Goal: Task Accomplishment & Management: Manage account settings

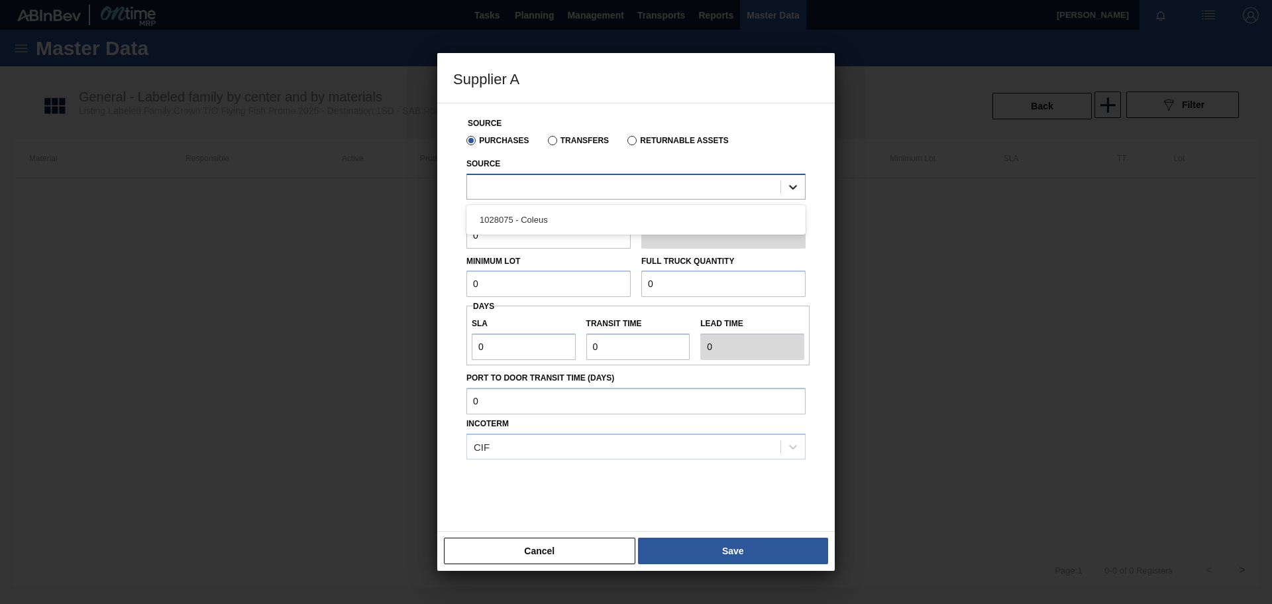
click at [789, 189] on icon at bounding box center [793, 186] width 13 height 13
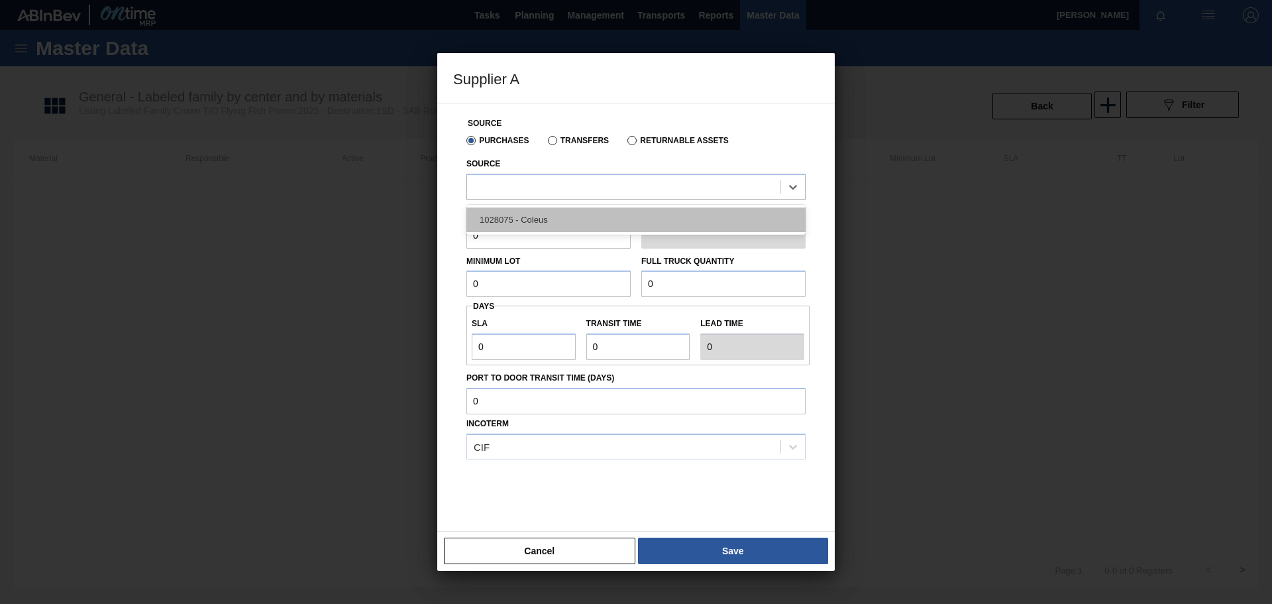
click at [602, 217] on div "1028075 - Coleus" at bounding box center [636, 219] width 339 height 25
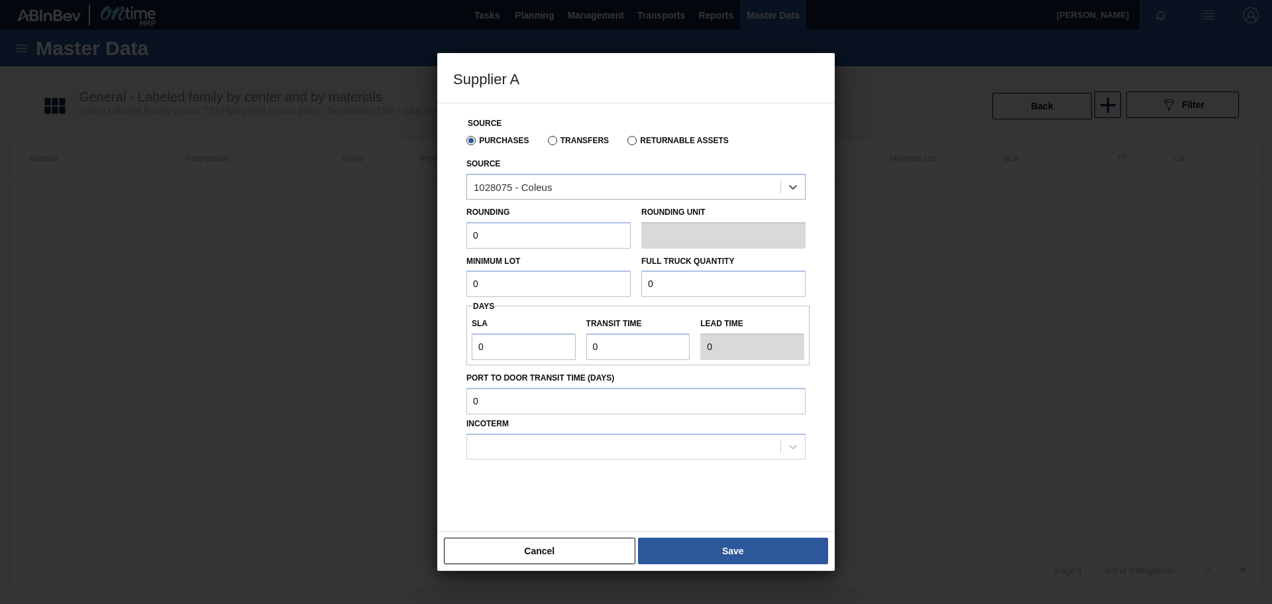
click at [534, 238] on input "0" at bounding box center [549, 235] width 164 height 27
click at [552, 233] on input "0" at bounding box center [549, 235] width 164 height 27
type input "10,000"
click at [535, 286] on input "0" at bounding box center [549, 283] width 164 height 27
type input "10,000"
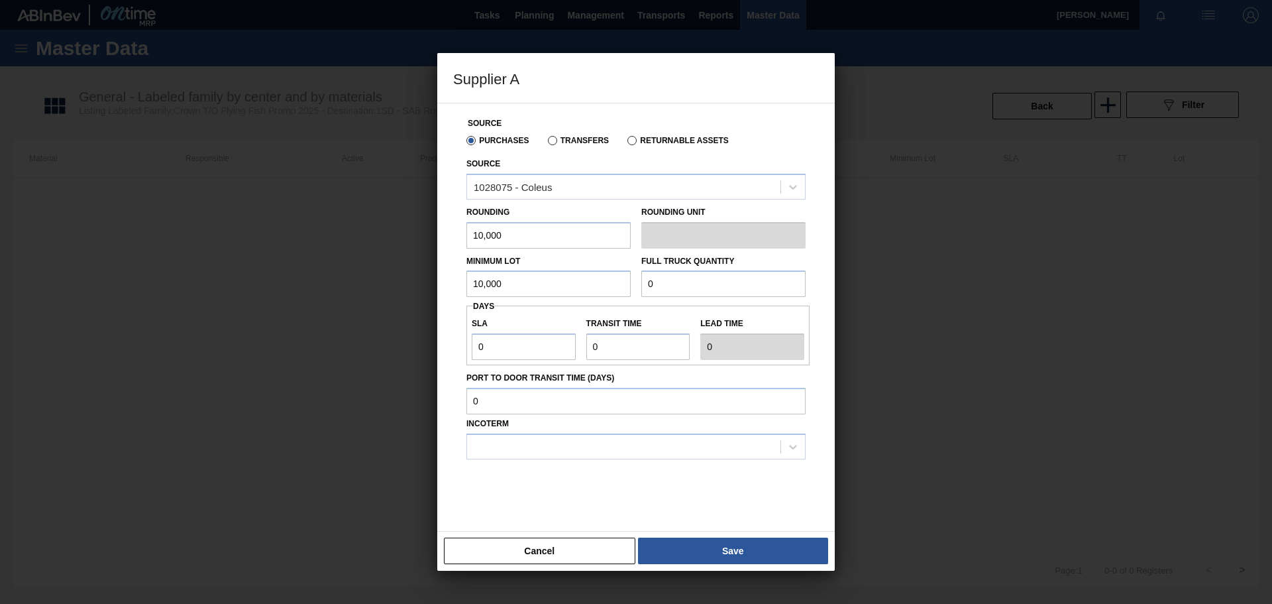
click at [671, 285] on input "0" at bounding box center [723, 283] width 164 height 27
type input "260,000"
click at [510, 344] on input "0" at bounding box center [524, 346] width 104 height 27
type input "01"
type input "1"
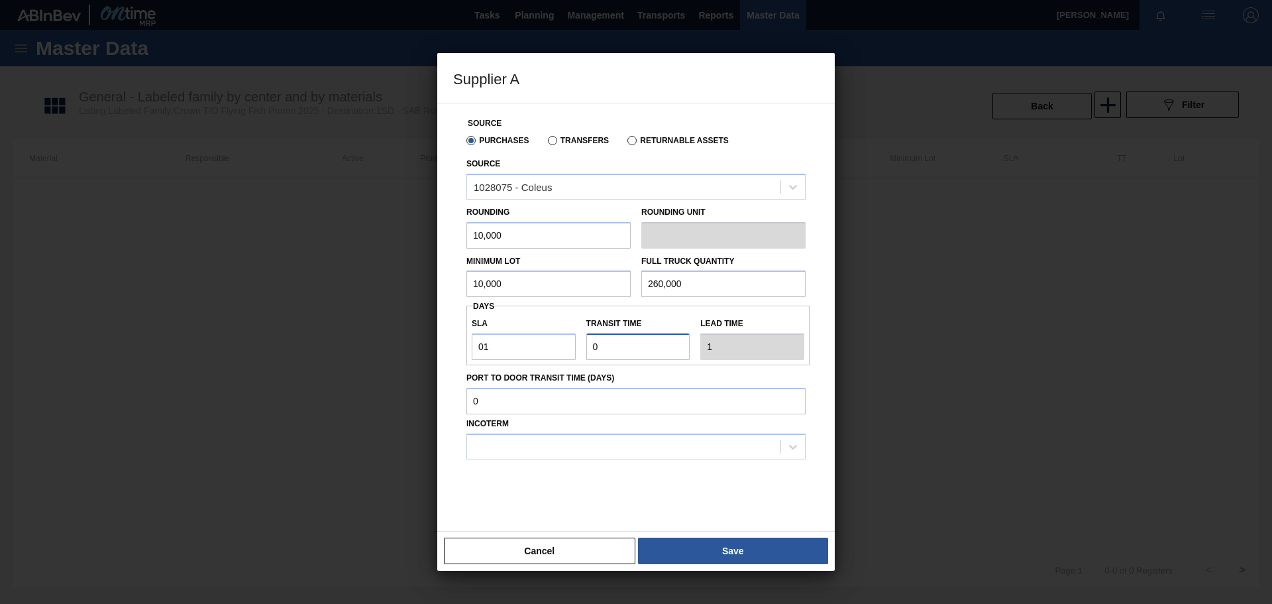
click at [612, 348] on input "Transit time" at bounding box center [638, 346] width 104 height 27
type input "01"
type input "2"
click at [585, 448] on div at bounding box center [623, 446] width 313 height 19
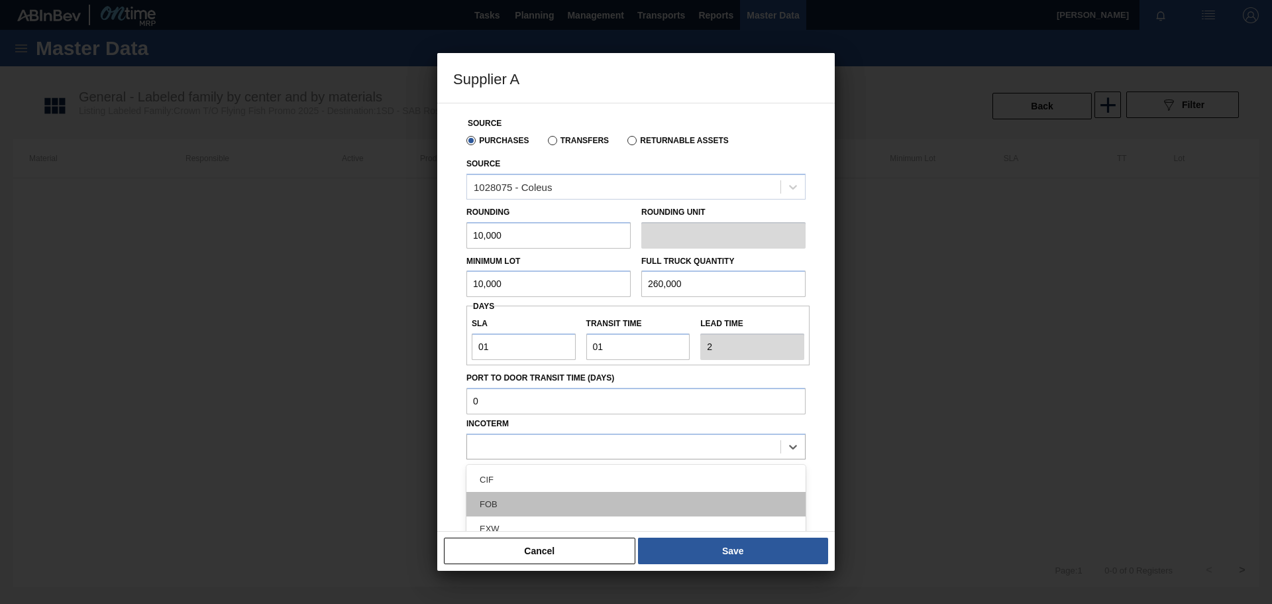
click at [524, 501] on div "FOB" at bounding box center [636, 504] width 339 height 25
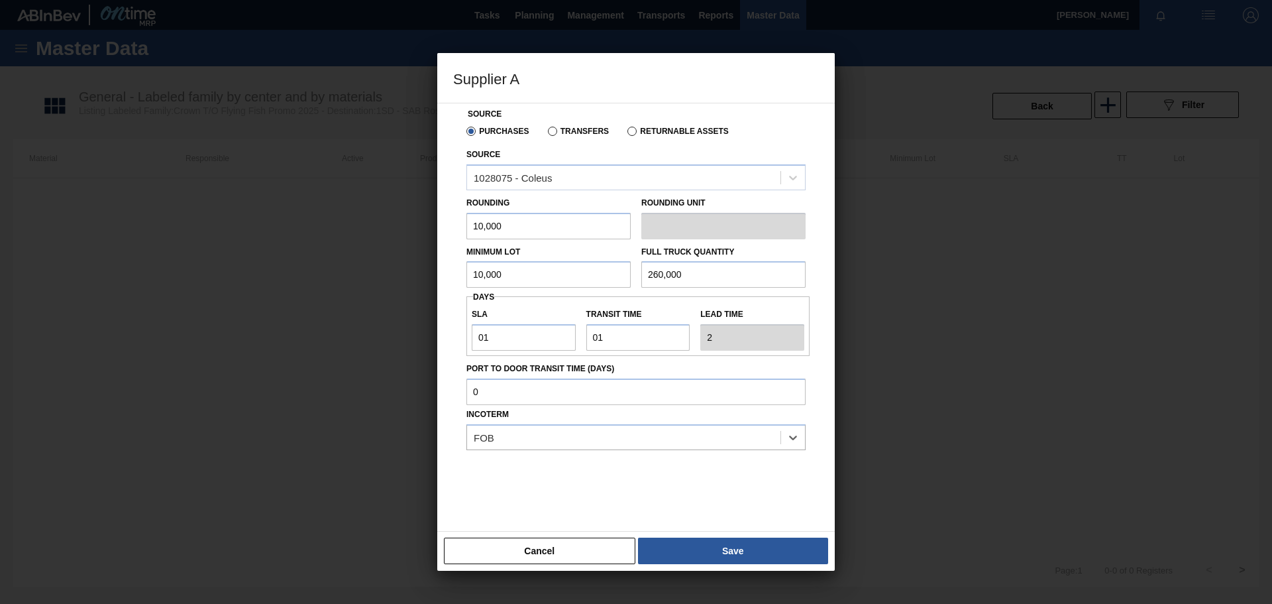
scroll to position [11, 0]
click at [725, 549] on button "Save" at bounding box center [733, 550] width 190 height 27
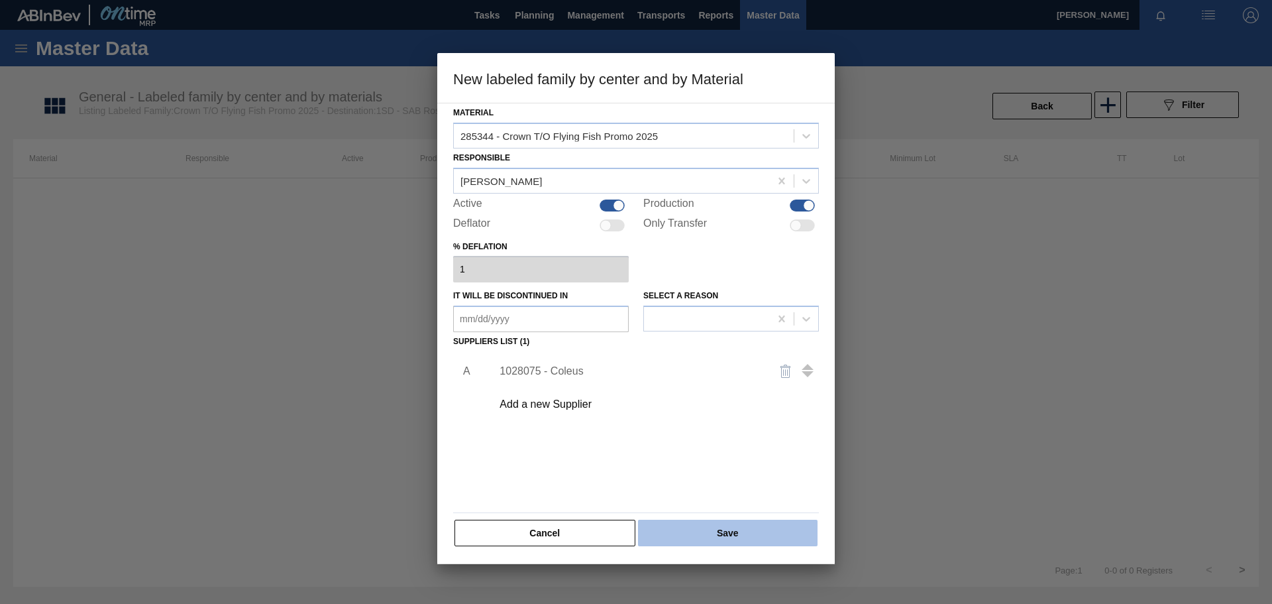
click at [737, 529] on button "Save" at bounding box center [728, 533] width 180 height 27
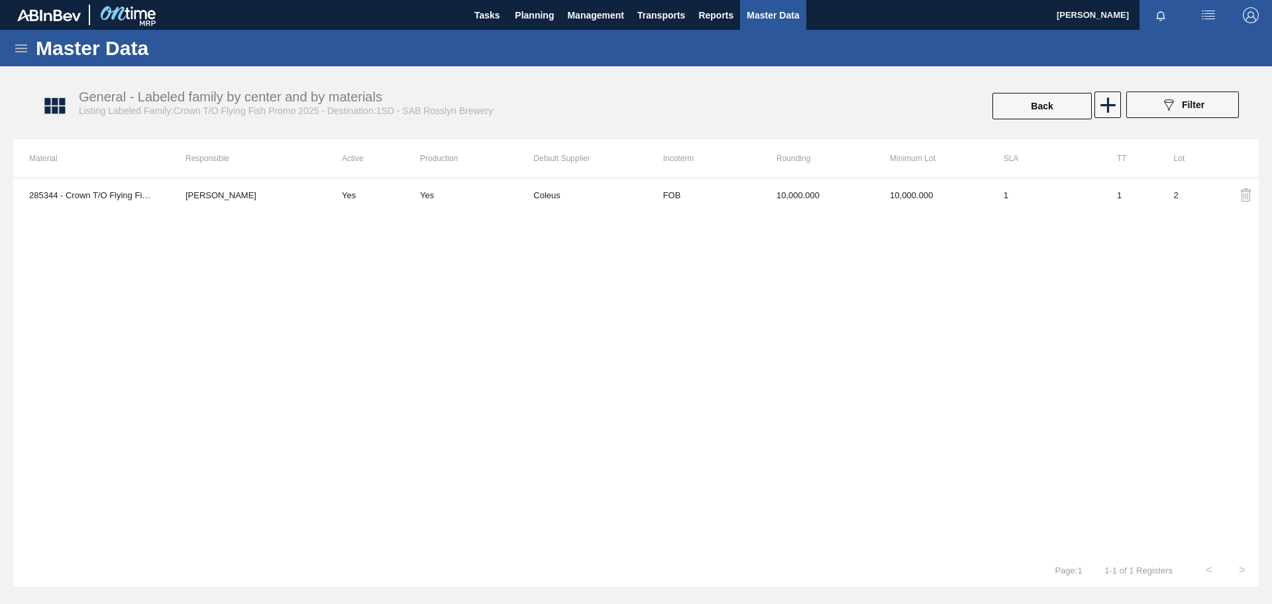
click at [17, 50] on icon at bounding box center [21, 48] width 16 height 16
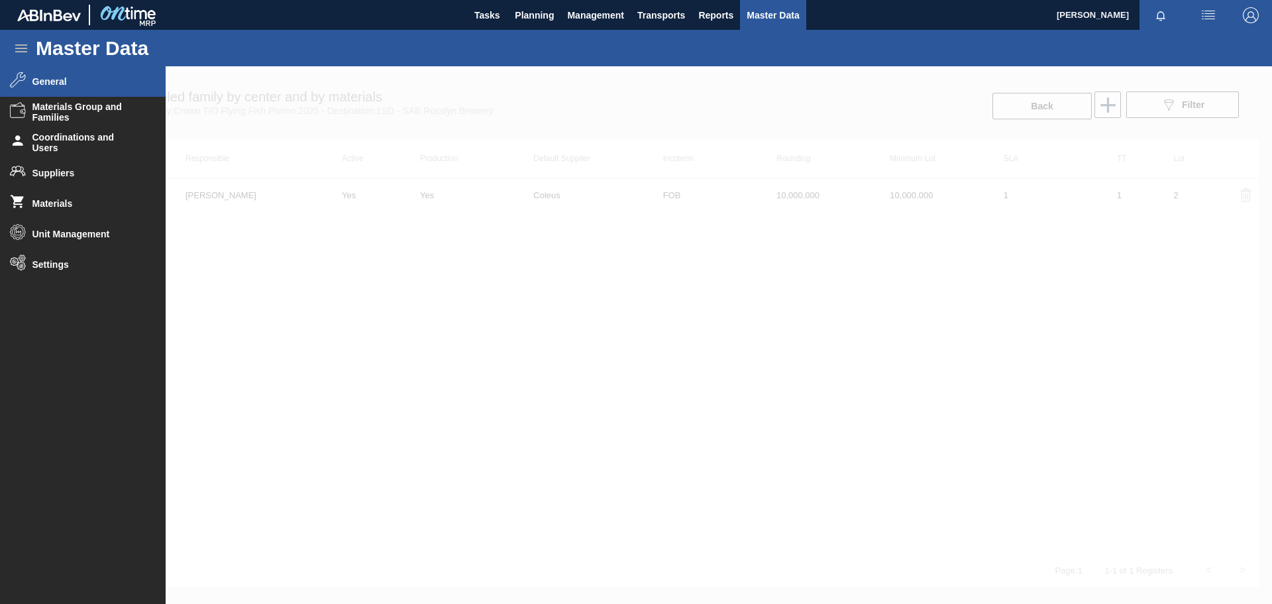
click at [50, 80] on span "General" at bounding box center [86, 81] width 109 height 11
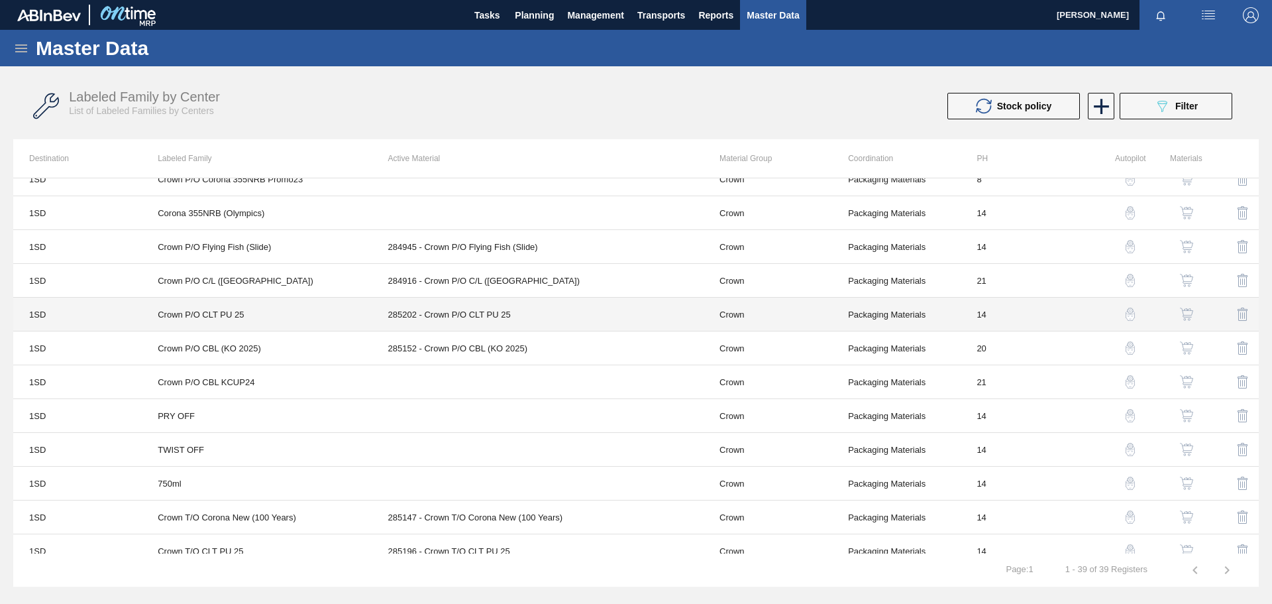
scroll to position [942, 0]
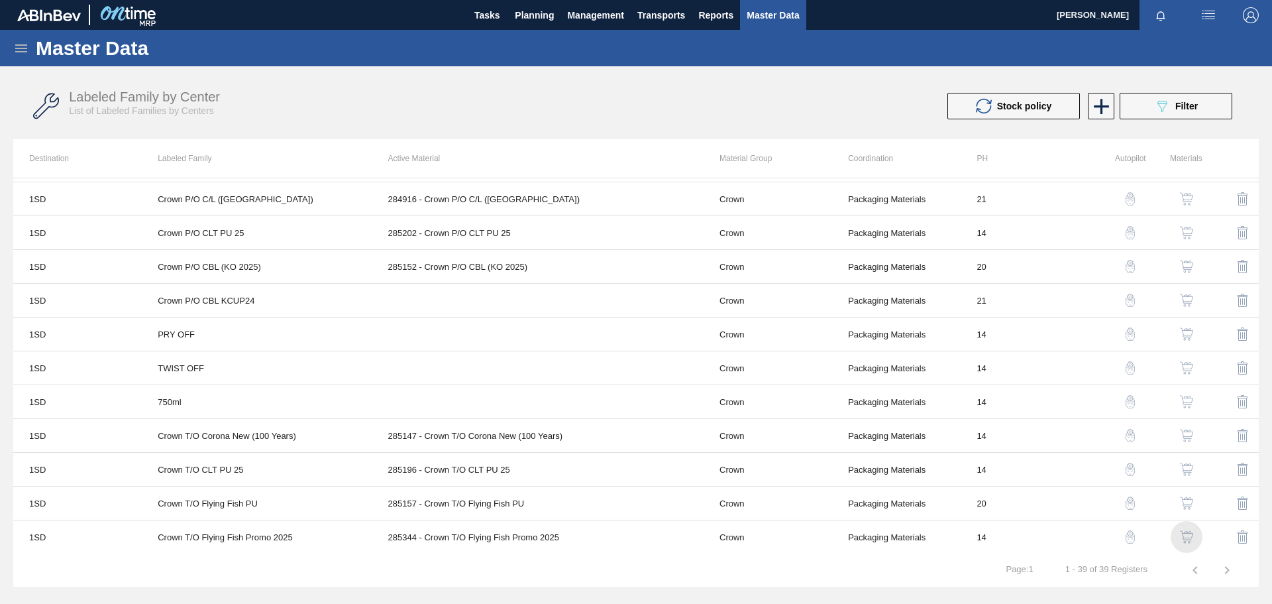
click at [1189, 535] on img "button" at bounding box center [1186, 536] width 13 height 13
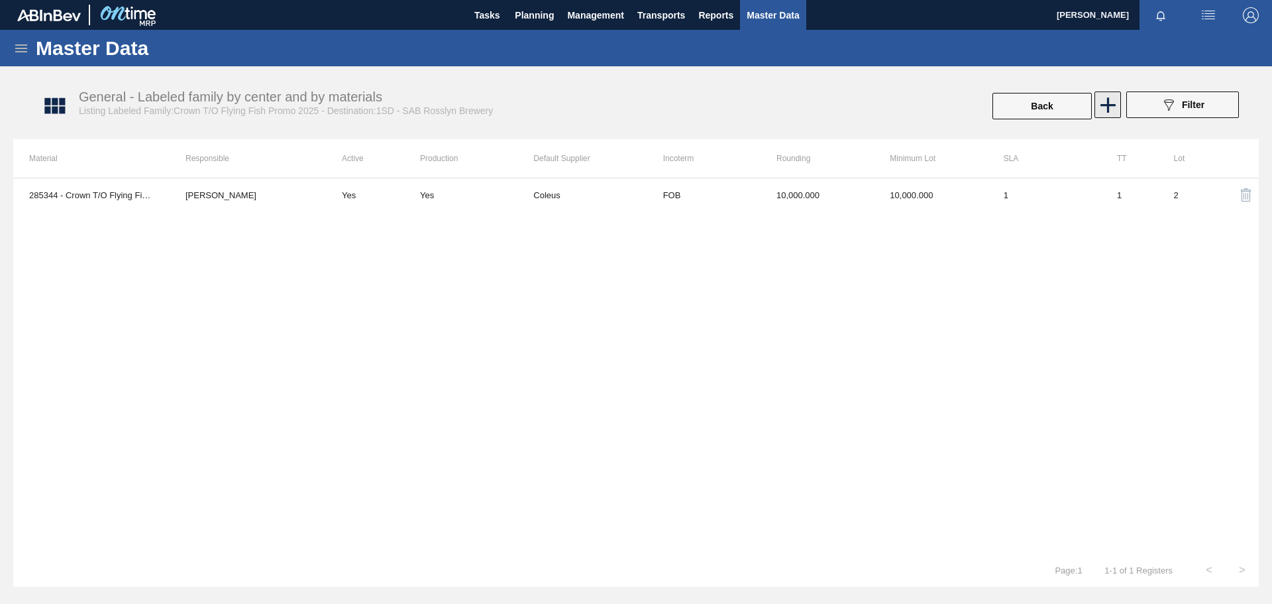
click at [1107, 104] on icon at bounding box center [1108, 104] width 15 height 15
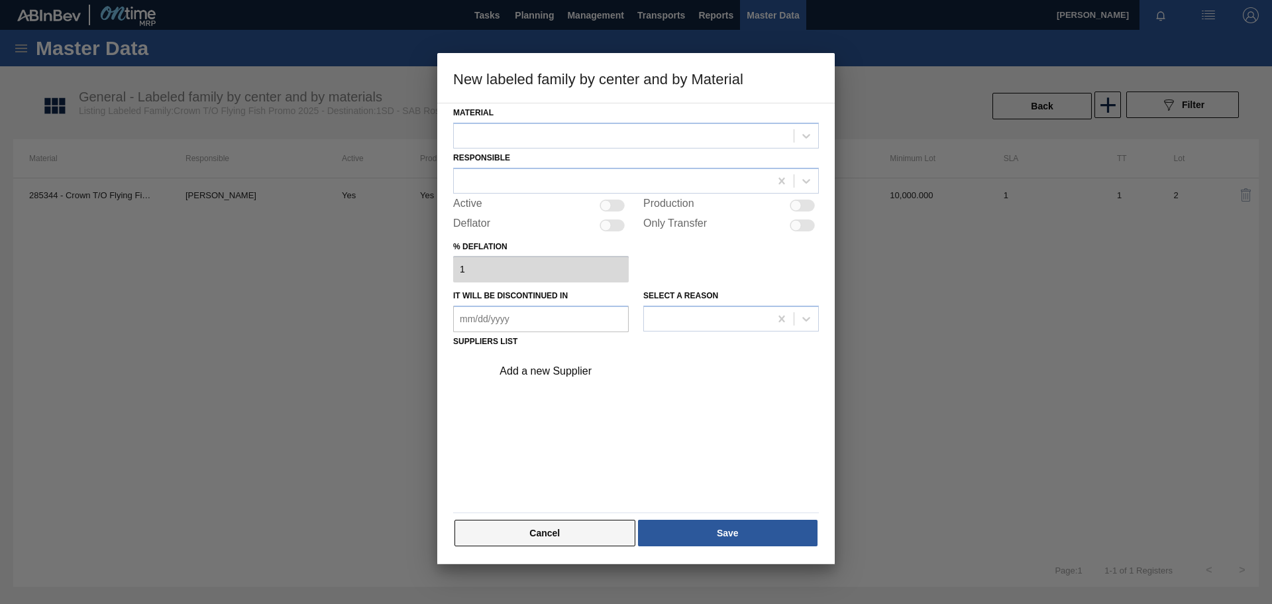
click at [522, 532] on button "Cancel" at bounding box center [545, 533] width 181 height 27
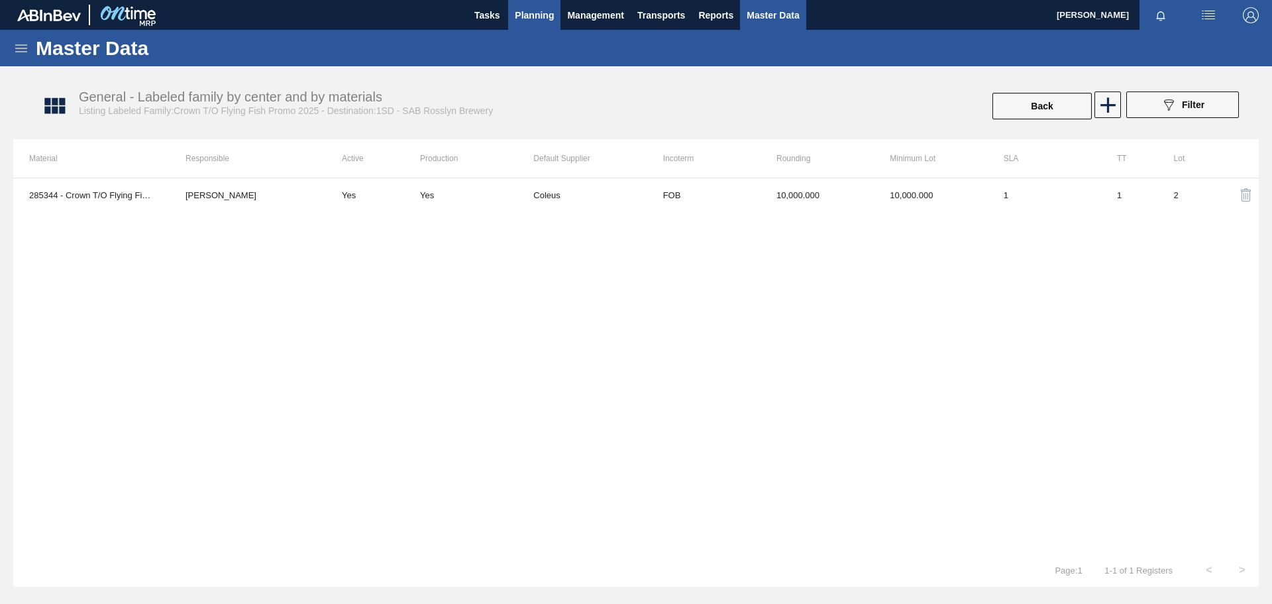
click at [527, 21] on span "Planning" at bounding box center [534, 15] width 39 height 16
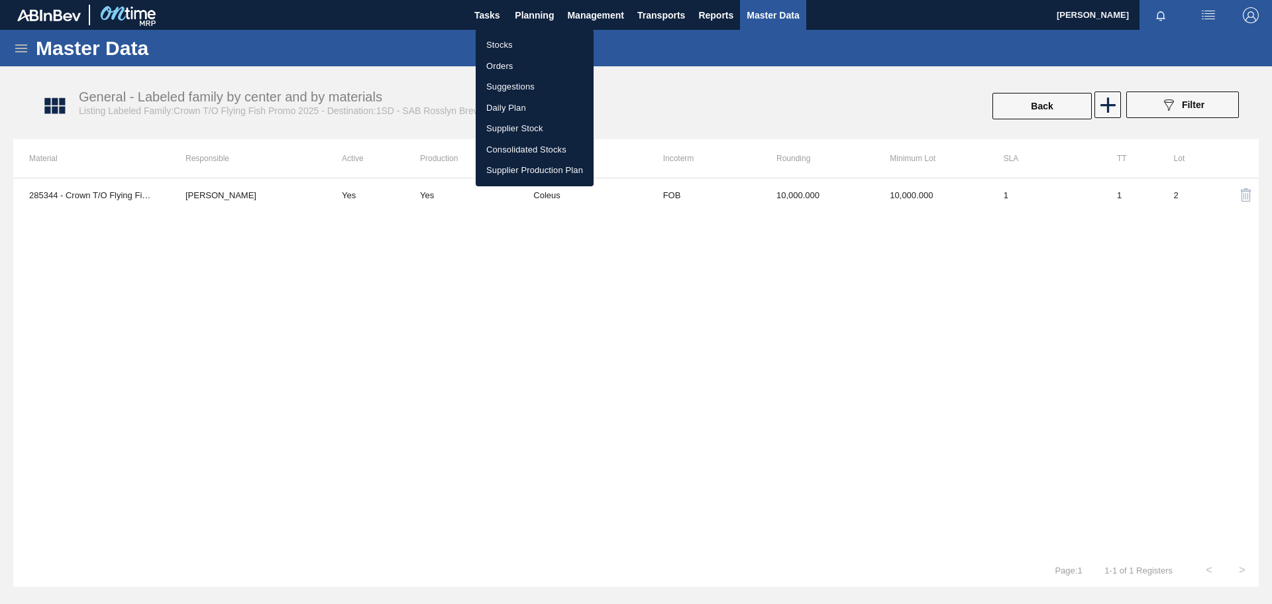
click at [521, 46] on li "Stocks" at bounding box center [535, 44] width 118 height 21
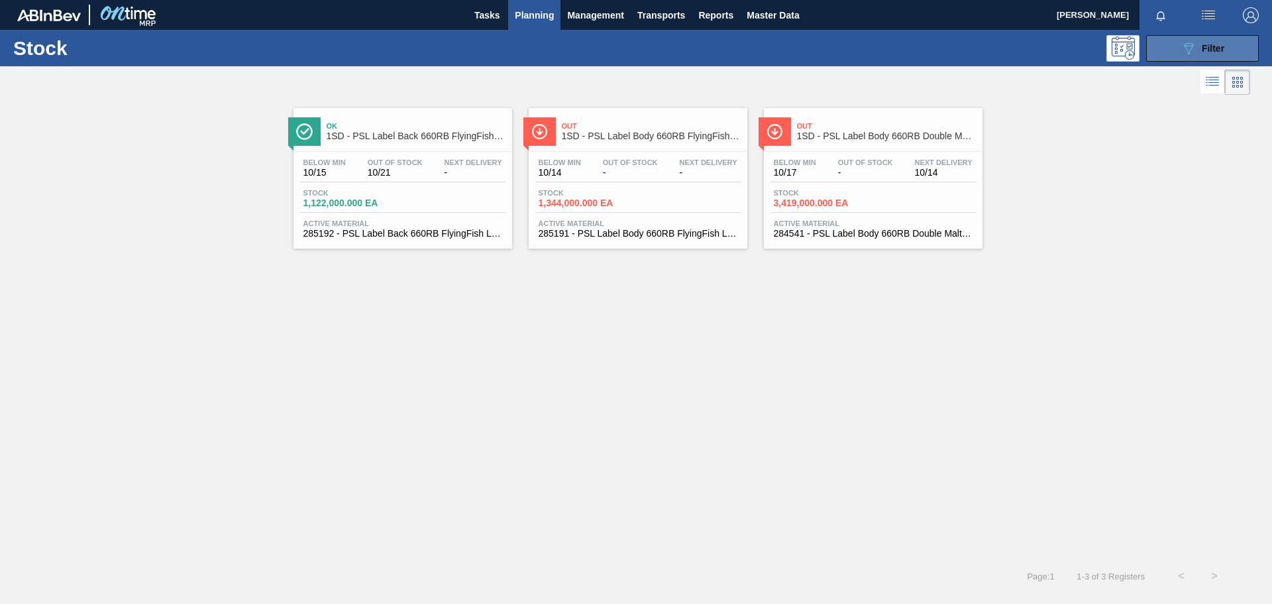
click at [1196, 50] on icon "089F7B8B-B2A5-4AFE-B5C0-19BA573D28AC" at bounding box center [1189, 48] width 16 height 16
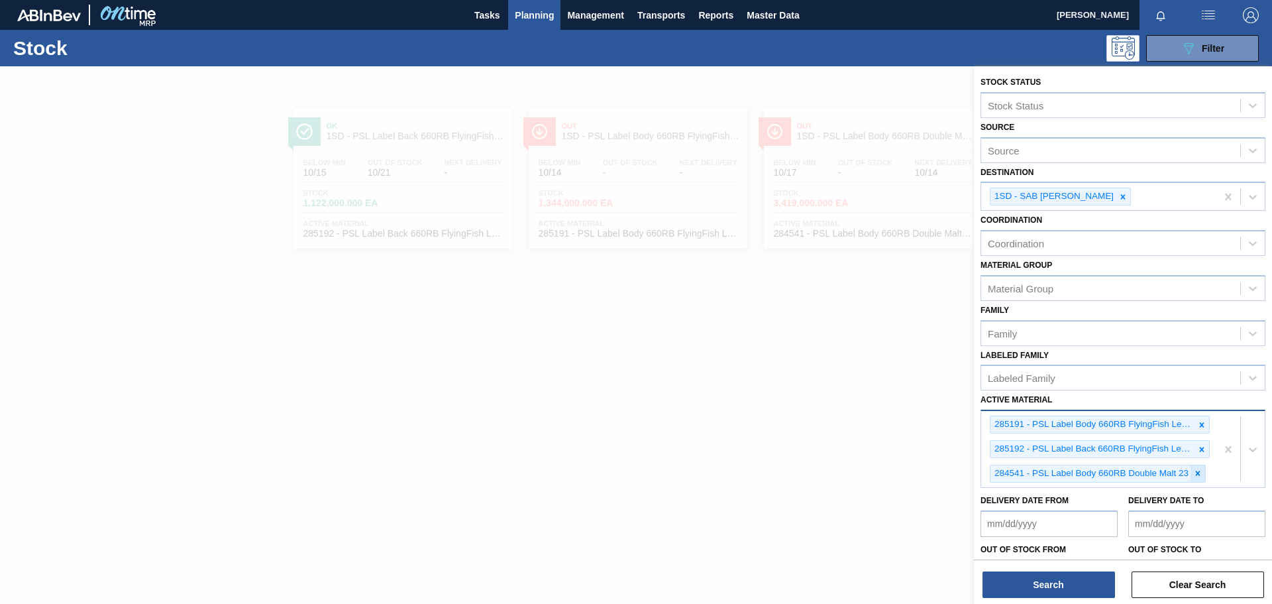
click at [1195, 472] on icon at bounding box center [1197, 473] width 9 height 9
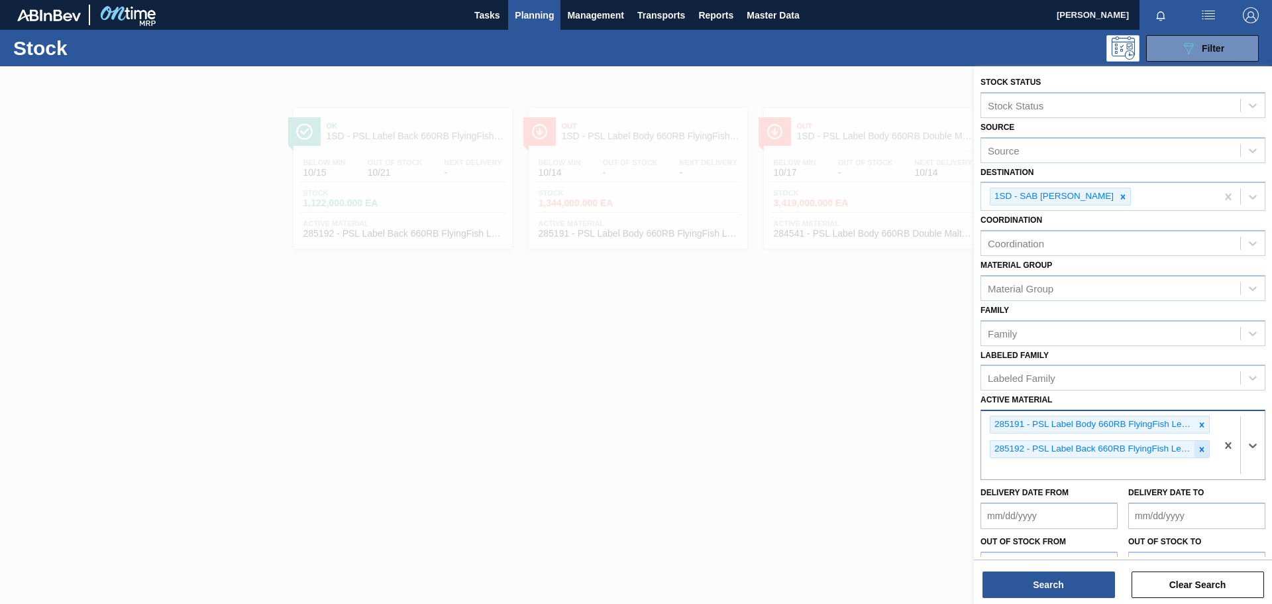
click at [1201, 453] on icon at bounding box center [1201, 449] width 9 height 9
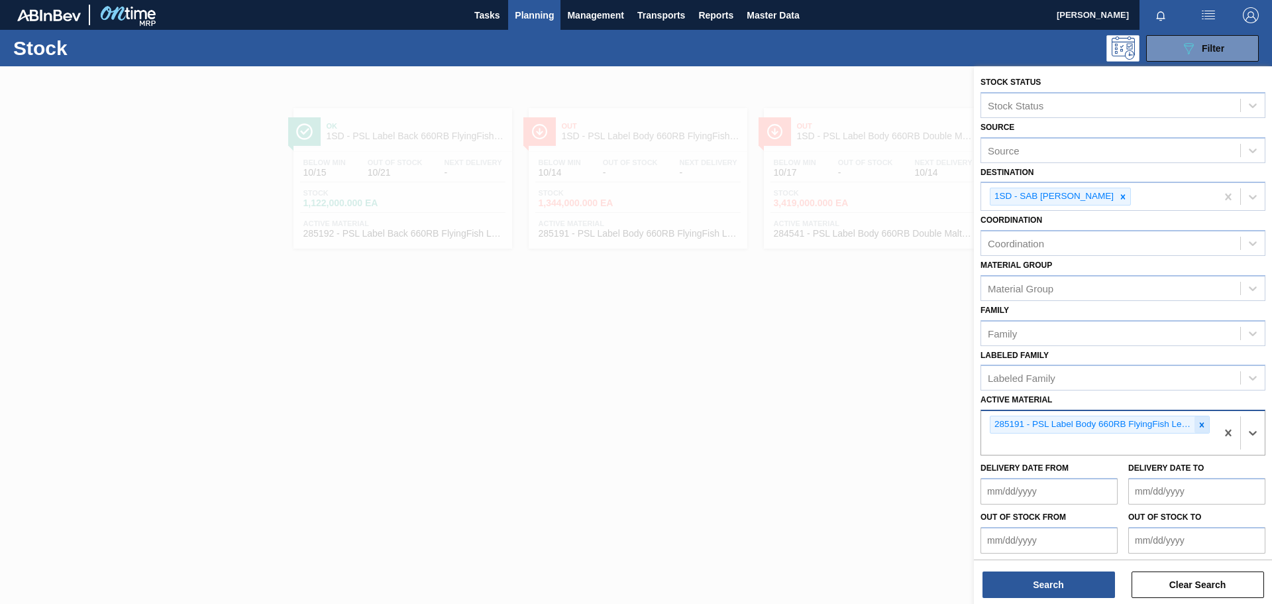
click at [1205, 424] on div at bounding box center [1202, 424] width 15 height 17
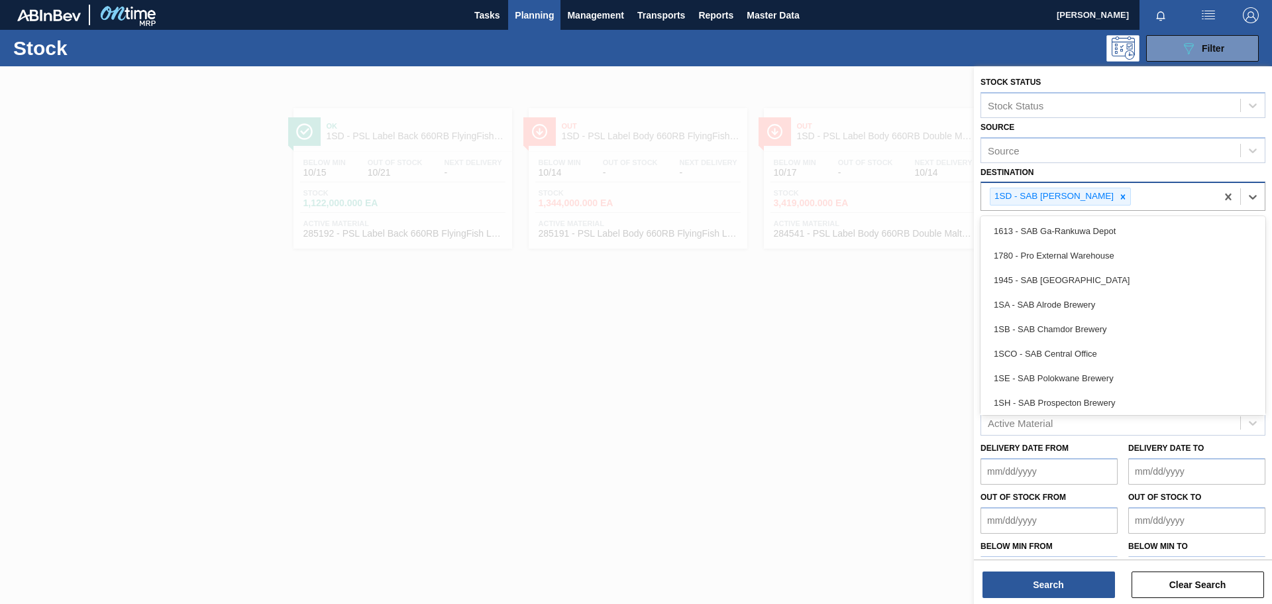
click at [1125, 199] on div "1SD - SAB Rosslyn Brewery" at bounding box center [1060, 197] width 141 height 18
click at [1119, 197] on icon at bounding box center [1123, 196] width 9 height 9
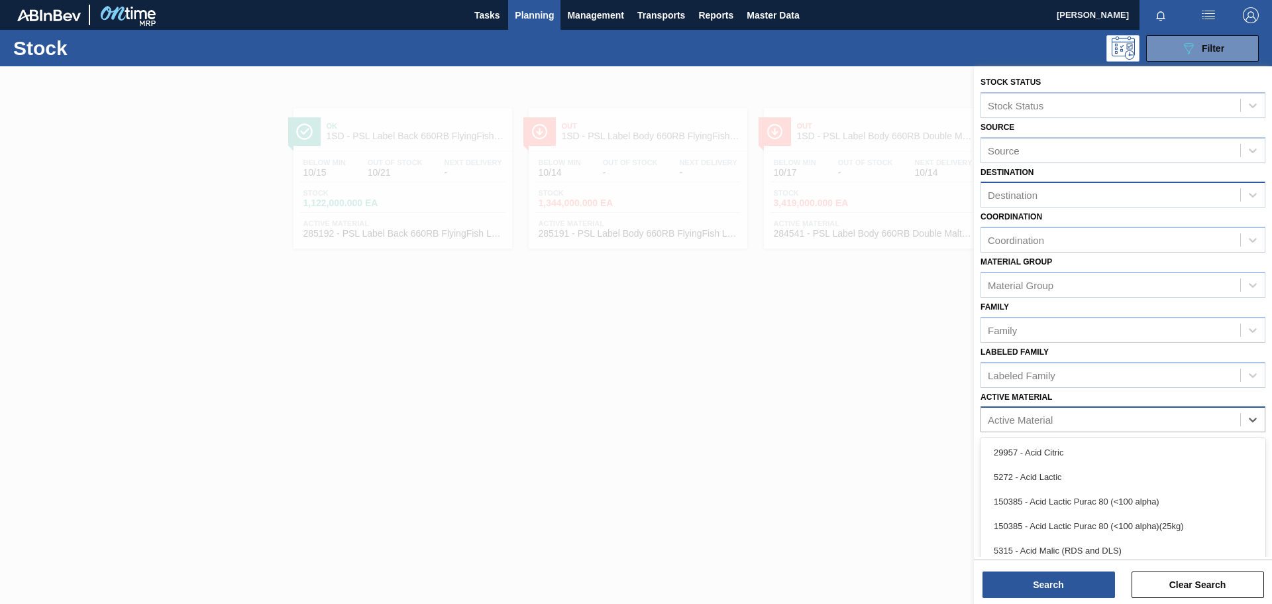
click at [1048, 414] on div "Active Material" at bounding box center [1020, 419] width 65 height 11
click at [1020, 421] on div "Active Material" at bounding box center [1020, 419] width 65 height 11
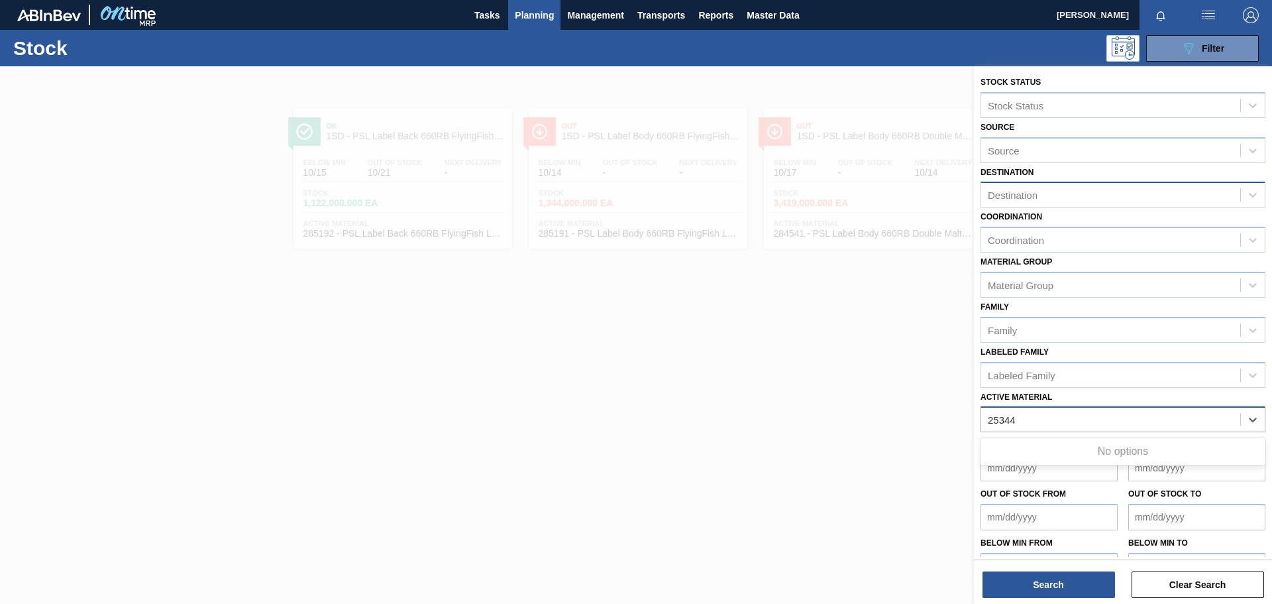
type Material "25344"
click at [722, 403] on div at bounding box center [636, 368] width 1272 height 604
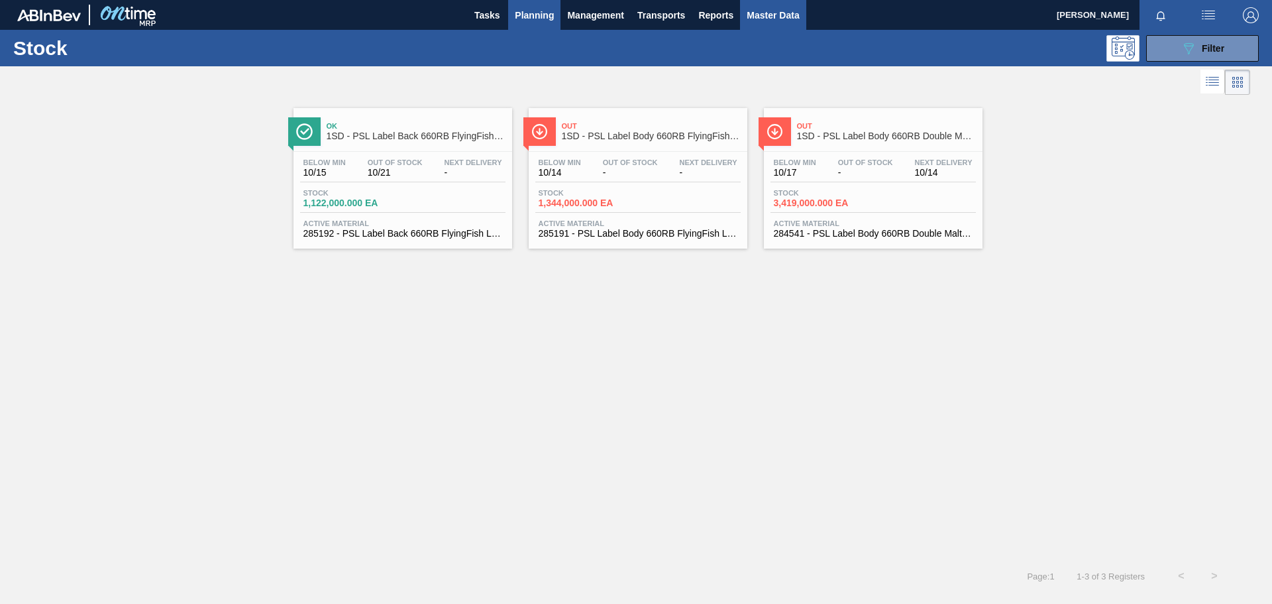
click at [785, 13] on span "Master Data" at bounding box center [773, 15] width 52 height 16
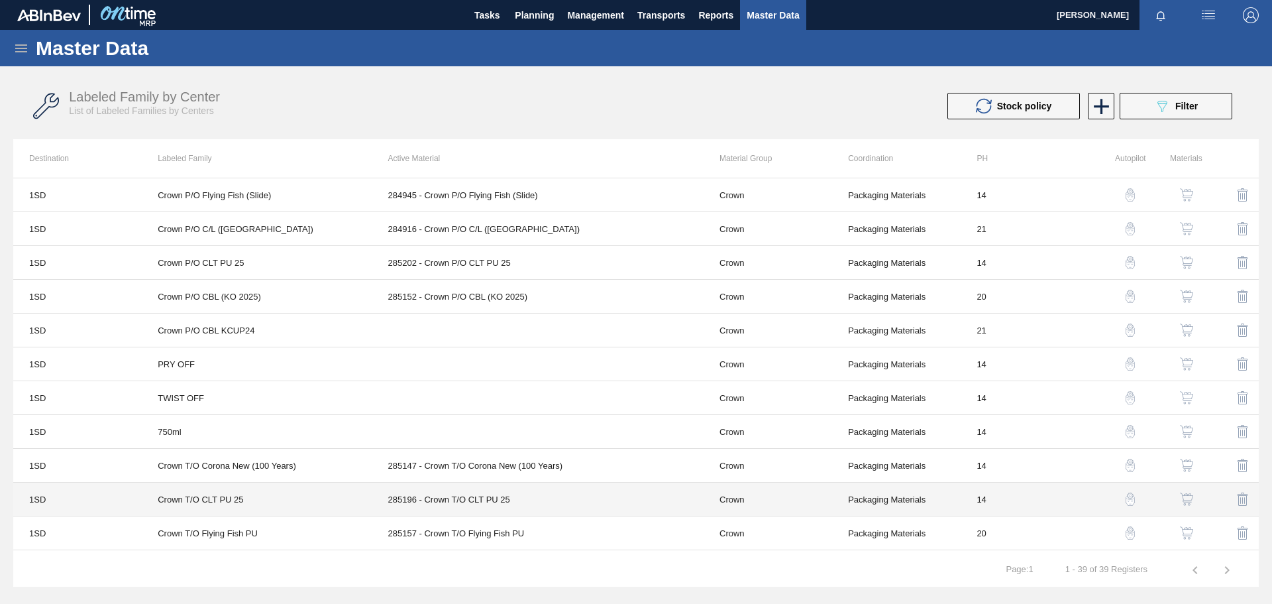
scroll to position [942, 0]
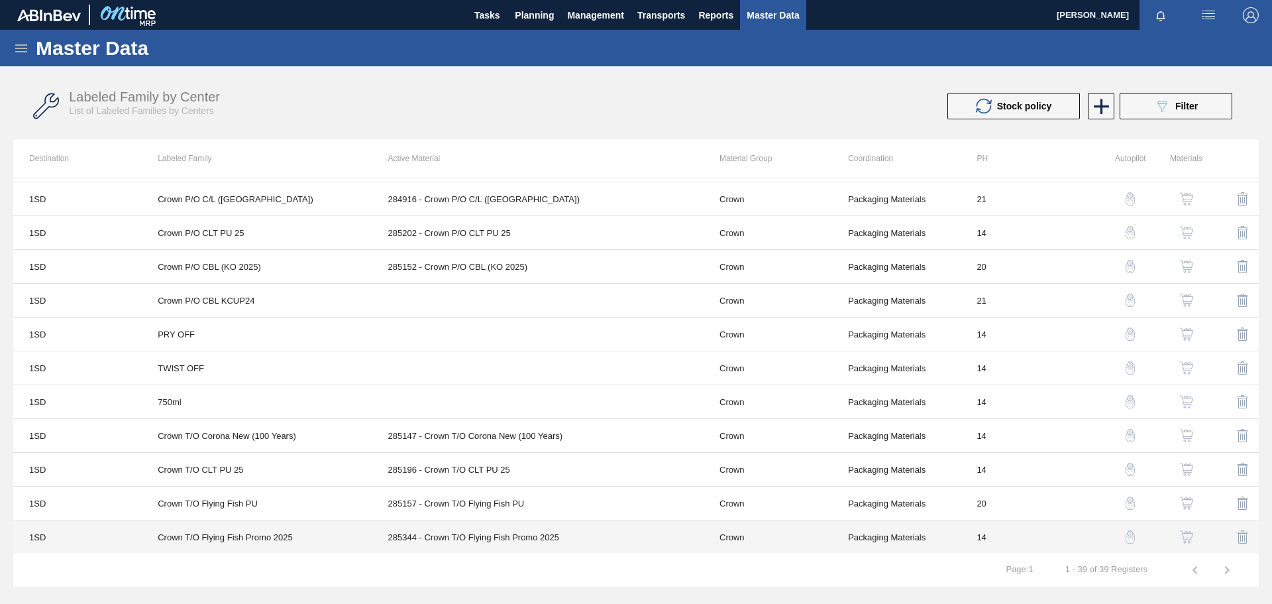
click at [662, 537] on td "285344 - Crown T/O Flying Fish Promo 2025" at bounding box center [537, 537] width 331 height 34
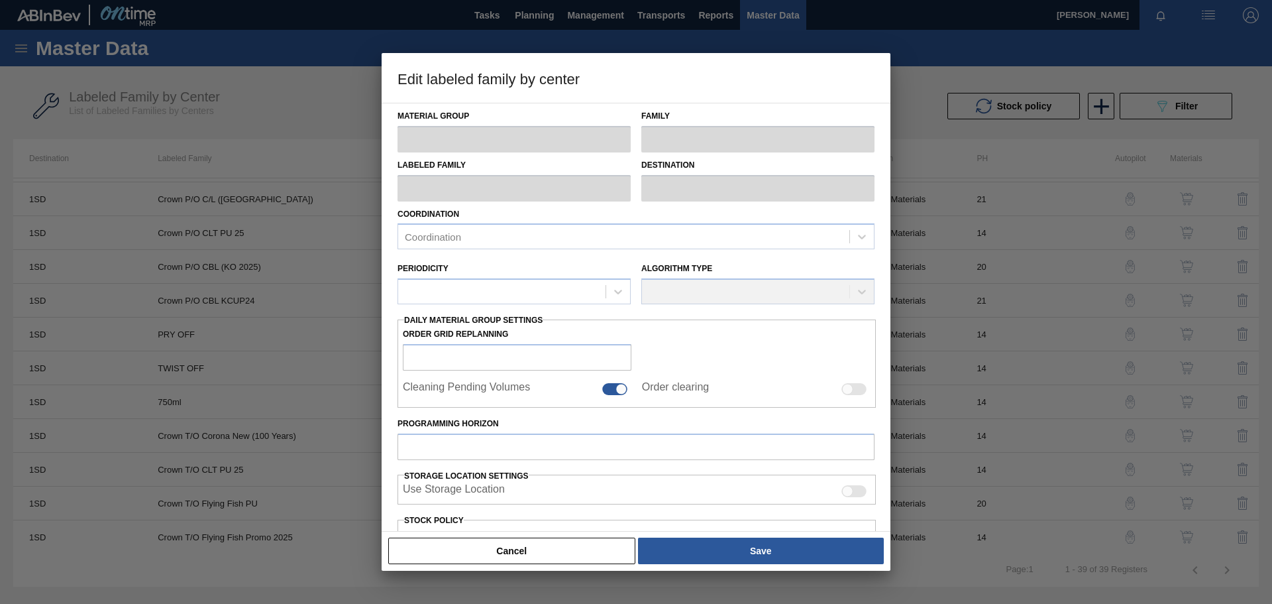
type input "Crown"
type input "Crown T/O"
type input "Crown T/O Flying Fish Promo 2025"
type input "1SD - SAB [PERSON_NAME]"
type input "14"
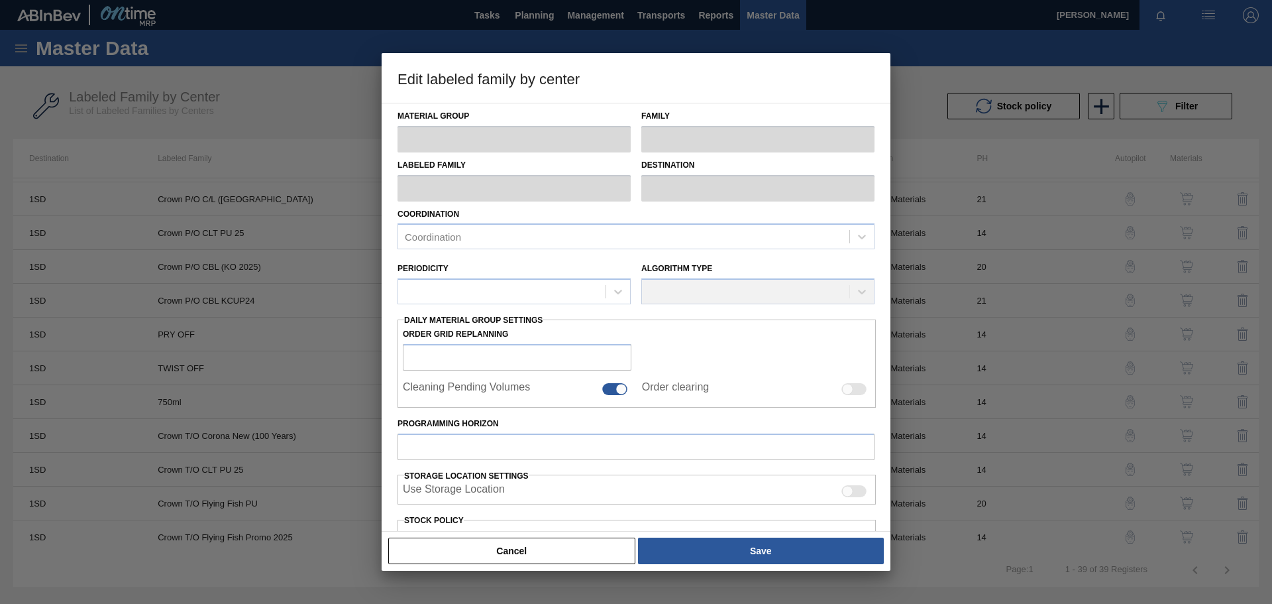
type input "800,744"
type input "1,251,163"
type input "100"
type input "1,251,163.000"
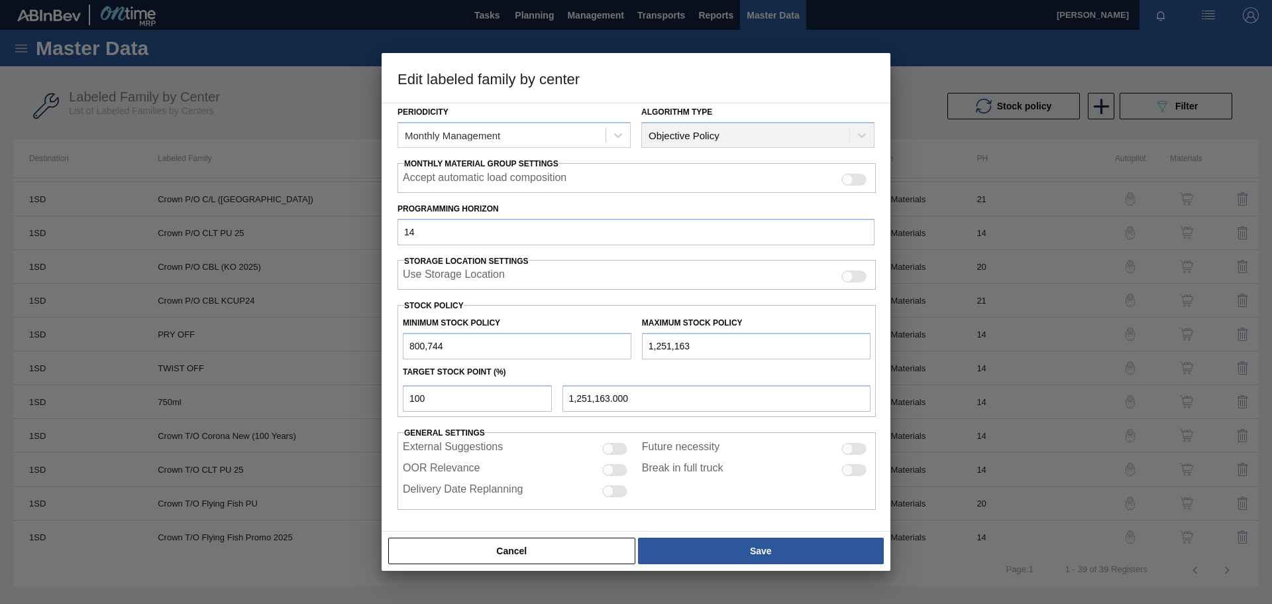
scroll to position [161, 0]
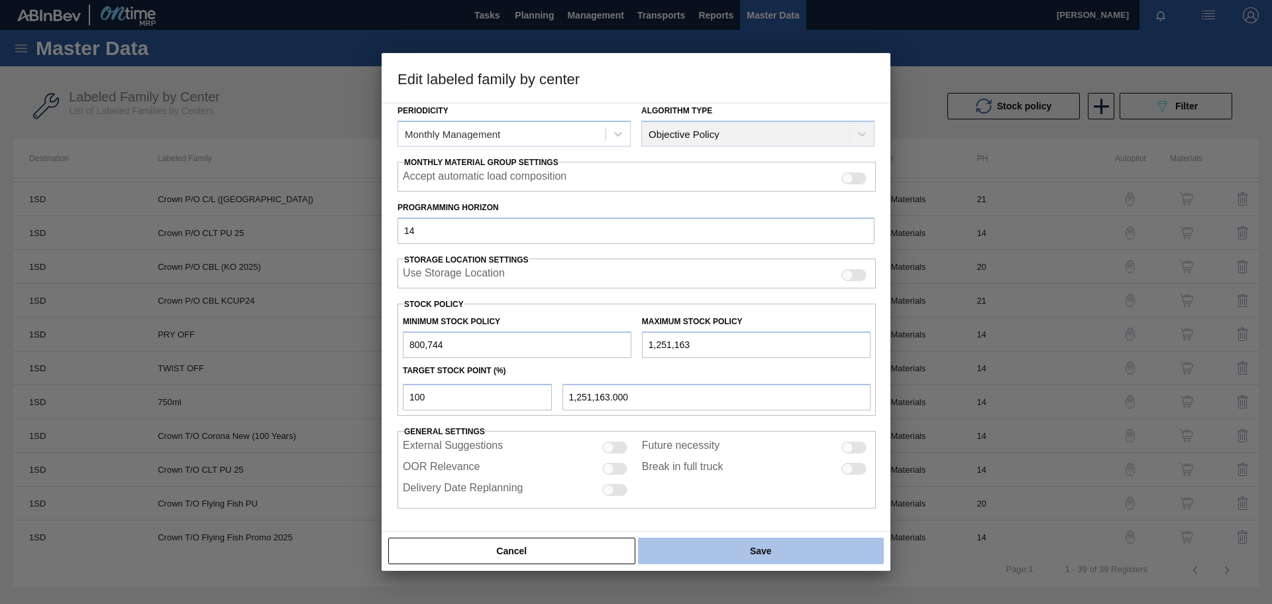
click at [764, 553] on button "Save" at bounding box center [761, 550] width 246 height 27
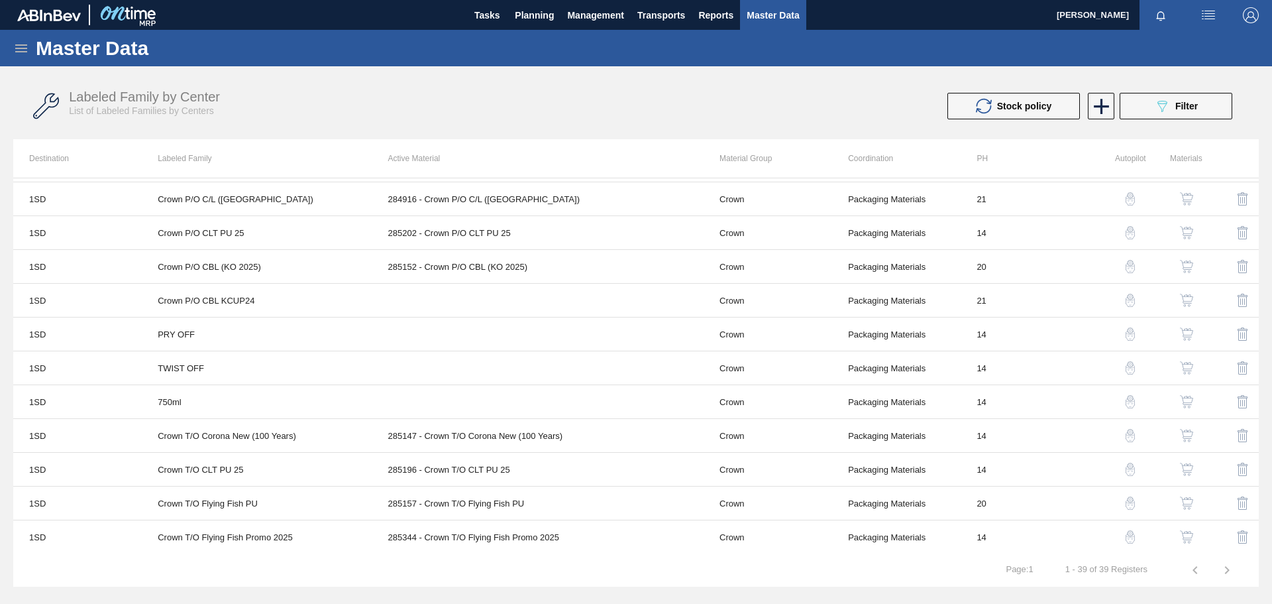
click at [1187, 535] on img "button" at bounding box center [1186, 536] width 13 height 13
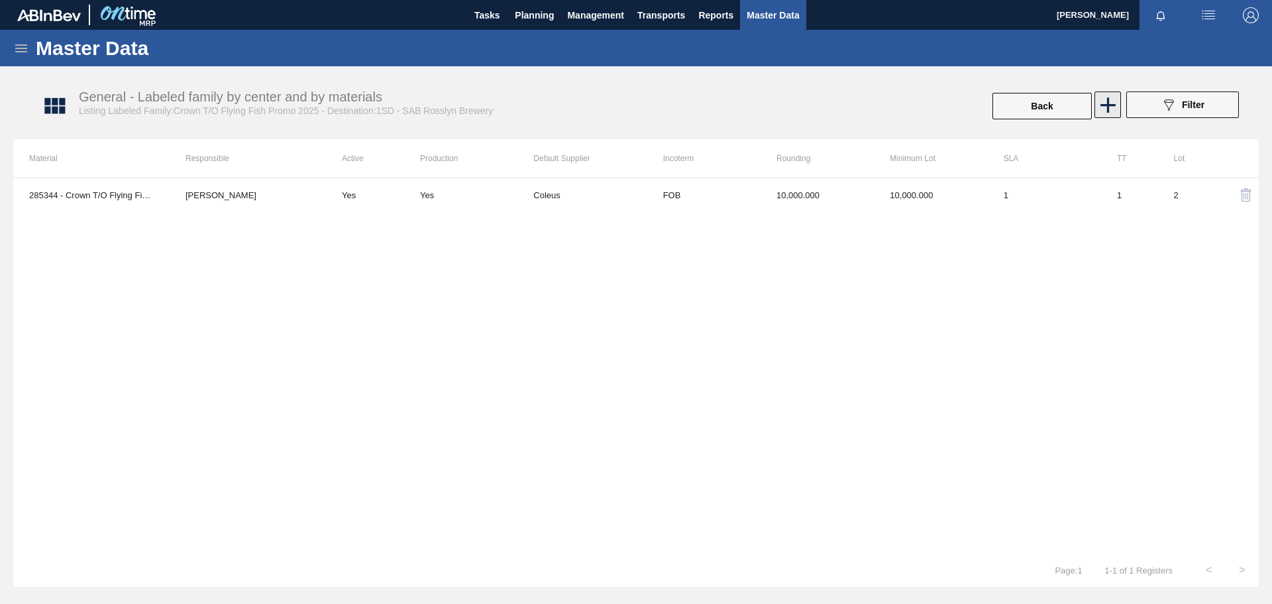
click at [1105, 106] on icon at bounding box center [1108, 105] width 26 height 26
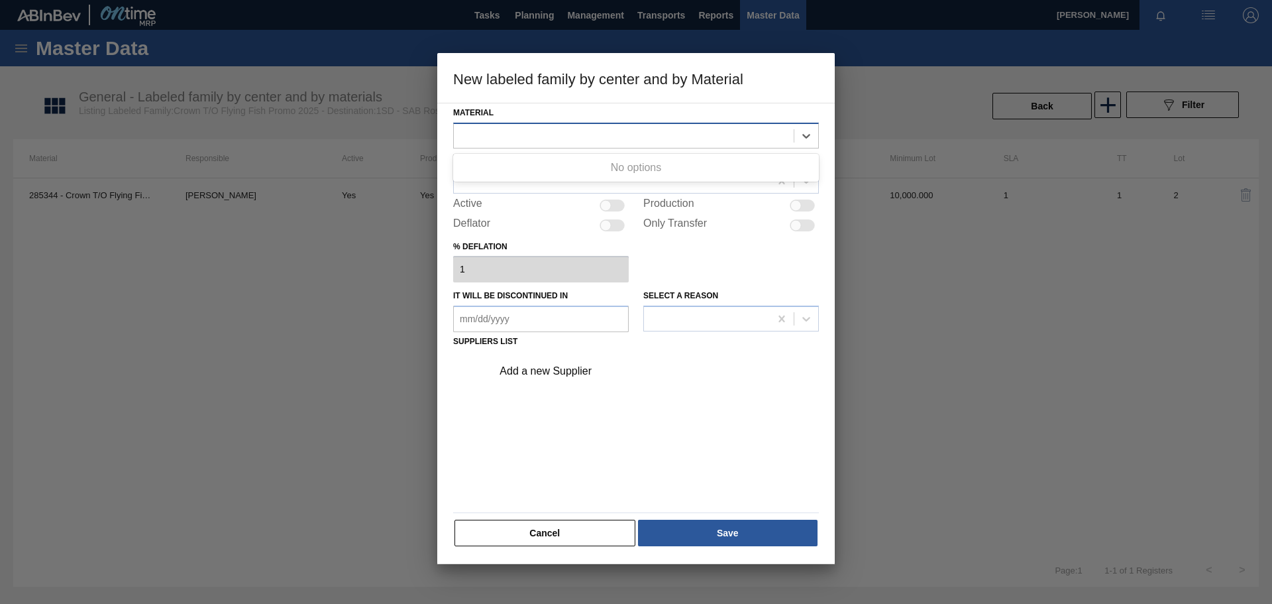
click at [629, 135] on div at bounding box center [624, 135] width 340 height 19
click at [613, 135] on div at bounding box center [624, 135] width 340 height 19
click at [614, 135] on div at bounding box center [624, 135] width 340 height 19
click at [568, 179] on div at bounding box center [612, 180] width 316 height 19
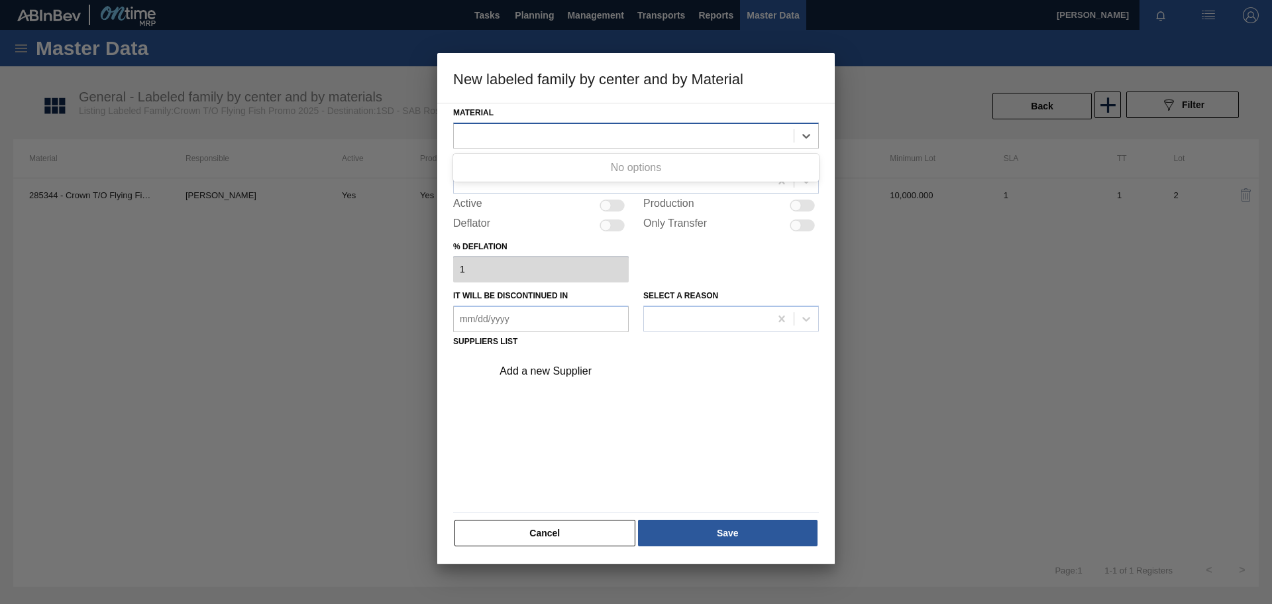
click at [559, 139] on div at bounding box center [624, 135] width 340 height 19
click at [538, 524] on button "Cancel" at bounding box center [545, 533] width 181 height 27
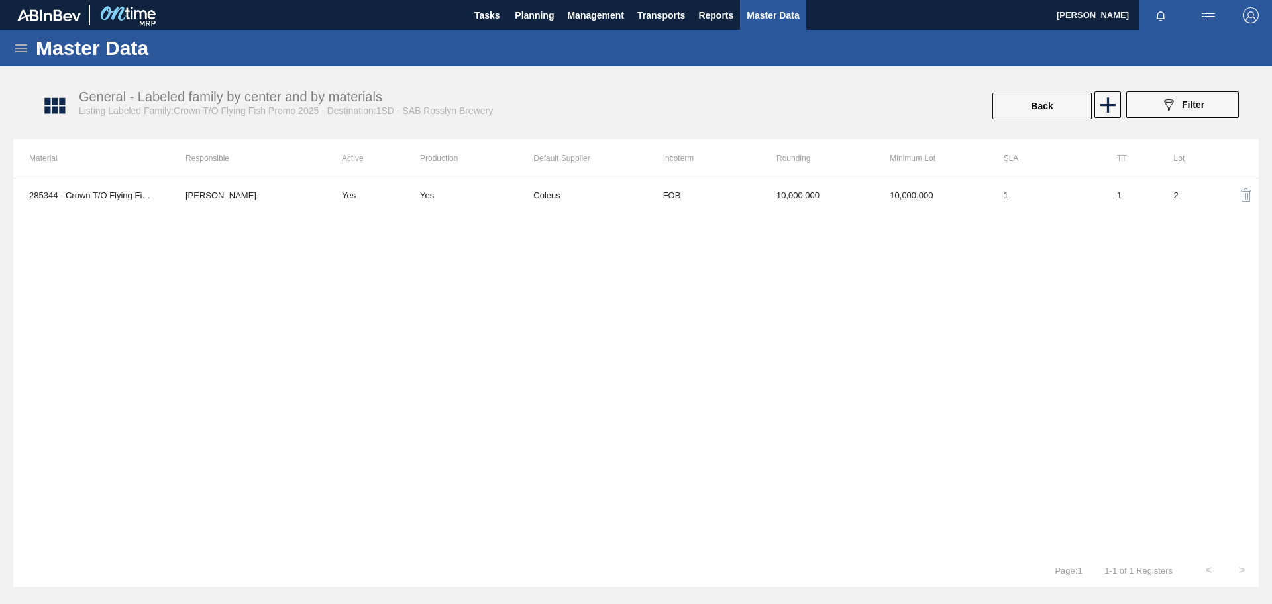
click at [15, 48] on icon at bounding box center [21, 48] width 16 height 16
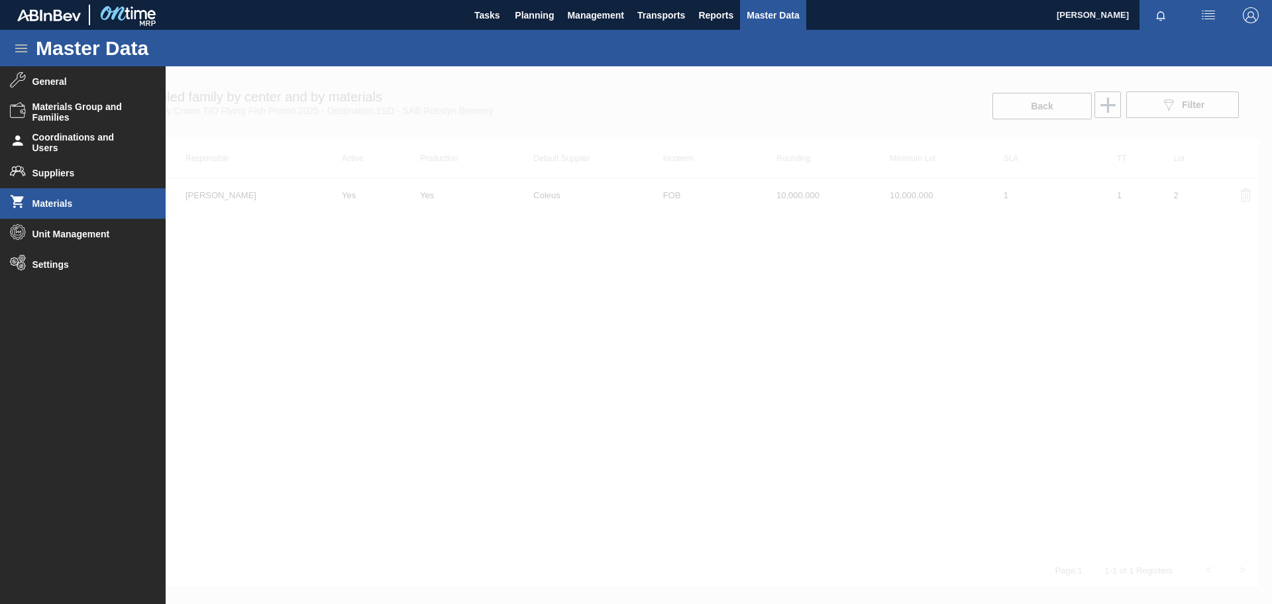
click at [64, 210] on li "Materials" at bounding box center [83, 203] width 166 height 30
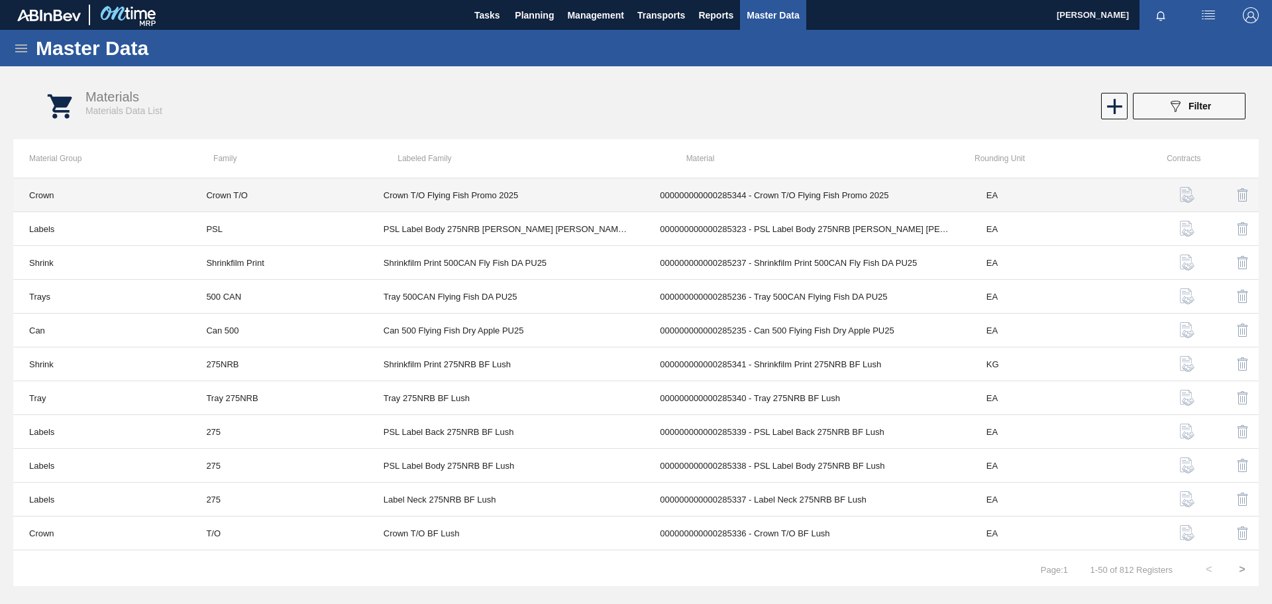
click at [742, 192] on td "000000000000285344 - Crown T/O Flying Fish Promo 2025" at bounding box center [807, 195] width 327 height 34
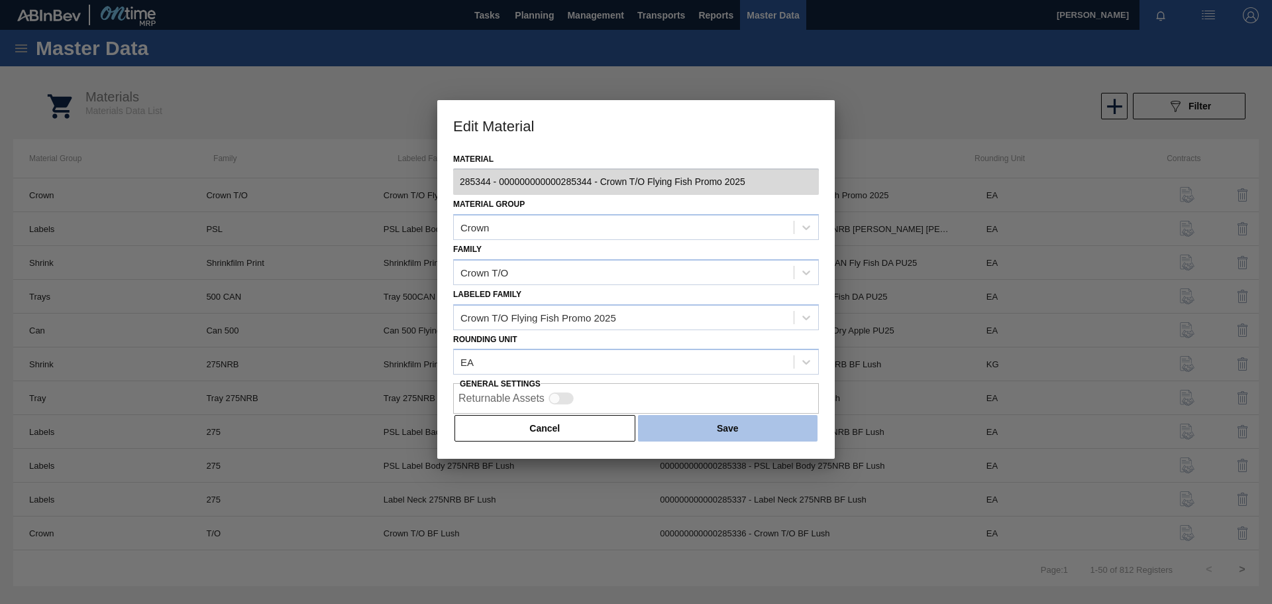
click at [707, 429] on button "Save" at bounding box center [728, 428] width 180 height 27
click at [514, 427] on button "Cancel" at bounding box center [545, 428] width 181 height 27
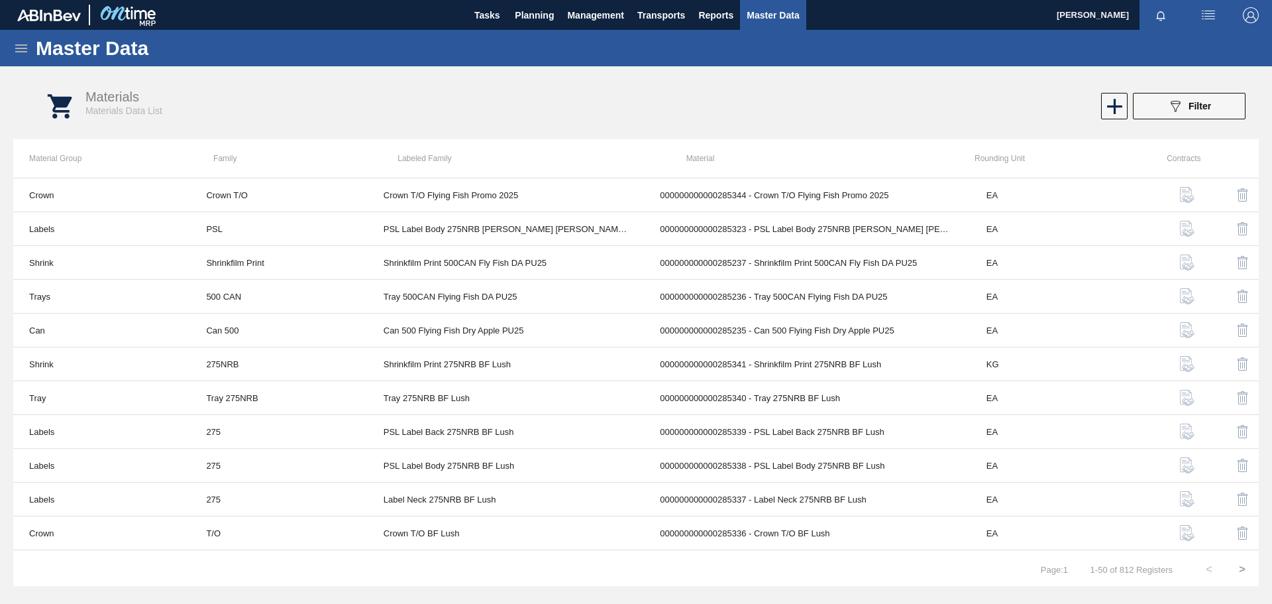
click at [30, 50] on div "Master Data" at bounding box center [636, 48] width 1272 height 36
click at [18, 49] on icon at bounding box center [21, 48] width 16 height 16
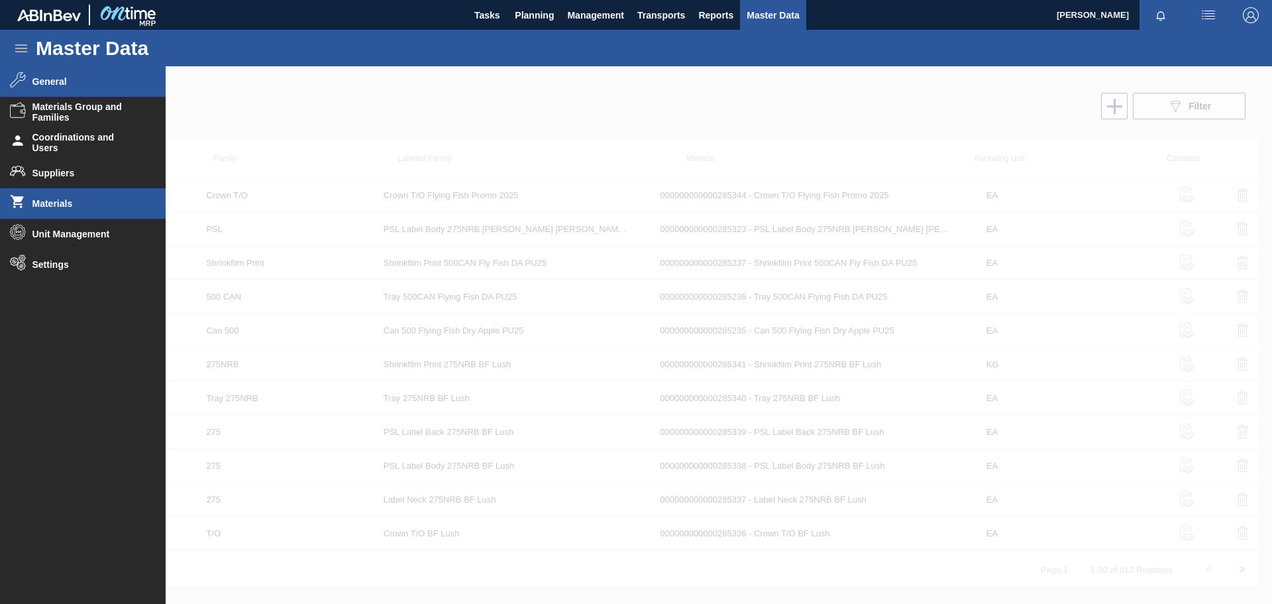
click at [73, 84] on span "General" at bounding box center [86, 81] width 109 height 11
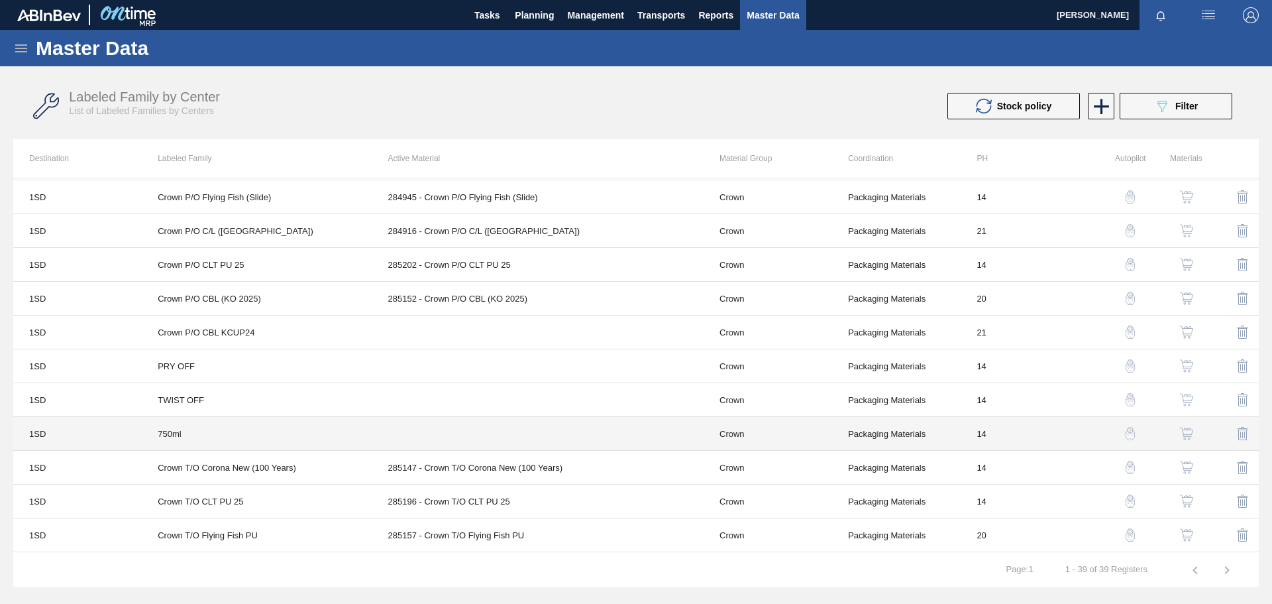
scroll to position [942, 0]
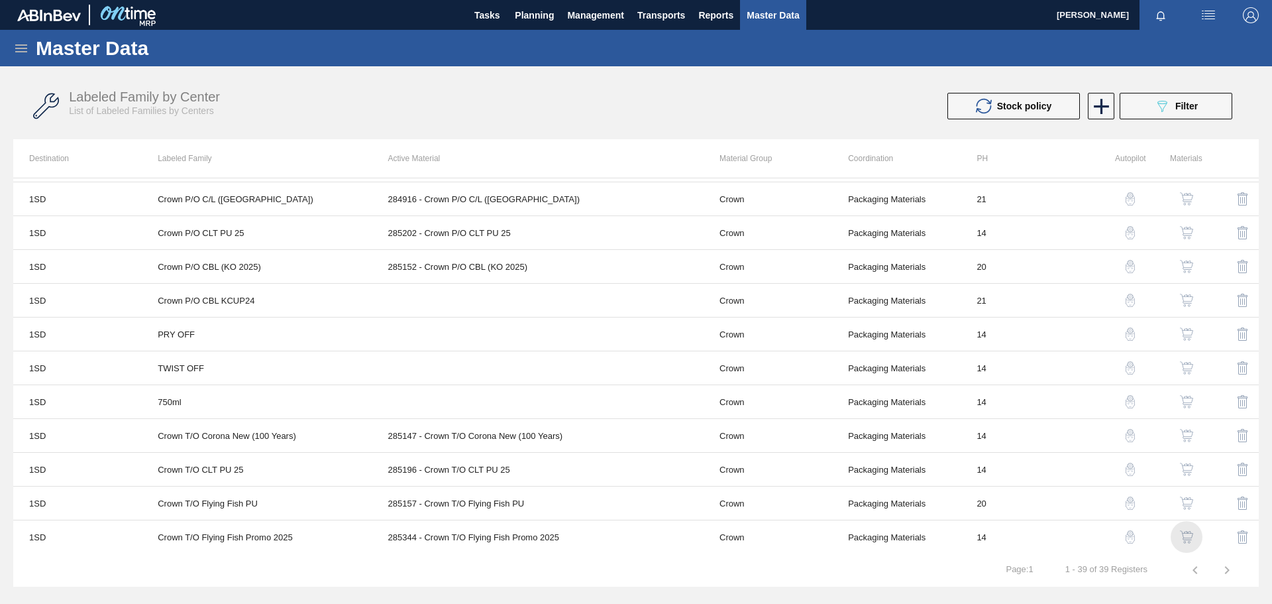
click at [1188, 539] on img "button" at bounding box center [1186, 536] width 13 height 13
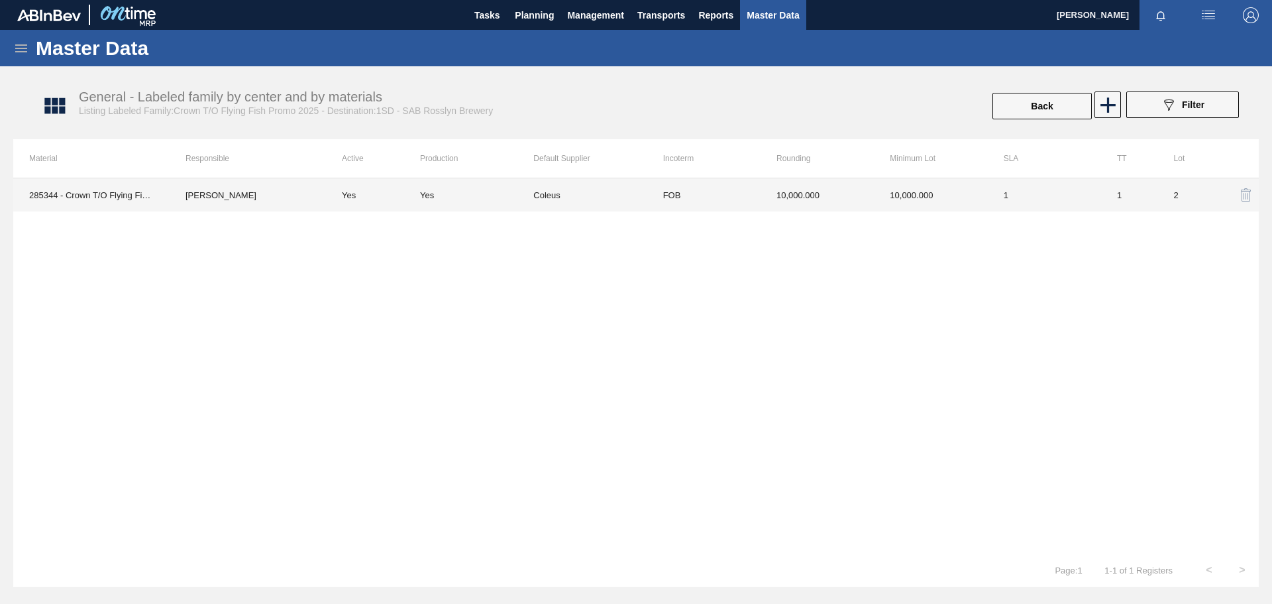
click at [1068, 192] on td "1" at bounding box center [1044, 194] width 113 height 33
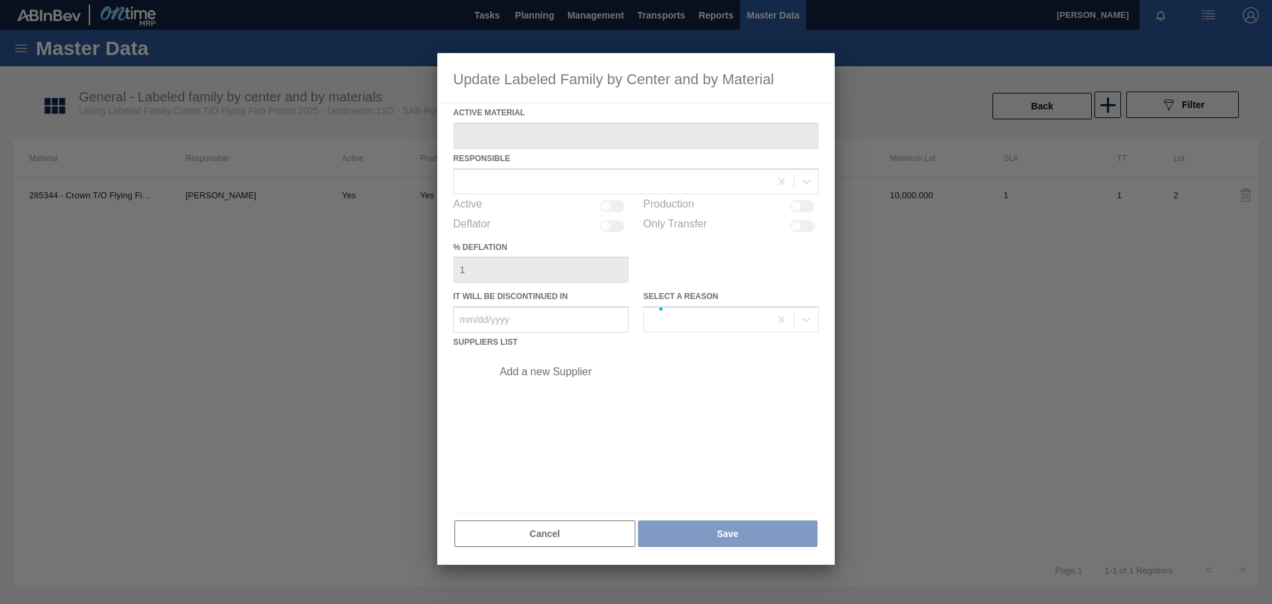
type Material "285344 - Crown T/O Flying Fish Promo 2025"
checkbox input "true"
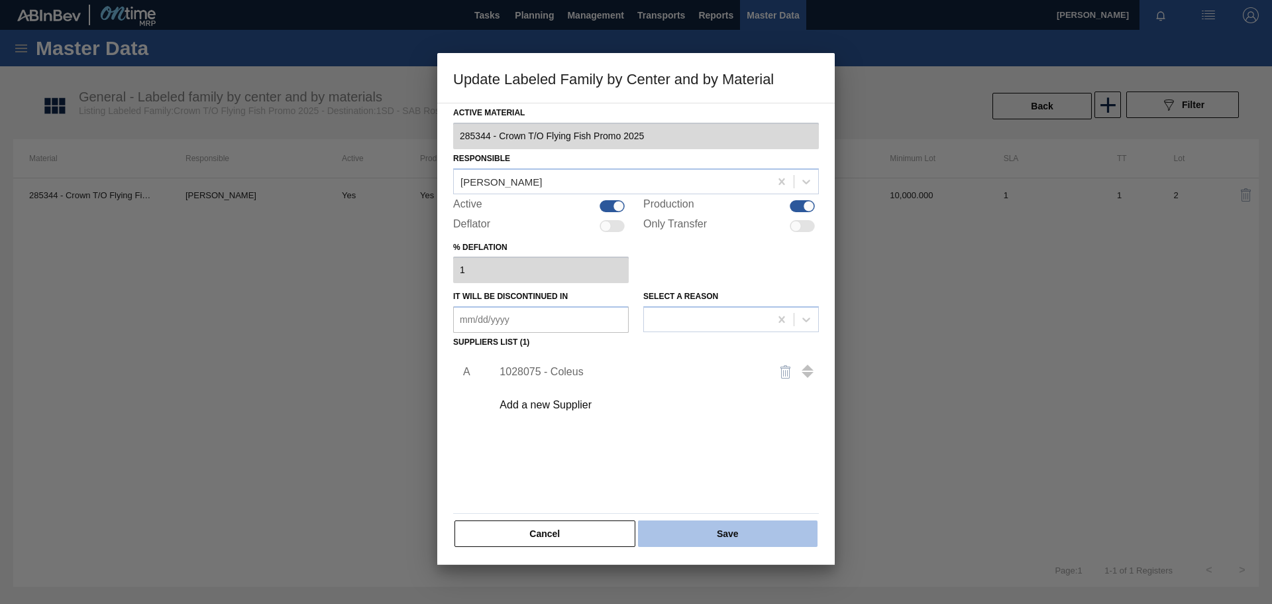
click at [749, 535] on button "Save" at bounding box center [728, 533] width 180 height 27
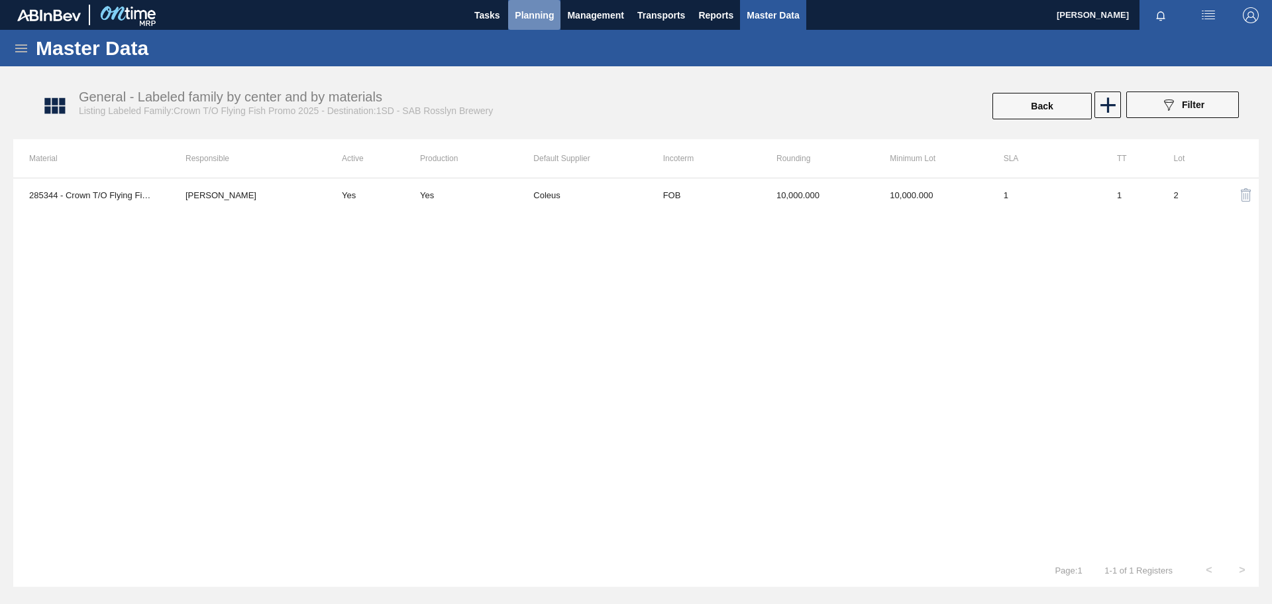
click at [537, 15] on span "Planning" at bounding box center [534, 15] width 39 height 16
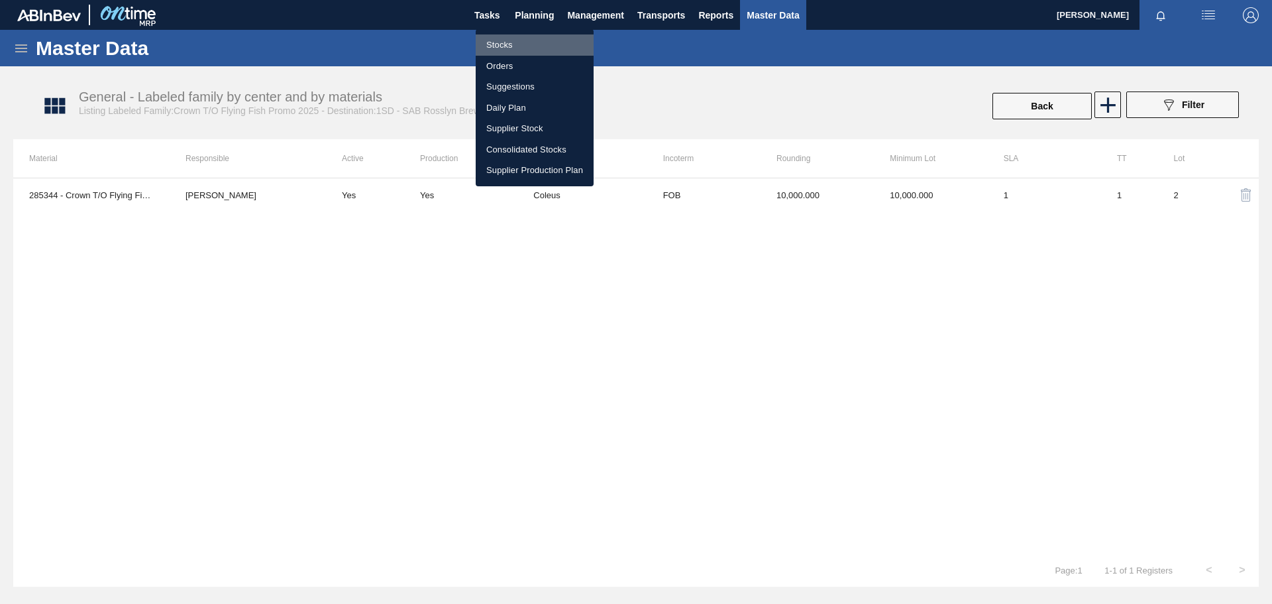
click at [514, 44] on li "Stocks" at bounding box center [535, 44] width 118 height 21
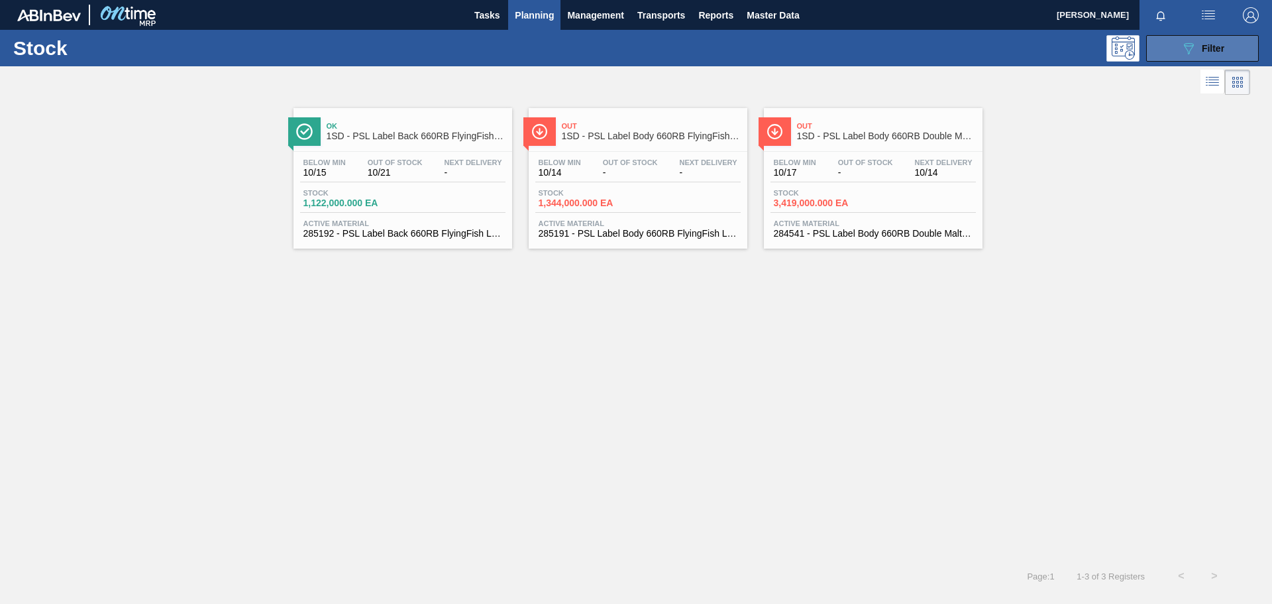
click at [1181, 46] on icon "089F7B8B-B2A5-4AFE-B5C0-19BA573D28AC" at bounding box center [1189, 48] width 16 height 16
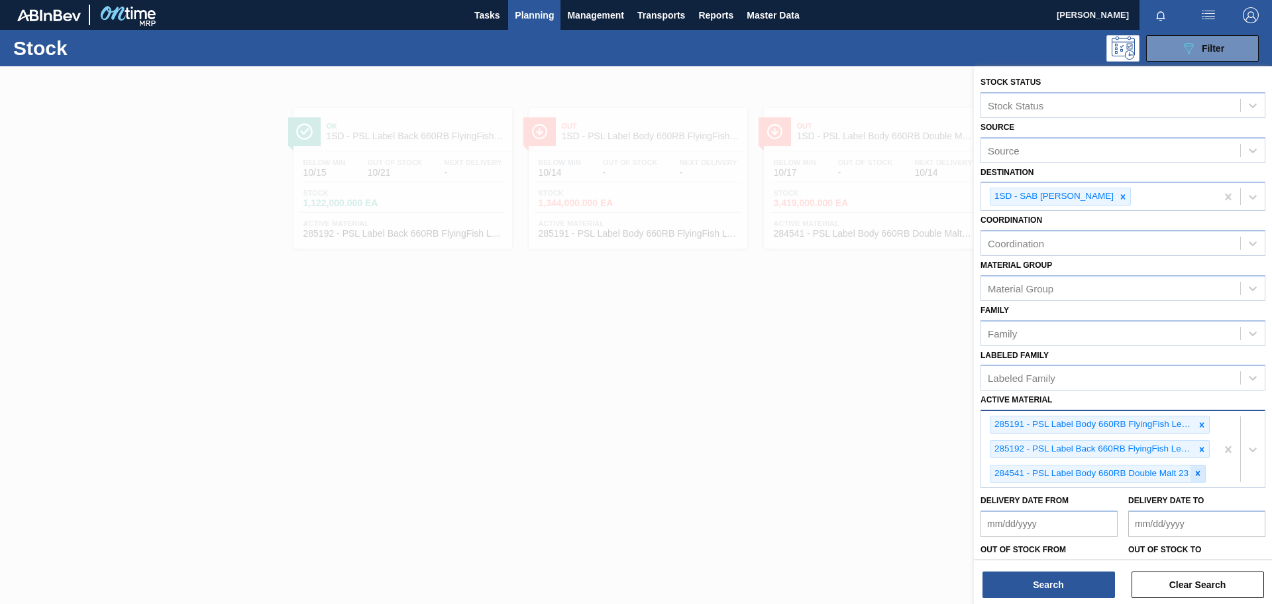
click at [1199, 472] on icon at bounding box center [1198, 473] width 5 height 5
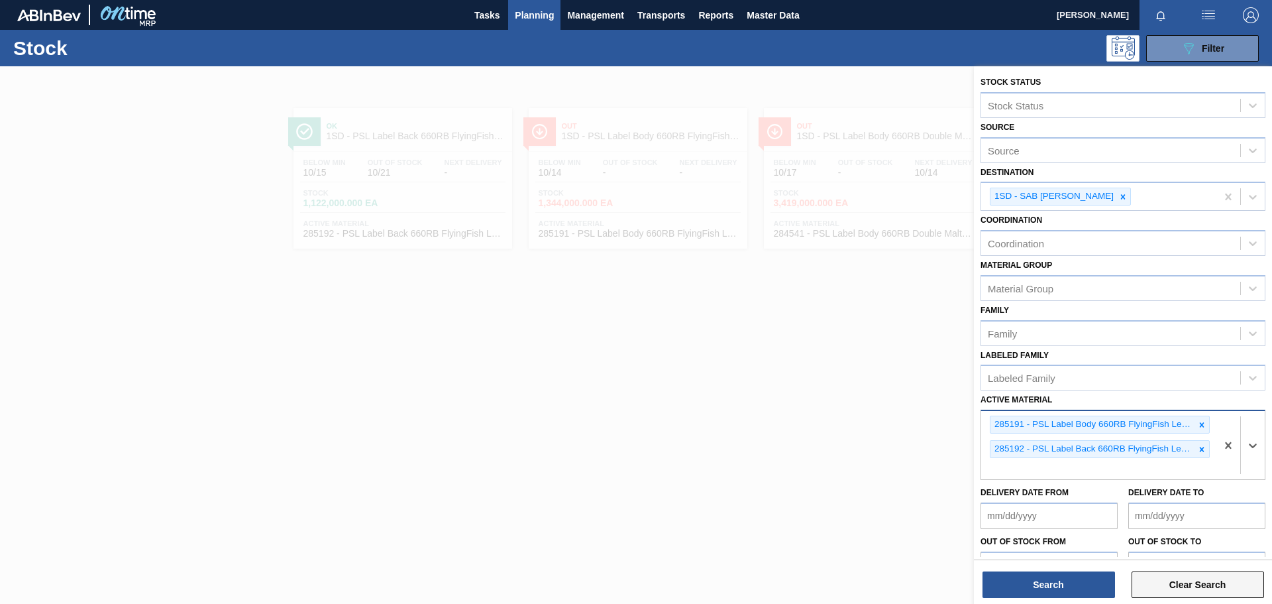
click at [1164, 584] on button "Clear Search" at bounding box center [1198, 584] width 133 height 27
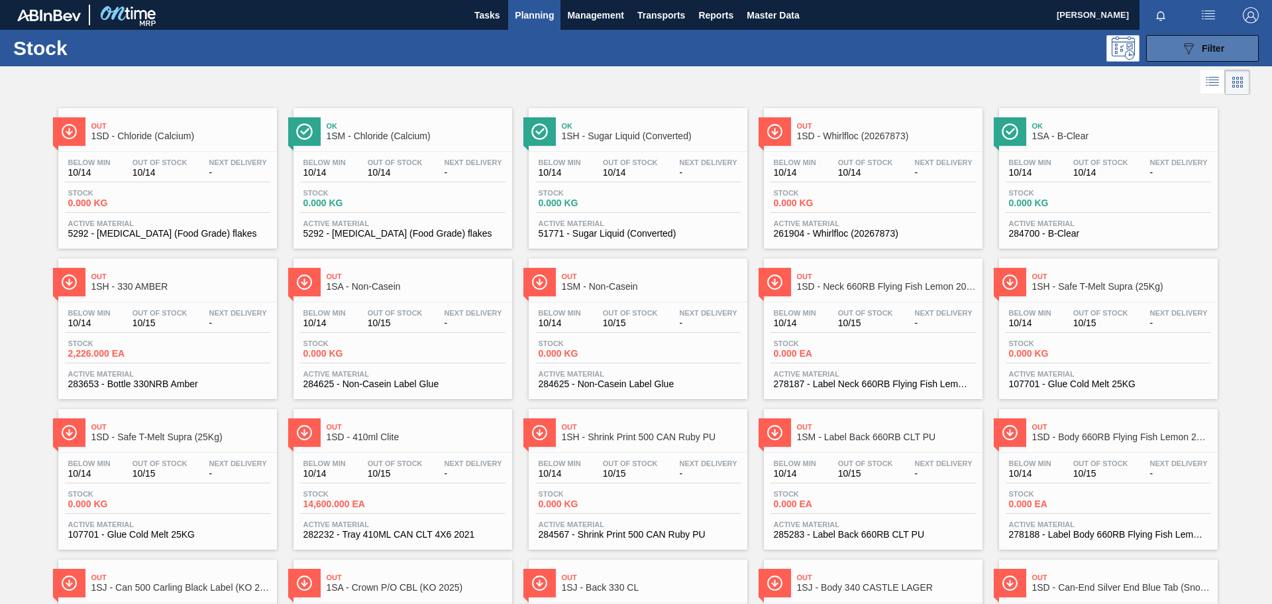
click at [1220, 50] on span "Filter" at bounding box center [1213, 48] width 23 height 11
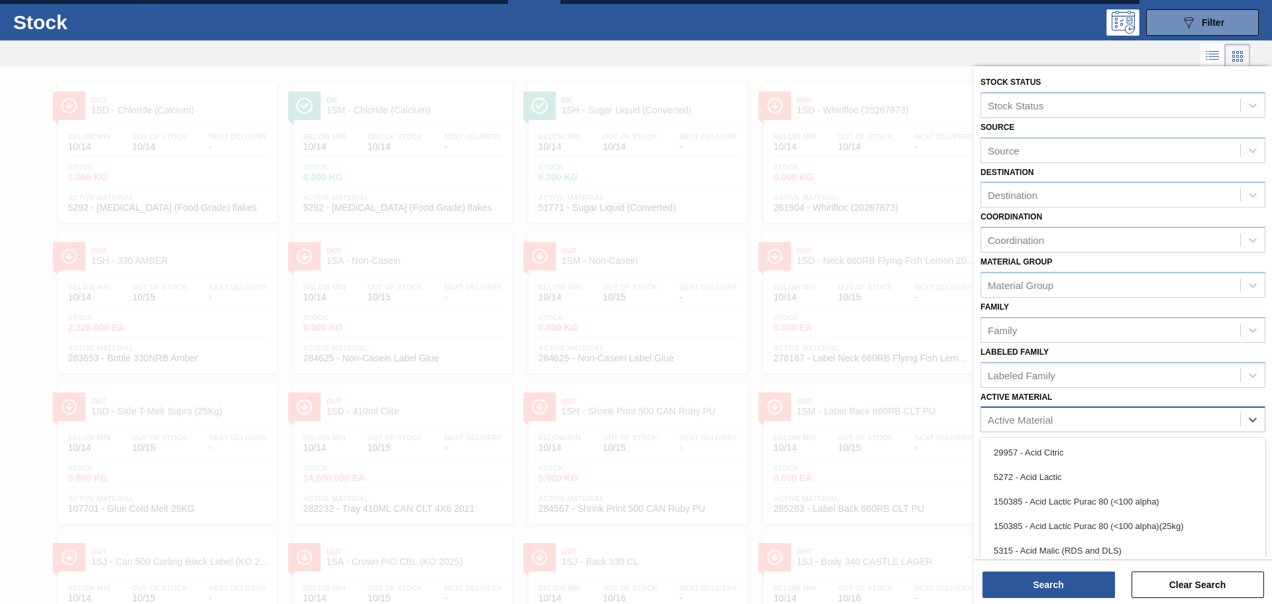
click at [1061, 423] on div "Active Material" at bounding box center [1110, 419] width 259 height 19
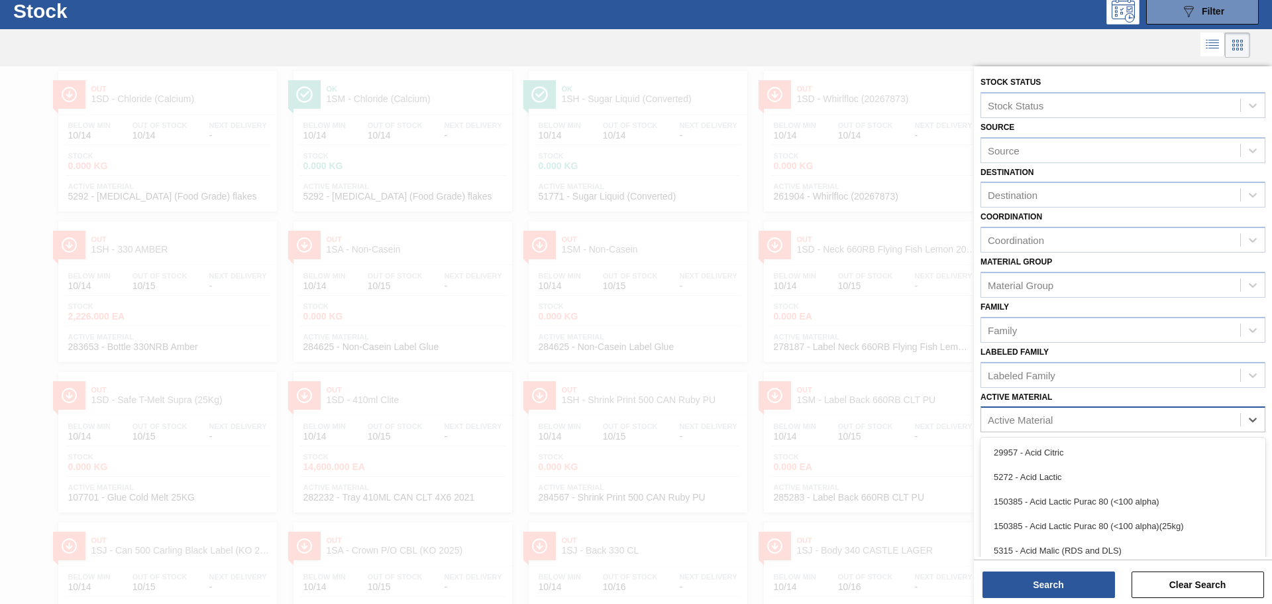
scroll to position [38, 0]
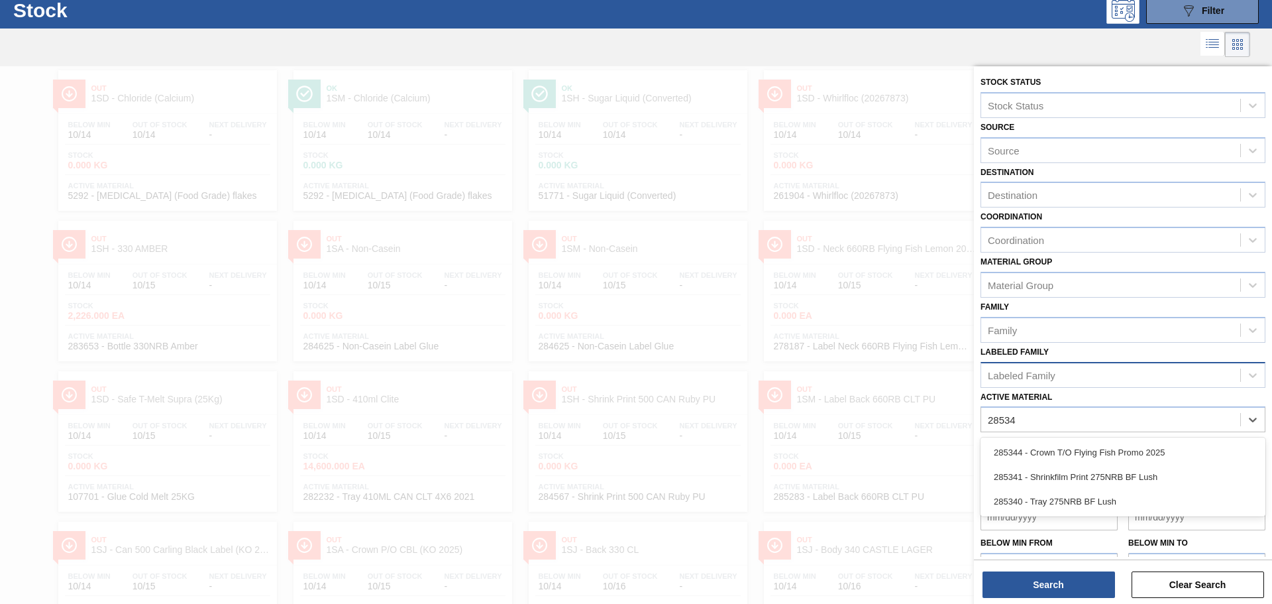
type Material "285344"
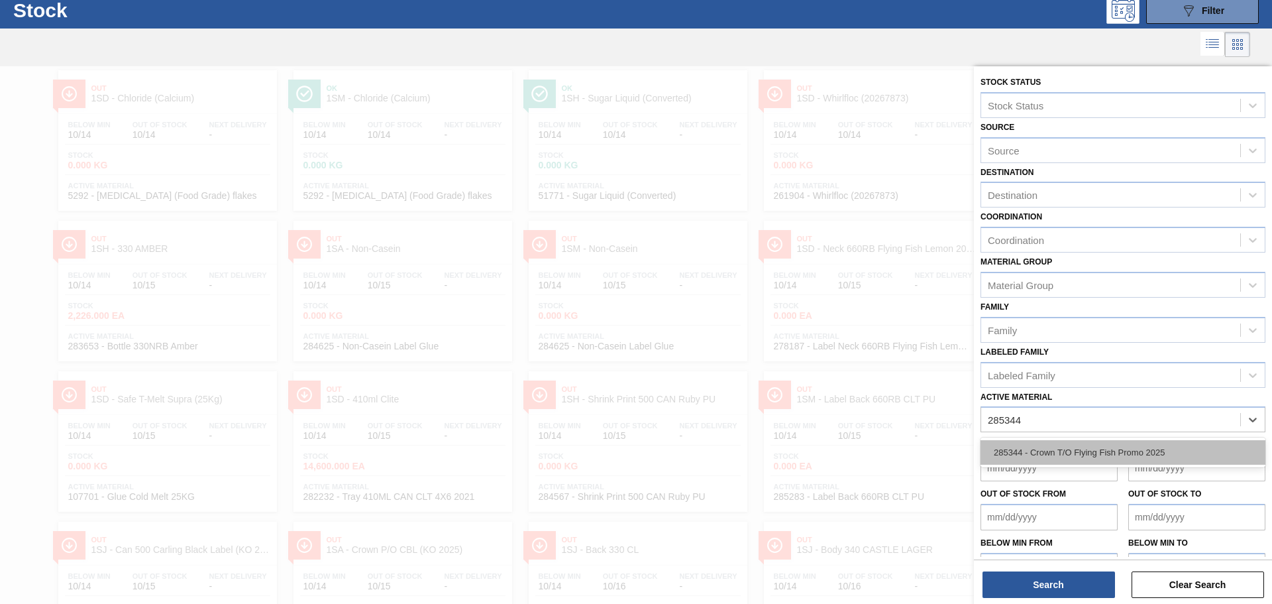
click at [1057, 456] on div "285344 - Crown T/O Flying Fish Promo 2025" at bounding box center [1123, 452] width 285 height 25
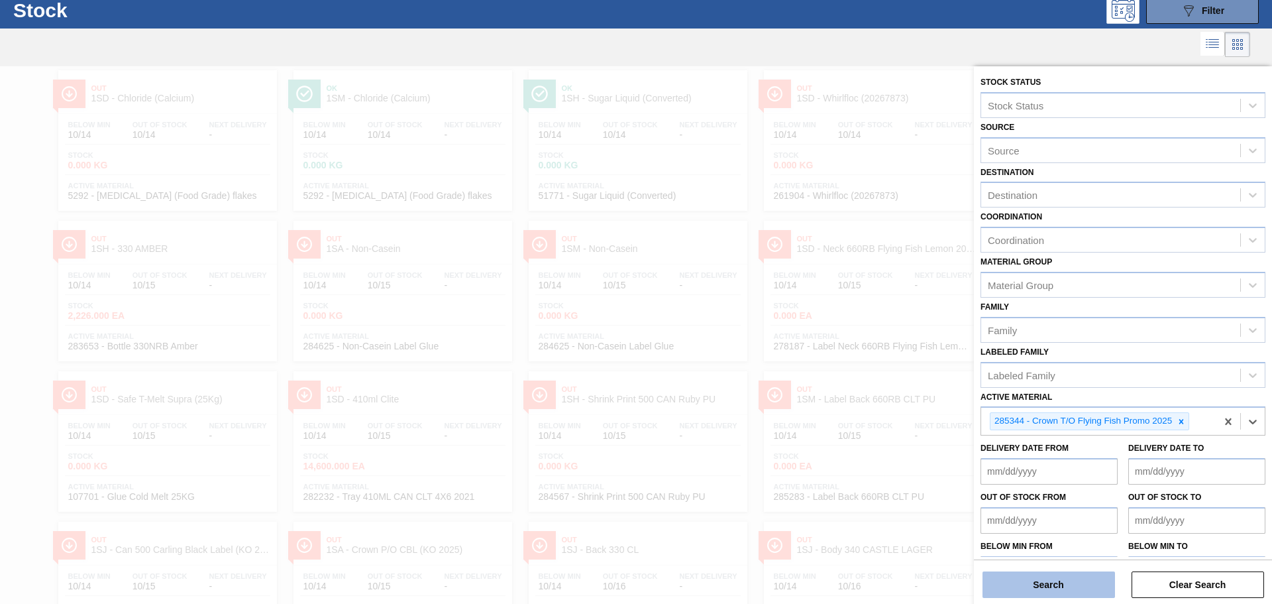
click at [1050, 590] on button "Search" at bounding box center [1049, 584] width 133 height 27
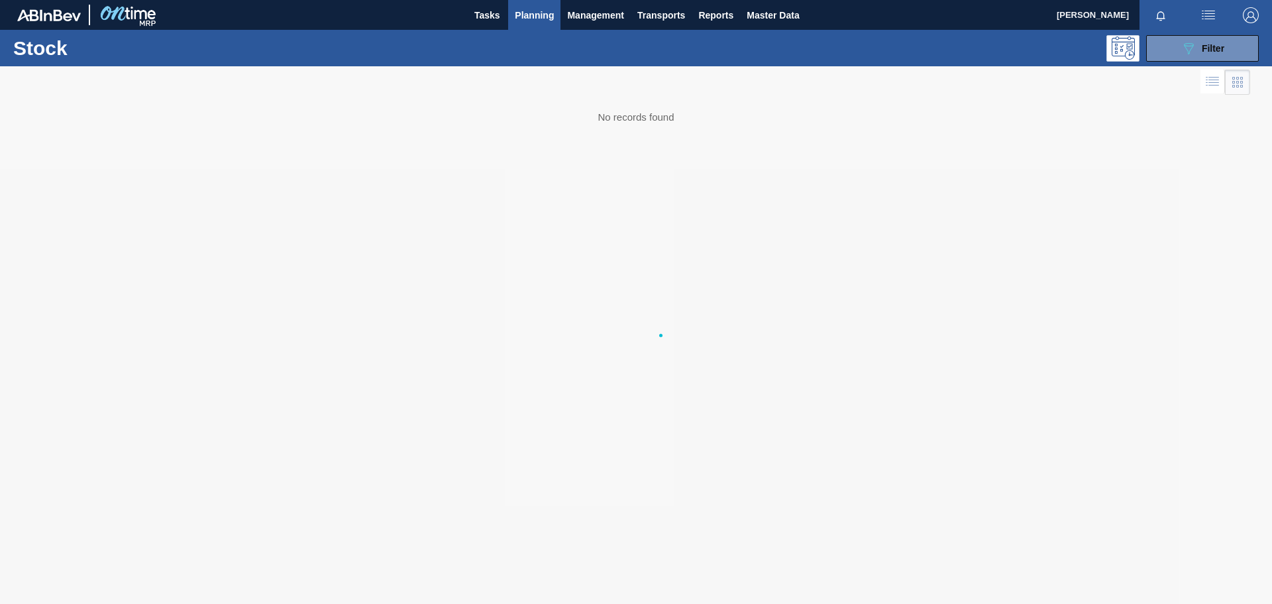
scroll to position [0, 0]
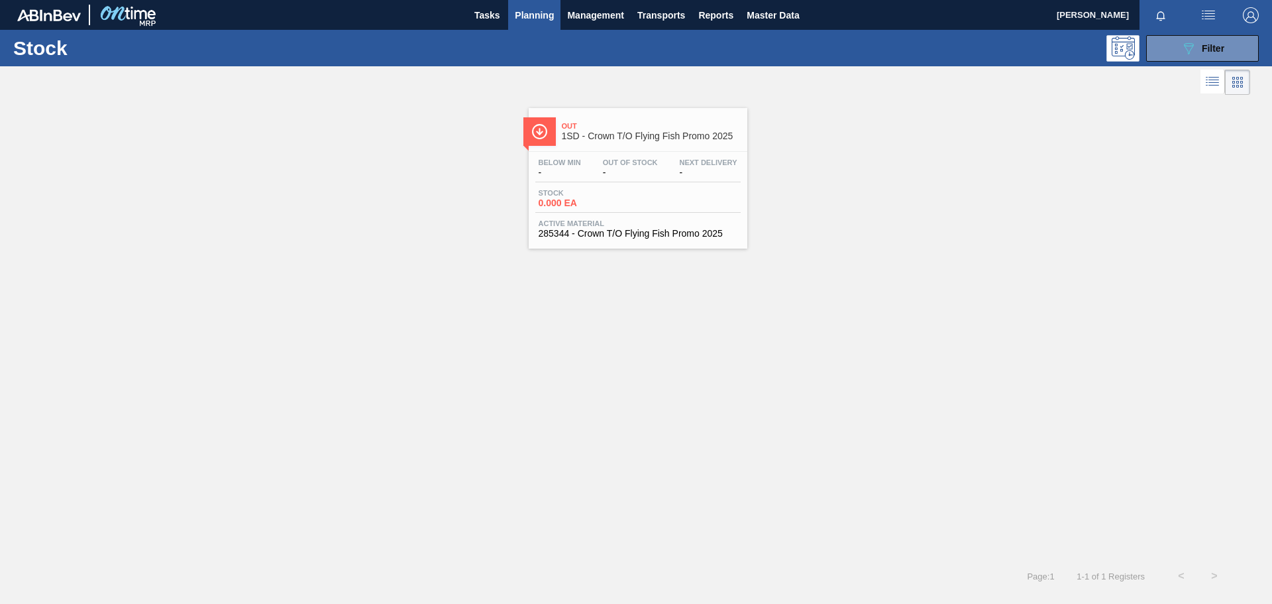
click at [867, 154] on div "Out 1SD - Crown T/O Flying Fish Promo 2025 Below Min - Out Of Stock - Next Deli…" at bounding box center [636, 173] width 1272 height 150
click at [799, 15] on span "Master Data" at bounding box center [773, 15] width 52 height 16
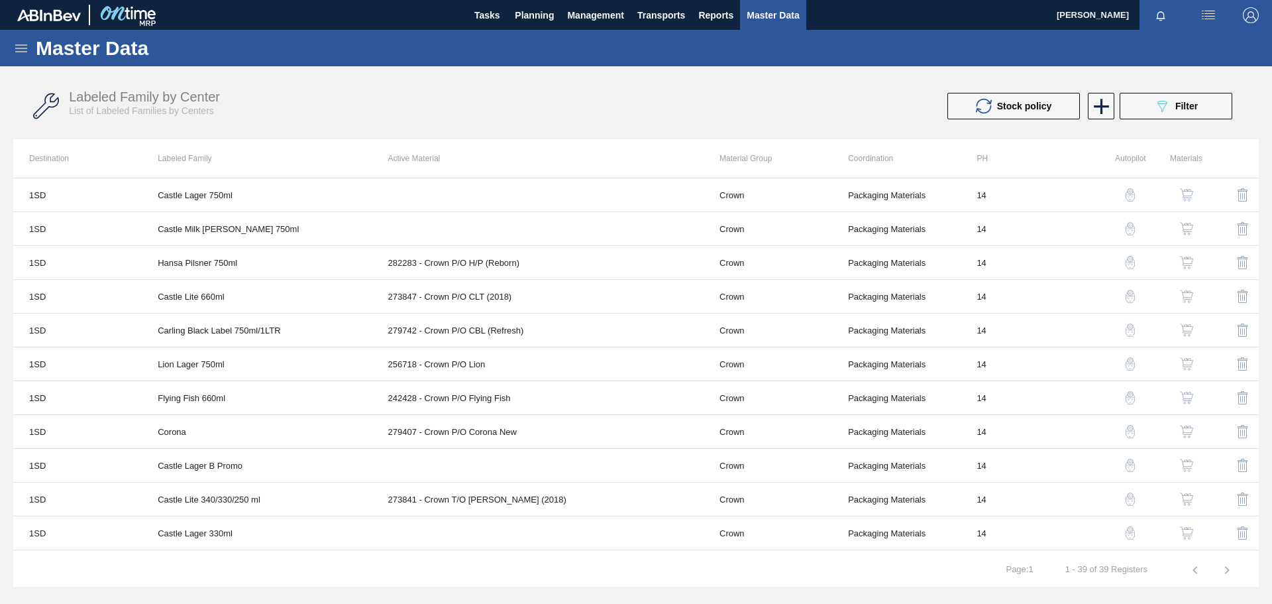
click at [25, 46] on icon at bounding box center [21, 48] width 16 height 16
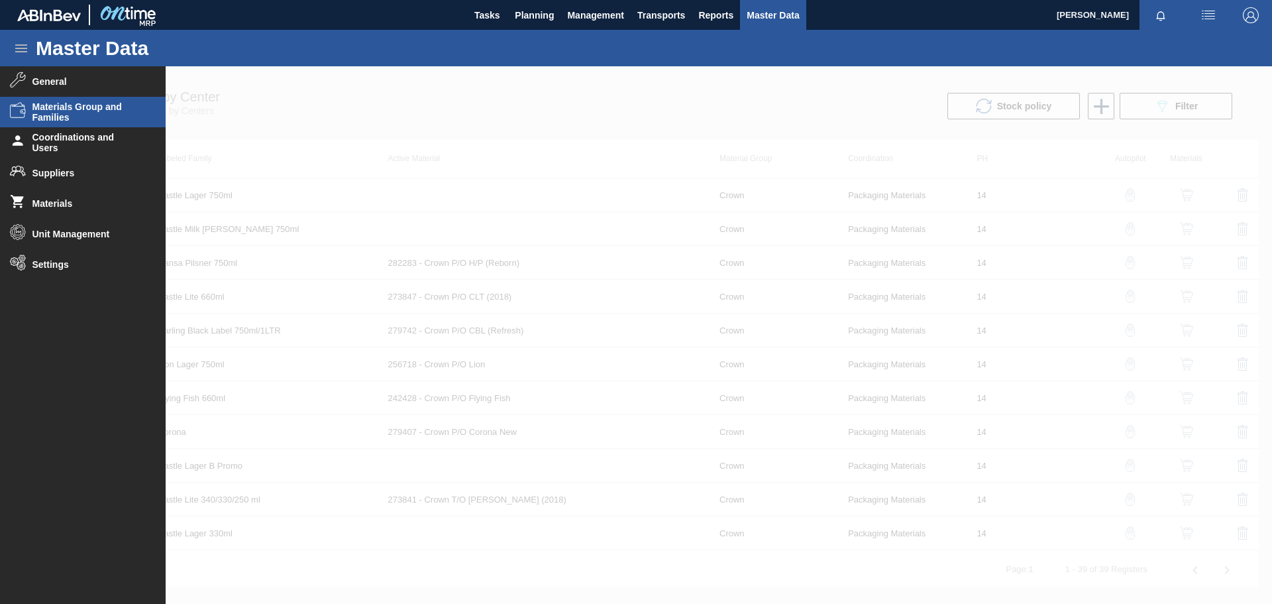
click at [76, 113] on span "Materials Group and Families" at bounding box center [86, 111] width 109 height 21
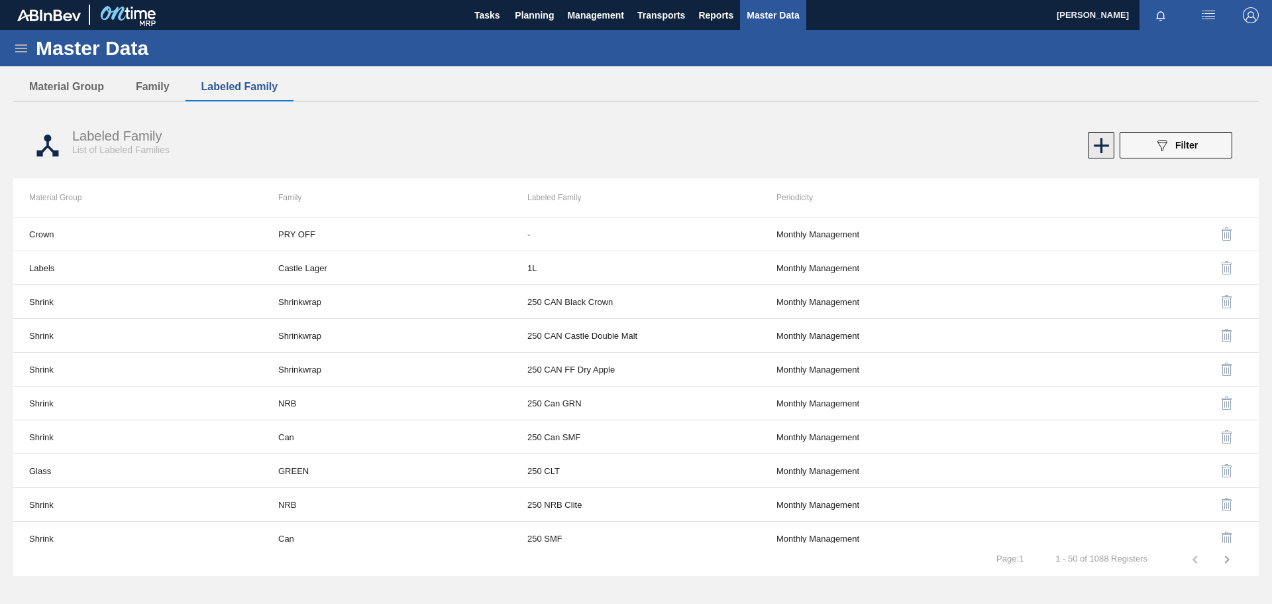
click at [1101, 147] on icon at bounding box center [1101, 145] width 15 height 15
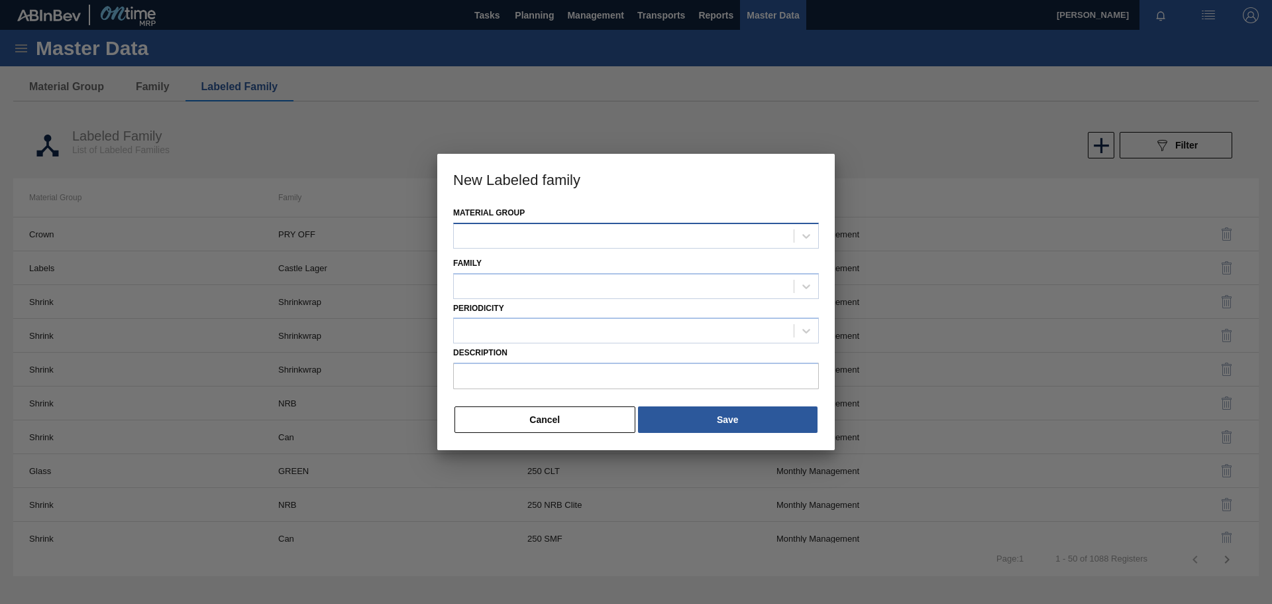
click at [584, 232] on div at bounding box center [624, 235] width 340 height 19
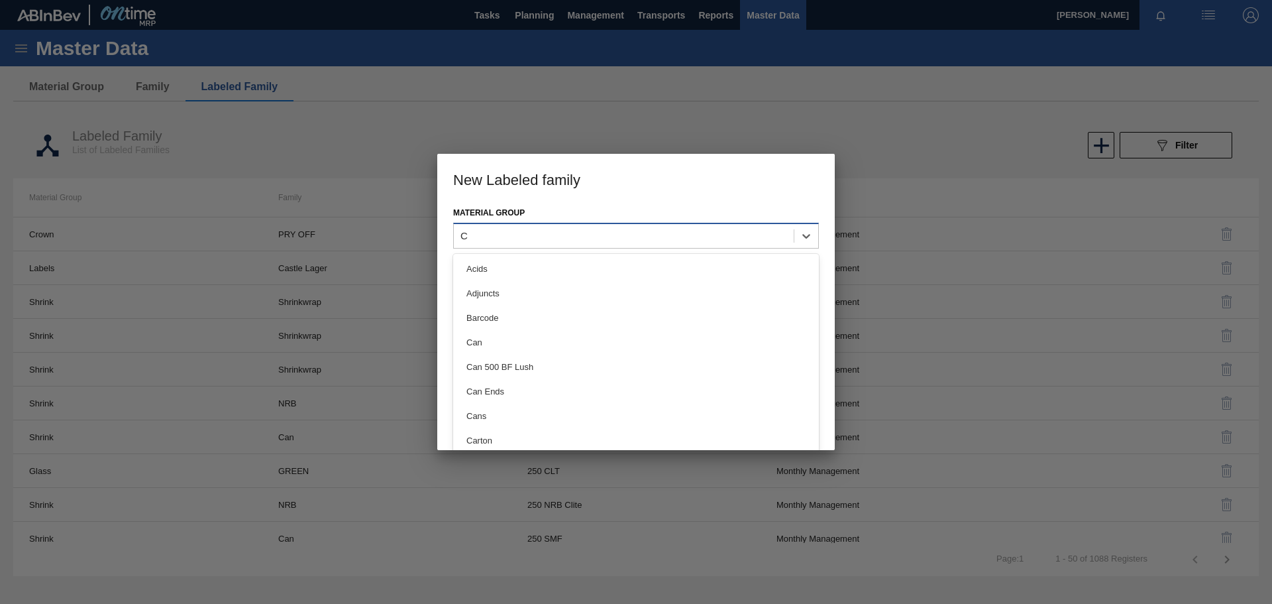
type Group "Cr"
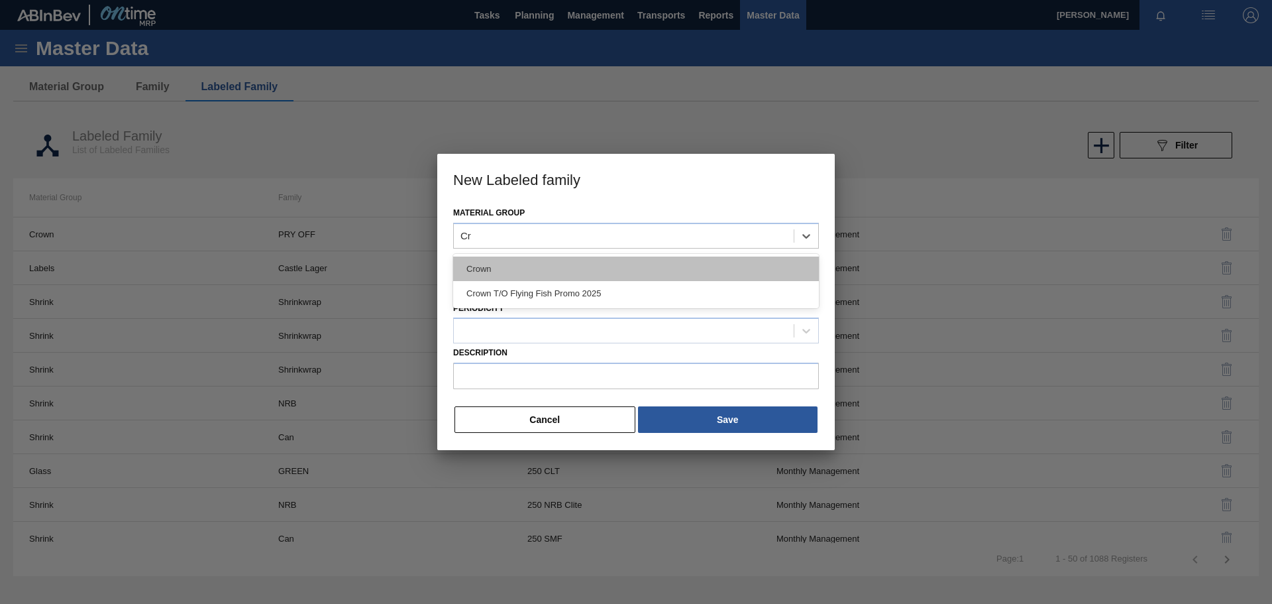
click at [558, 267] on div "Crown" at bounding box center [636, 268] width 366 height 25
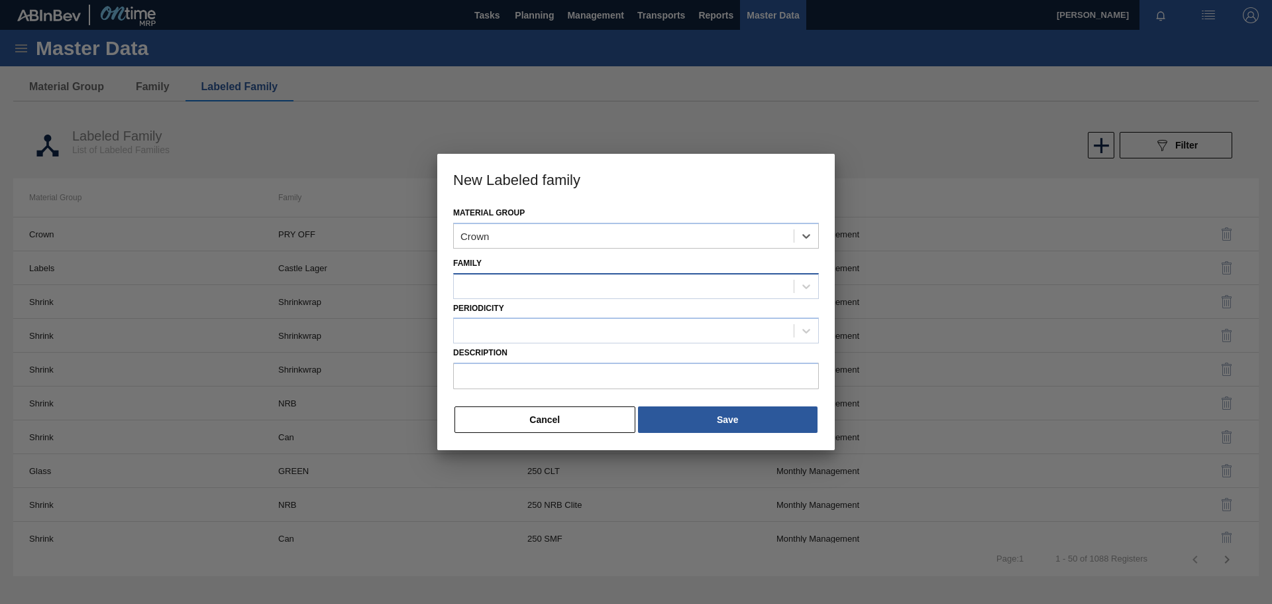
click at [535, 292] on div at bounding box center [624, 285] width 340 height 19
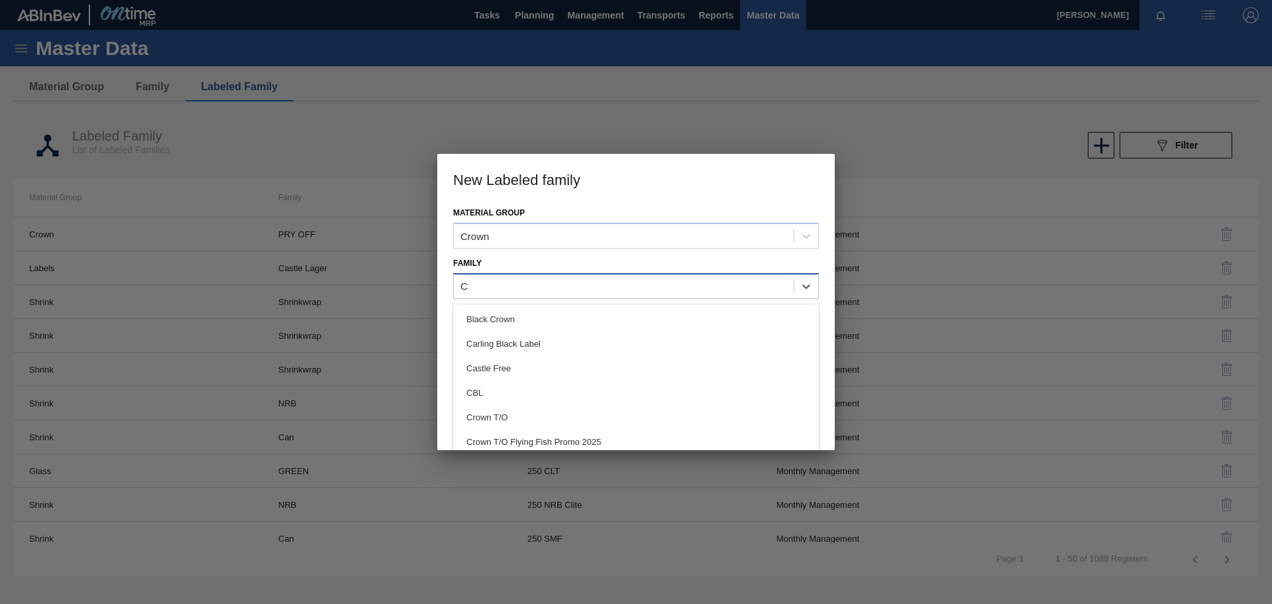
type input "Cr"
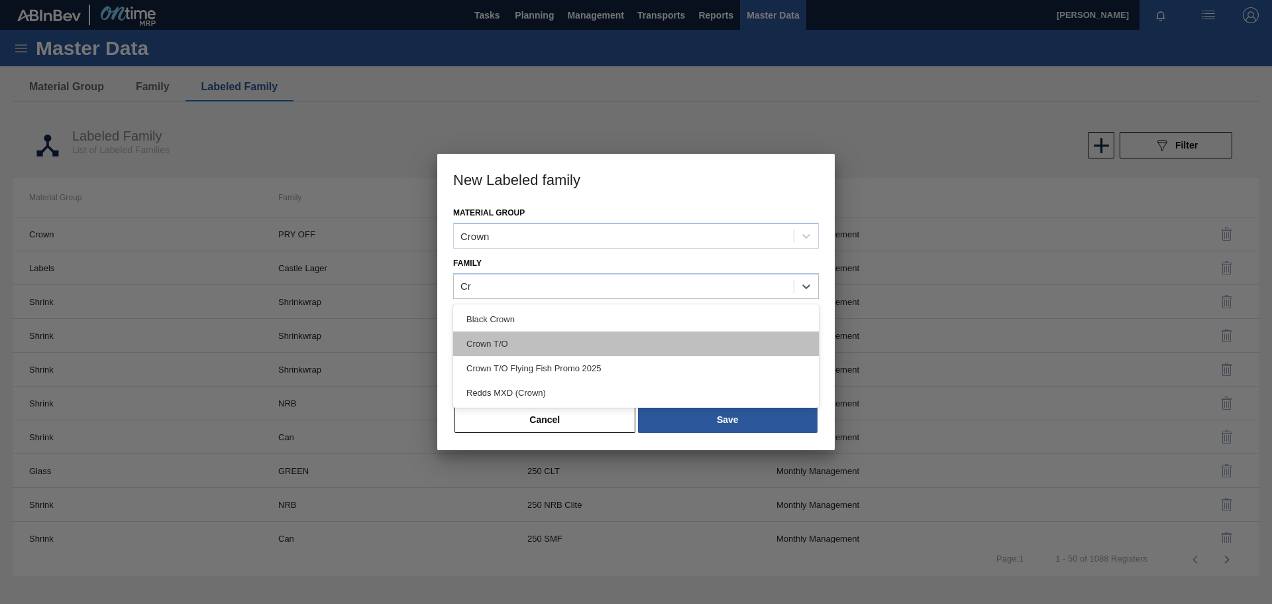
click at [501, 343] on div "Crown T/O" at bounding box center [636, 343] width 366 height 25
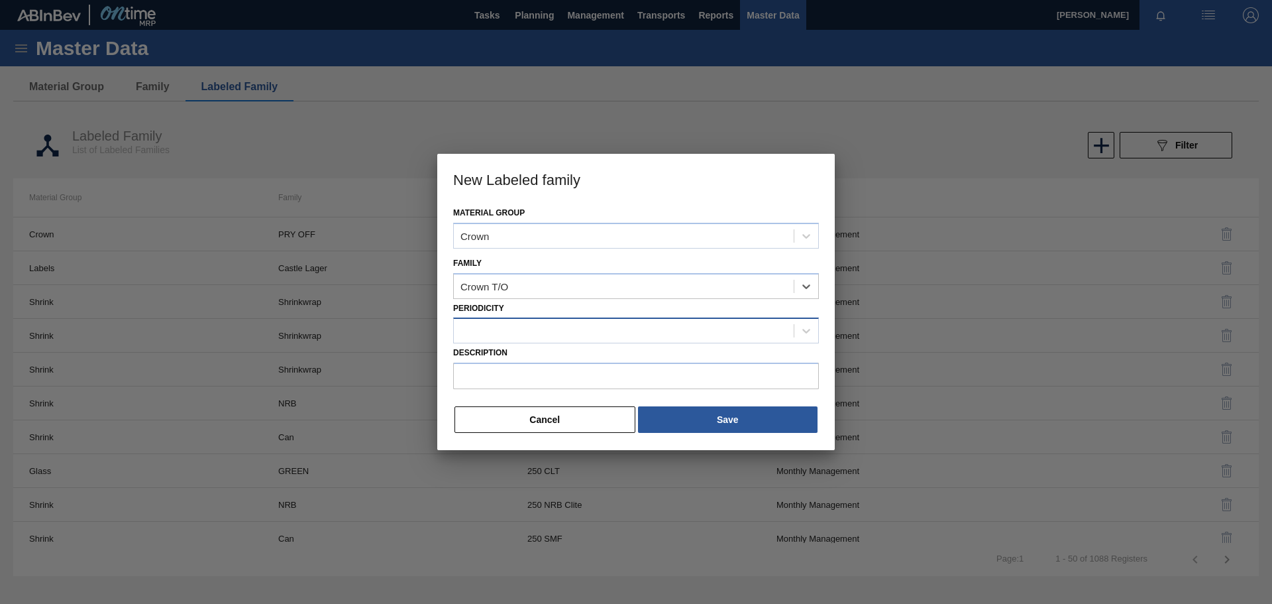
click at [560, 332] on div at bounding box center [624, 330] width 340 height 19
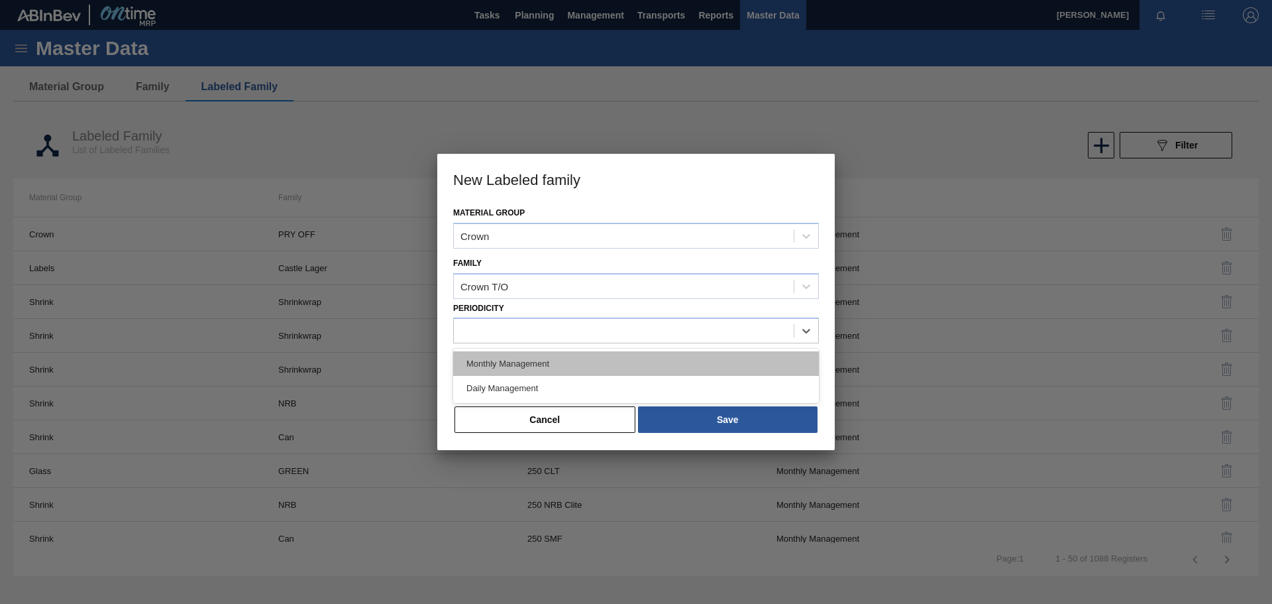
click at [531, 360] on div "Monthly Management" at bounding box center [636, 363] width 366 height 25
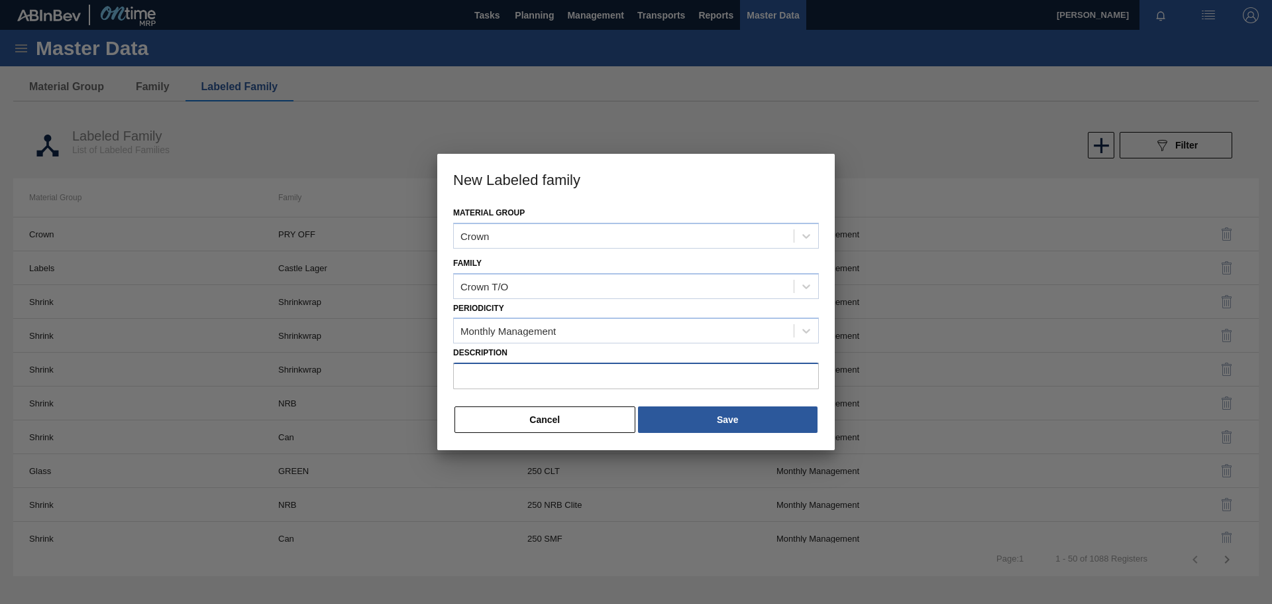
click at [507, 374] on input "Description" at bounding box center [636, 375] width 366 height 27
click at [559, 369] on input "Description" at bounding box center [636, 375] width 366 height 27
paste input "Crown T/O Flying Fish Promo 2025"
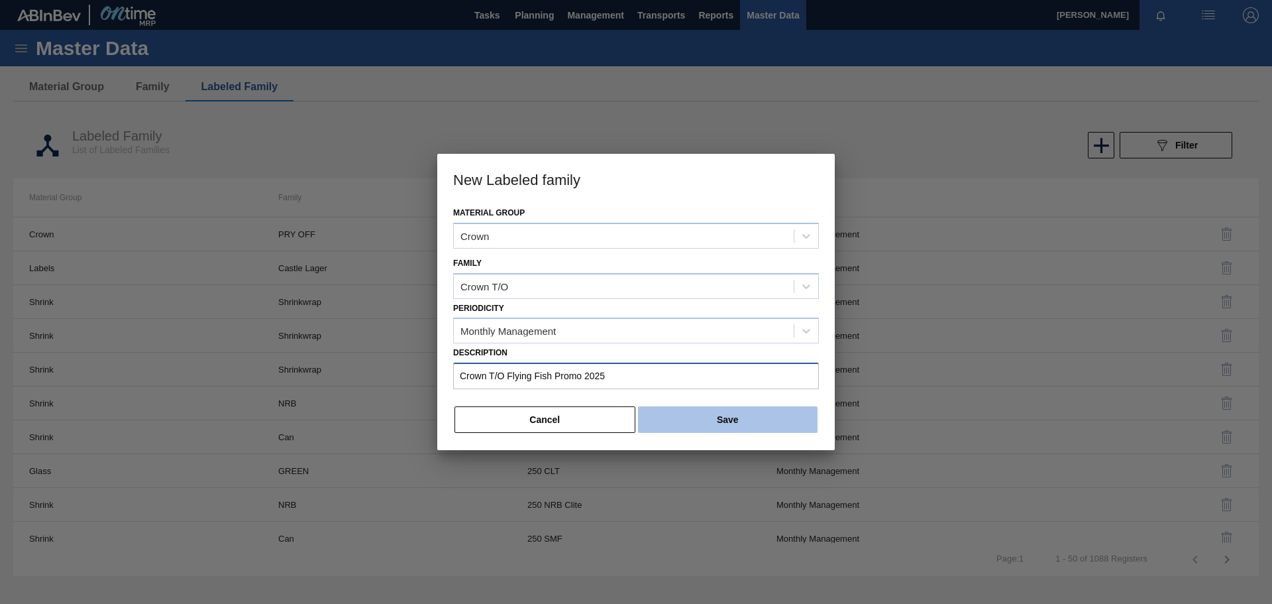
type input "Crown T/O Flying Fish Promo 2025"
click at [700, 416] on button "Save" at bounding box center [728, 419] width 180 height 27
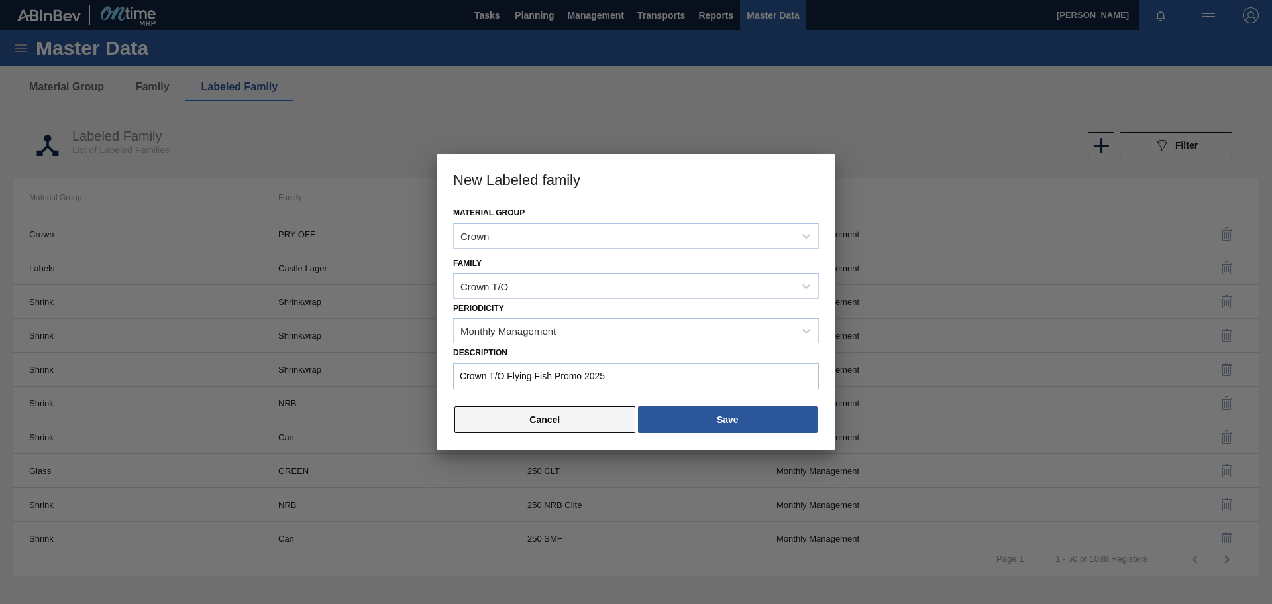
click at [584, 419] on button "Cancel" at bounding box center [545, 419] width 181 height 27
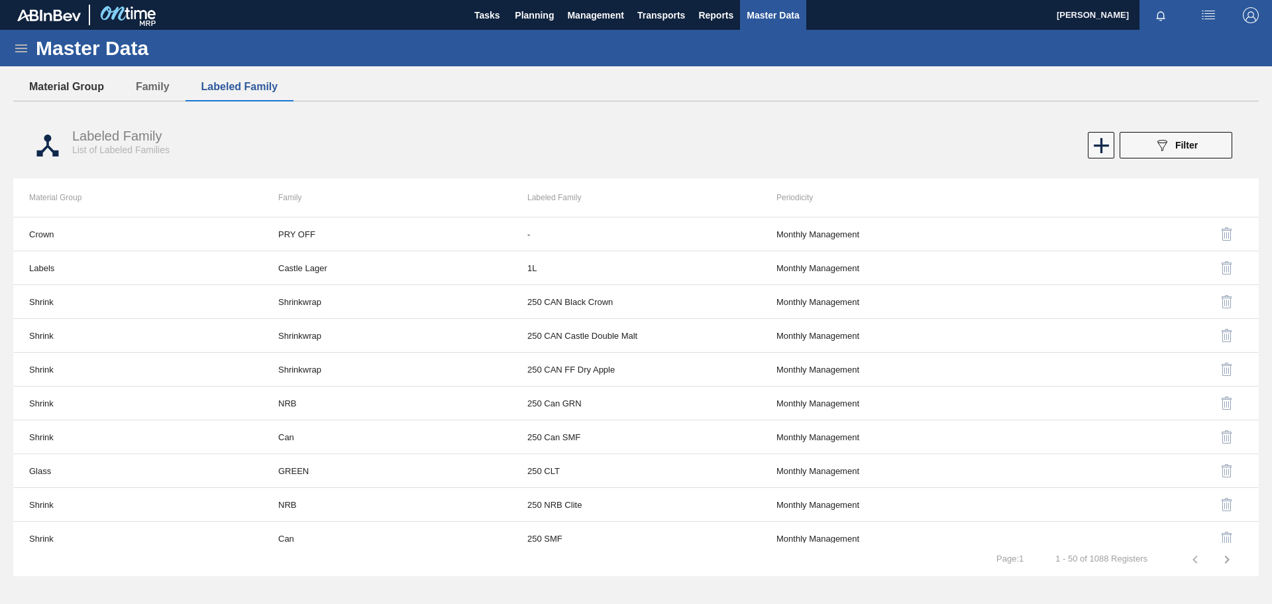
click at [89, 89] on button "Material Group" at bounding box center [66, 87] width 107 height 28
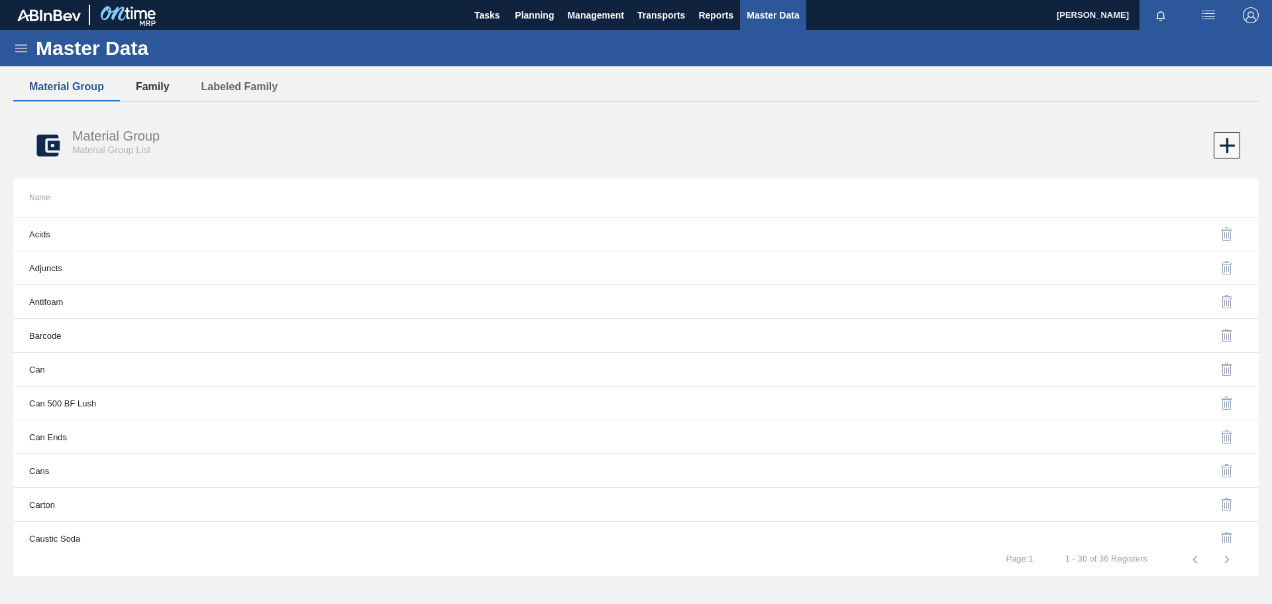
click at [154, 88] on button "Family" at bounding box center [153, 87] width 66 height 28
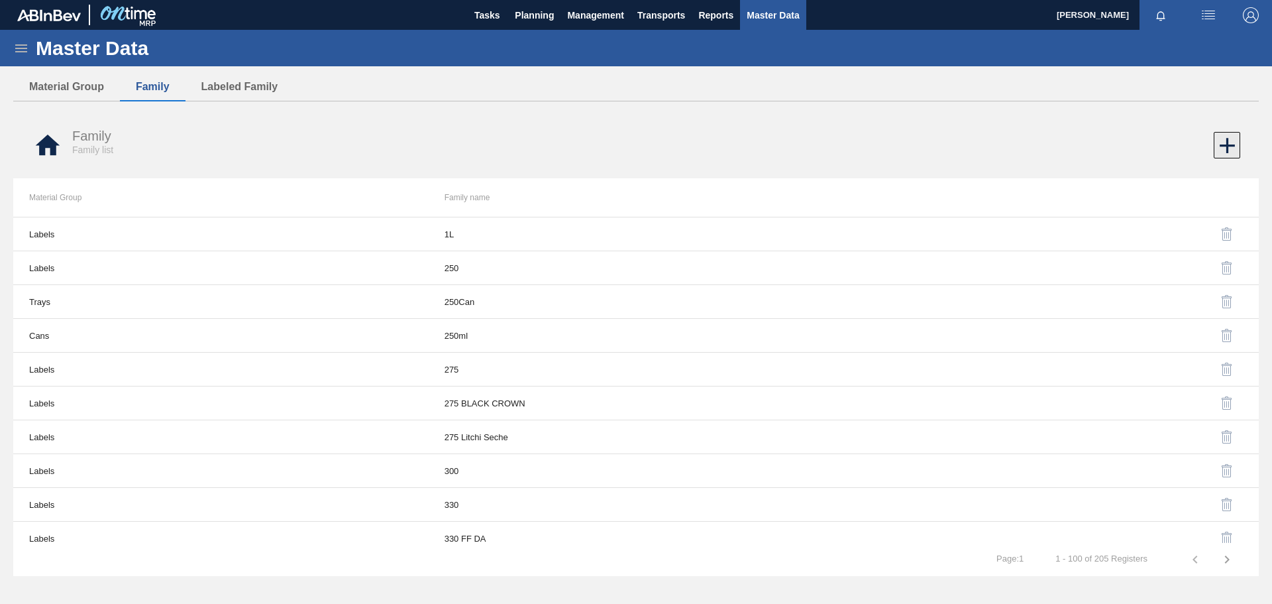
click at [1225, 142] on icon at bounding box center [1228, 146] width 26 height 26
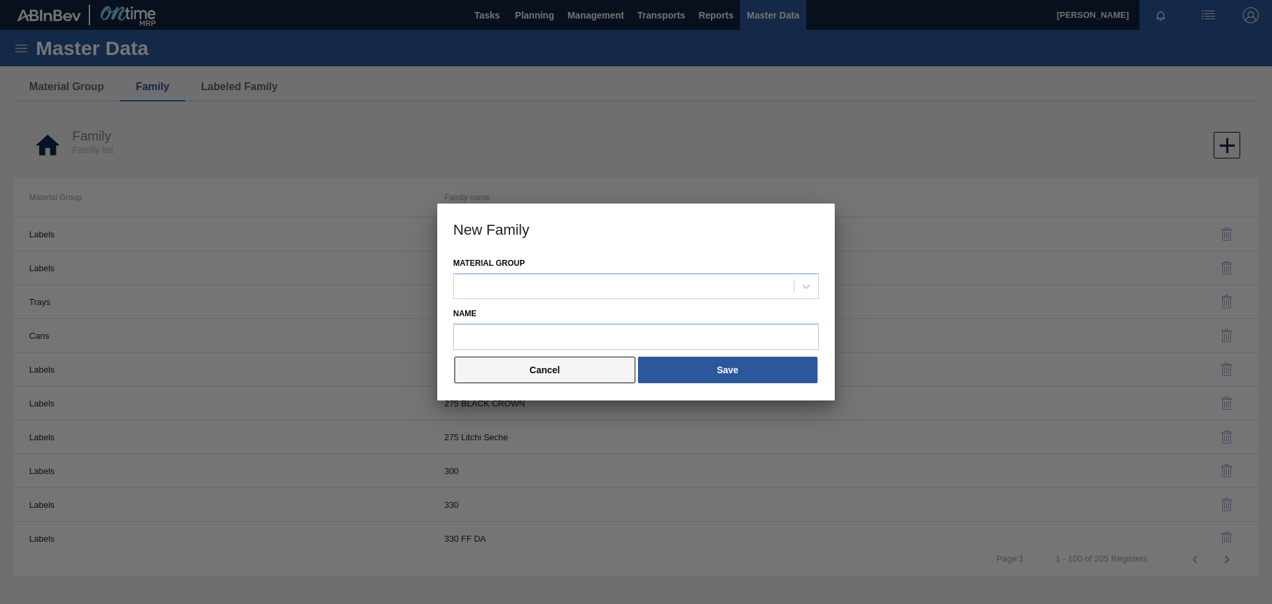
click at [592, 369] on button "Cancel" at bounding box center [545, 370] width 181 height 27
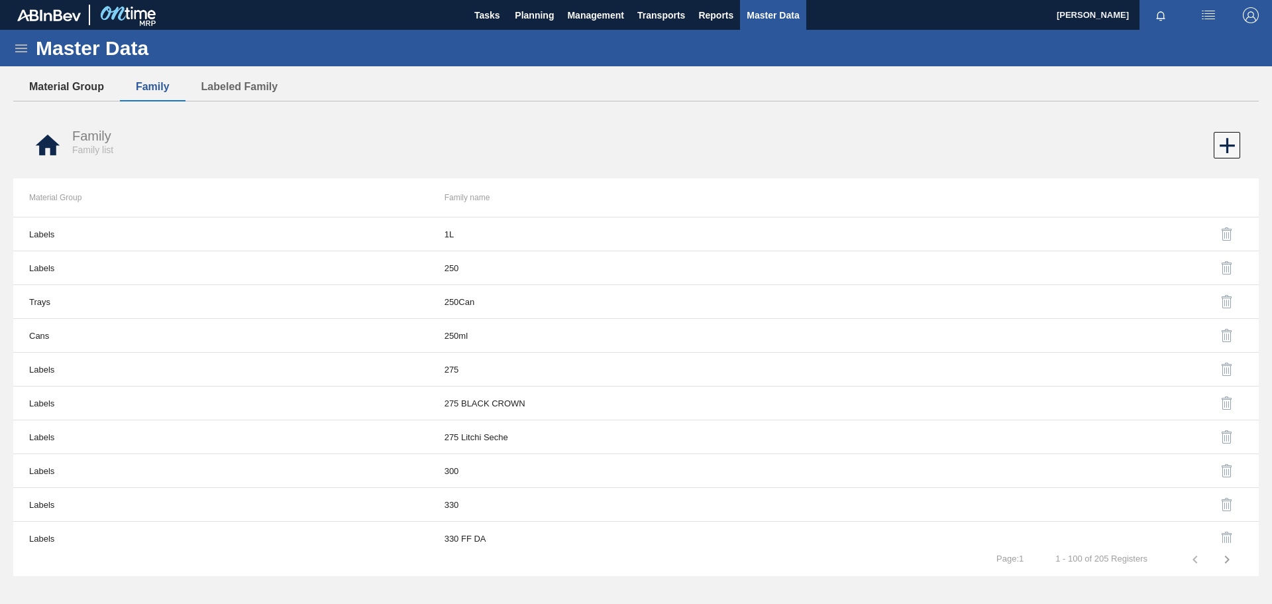
click at [81, 91] on button "Material Group" at bounding box center [66, 87] width 107 height 28
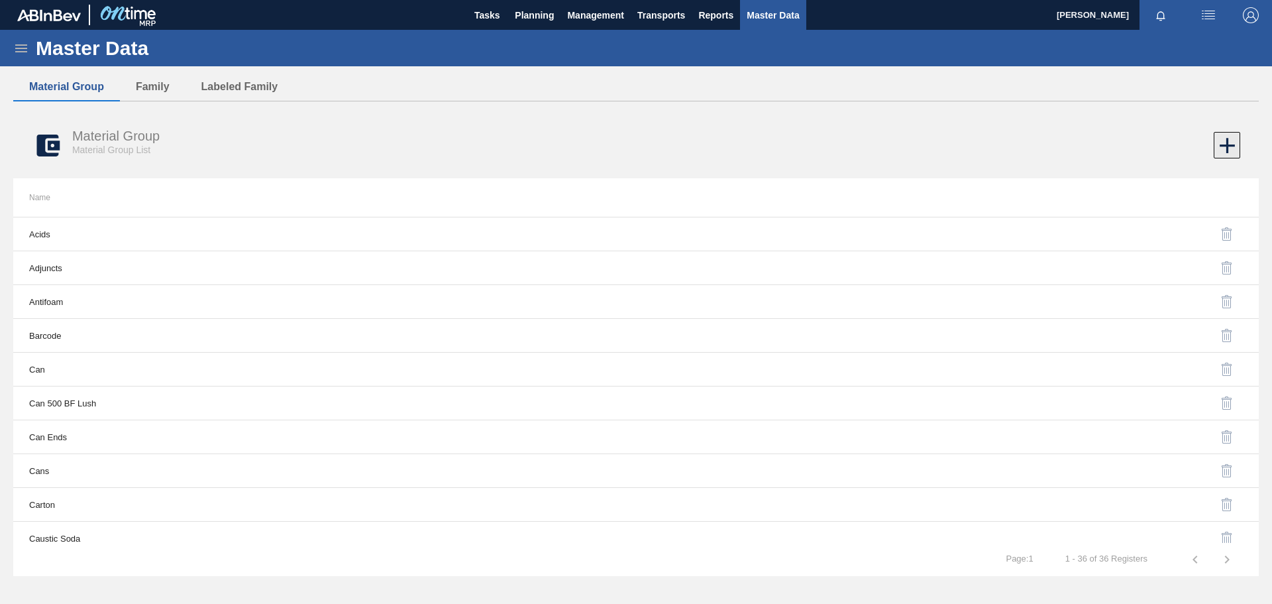
click at [1222, 148] on icon at bounding box center [1228, 146] width 26 height 26
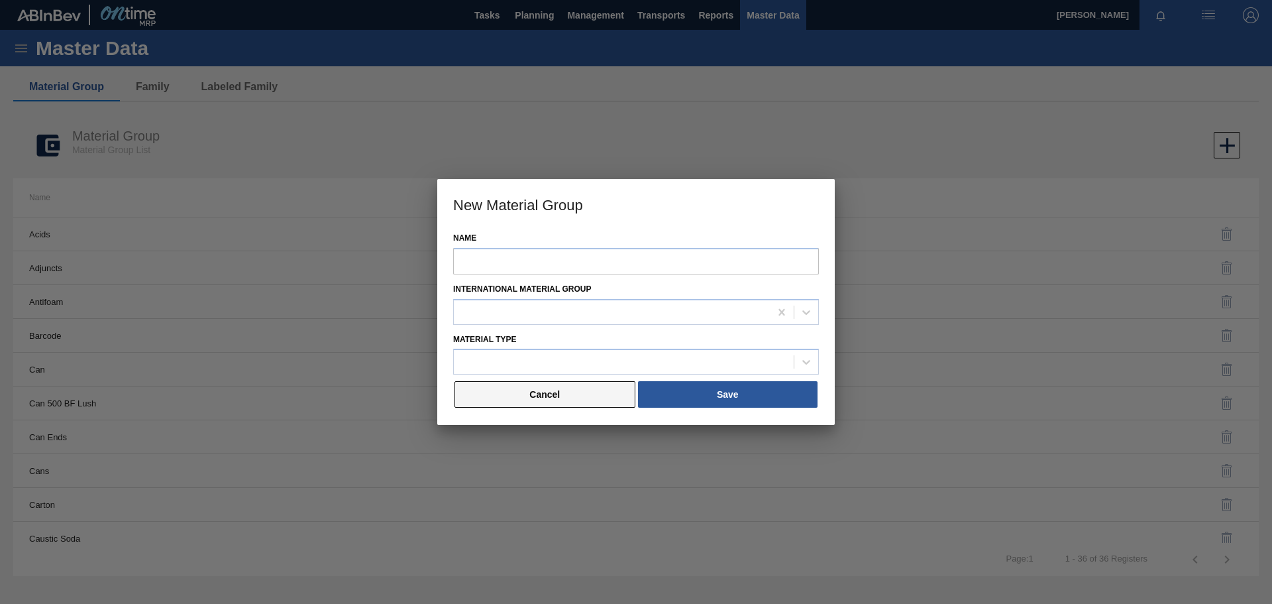
click at [584, 385] on button "Cancel" at bounding box center [545, 394] width 181 height 27
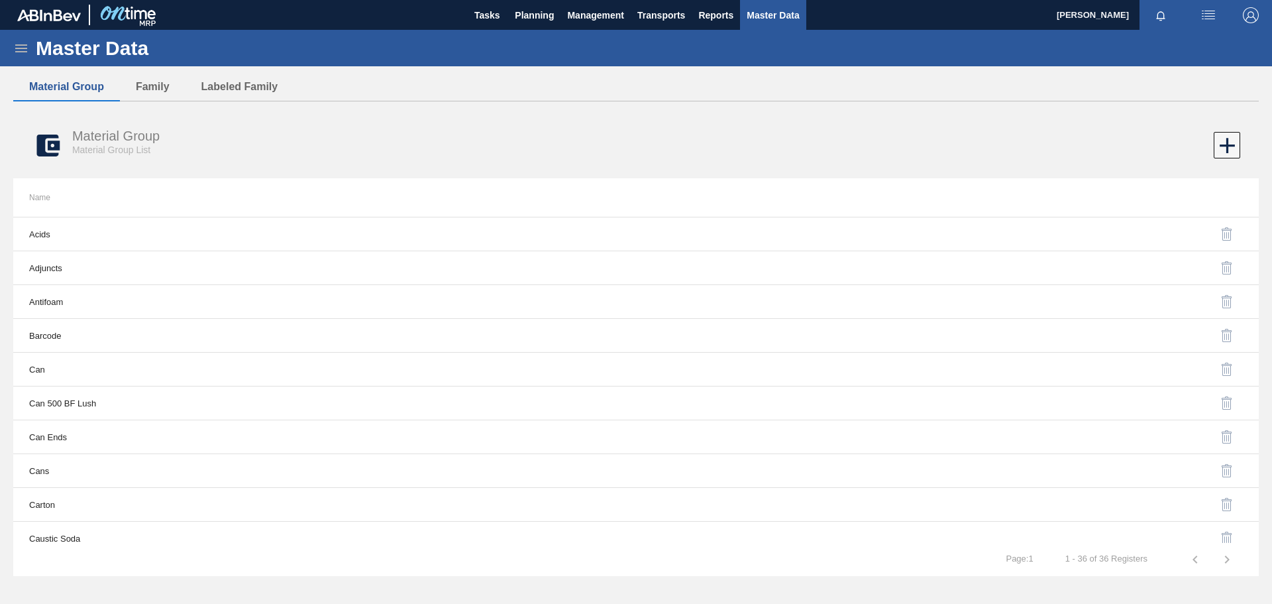
click at [25, 50] on icon at bounding box center [21, 48] width 16 height 16
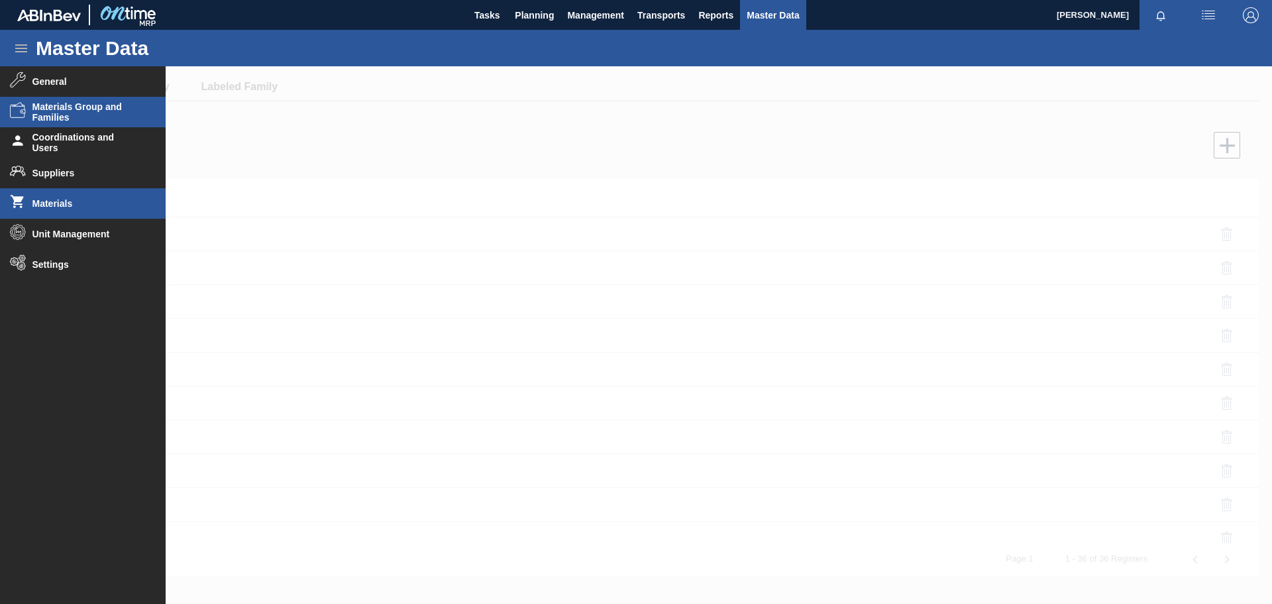
click at [68, 207] on span "Materials" at bounding box center [86, 203] width 109 height 11
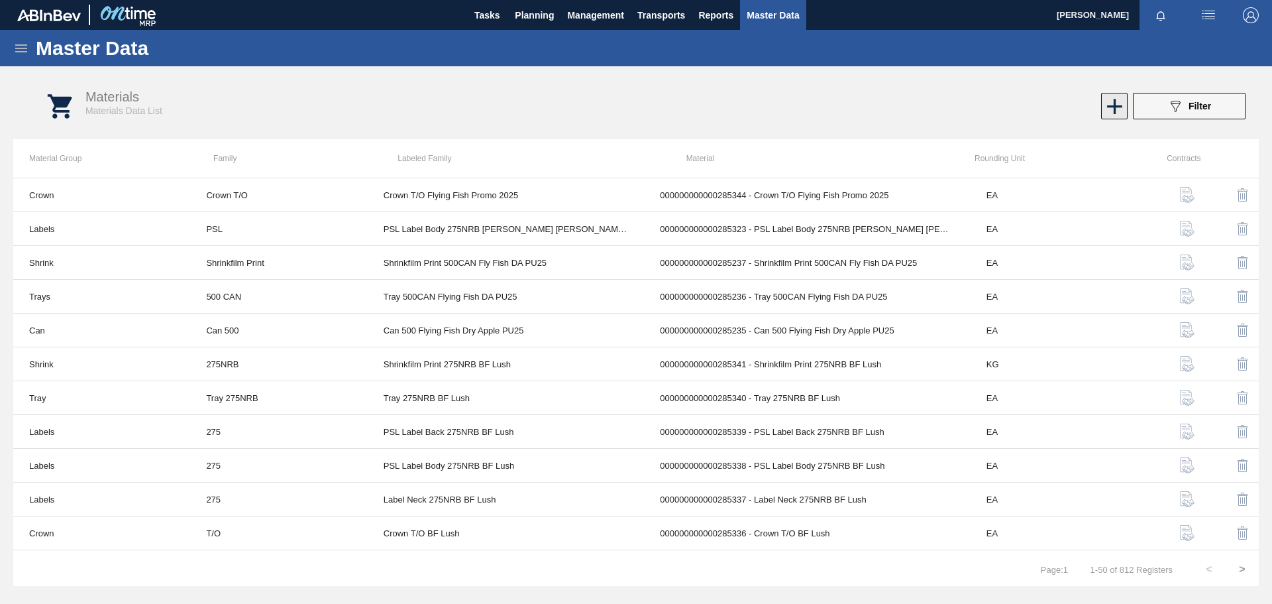
click at [1115, 105] on icon at bounding box center [1114, 106] width 15 height 15
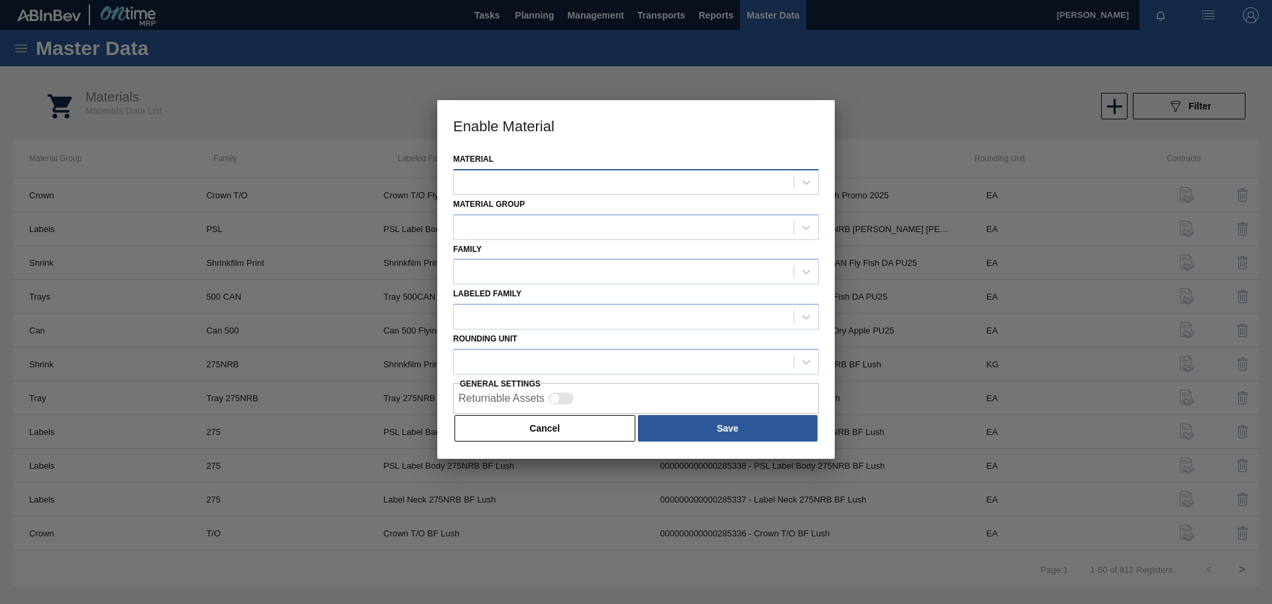
click at [635, 181] on div at bounding box center [624, 181] width 340 height 19
click at [715, 213] on div "No options" at bounding box center [636, 214] width 366 height 23
type input "285344"
click at [584, 435] on button "Cancel" at bounding box center [545, 428] width 181 height 27
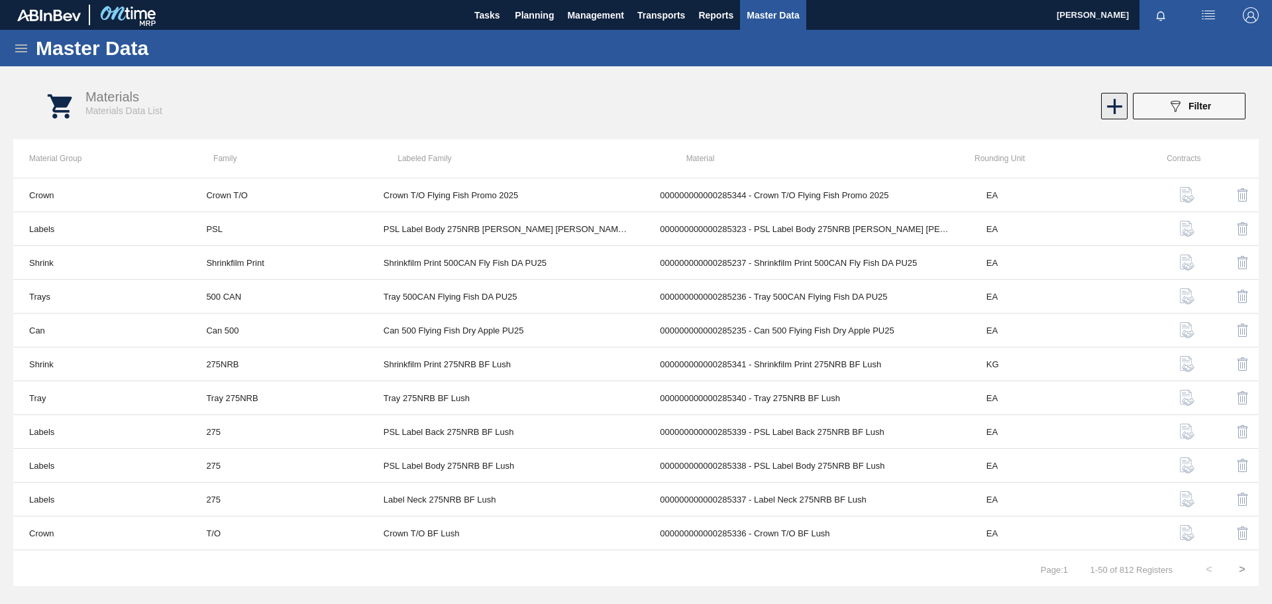
click at [1119, 106] on icon at bounding box center [1114, 106] width 15 height 15
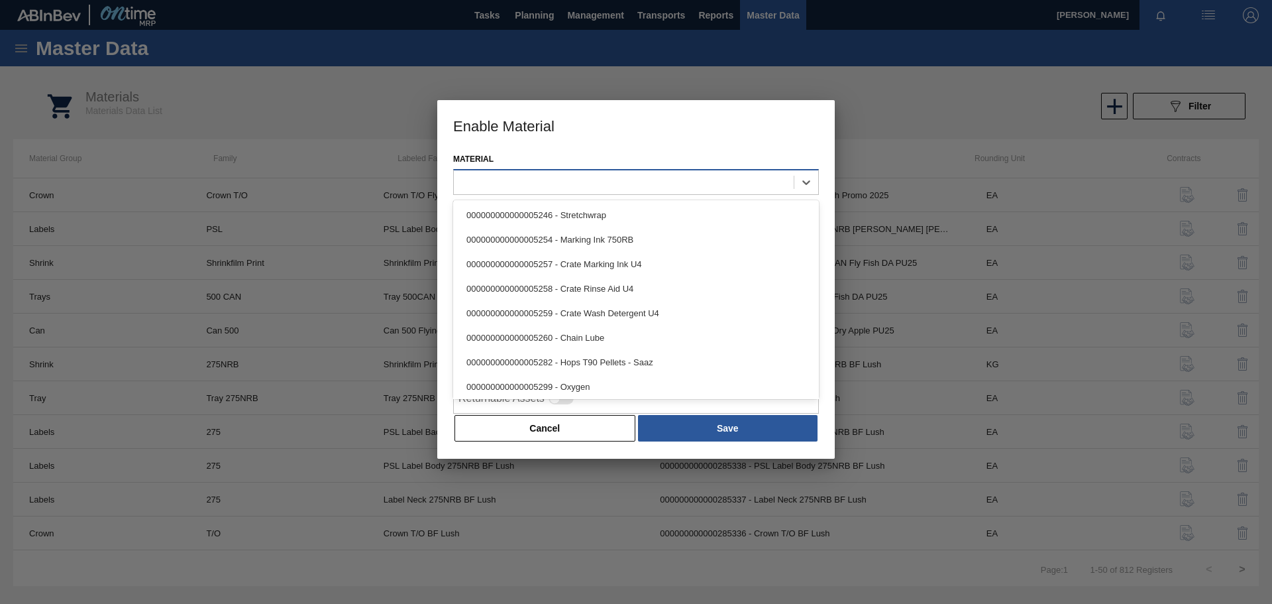
click at [603, 185] on div at bounding box center [624, 181] width 340 height 19
click at [570, 419] on button "Cancel" at bounding box center [545, 428] width 181 height 27
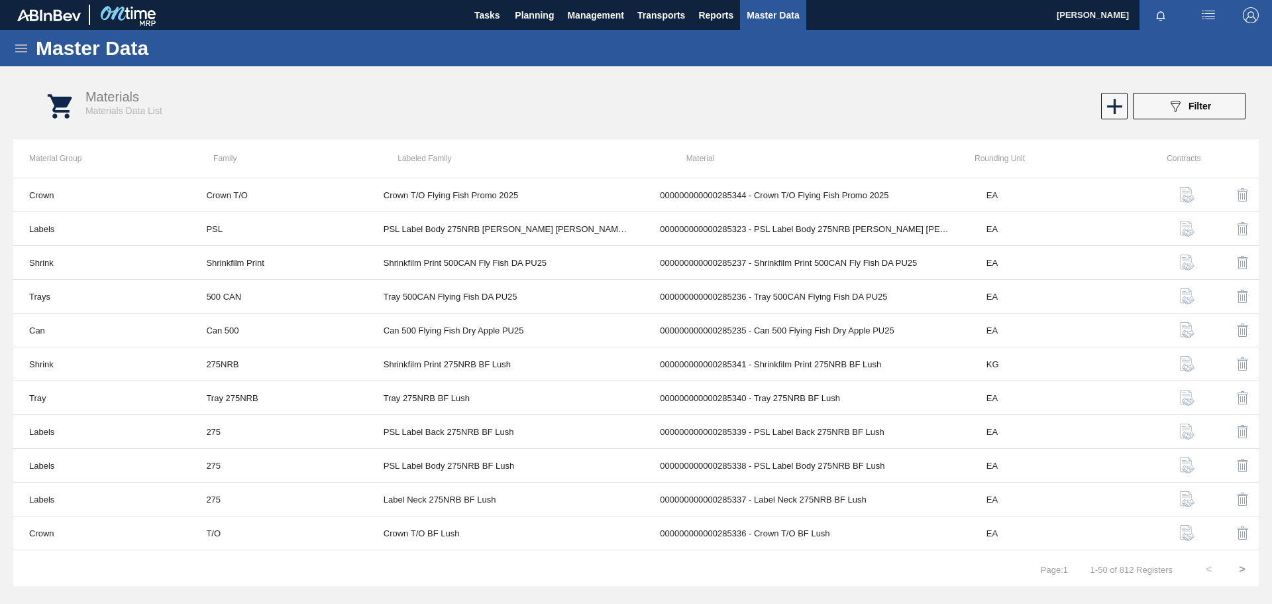
click at [17, 48] on icon at bounding box center [21, 48] width 12 height 8
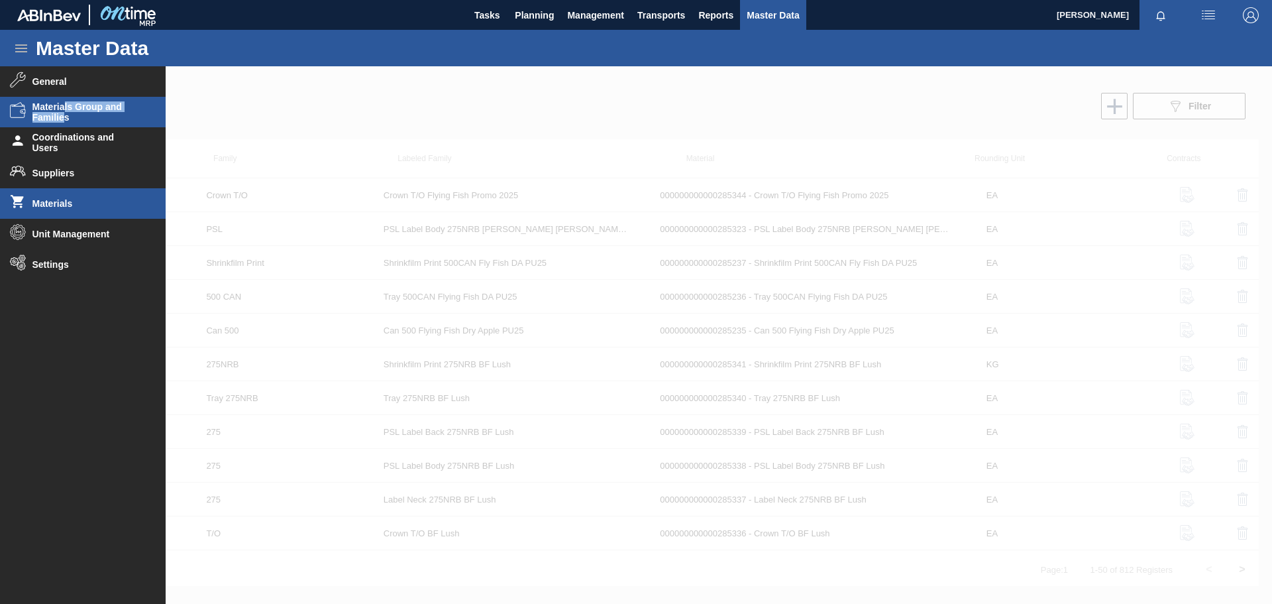
click at [64, 111] on span "Materials Group and Families" at bounding box center [86, 111] width 109 height 21
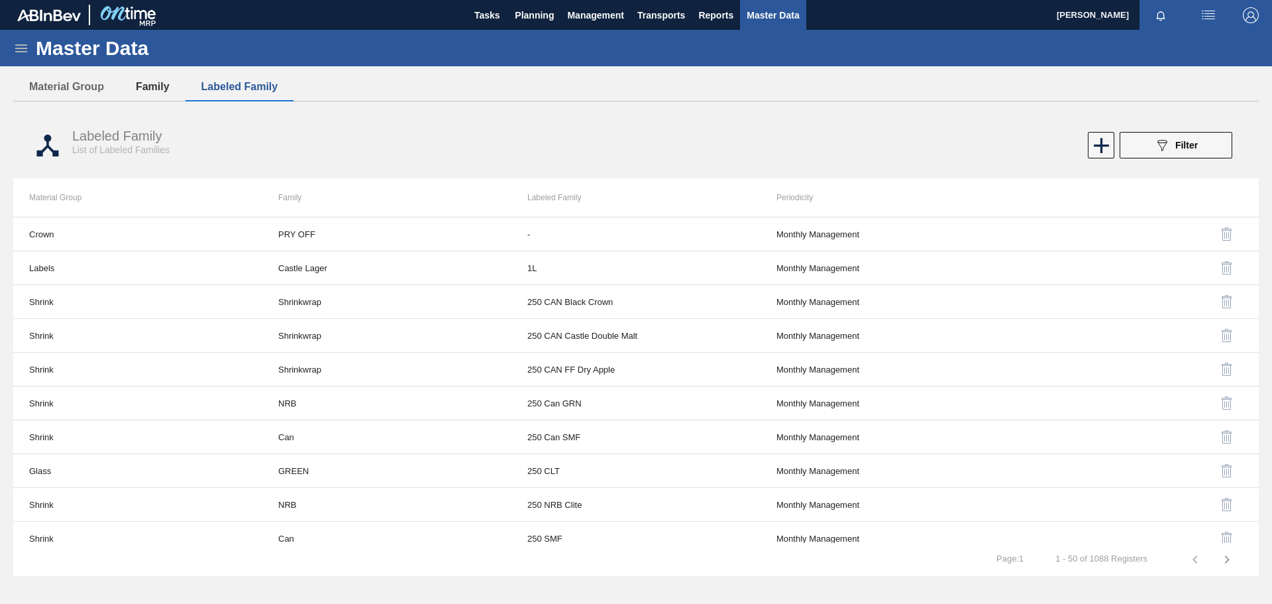
click at [150, 84] on button "Family" at bounding box center [153, 87] width 66 height 28
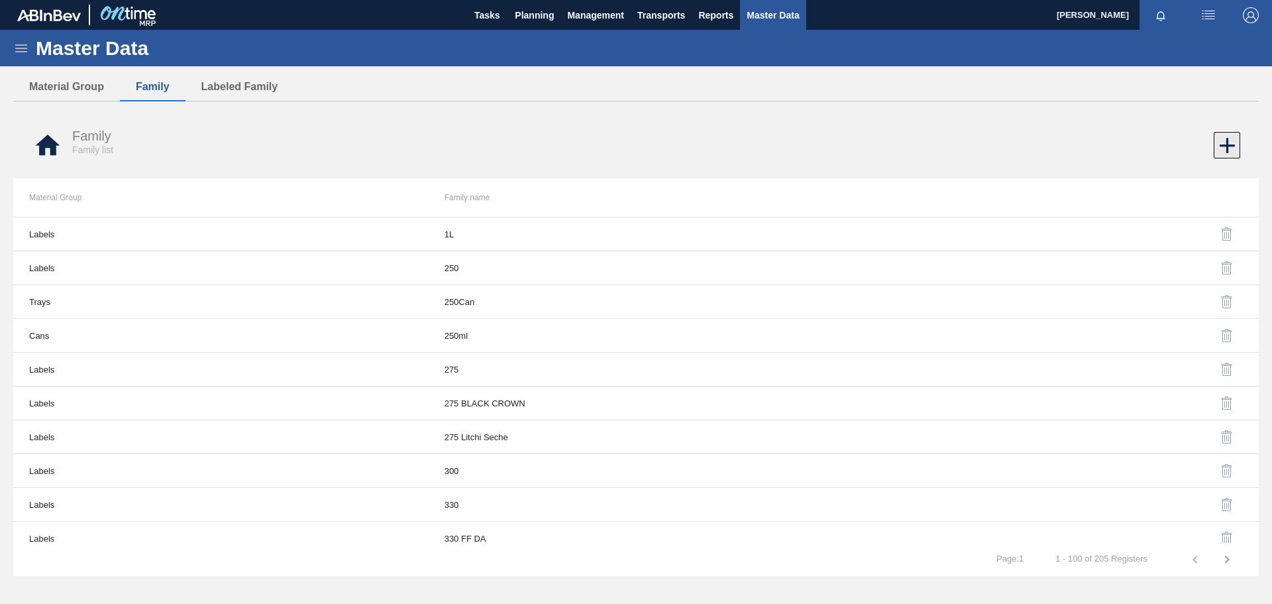
click at [1223, 146] on icon at bounding box center [1228, 146] width 26 height 26
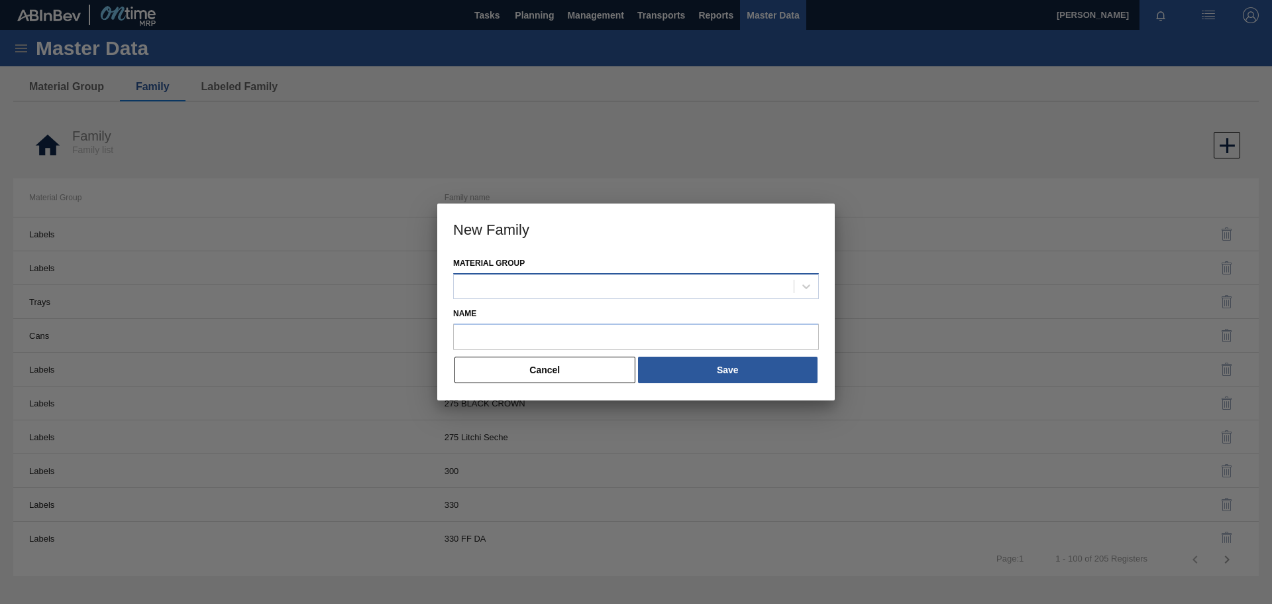
click at [746, 288] on div at bounding box center [624, 285] width 340 height 19
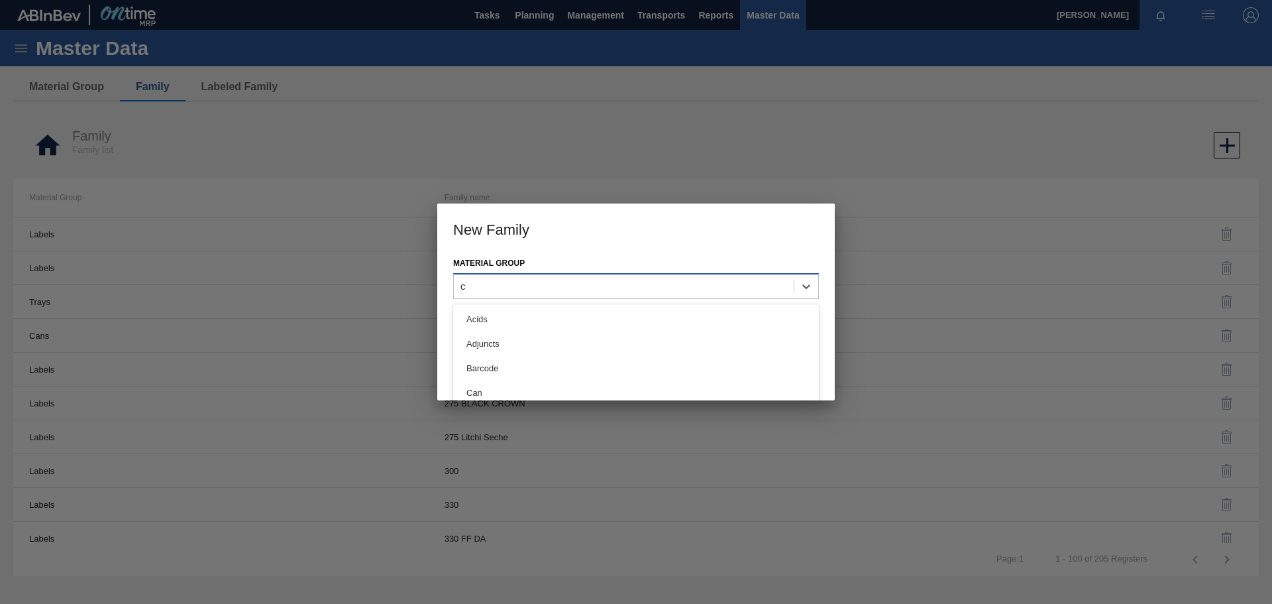
type Group "cr"
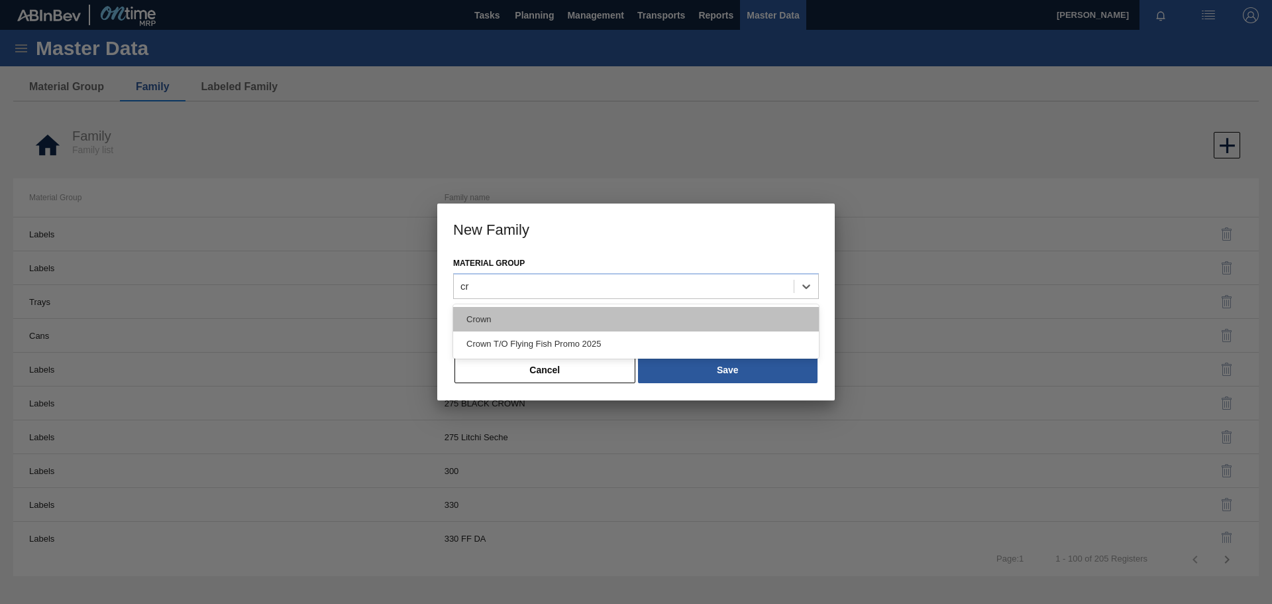
click at [502, 317] on div "Crown" at bounding box center [636, 319] width 366 height 25
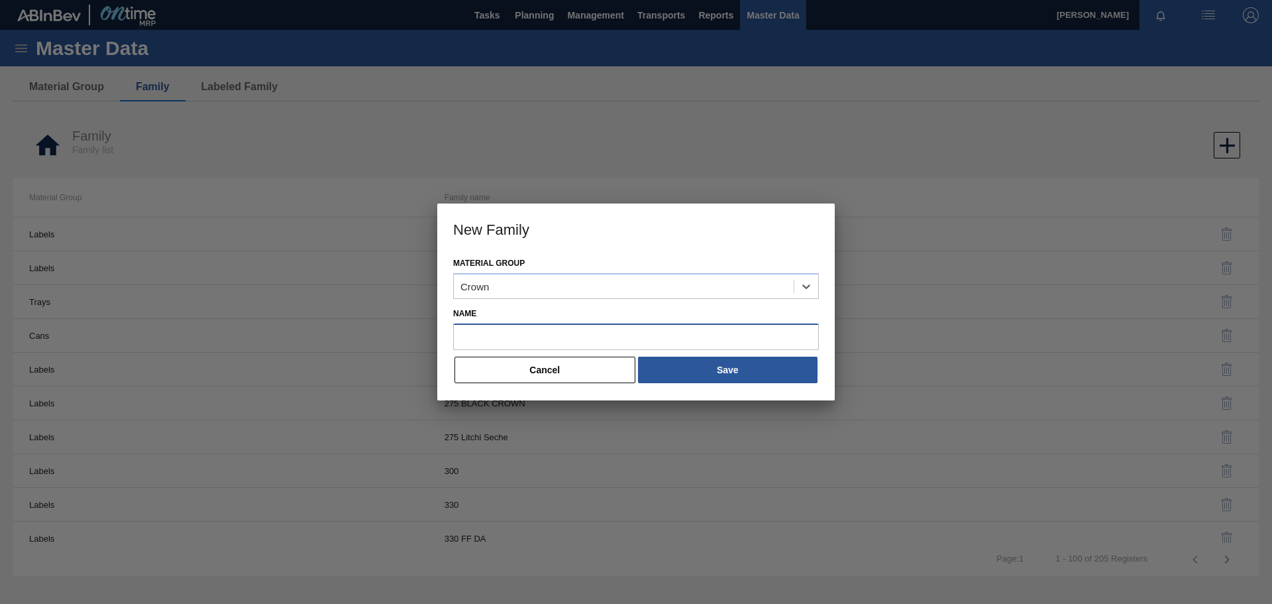
click at [514, 335] on input "Name" at bounding box center [636, 336] width 366 height 27
type input "Crown T/O Flying Fish Promo 2025"
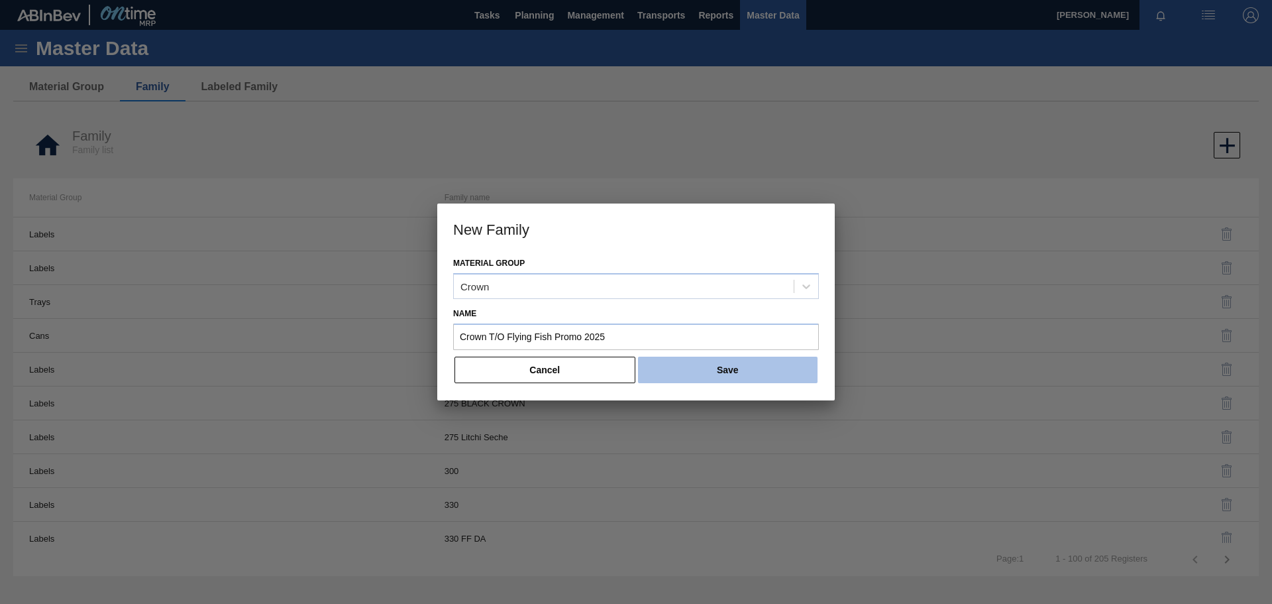
click at [727, 371] on button "Save" at bounding box center [728, 370] width 180 height 27
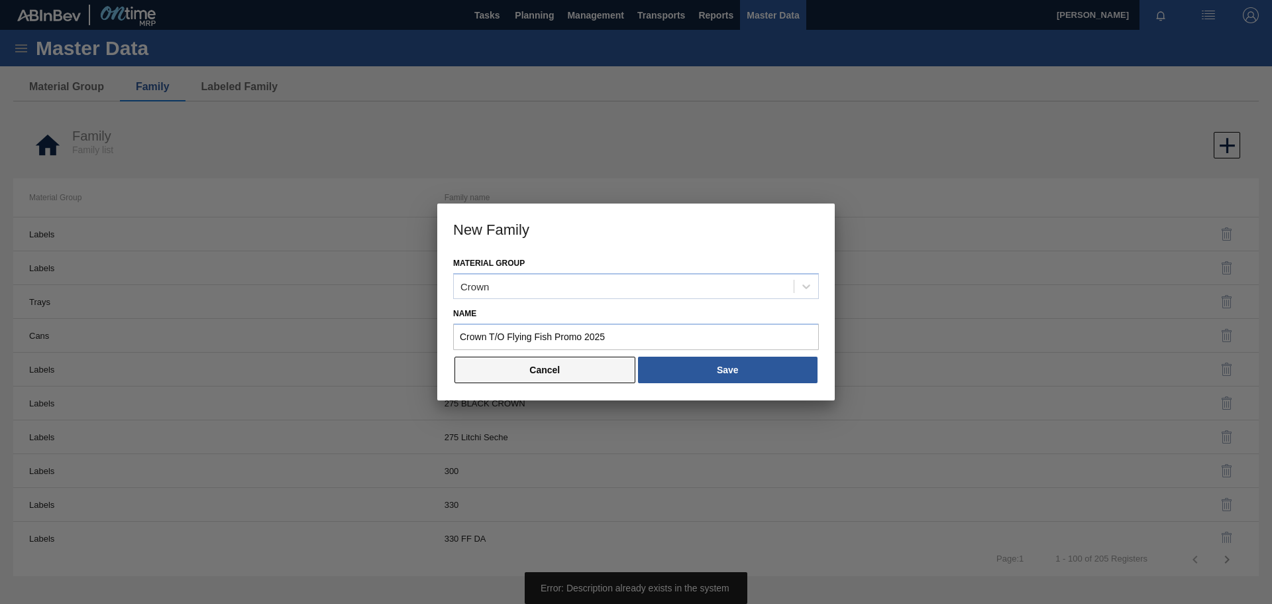
click at [494, 374] on button "Cancel" at bounding box center [545, 370] width 181 height 27
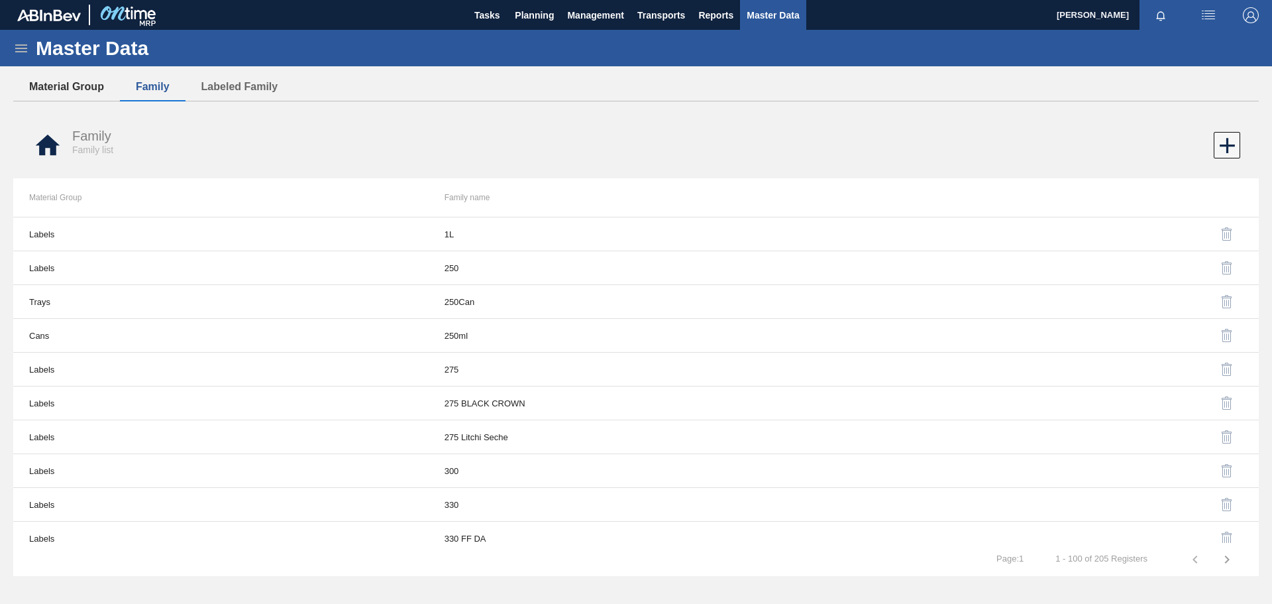
click at [82, 87] on button "Material Group" at bounding box center [66, 87] width 107 height 28
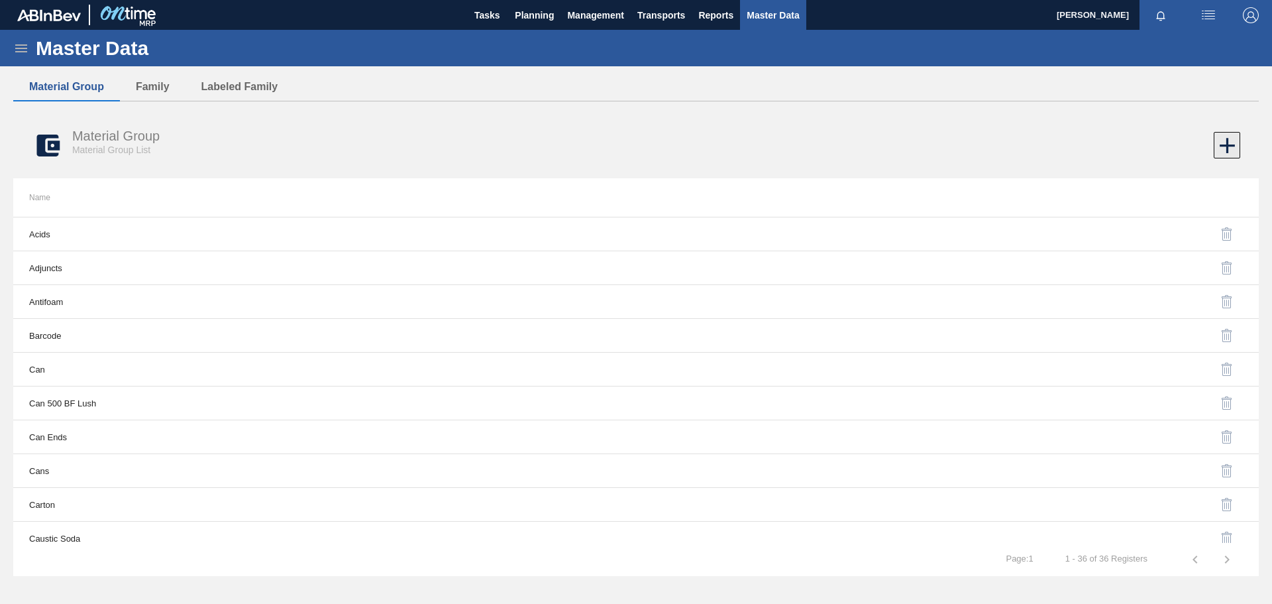
click at [1225, 144] on icon at bounding box center [1227, 145] width 15 height 15
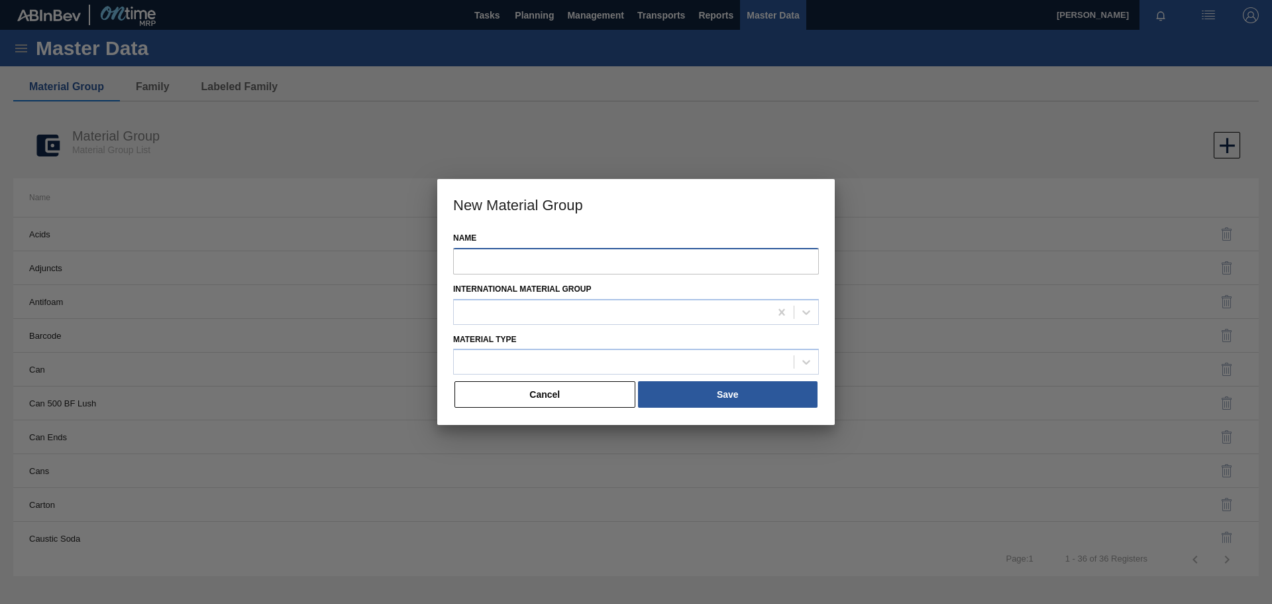
click at [563, 260] on input "Name" at bounding box center [636, 261] width 366 height 27
type input "Crown T/O Flying Fish Promo 2025"
click at [544, 311] on div at bounding box center [612, 311] width 316 height 19
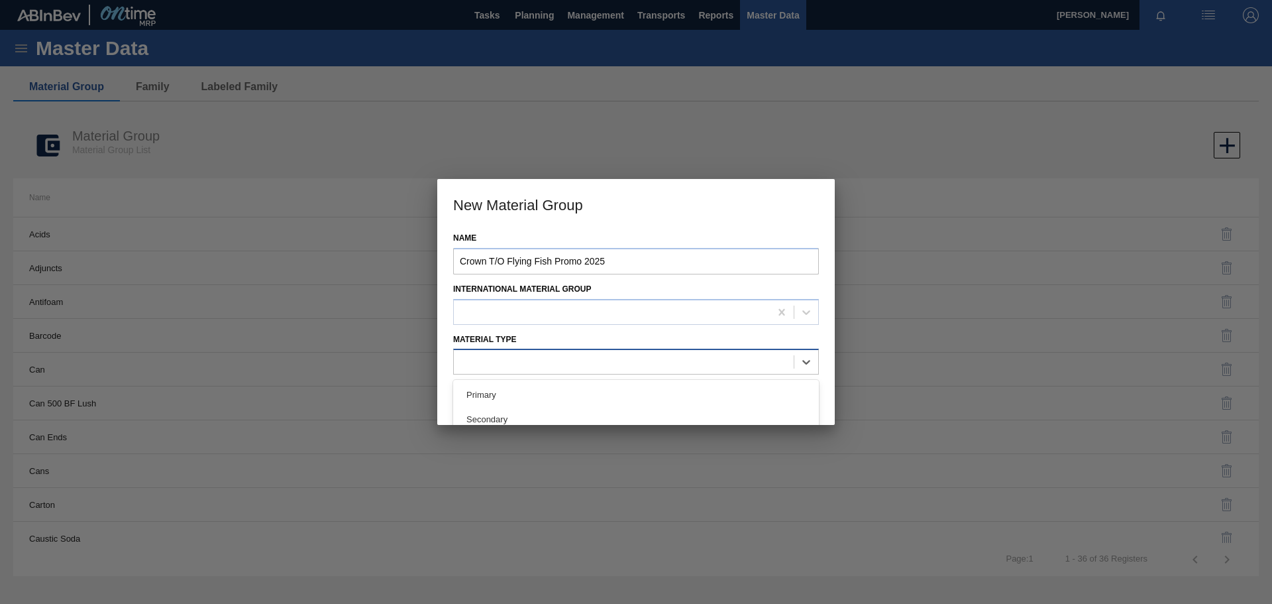
click at [544, 364] on div at bounding box center [624, 362] width 340 height 19
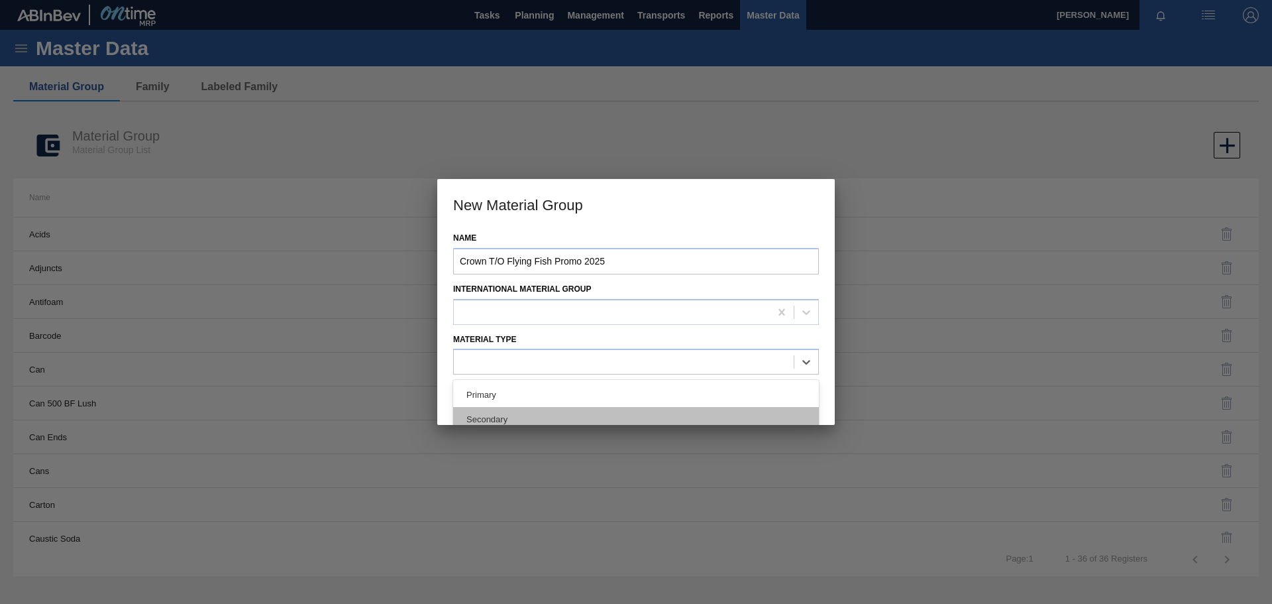
click at [522, 419] on div "Secondary" at bounding box center [636, 419] width 366 height 25
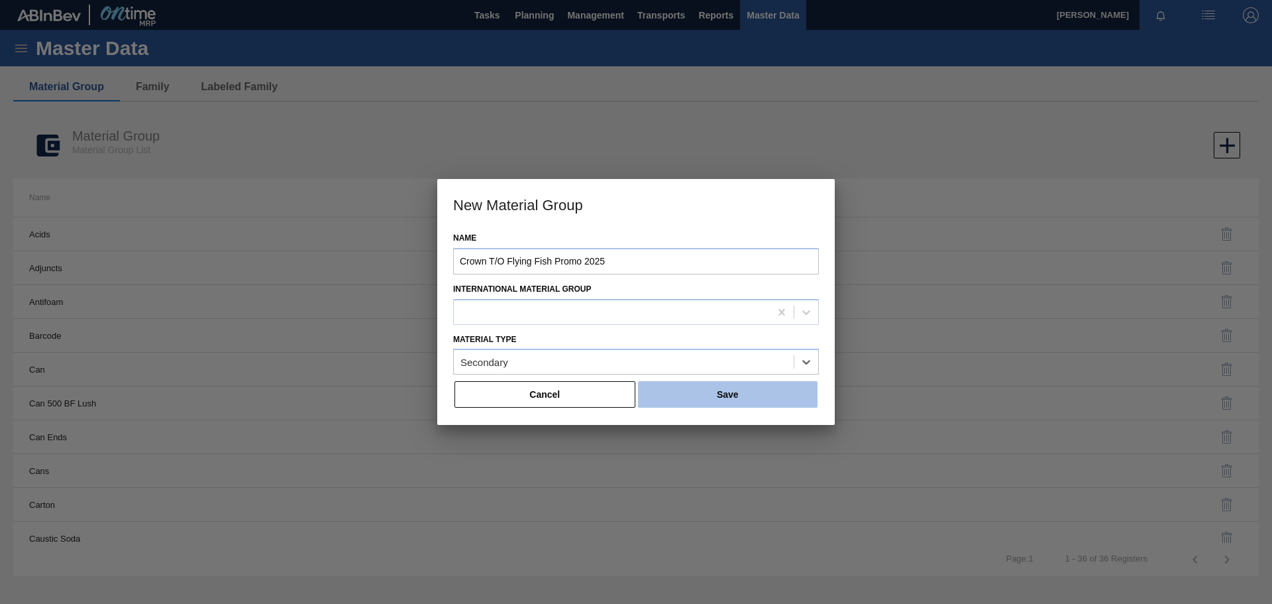
click at [725, 388] on button "Save" at bounding box center [728, 394] width 180 height 27
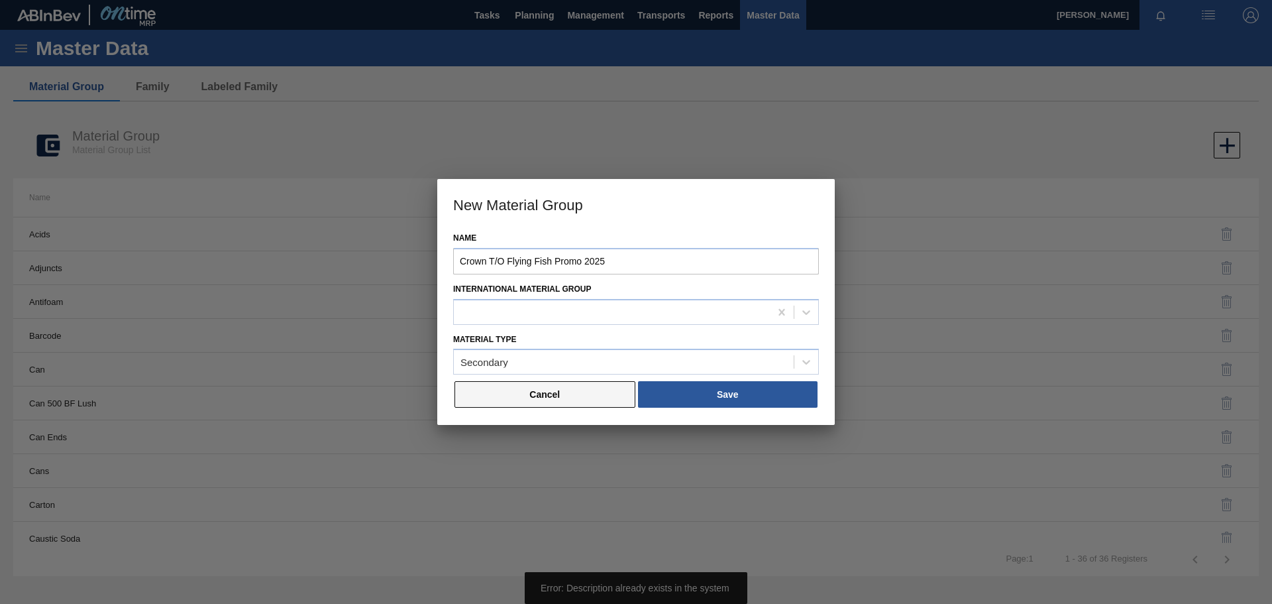
click at [552, 393] on button "Cancel" at bounding box center [545, 394] width 181 height 27
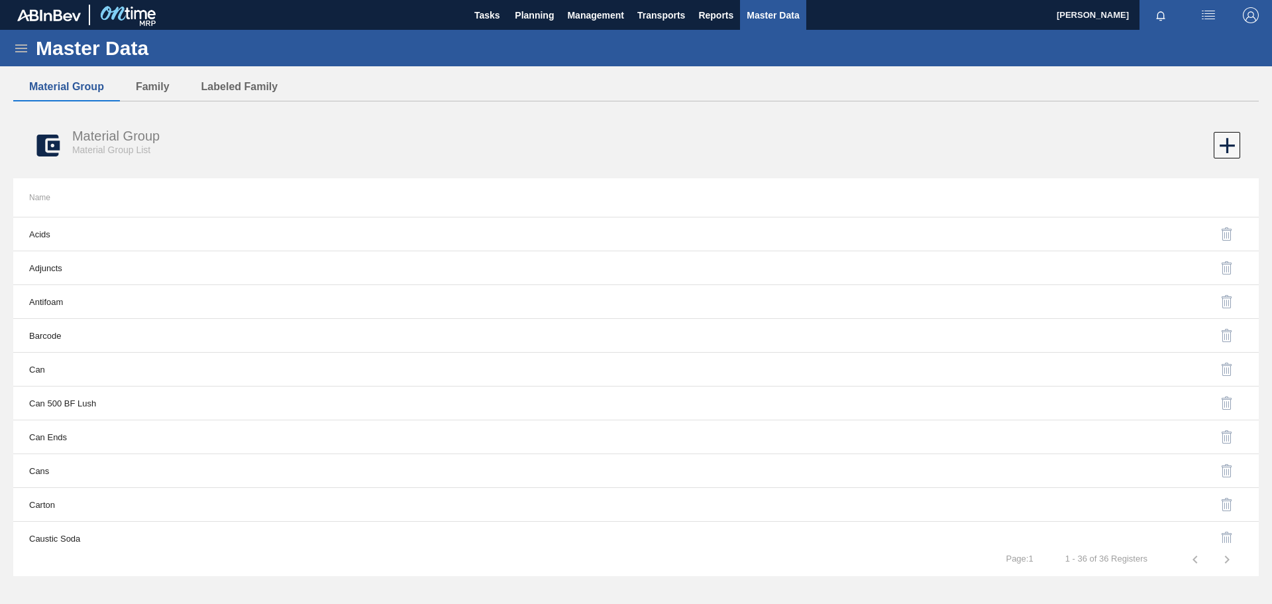
click at [24, 46] on icon at bounding box center [21, 48] width 16 height 16
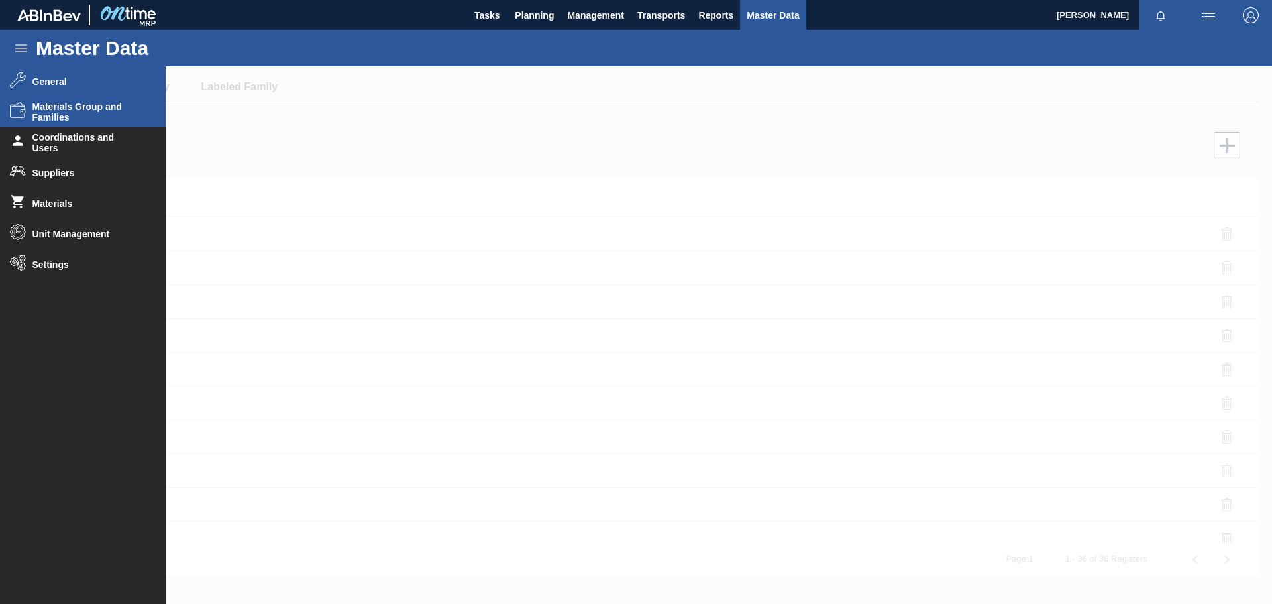
click at [71, 80] on span "General" at bounding box center [86, 81] width 109 height 11
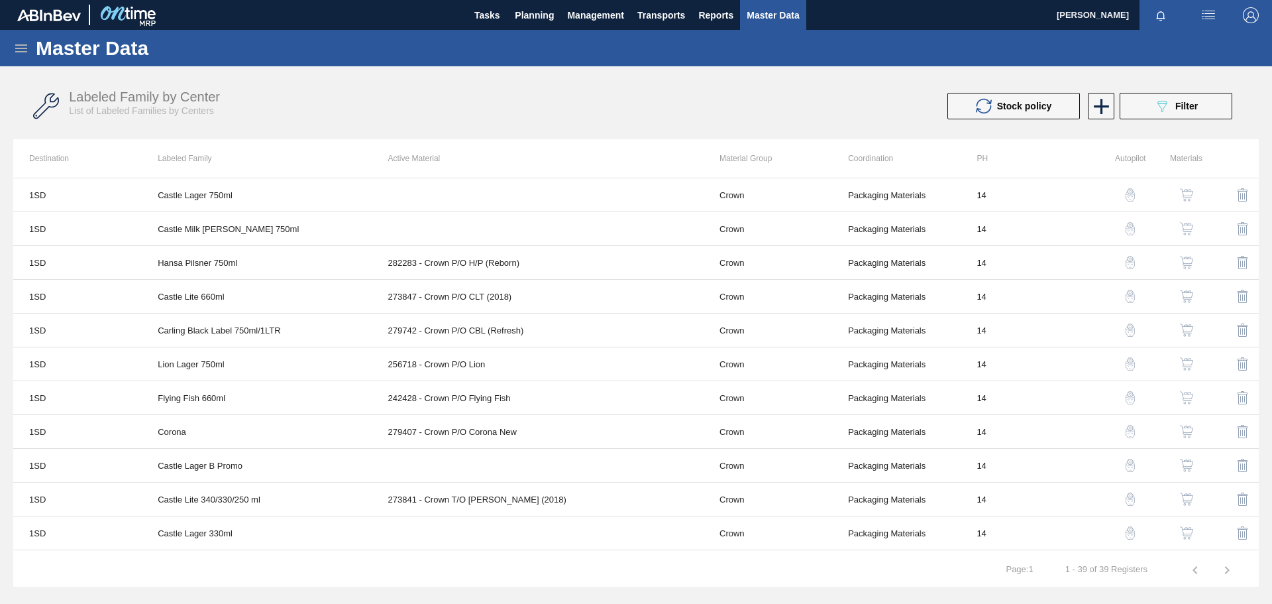
click at [23, 50] on icon at bounding box center [21, 48] width 16 height 16
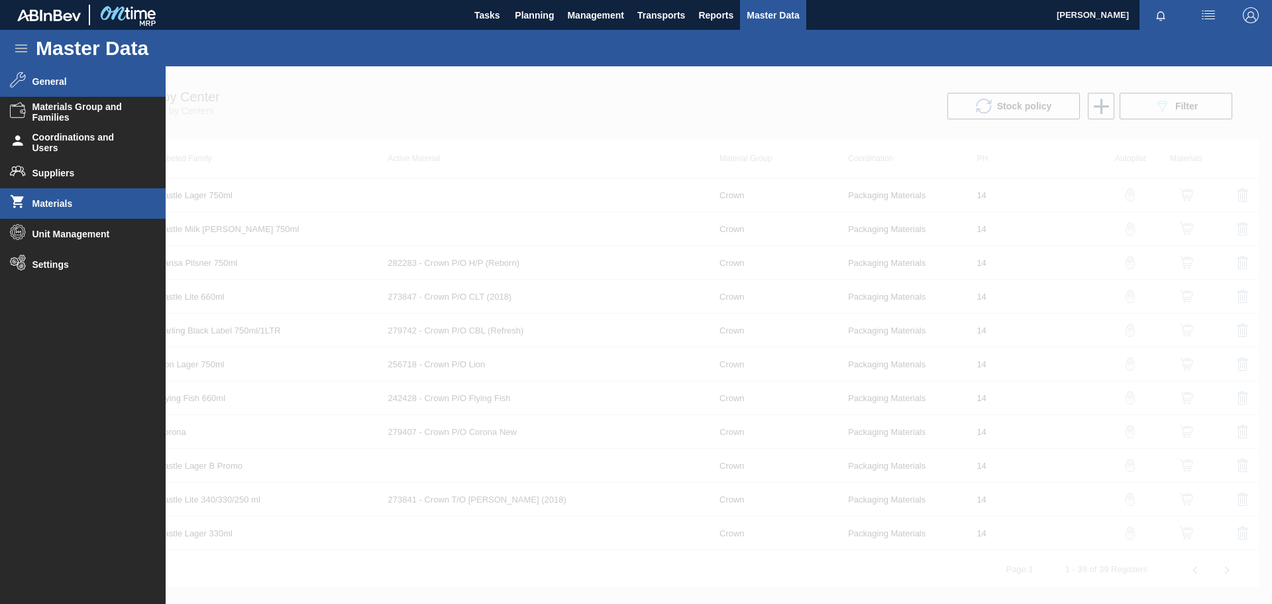
click at [60, 203] on span "Materials" at bounding box center [86, 203] width 109 height 11
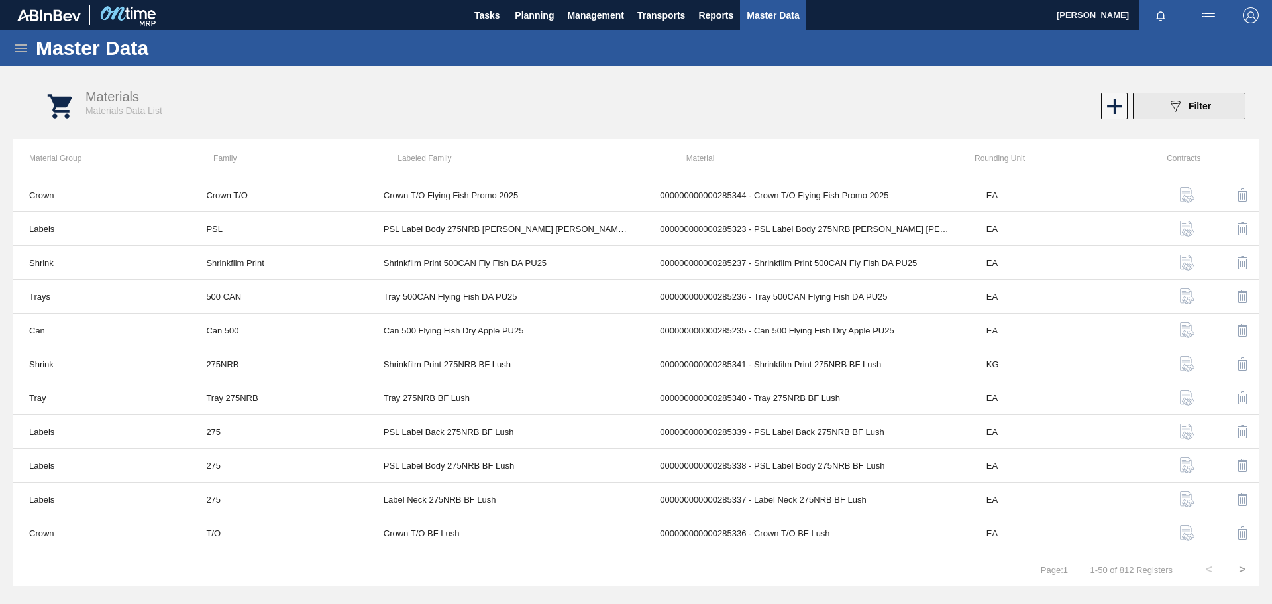
click at [1185, 109] on div "089F7B8B-B2A5-4AFE-B5C0-19BA573D28AC Filter" at bounding box center [1190, 106] width 44 height 16
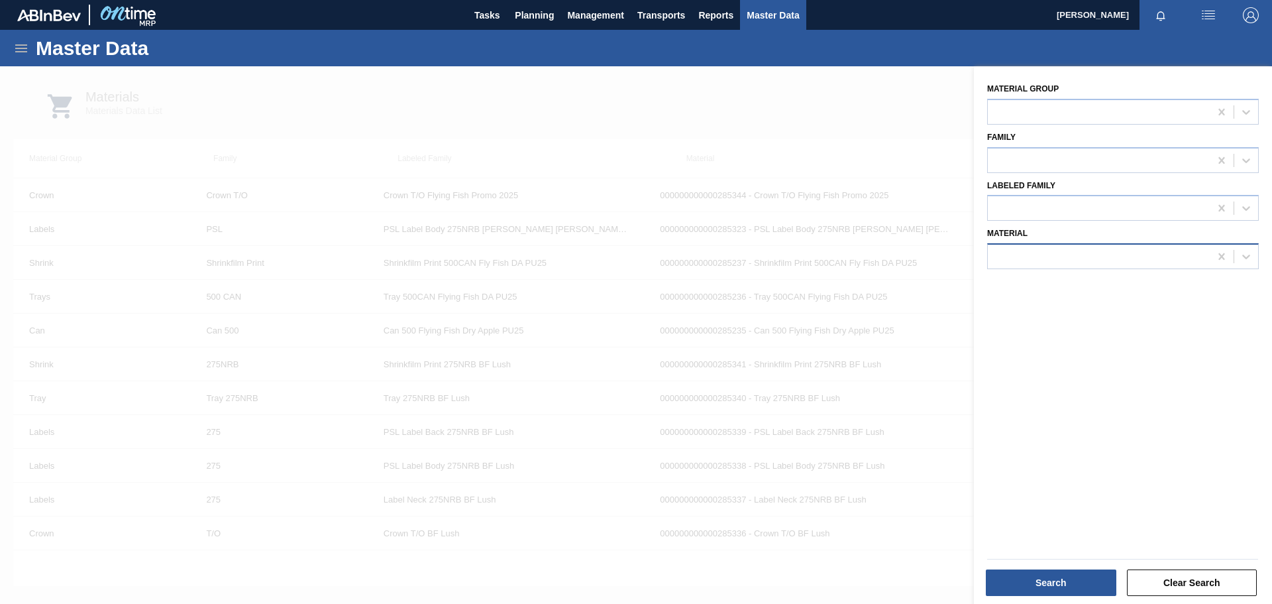
click at [1083, 262] on div at bounding box center [1099, 256] width 222 height 19
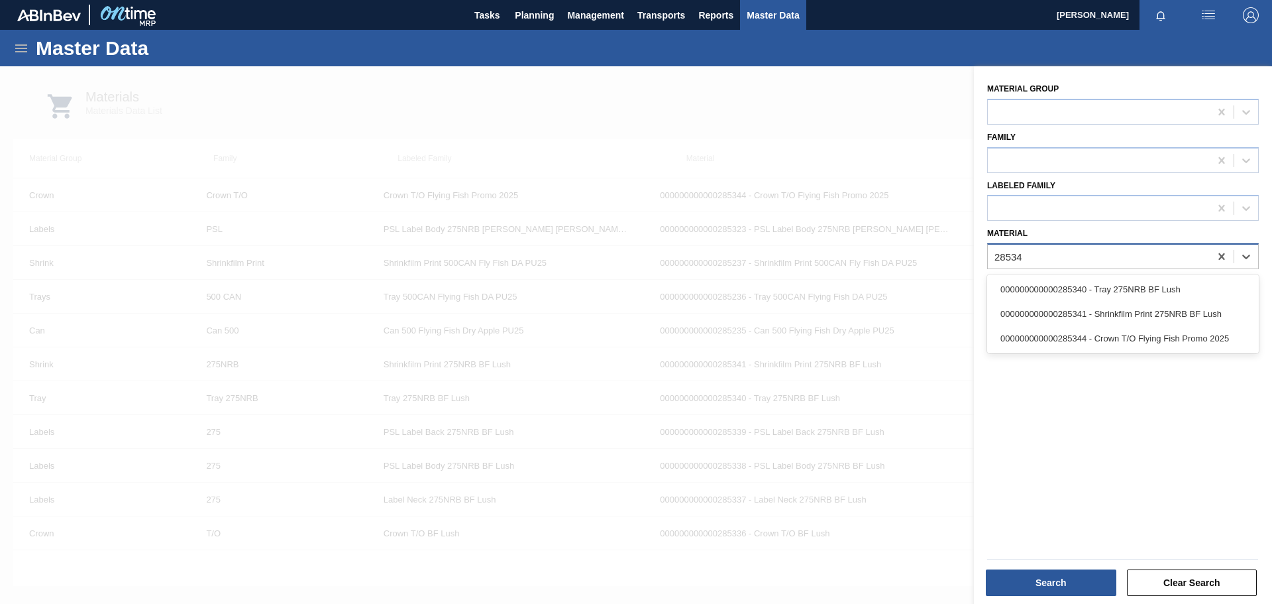
type input "285344"
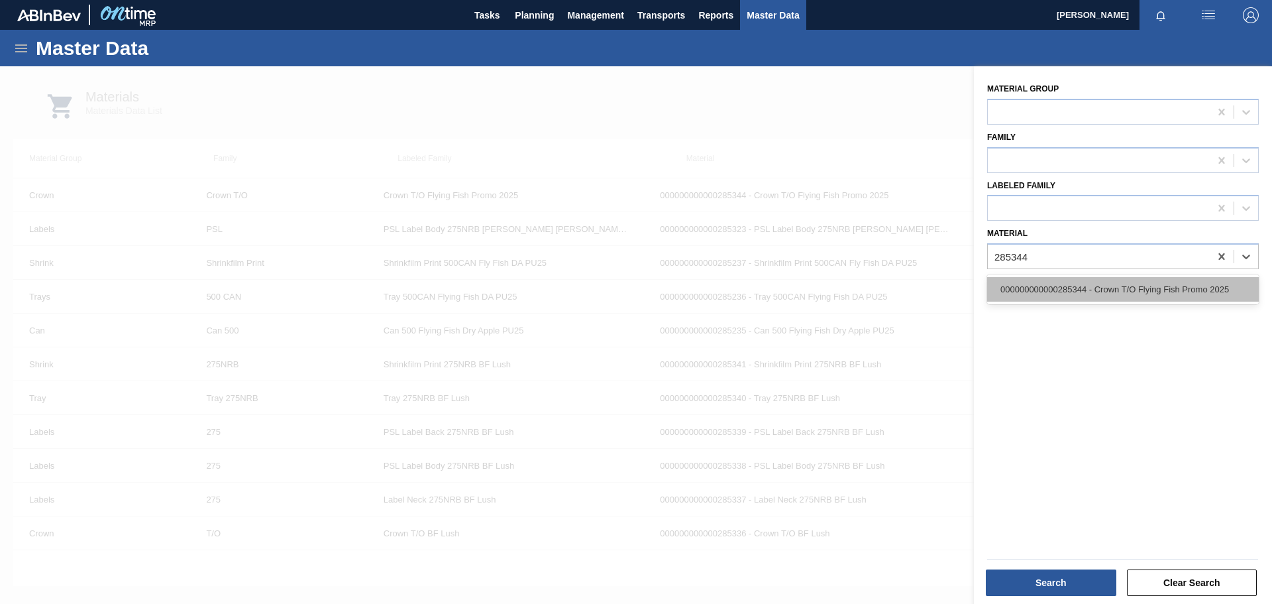
click at [1078, 292] on div "000000000000285344 - Crown T/O Flying Fish Promo 2025" at bounding box center [1123, 289] width 272 height 25
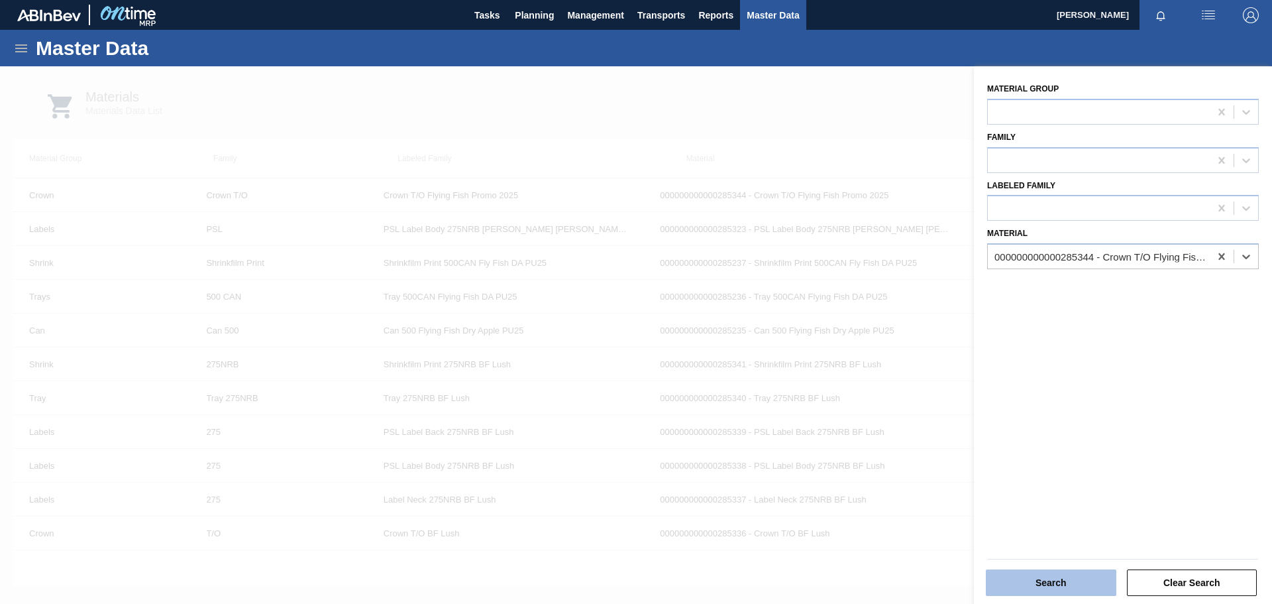
click at [1072, 582] on button "Search" at bounding box center [1051, 582] width 131 height 27
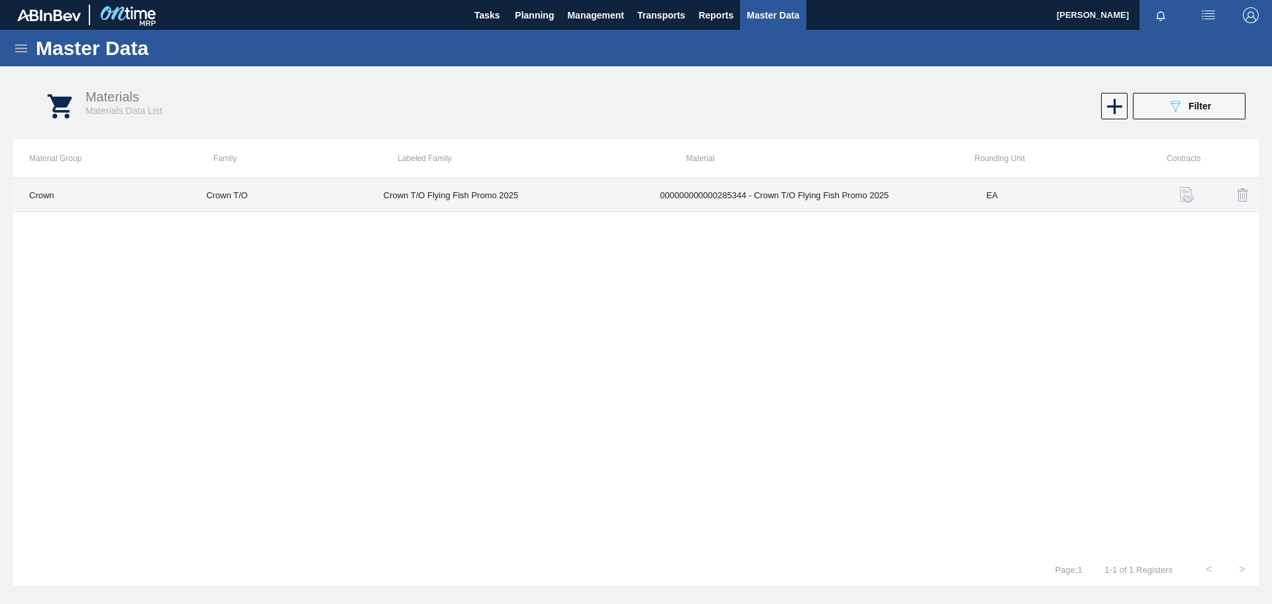
click at [552, 194] on td "Crown T/O Flying Fish Promo 2025" at bounding box center [506, 195] width 277 height 34
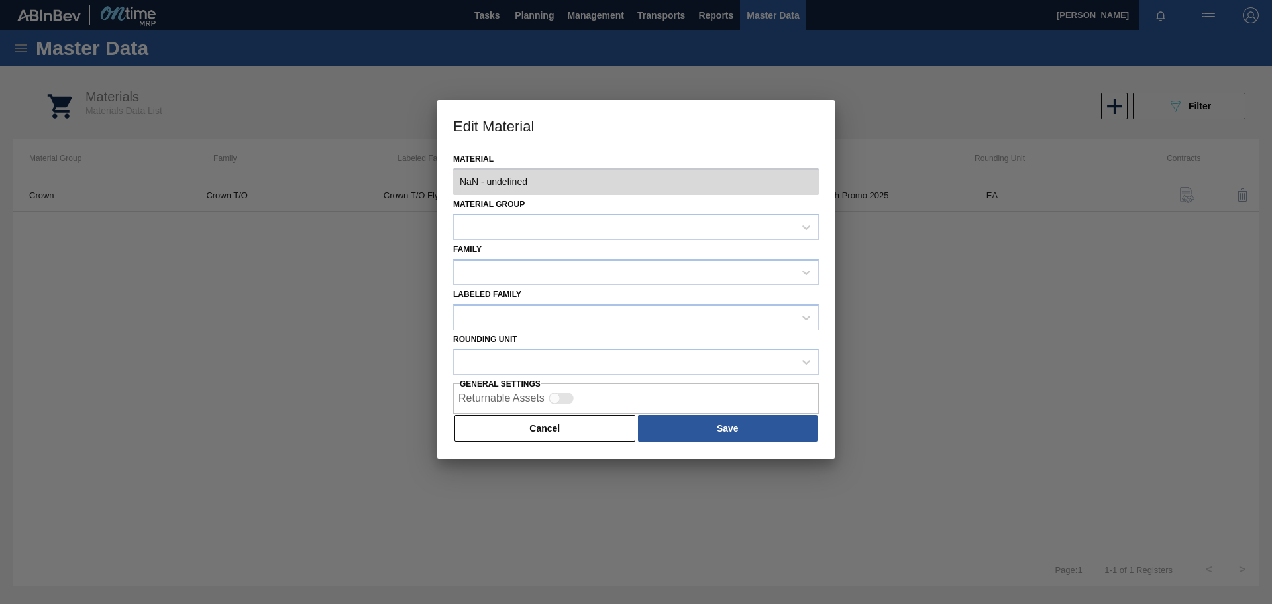
type input "285344 - 000000000000285344 - Crown T/O Flying Fish Promo 2025"
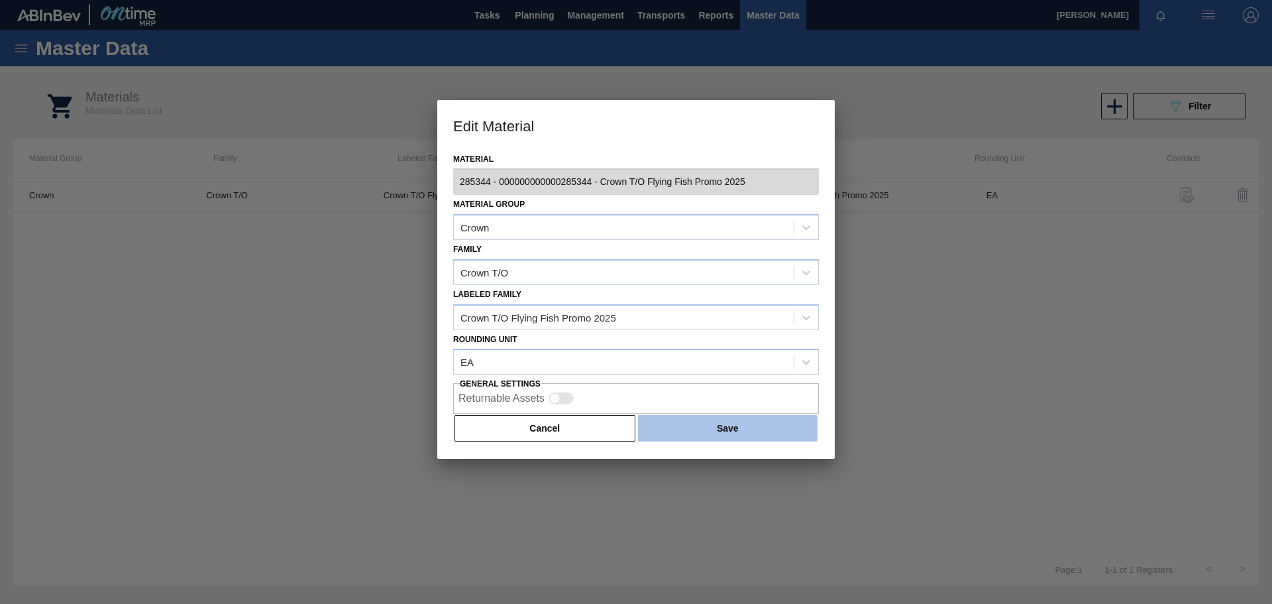
click at [687, 430] on button "Save" at bounding box center [728, 428] width 180 height 27
click at [719, 434] on button "Save" at bounding box center [728, 428] width 180 height 27
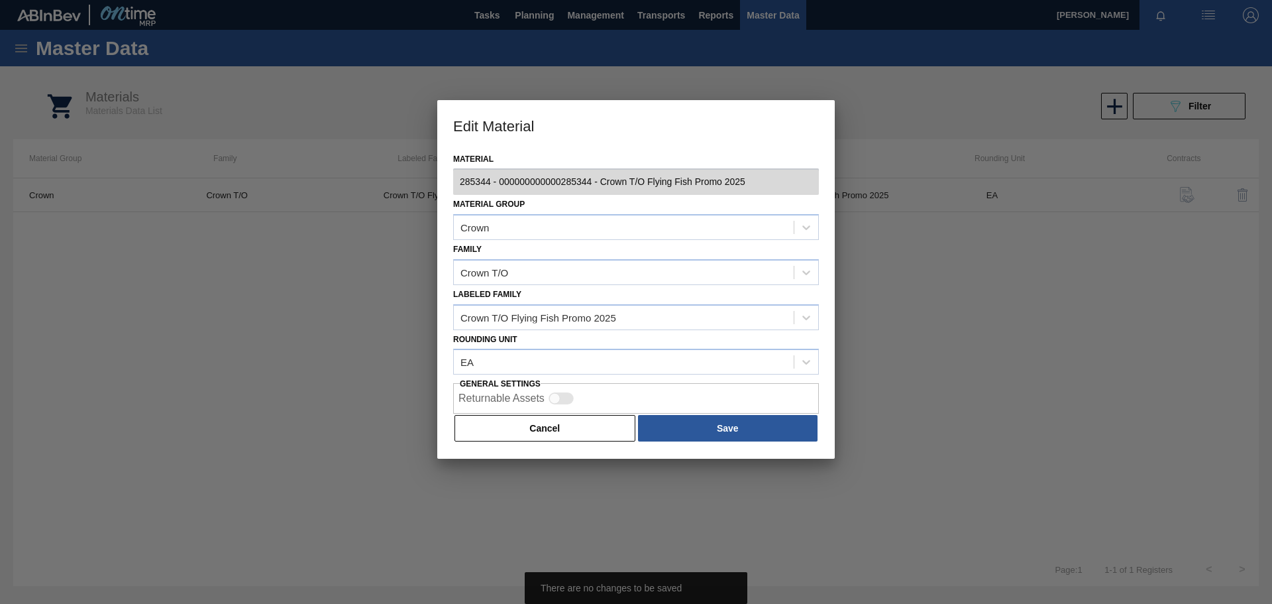
click at [239, 319] on div at bounding box center [636, 302] width 1272 height 604
click at [482, 425] on button "Cancel" at bounding box center [545, 428] width 181 height 27
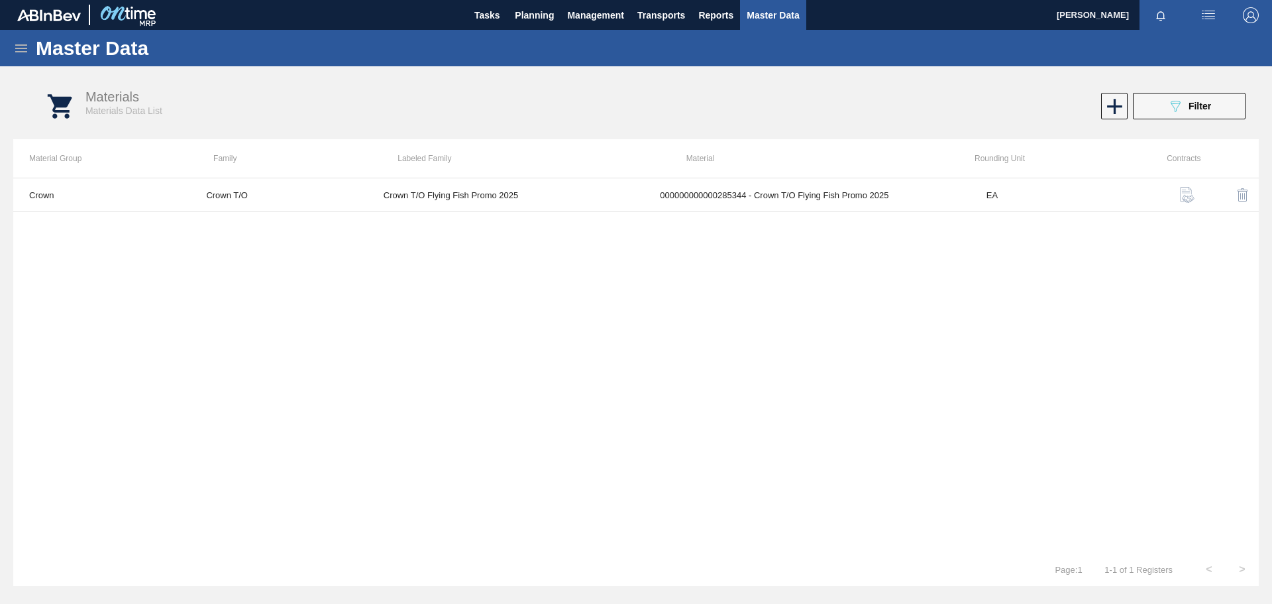
click at [21, 50] on icon at bounding box center [21, 48] width 16 height 16
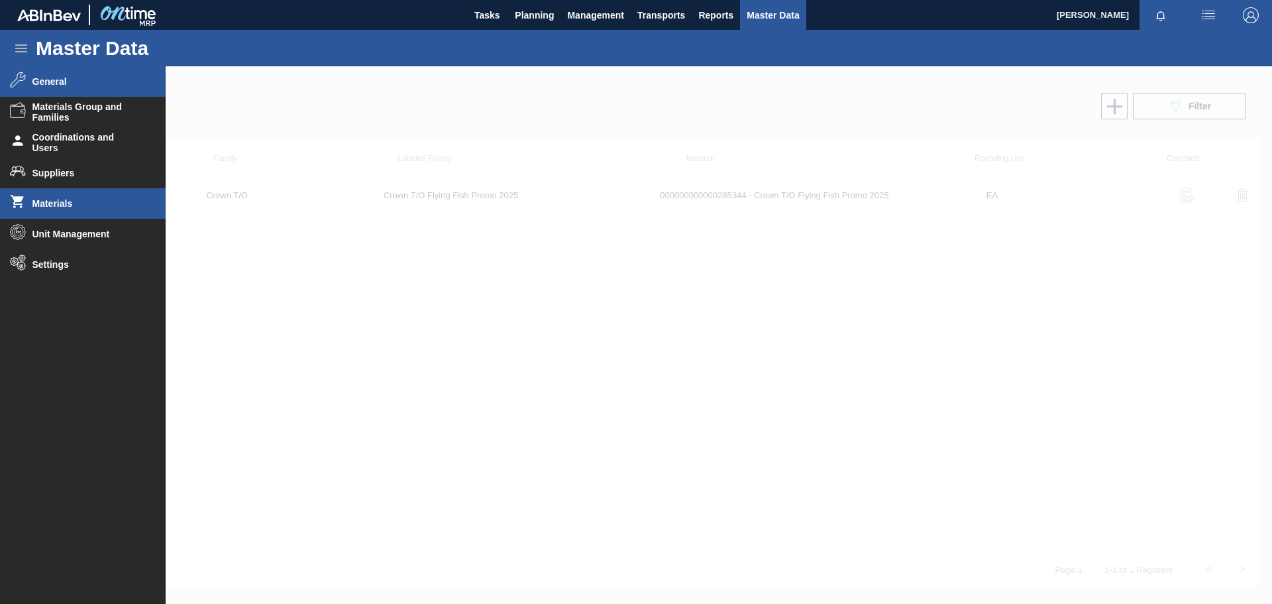
click at [71, 83] on span "General" at bounding box center [86, 81] width 109 height 11
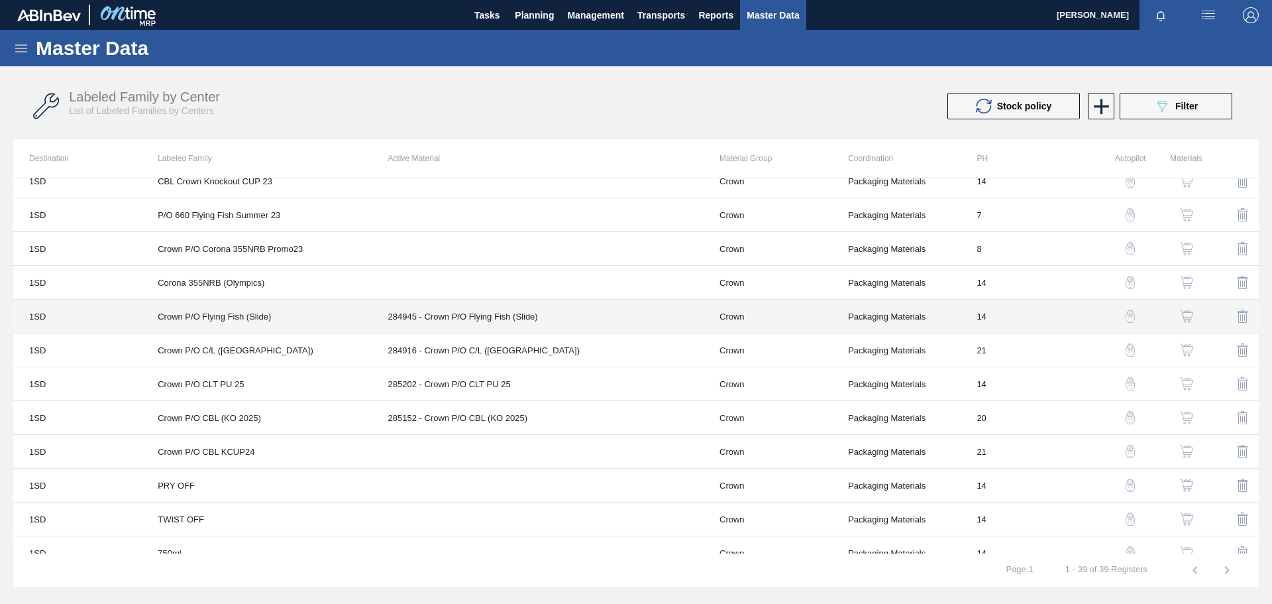
scroll to position [942, 0]
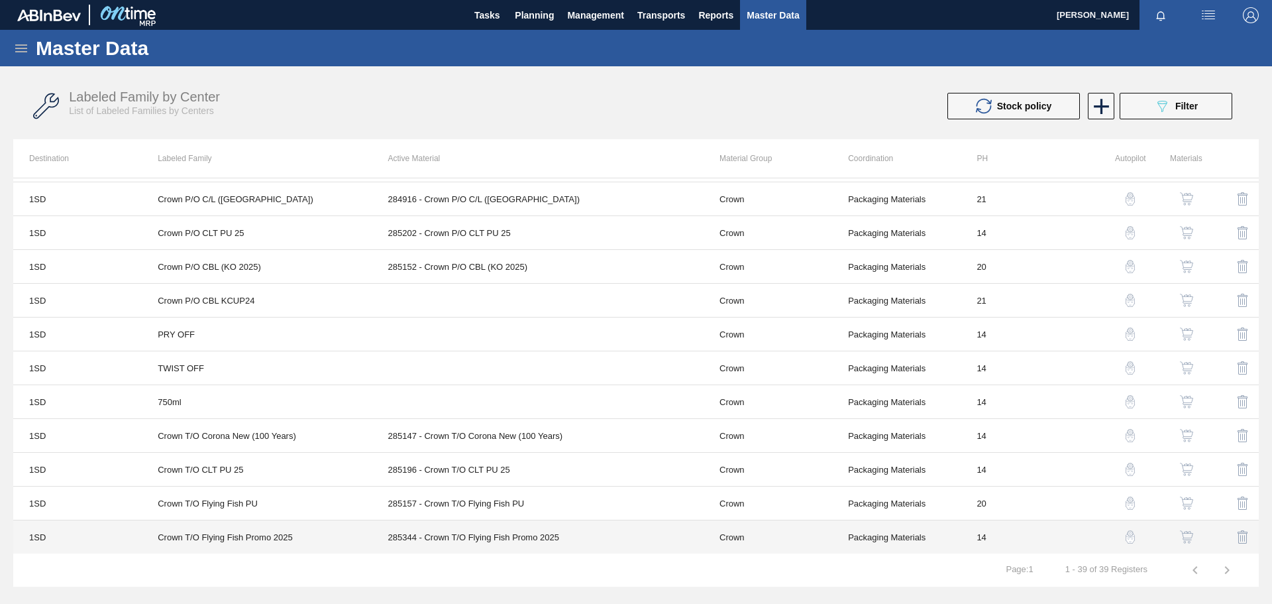
click at [511, 538] on td "285344 - Crown T/O Flying Fish Promo 2025" at bounding box center [537, 537] width 331 height 34
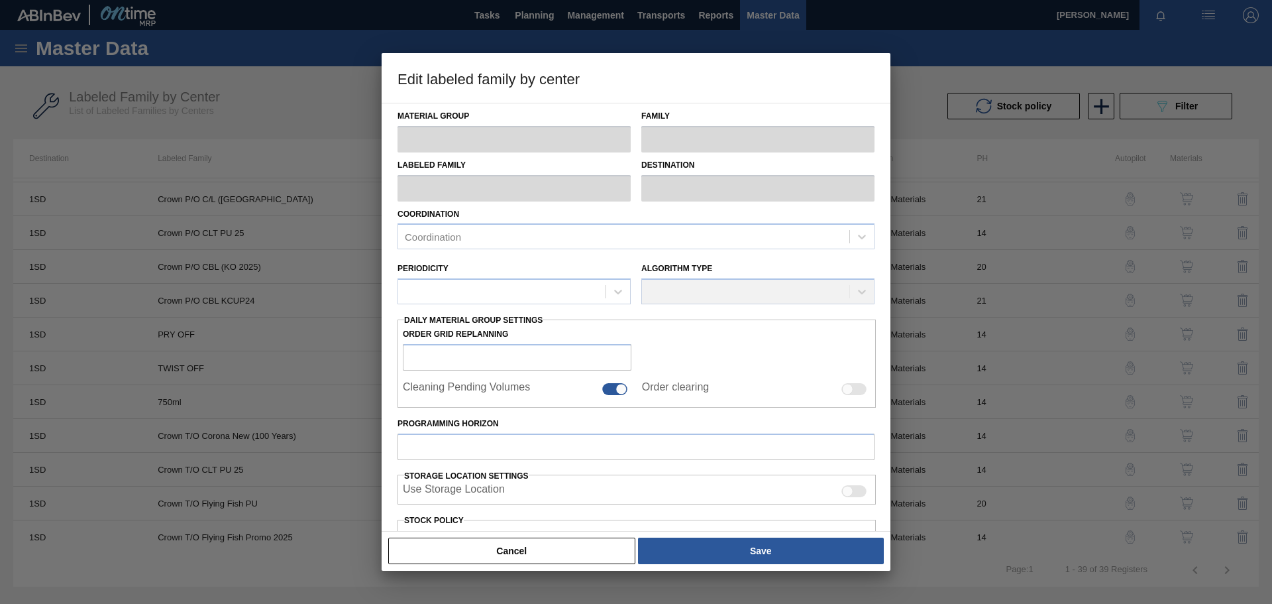
type input "Crown"
type input "Crown T/O"
type input "Crown T/O Flying Fish Promo 2025"
type input "1SD - SAB Rosslyn Brewery"
type input "14"
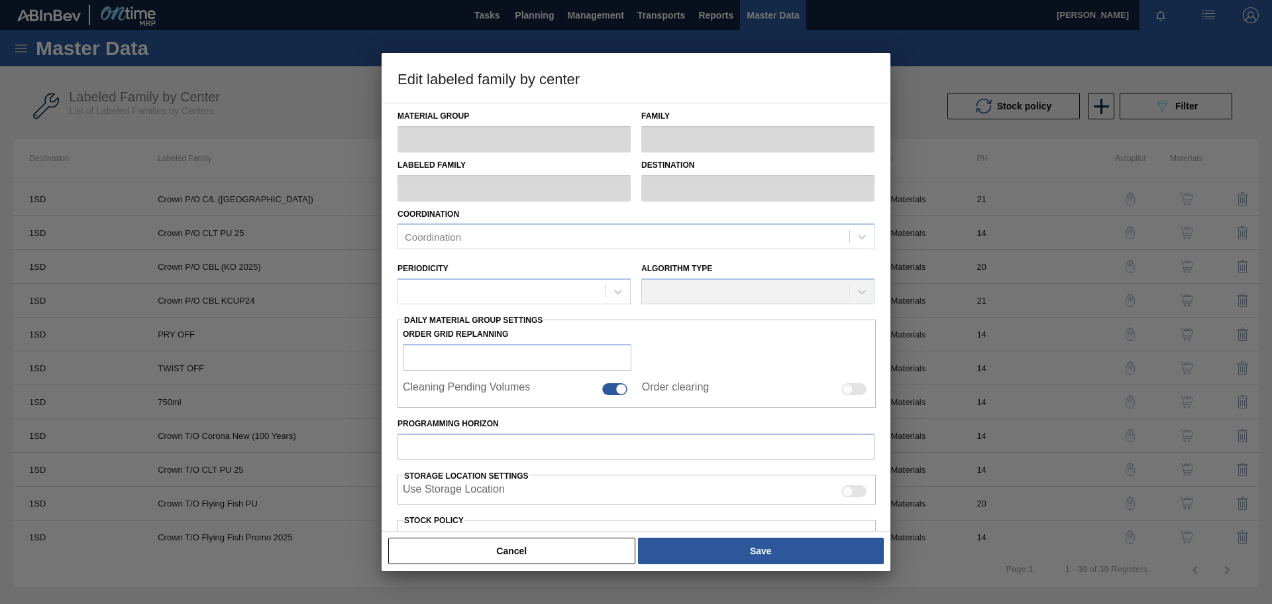
type input "800,744"
type input "1,251,163"
type input "100"
type input "1,251,163.000"
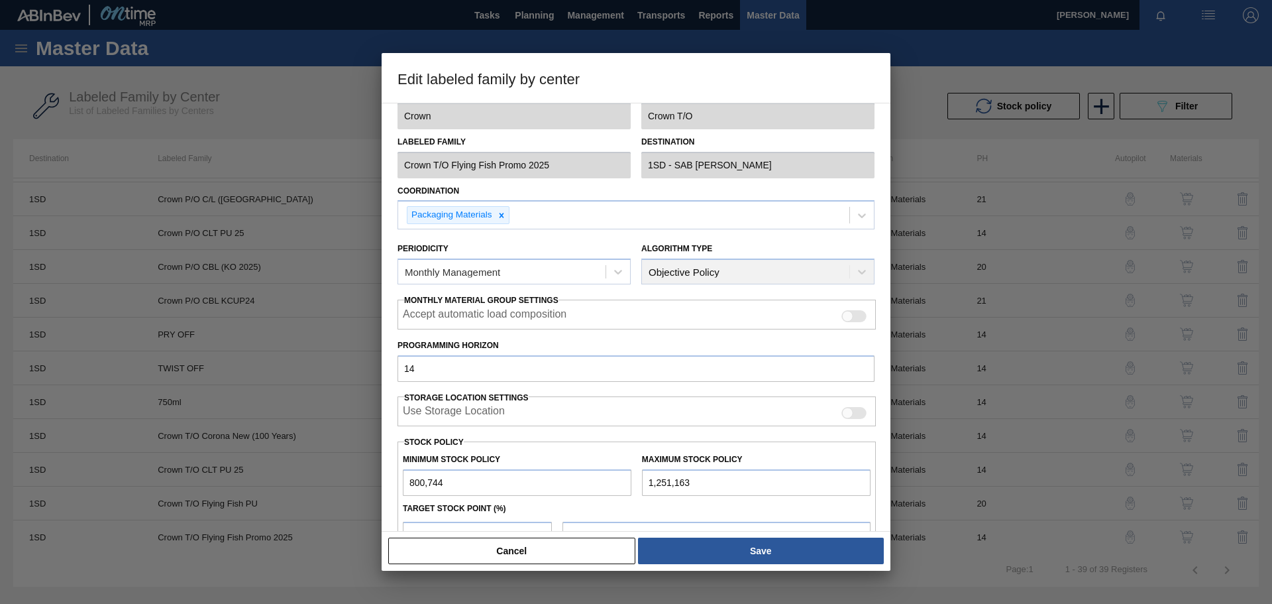
scroll to position [0, 0]
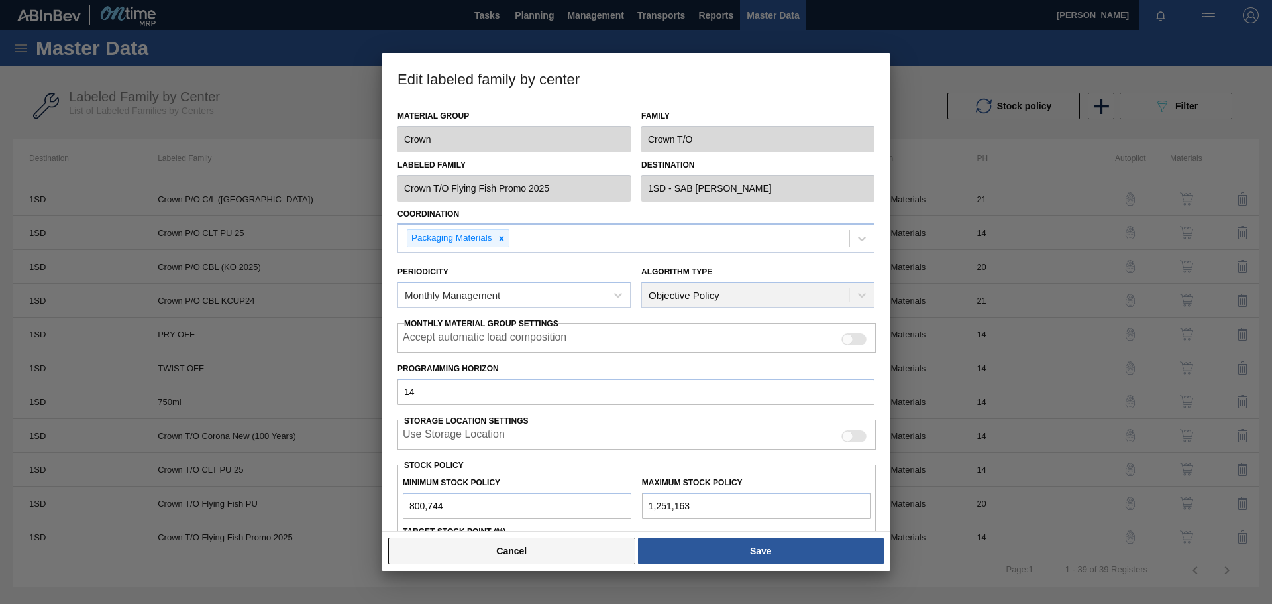
click at [566, 547] on button "Cancel" at bounding box center [511, 550] width 247 height 27
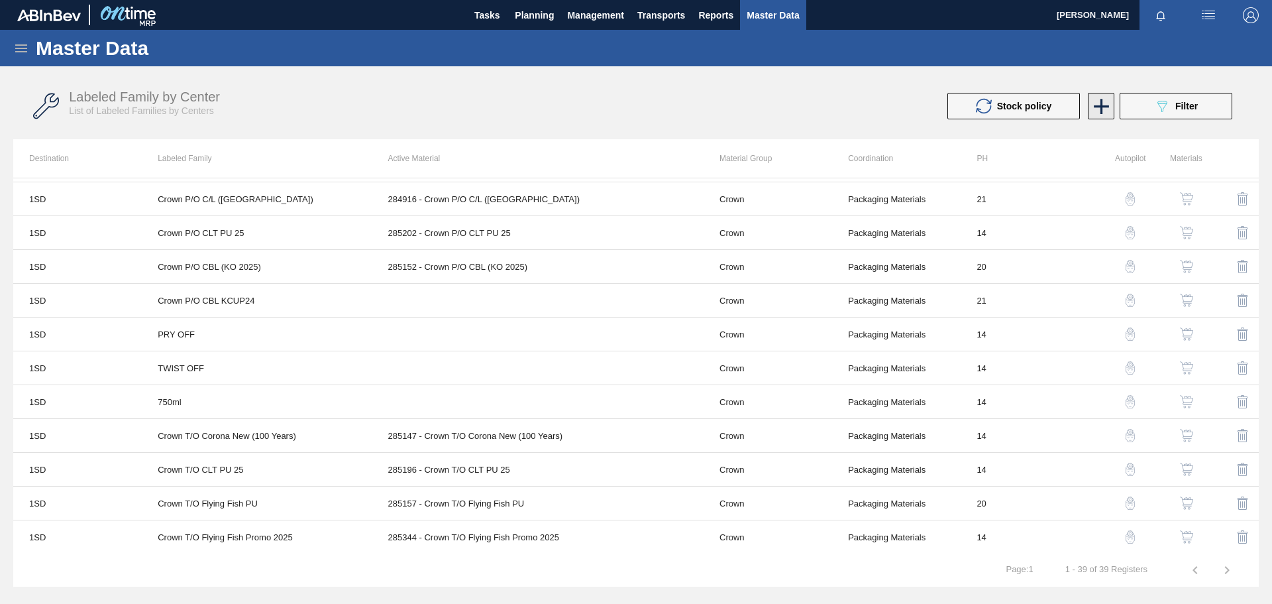
click at [1104, 105] on icon at bounding box center [1101, 106] width 15 height 15
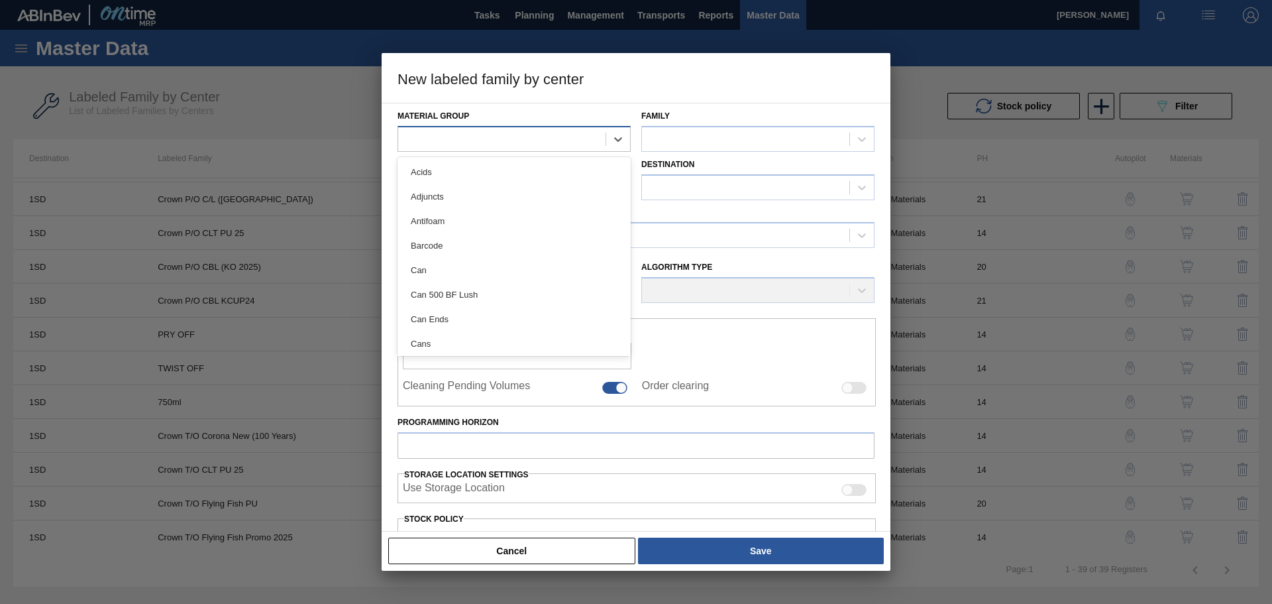
click at [469, 137] on div at bounding box center [501, 138] width 207 height 19
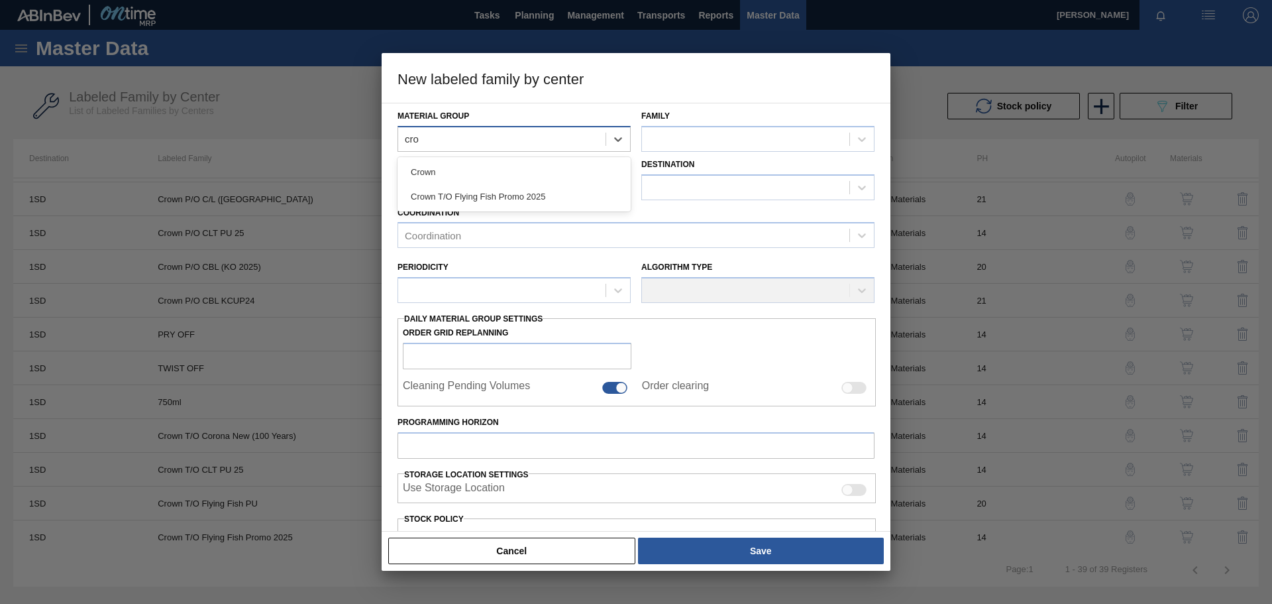
type Group "crow"
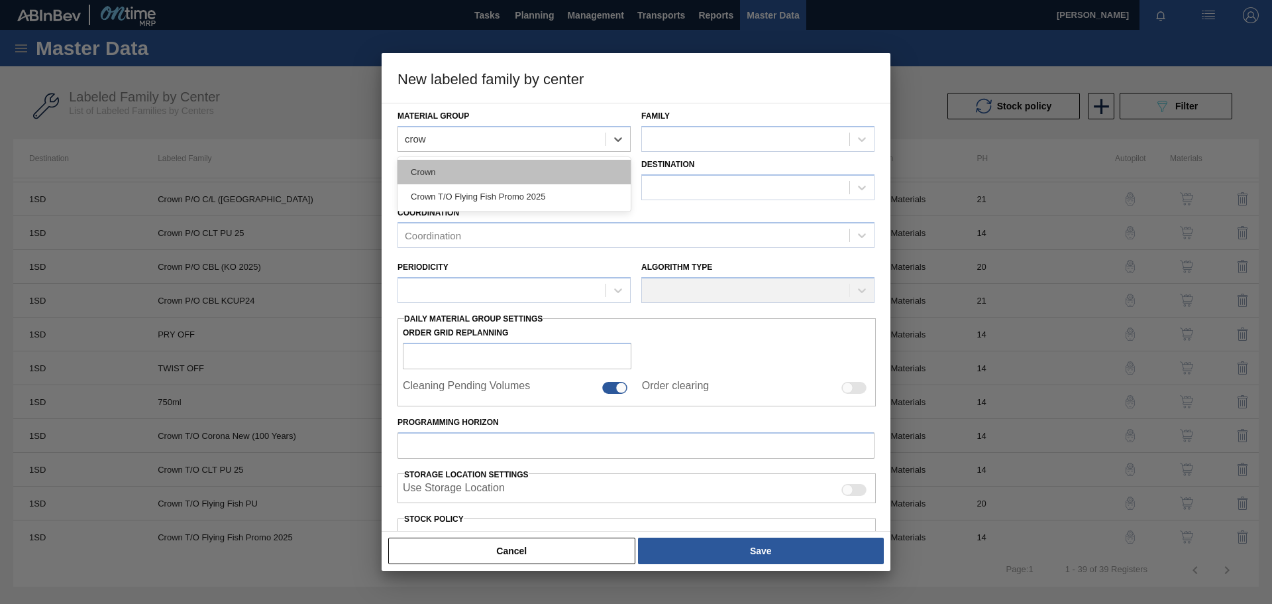
click at [502, 166] on div "Crown" at bounding box center [514, 172] width 233 height 25
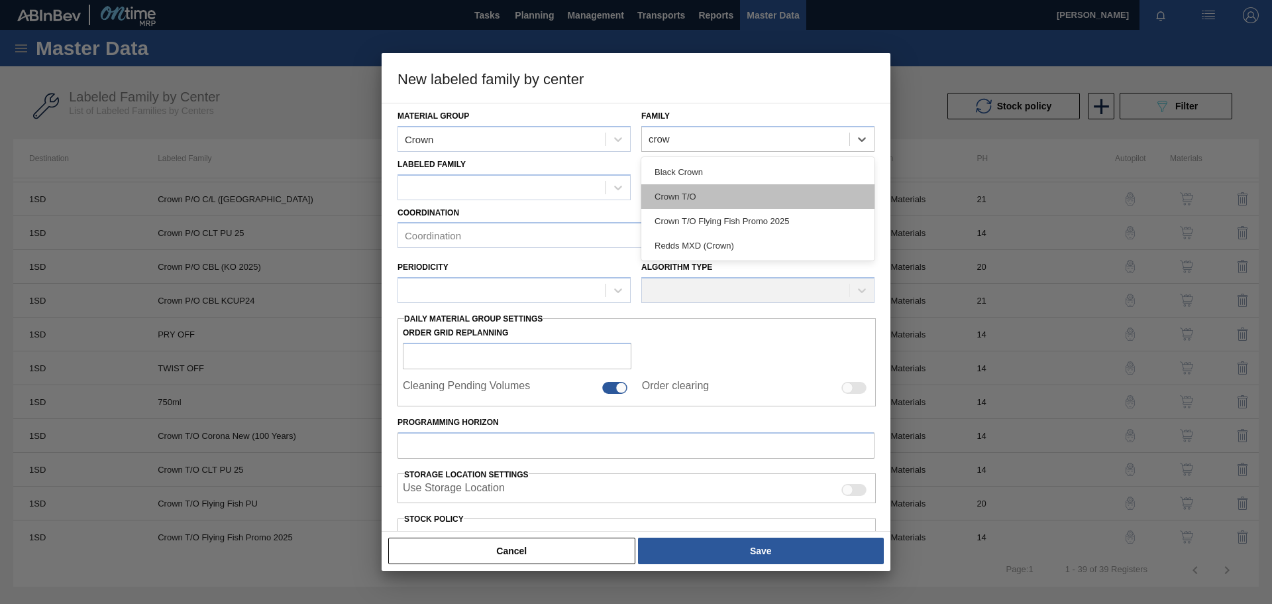
drag, startPoint x: 792, startPoint y: 138, endPoint x: 767, endPoint y: 195, distance: 62.9
click at [767, 152] on div "option Crown T/O focused, 2 of 4. 4 results available for search term crow. Use…" at bounding box center [757, 139] width 233 height 26
type input "crow"
click at [549, 185] on div at bounding box center [501, 187] width 207 height 19
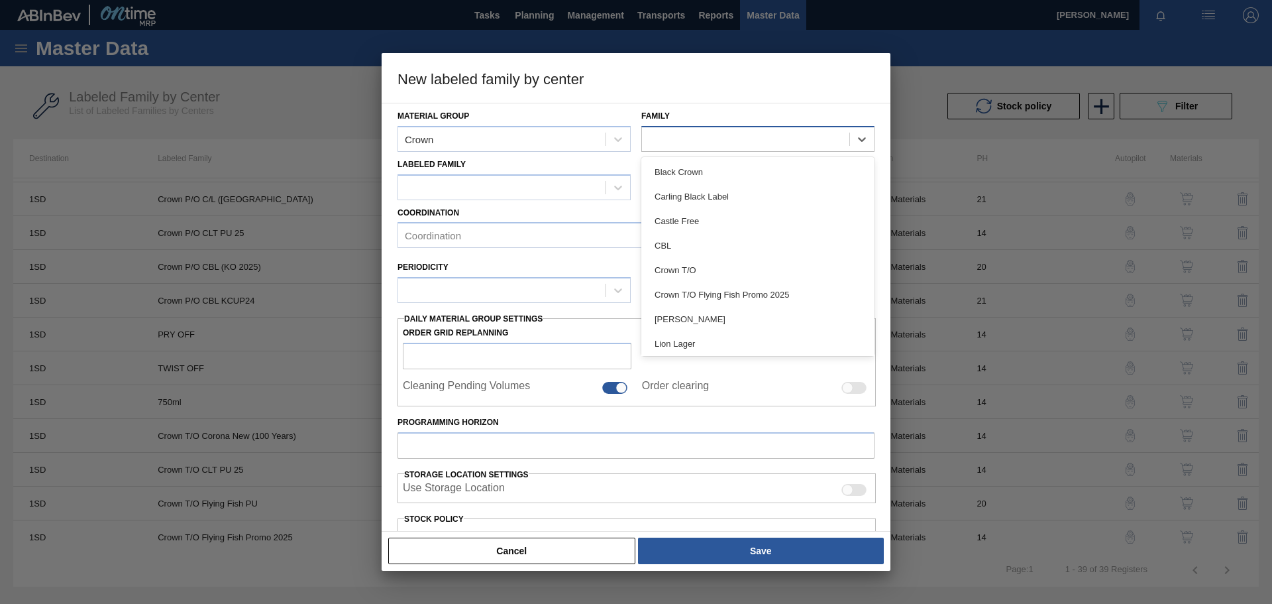
click at [692, 138] on div at bounding box center [745, 138] width 207 height 19
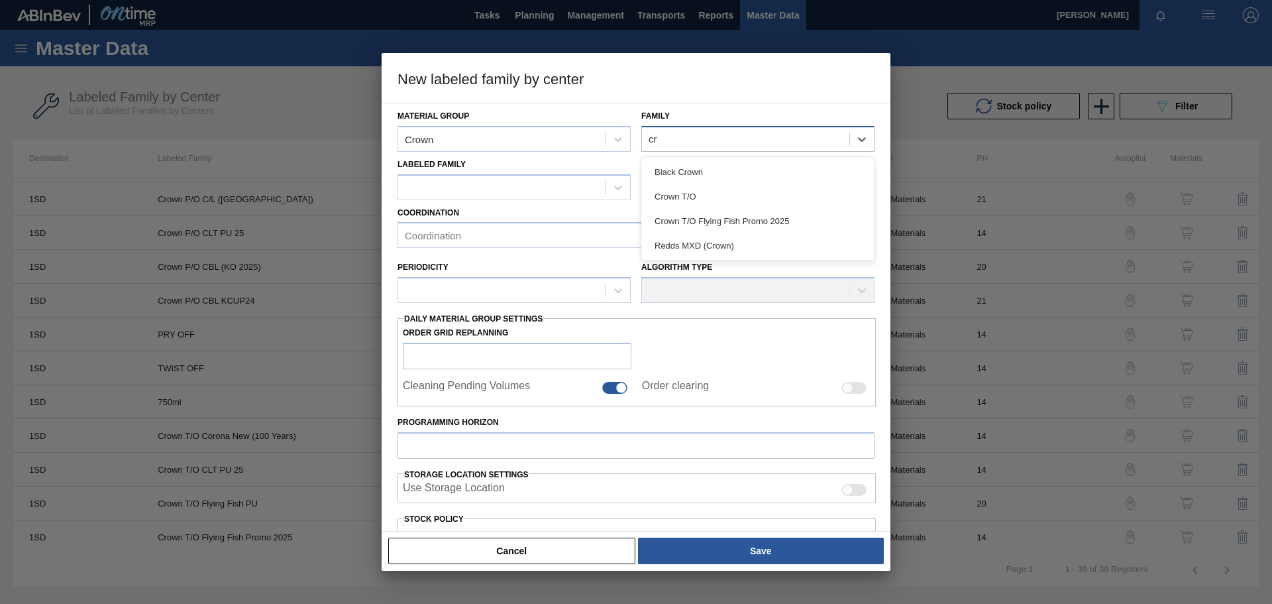
type input "cro"
click at [691, 196] on div "Crown T/O" at bounding box center [757, 196] width 233 height 25
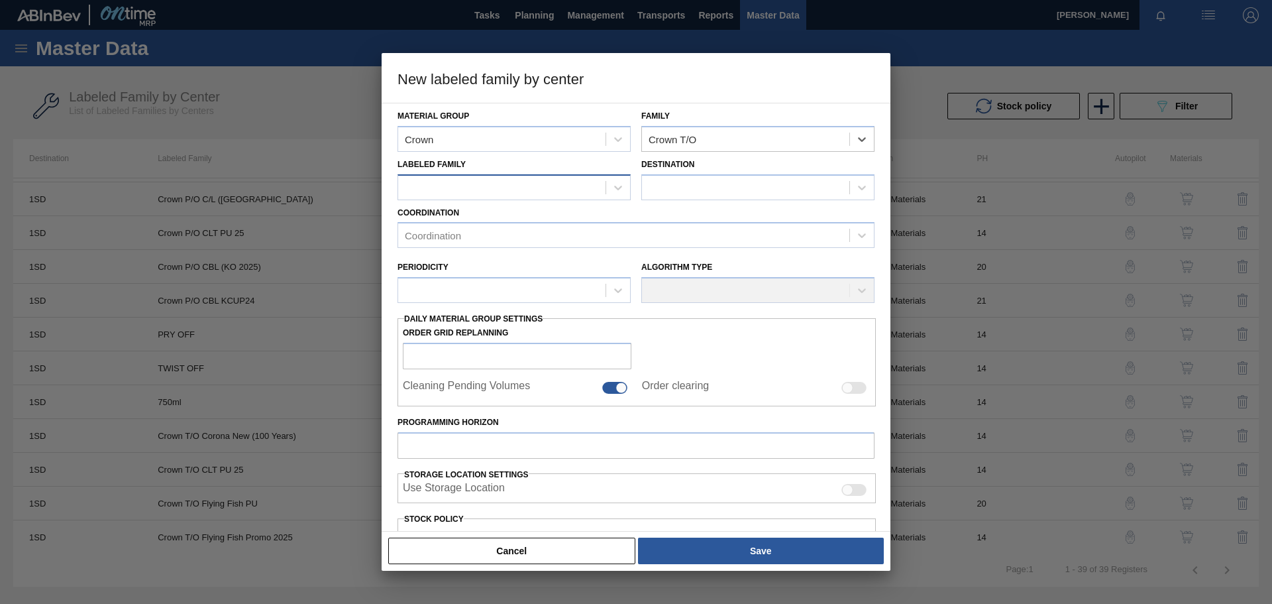
click at [537, 183] on div at bounding box center [501, 187] width 207 height 19
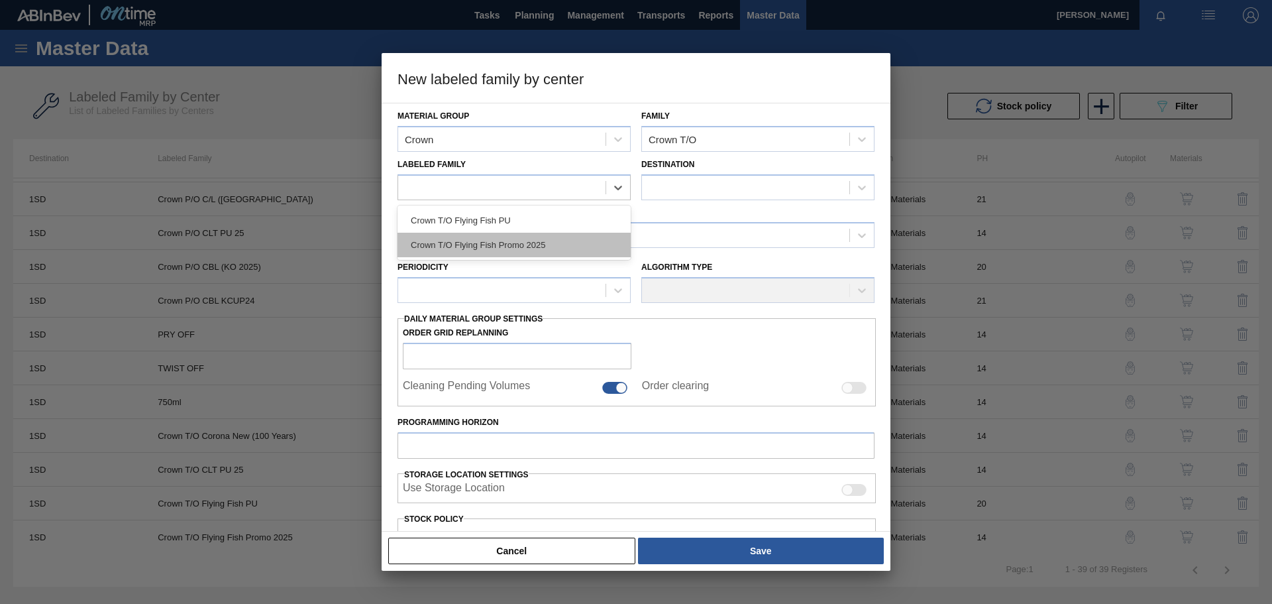
click at [493, 247] on div "Crown T/O Flying Fish Promo 2025" at bounding box center [514, 245] width 233 height 25
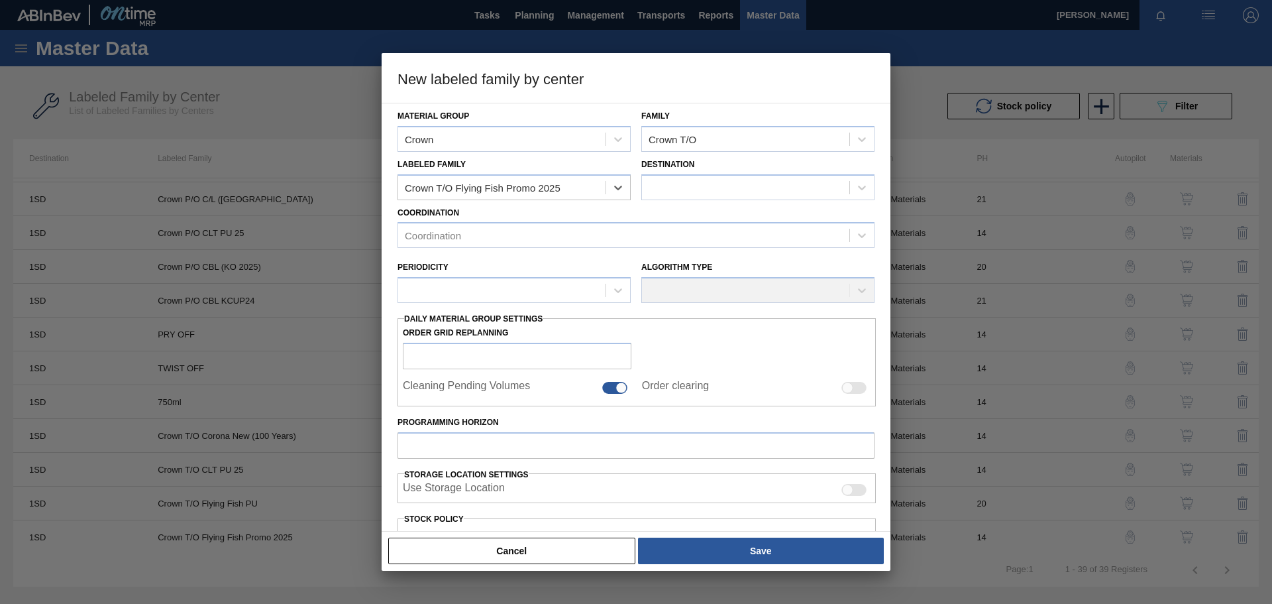
checkbox input "false"
click at [684, 190] on div at bounding box center [745, 187] width 207 height 19
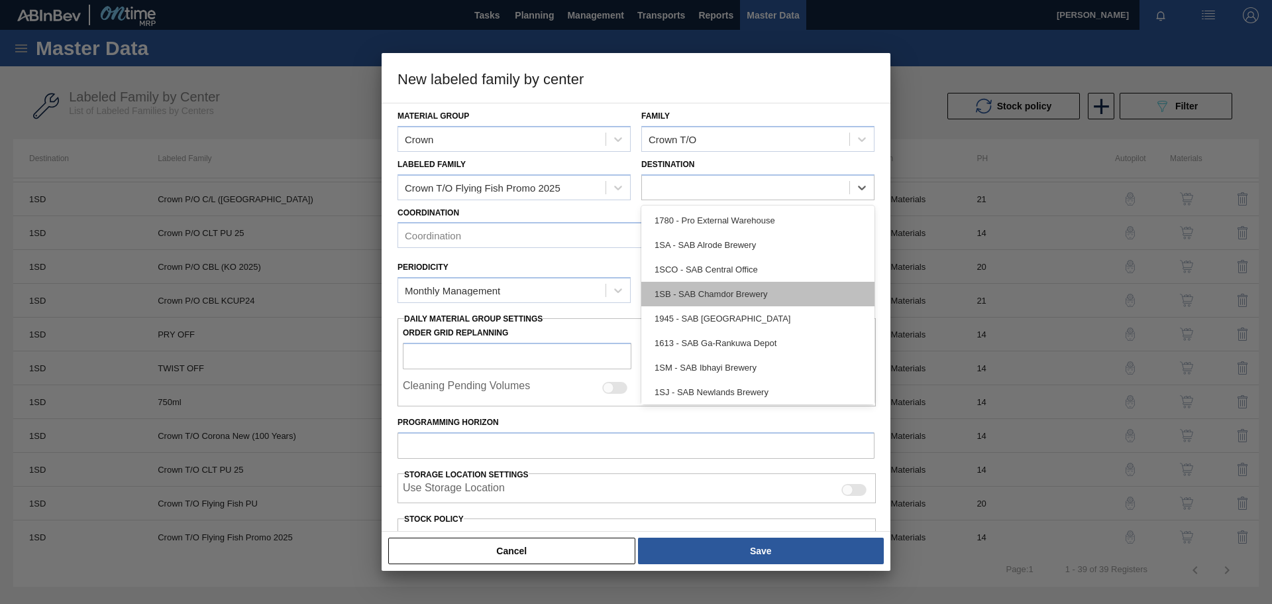
click at [699, 295] on div "1SB - SAB Chamdor Brewery" at bounding box center [757, 294] width 233 height 25
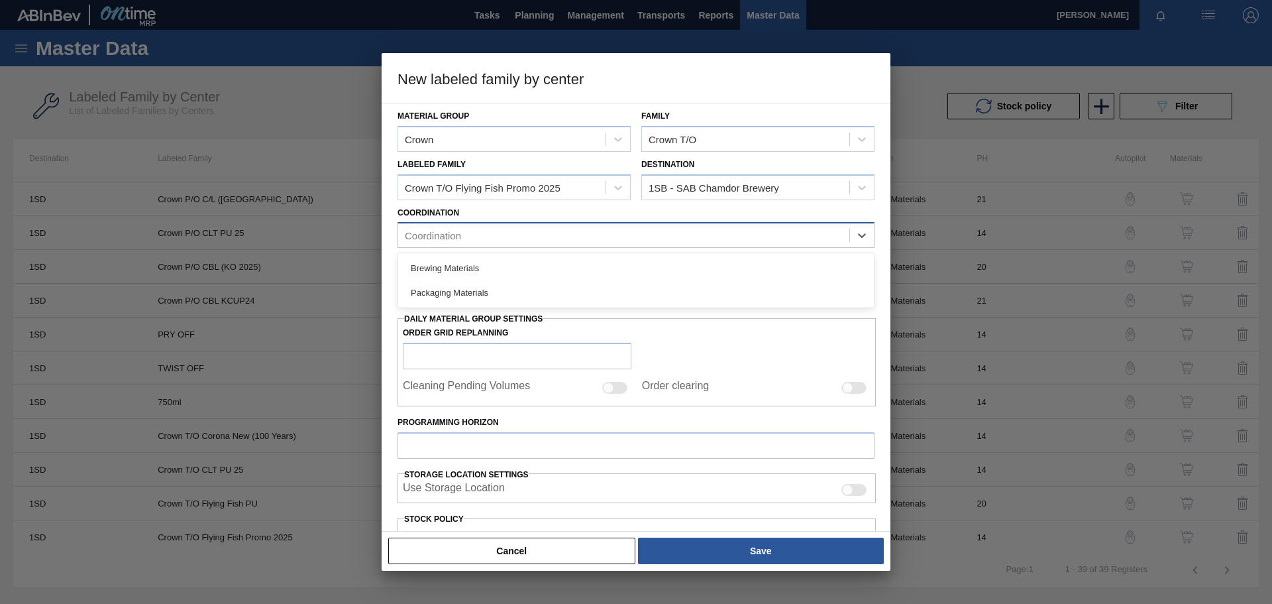
click at [439, 240] on div "Coordination" at bounding box center [433, 235] width 56 height 11
click at [441, 289] on div "Packaging Materials" at bounding box center [636, 292] width 477 height 25
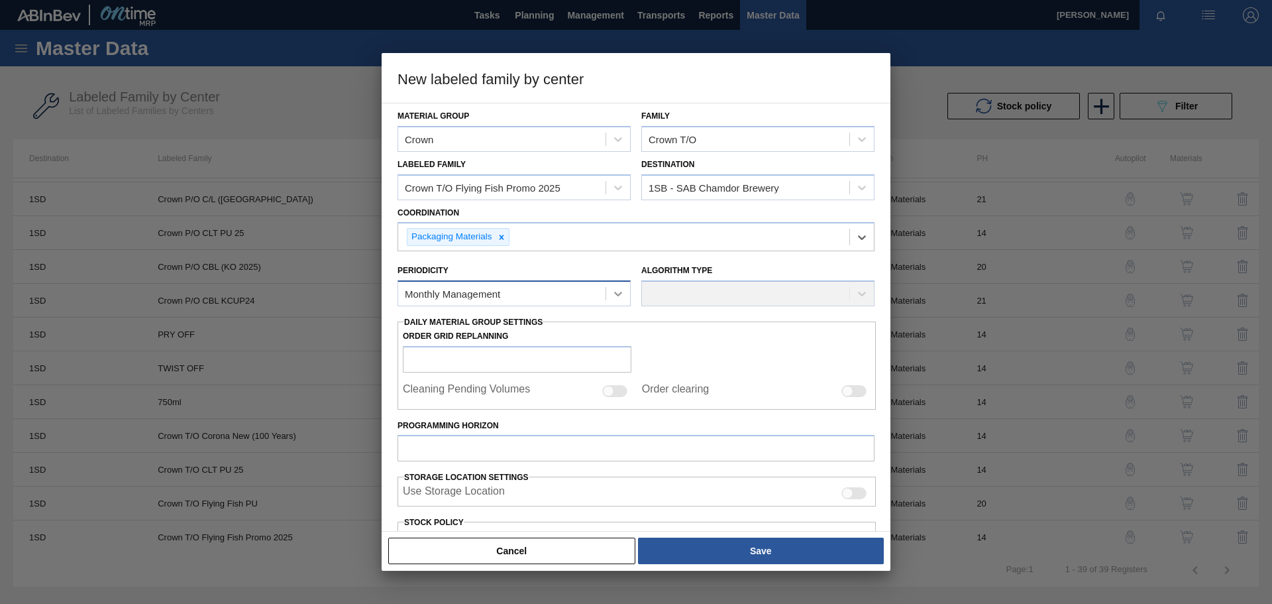
click at [625, 294] on div at bounding box center [618, 294] width 24 height 24
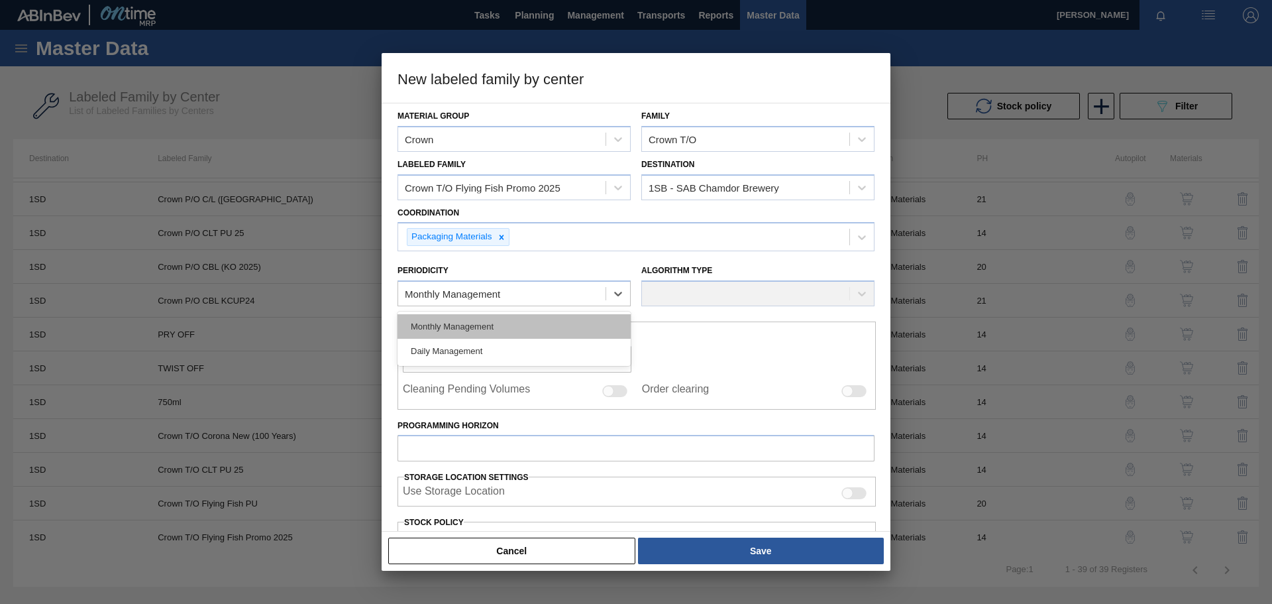
click at [511, 318] on div "Monthly Management" at bounding box center [514, 326] width 233 height 25
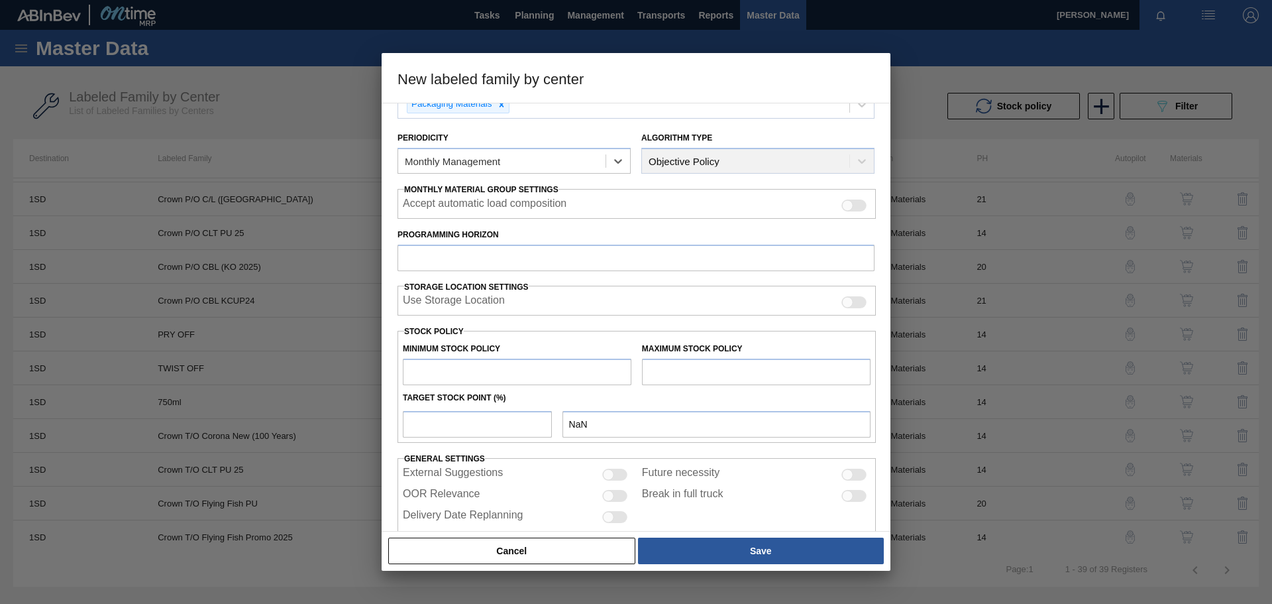
scroll to position [160, 0]
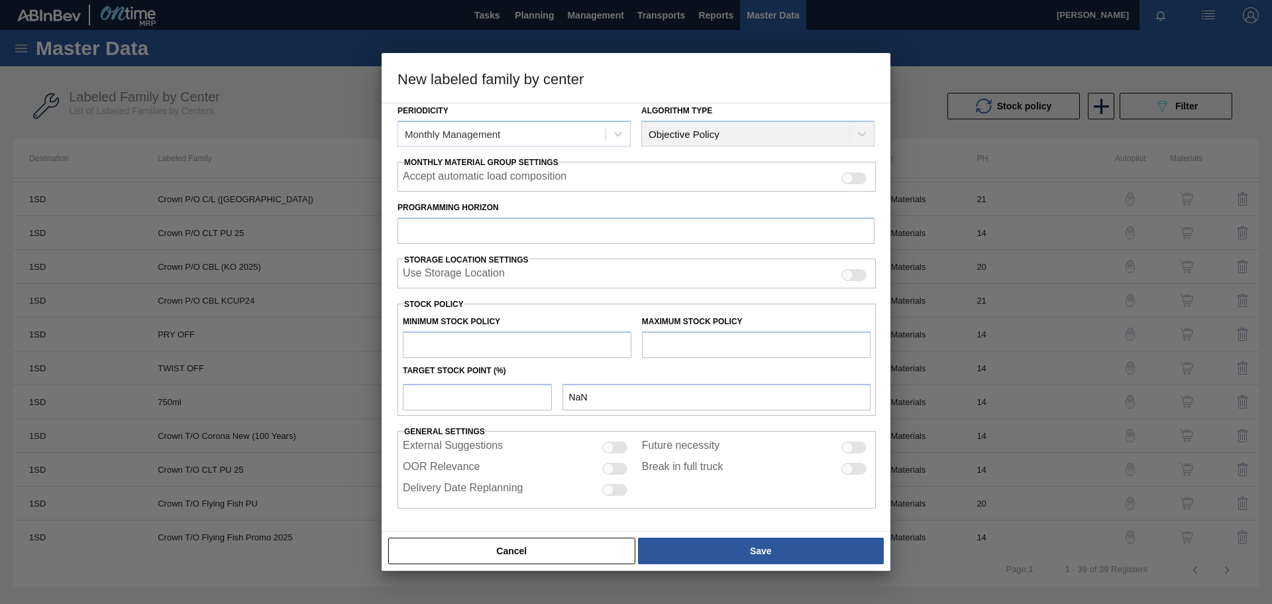
click at [443, 349] on input "text" at bounding box center [517, 344] width 229 height 27
type input "6"
type input "6.000"
type input "60"
type input "60.000"
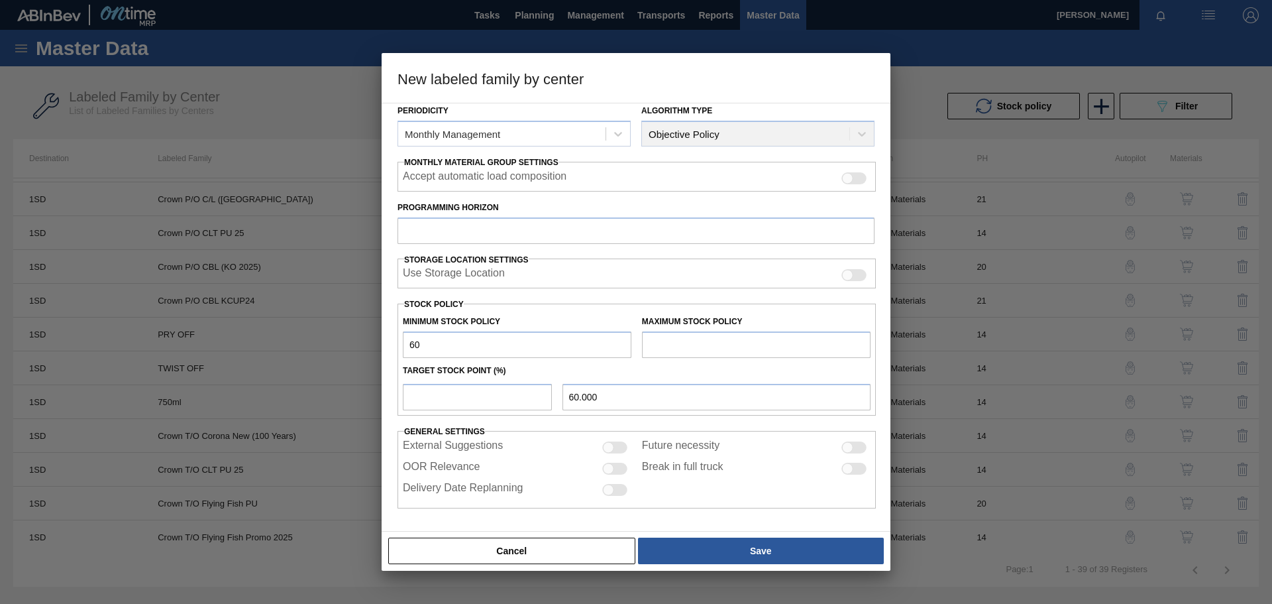
type input "600"
type input "600.000"
type input "6,005"
type input "6,005.000"
type input "60,055"
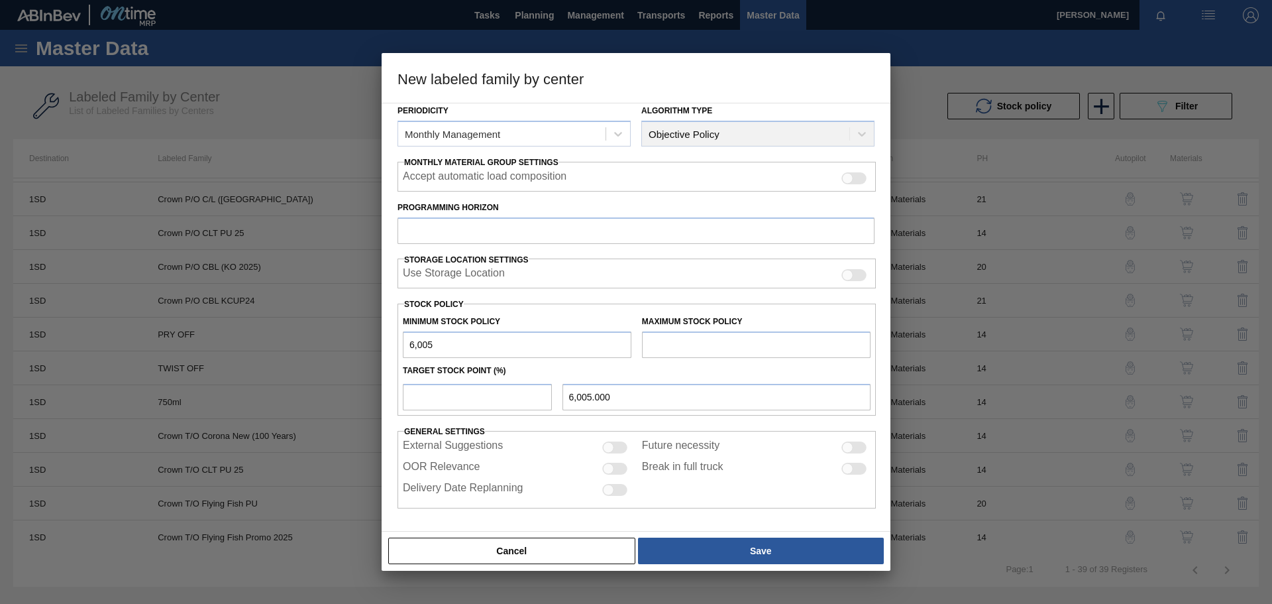
type input "60,055.000"
type input "600,558"
type input "600,558.000"
type input "600,558"
click at [694, 341] on input "text" at bounding box center [756, 344] width 229 height 27
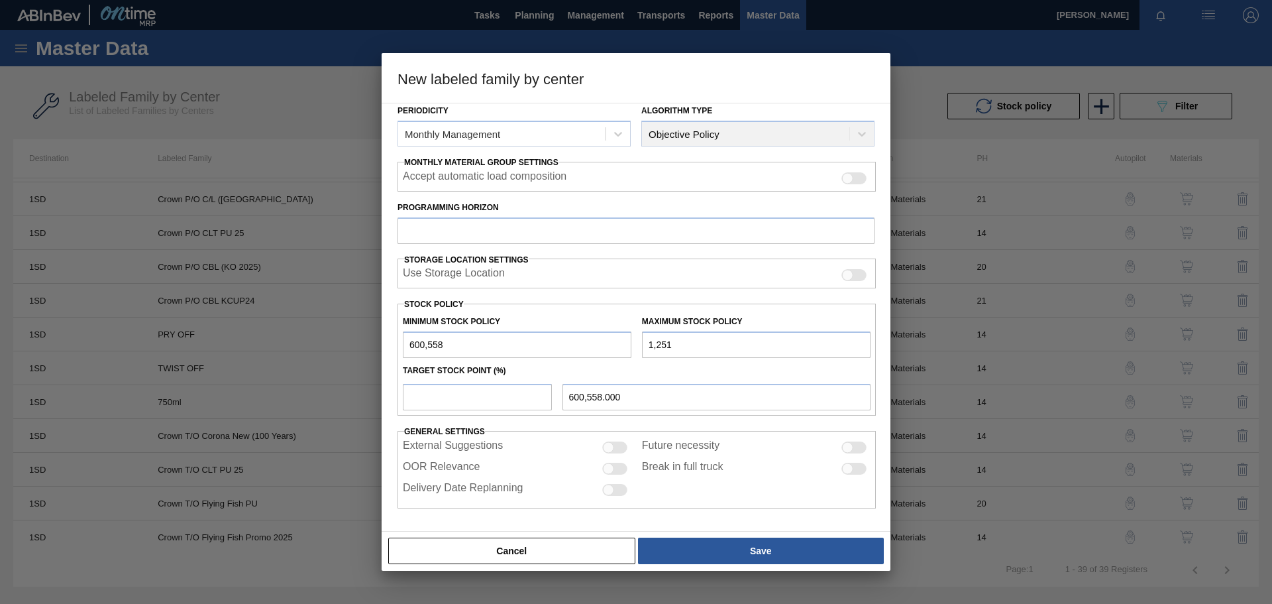
type input "1,251,163"
click at [449, 400] on input "number" at bounding box center [477, 397] width 149 height 27
type input "1"
type input "607,064.050"
type input "10"
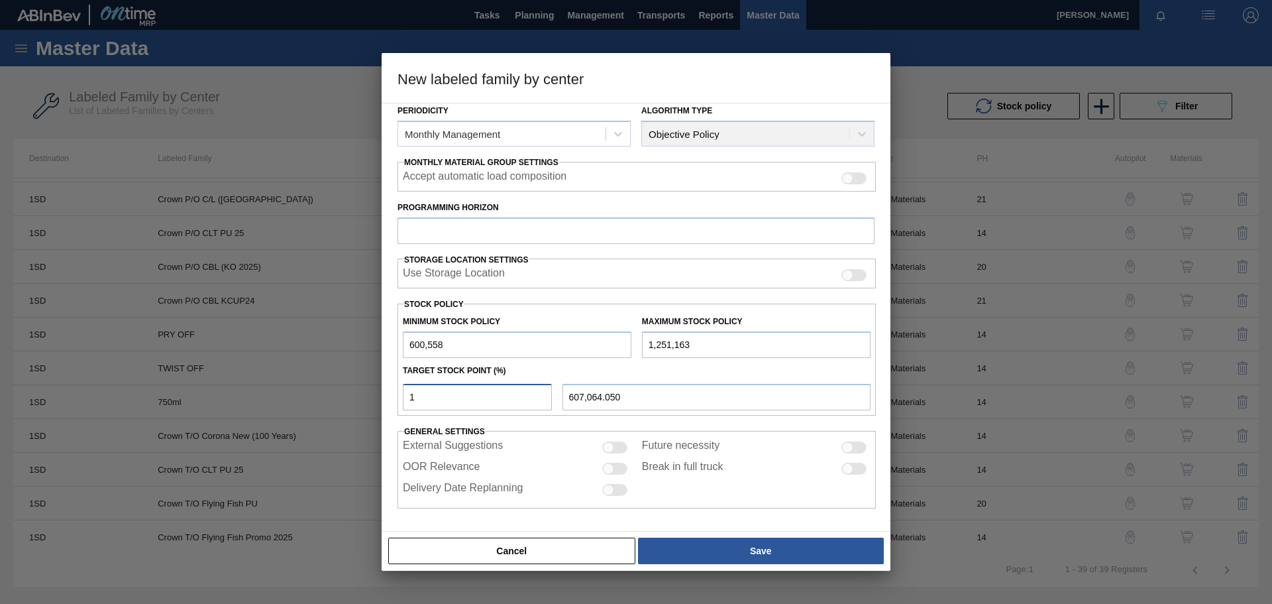
type input "665,618.500"
type input "100"
type input "1,251,163.000"
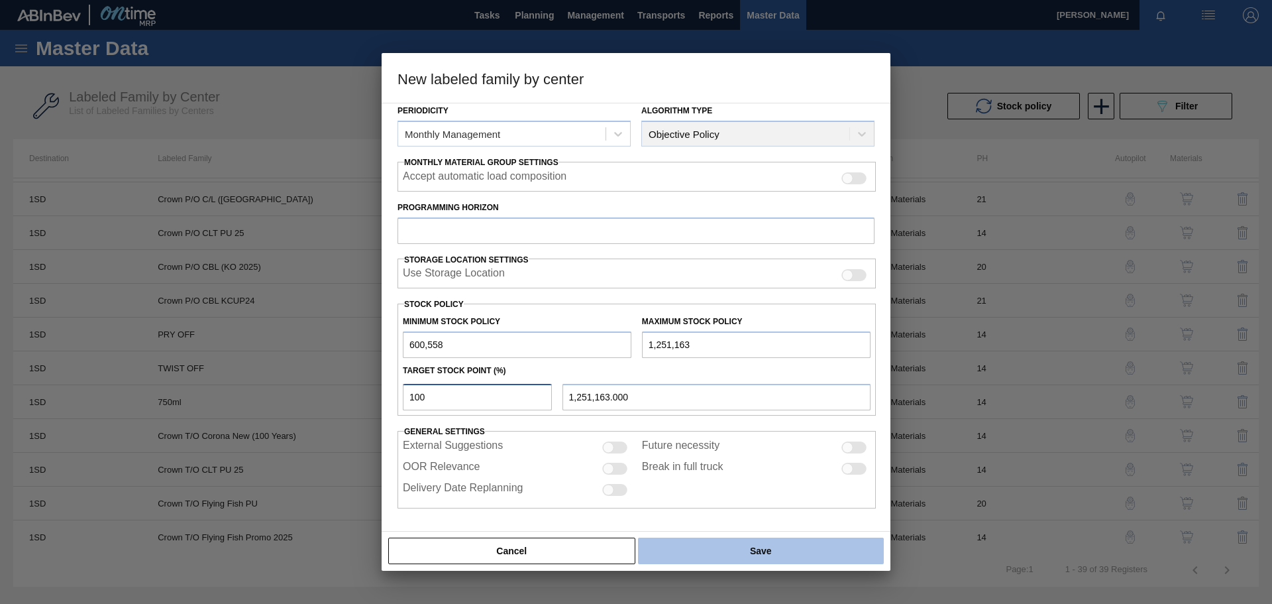
type input "100"
click at [729, 553] on button "Save" at bounding box center [761, 550] width 246 height 27
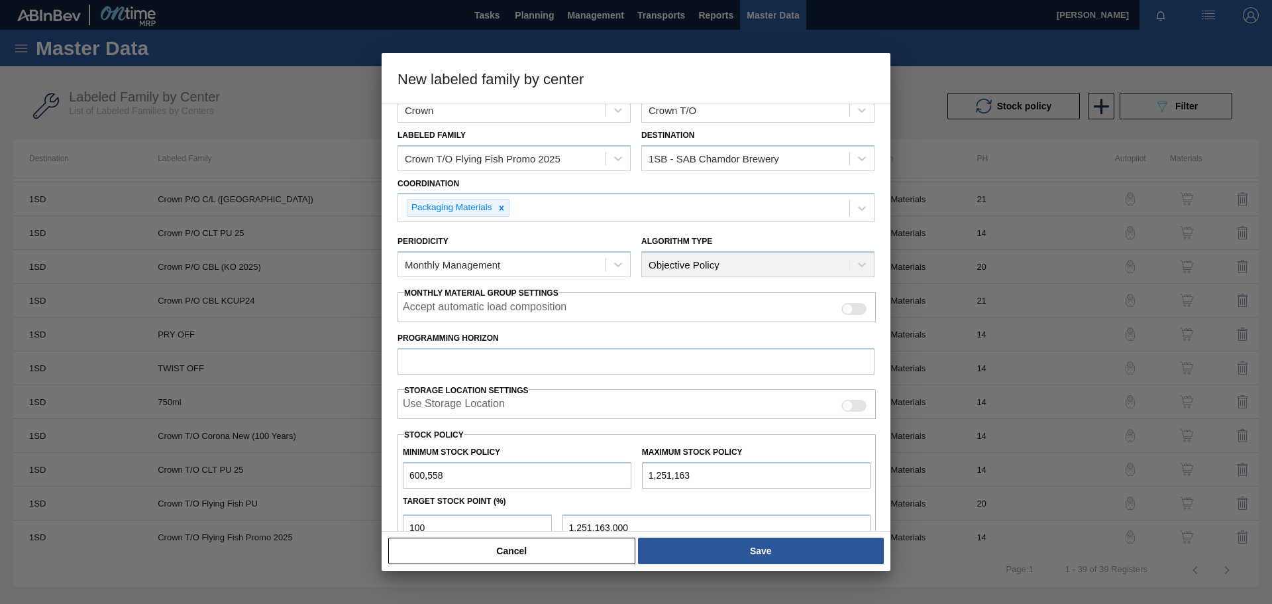
scroll to position [27, 0]
click at [691, 363] on input "Programming Horizon" at bounding box center [636, 363] width 477 height 27
type input "14"
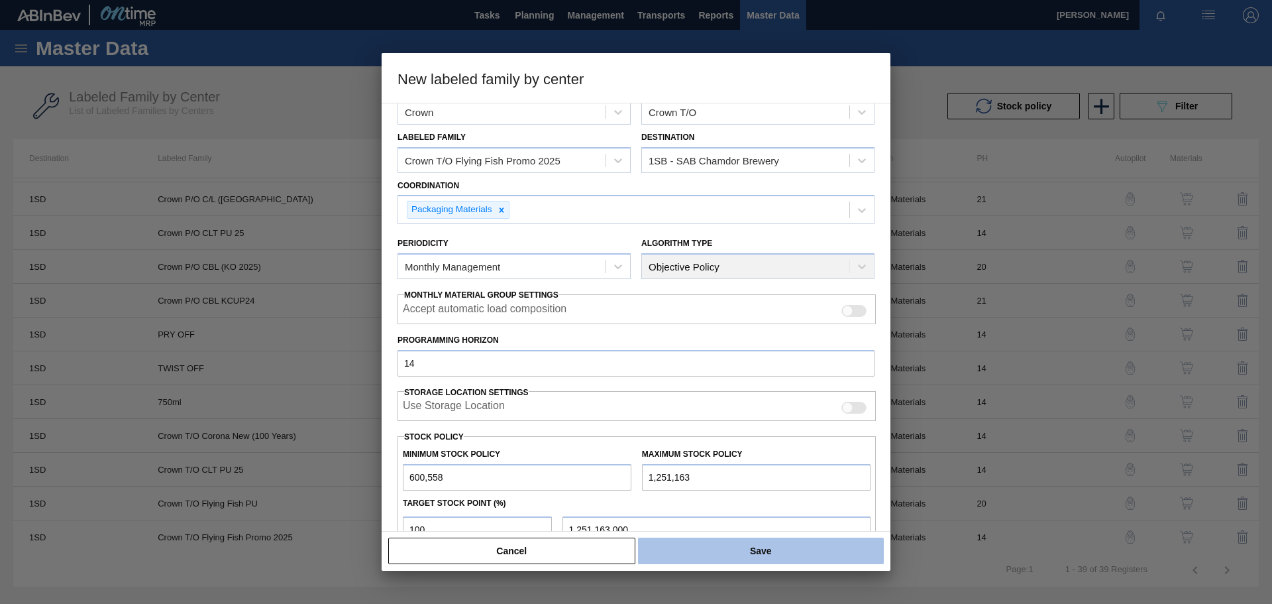
click at [747, 551] on button "Save" at bounding box center [761, 550] width 246 height 27
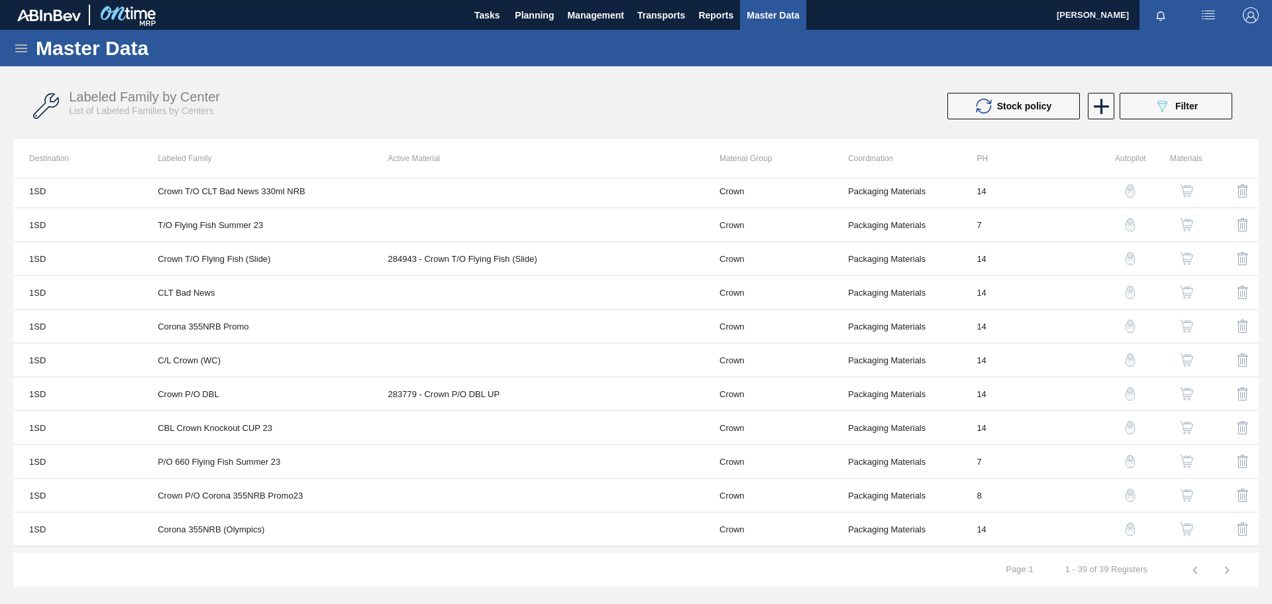
scroll to position [478, 0]
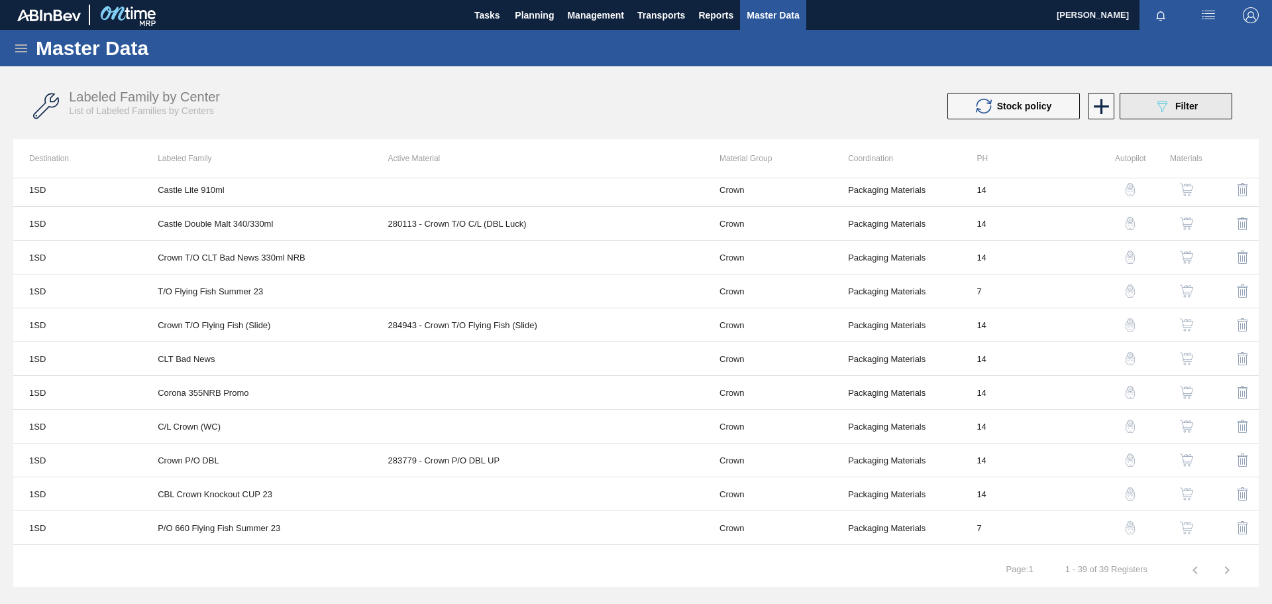
click at [1144, 106] on button "089F7B8B-B2A5-4AFE-B5C0-19BA573D28AC Filter" at bounding box center [1176, 106] width 113 height 27
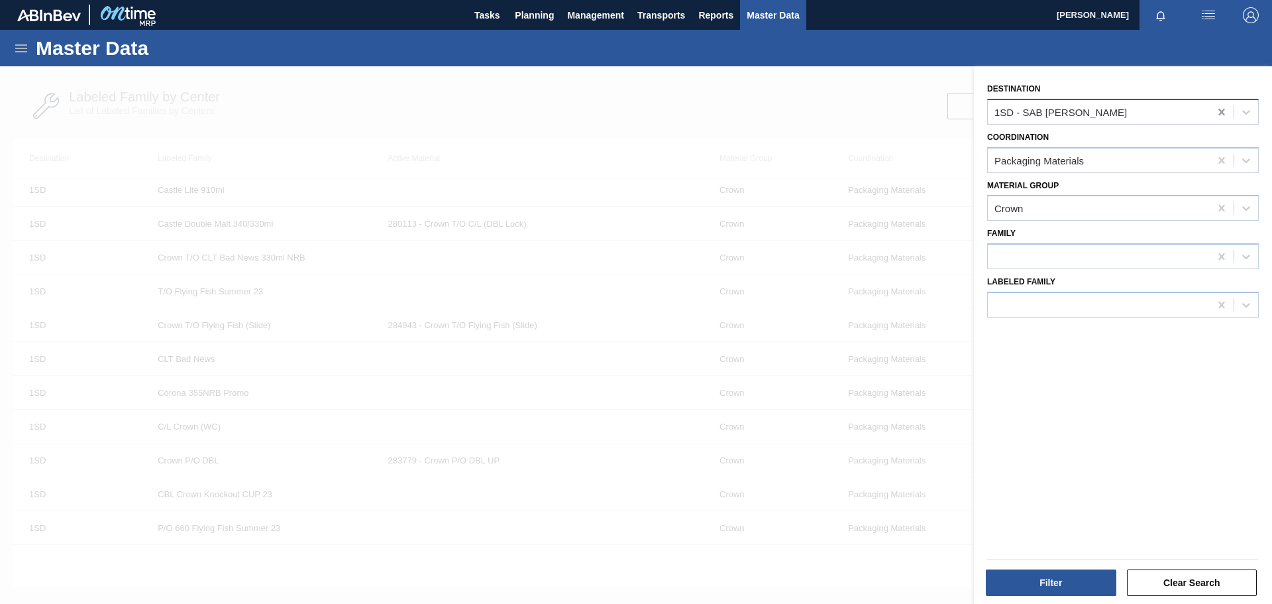
click at [1219, 111] on icon at bounding box center [1222, 112] width 6 height 7
click at [1221, 161] on icon at bounding box center [1222, 159] width 6 height 7
click at [1219, 204] on icon at bounding box center [1221, 207] width 13 height 13
click at [1034, 309] on div at bounding box center [1099, 304] width 222 height 19
click at [1101, 312] on div at bounding box center [1099, 304] width 222 height 19
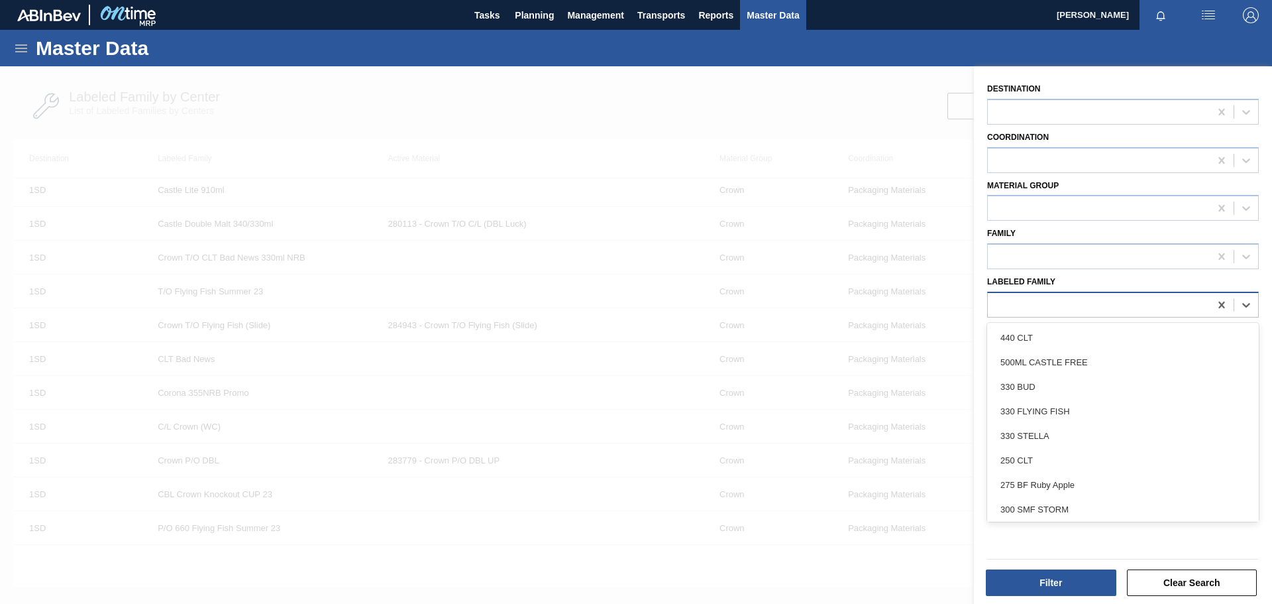
paste Family "Crown T/O Flying Fish Promo 2025"
type Family "Crown T/O Flying Fish Promo 2025"
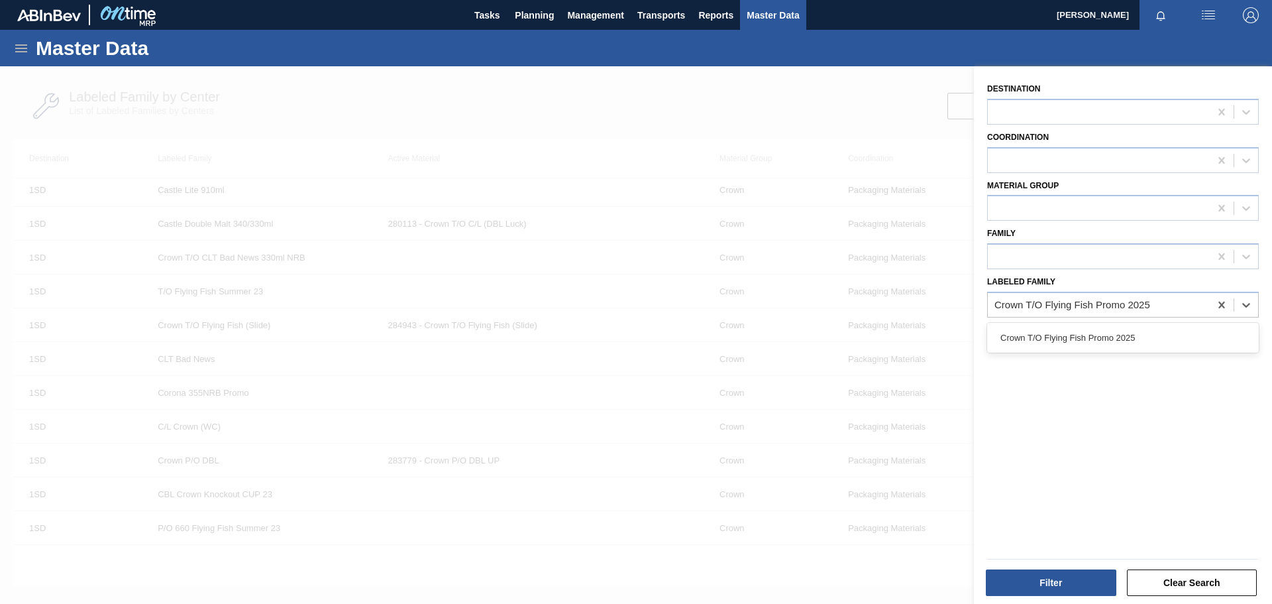
click at [1139, 341] on div "Crown T/O Flying Fish Promo 2025" at bounding box center [1123, 337] width 272 height 25
click at [1072, 577] on button "Filter" at bounding box center [1051, 582] width 131 height 27
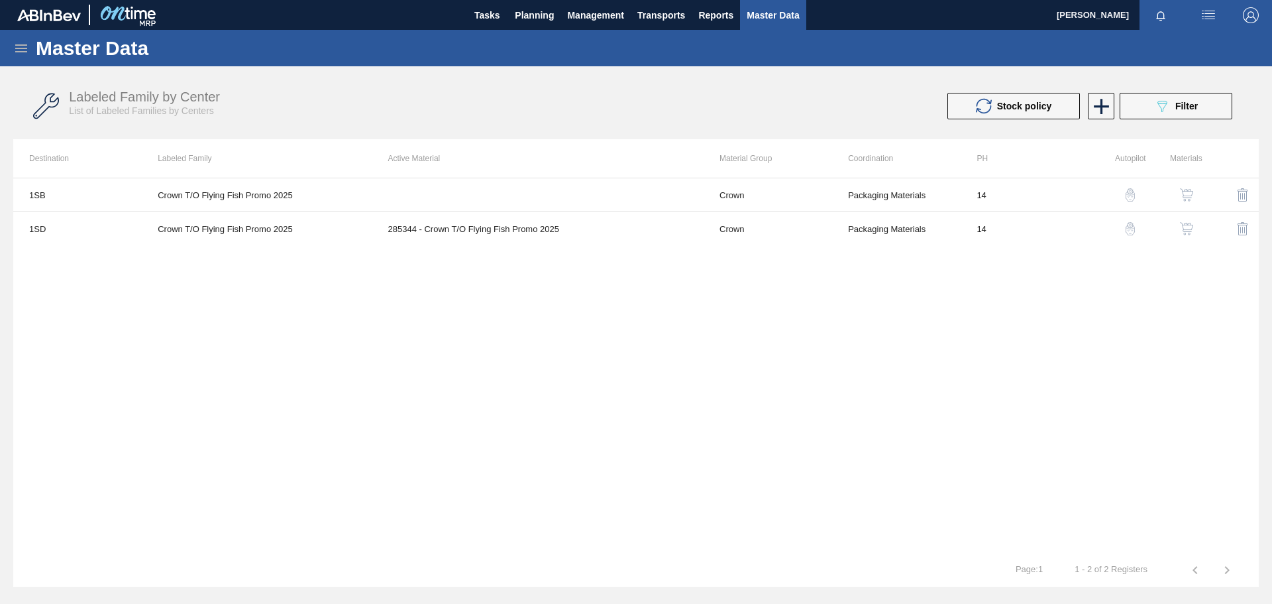
scroll to position [0, 0]
click at [1190, 194] on img "button" at bounding box center [1186, 194] width 13 height 13
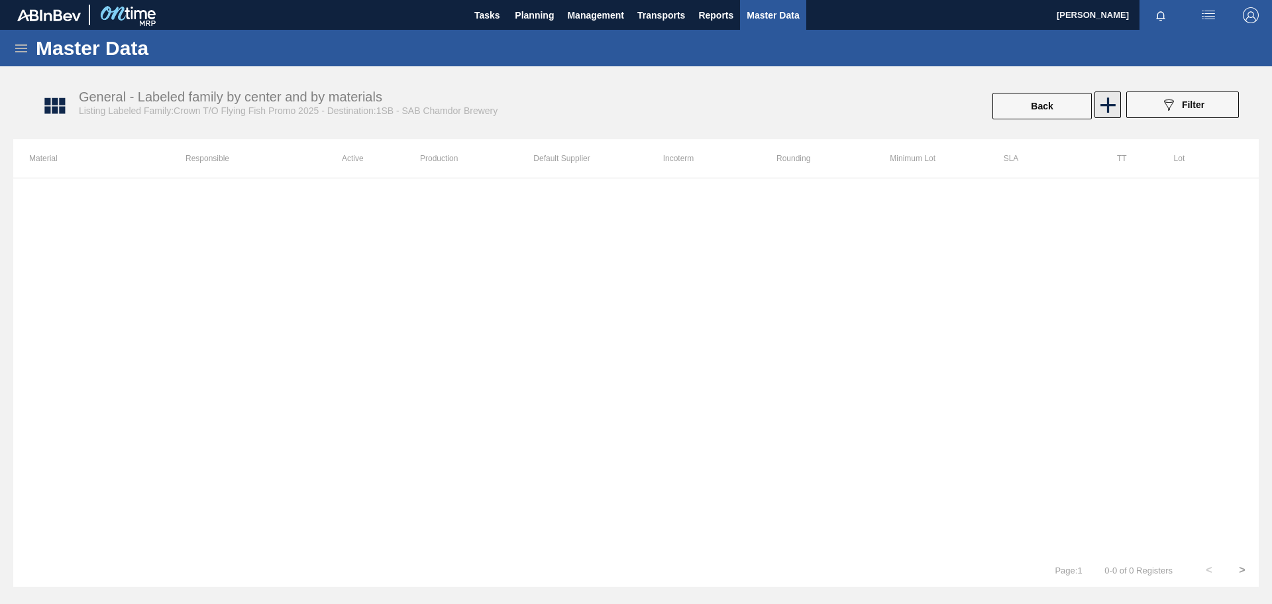
click at [1115, 105] on icon at bounding box center [1108, 104] width 15 height 15
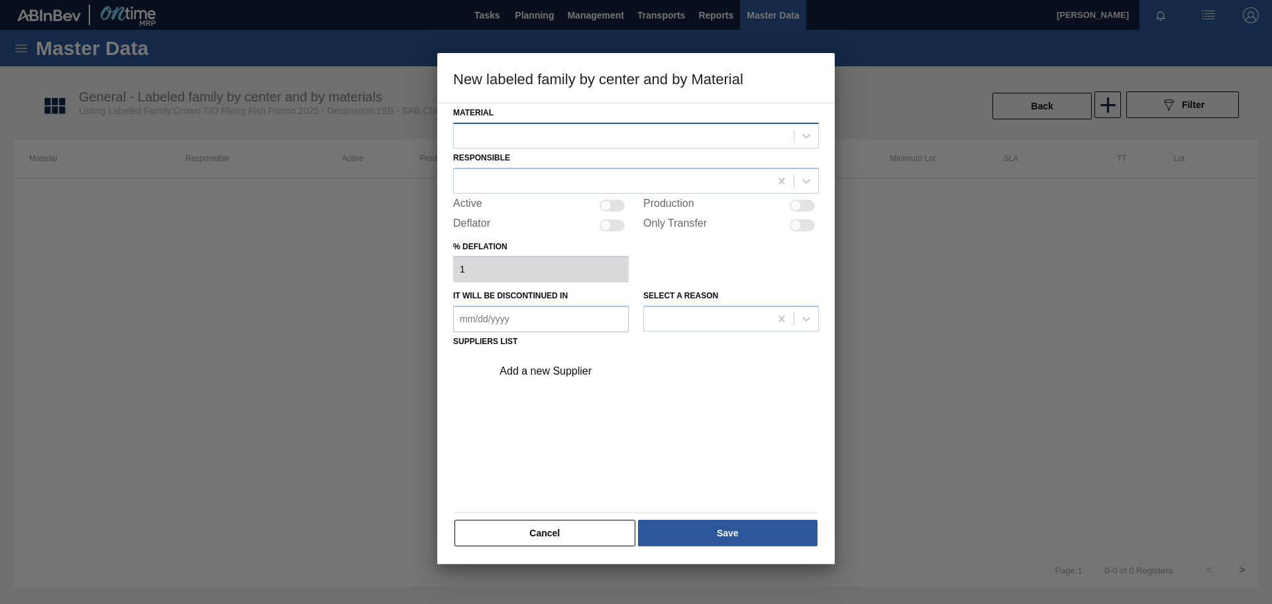
click at [651, 137] on div at bounding box center [624, 135] width 340 height 19
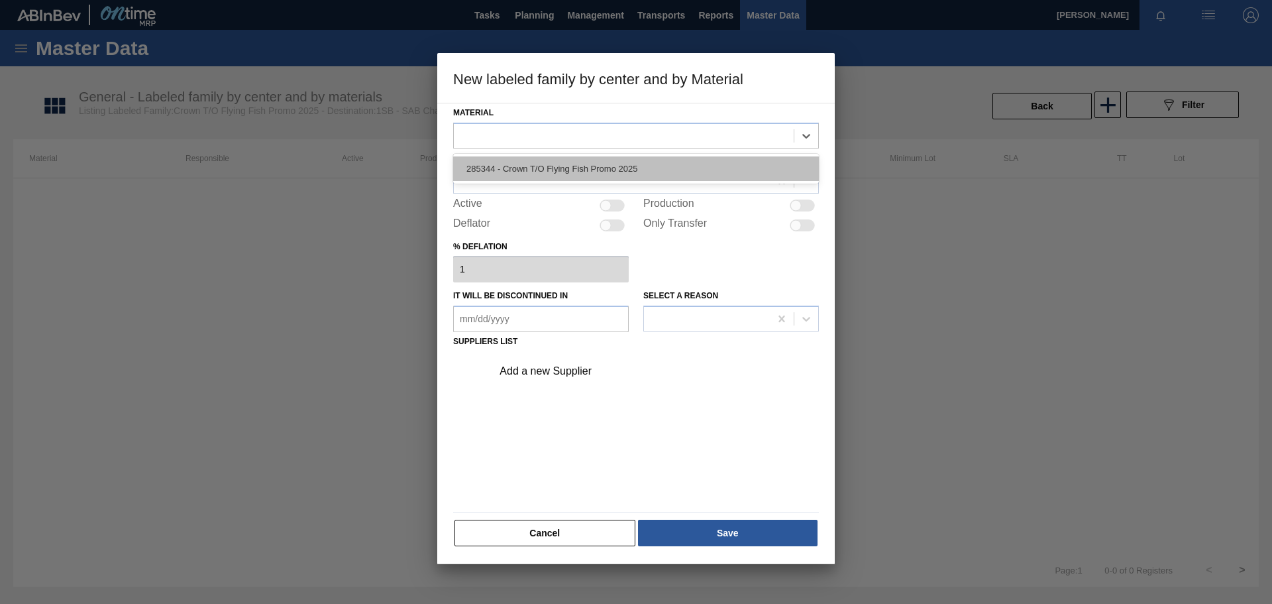
click at [645, 165] on div "285344 - Crown T/O Flying Fish Promo 2025" at bounding box center [636, 168] width 366 height 25
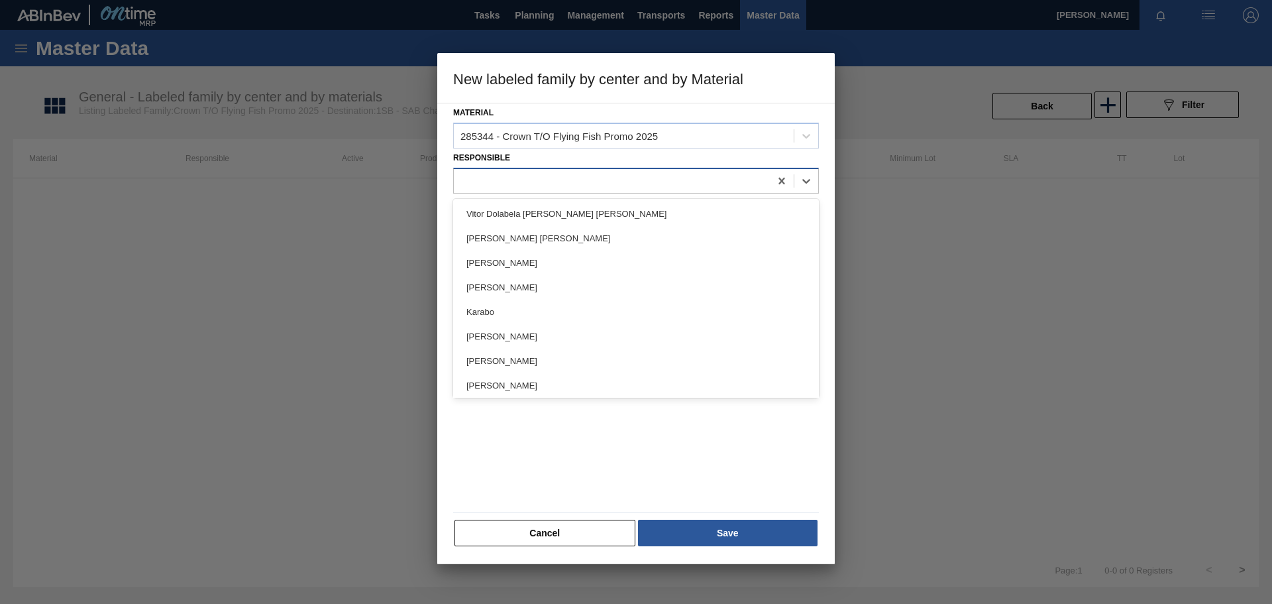
click at [609, 174] on div at bounding box center [612, 180] width 316 height 19
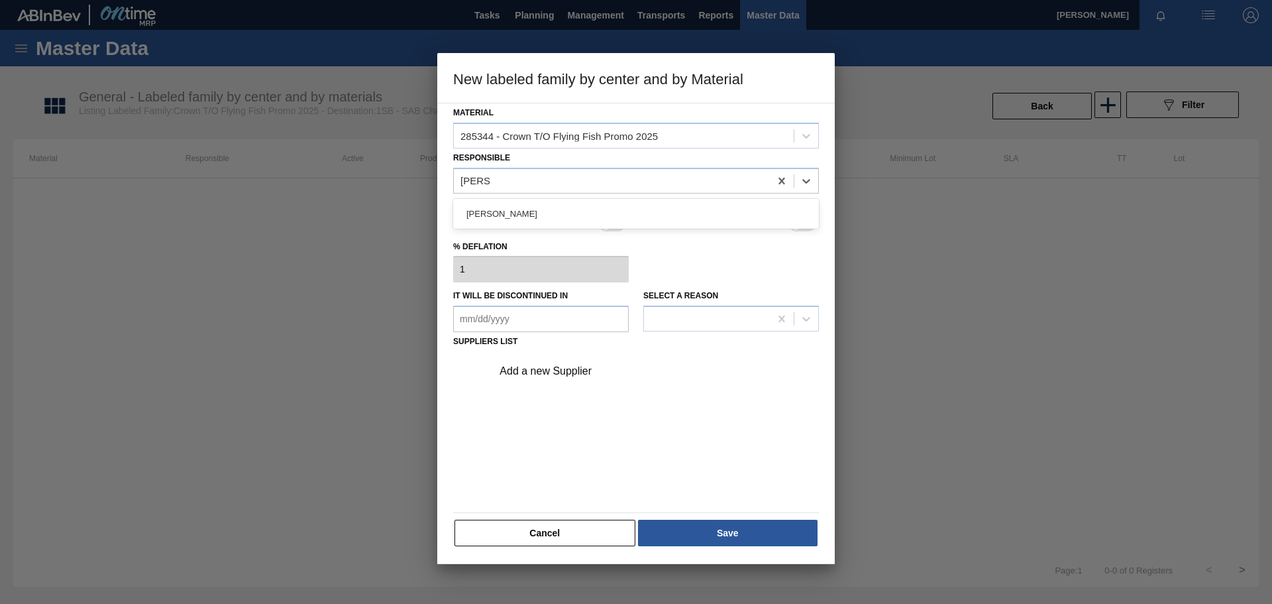
type input "robbina"
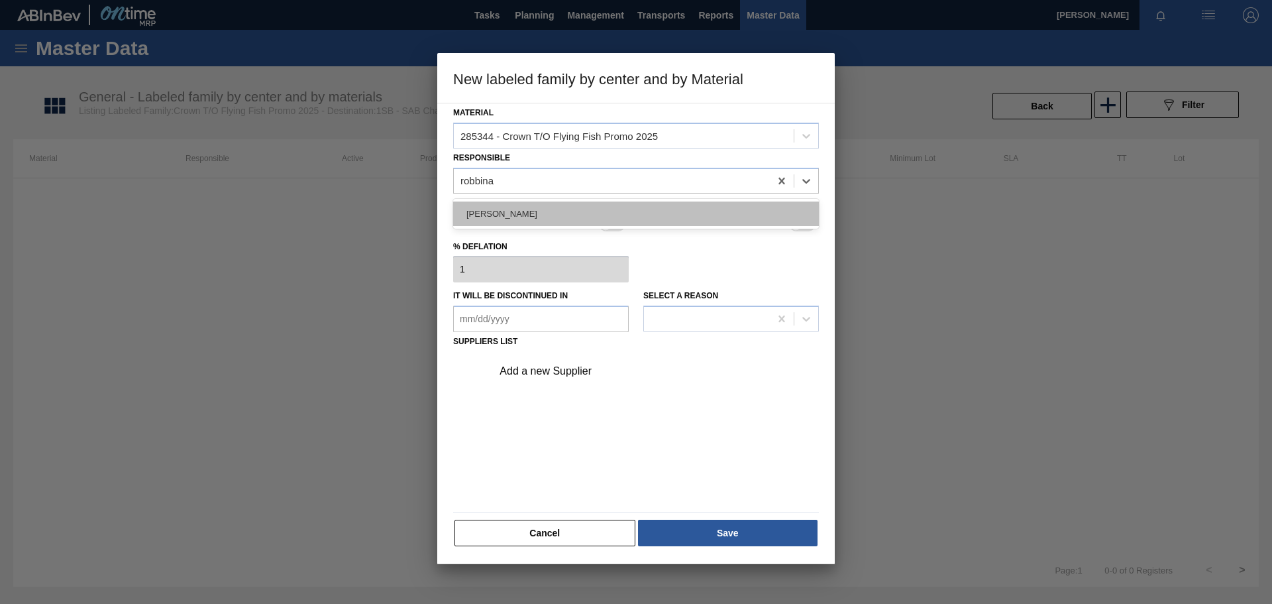
click at [542, 212] on div "[PERSON_NAME]" at bounding box center [636, 213] width 366 height 25
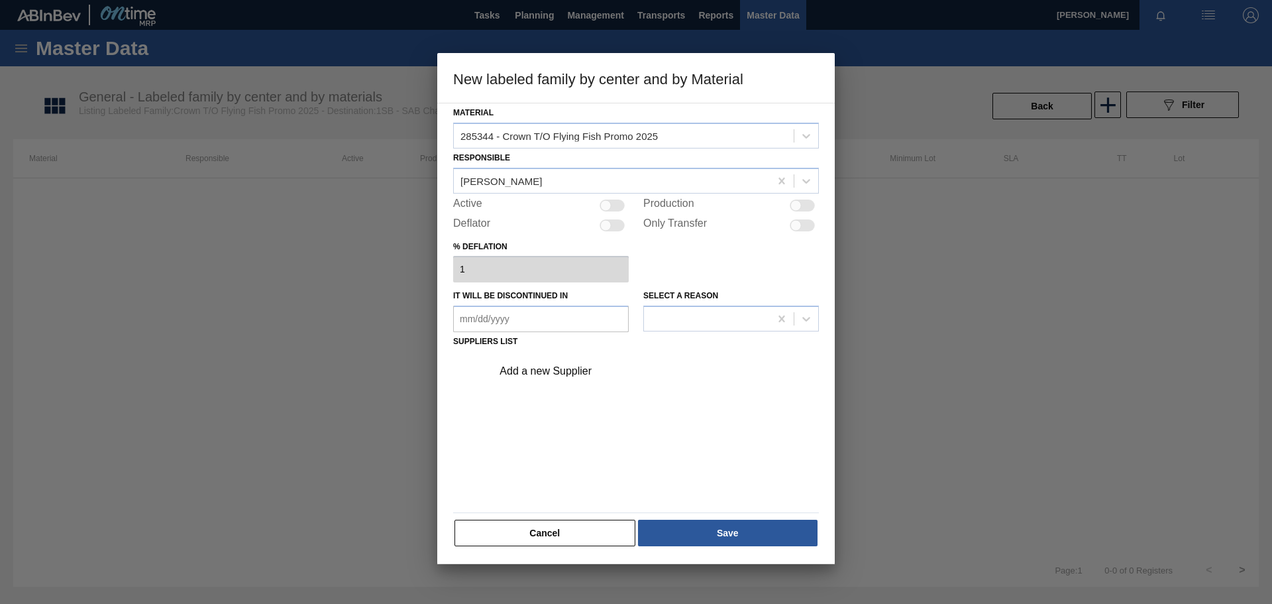
click at [620, 203] on div at bounding box center [612, 205] width 25 height 12
checkbox input "true"
click at [563, 368] on div "Add a new Supplier" at bounding box center [630, 371] width 260 height 12
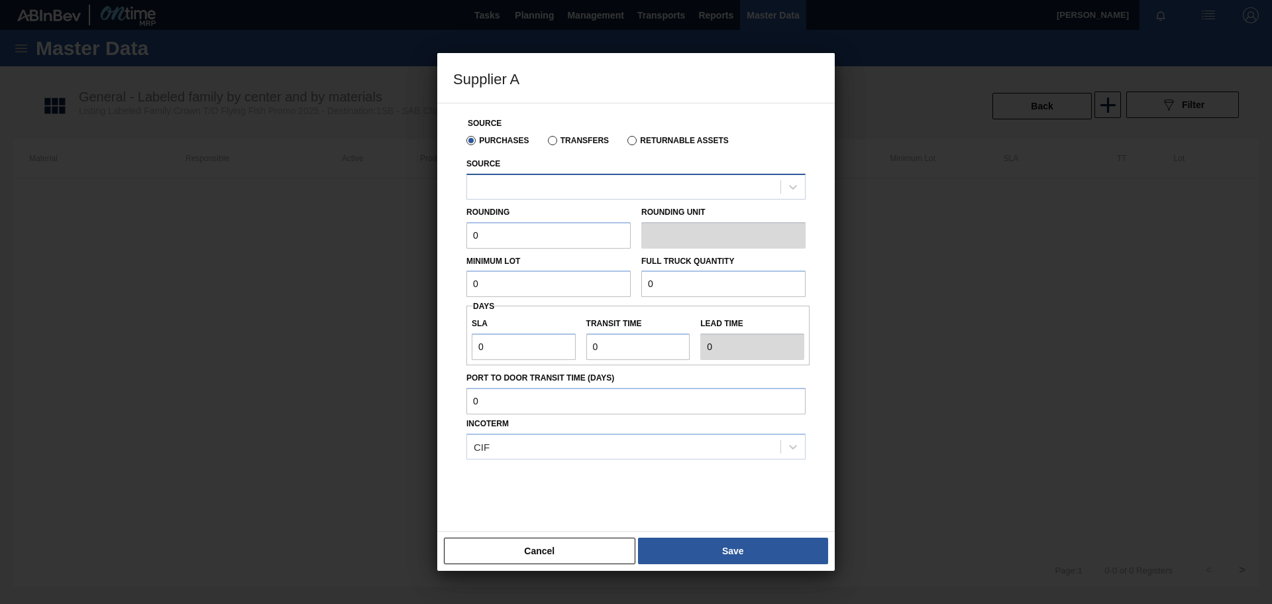
click at [528, 192] on div at bounding box center [623, 186] width 313 height 19
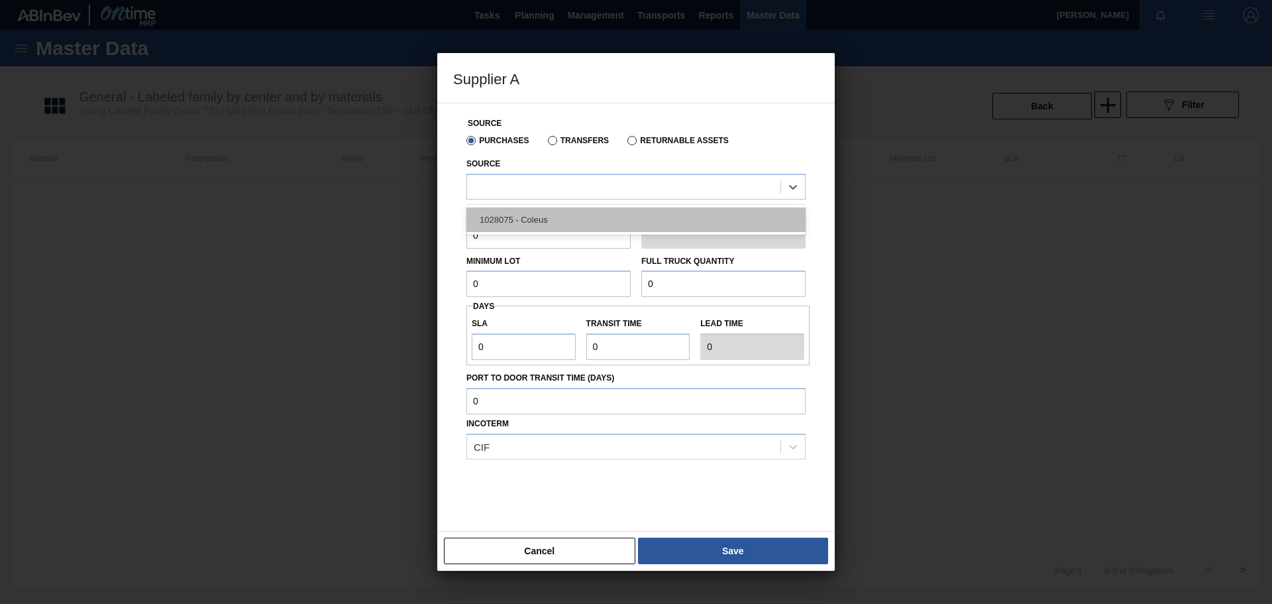
click at [529, 221] on div "1028075 - Coleus" at bounding box center [636, 219] width 339 height 25
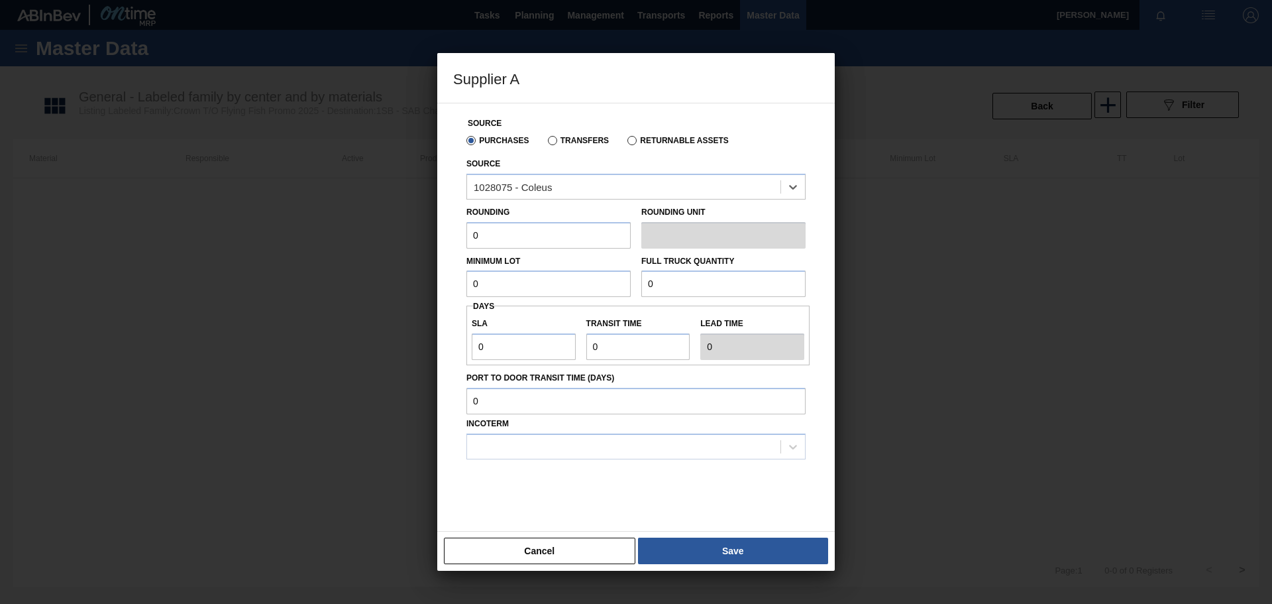
click at [504, 231] on input "0" at bounding box center [549, 235] width 164 height 27
type input "10,000"
click at [516, 282] on input "0" at bounding box center [549, 283] width 164 height 27
click at [503, 288] on input "0" at bounding box center [549, 283] width 164 height 27
type input "100,000"
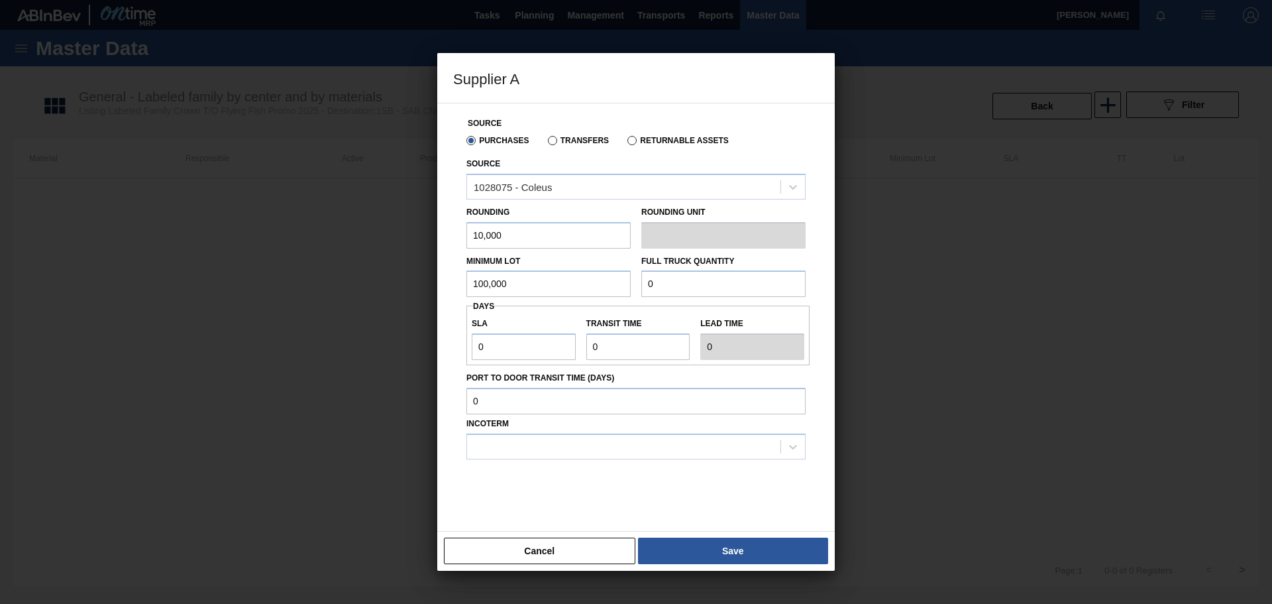
click at [689, 284] on input "0" at bounding box center [723, 283] width 164 height 27
type input "280"
click at [516, 280] on input "100,000" at bounding box center [549, 283] width 164 height 27
type input "100,000"
click at [694, 285] on input "280" at bounding box center [723, 283] width 164 height 27
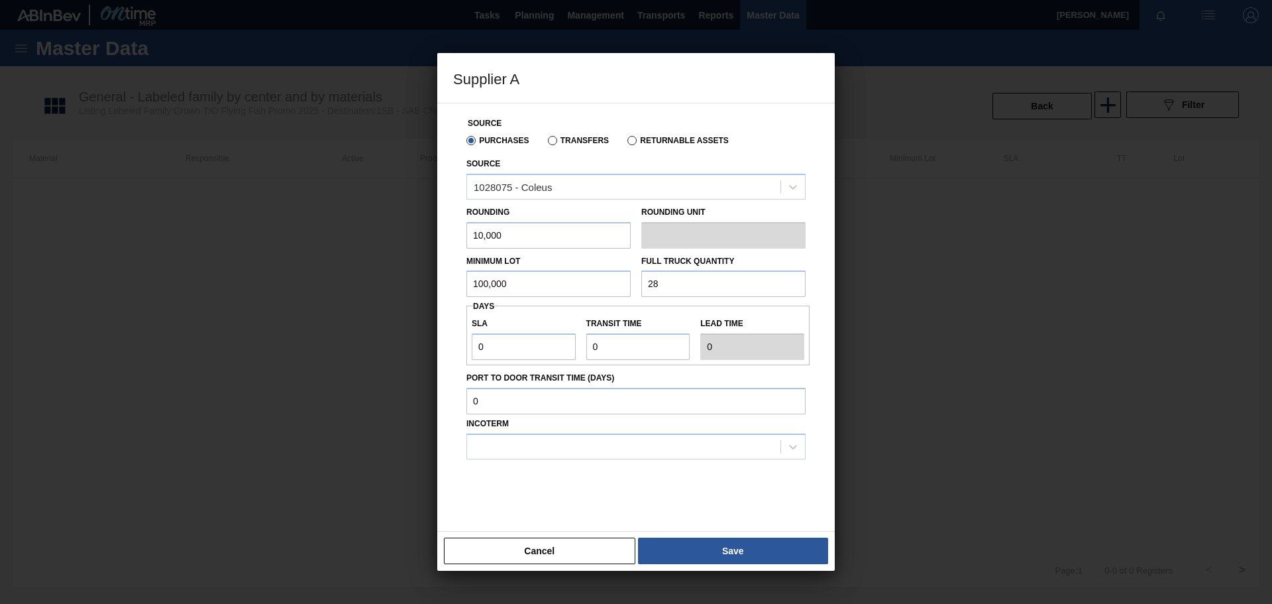
type input "2"
type input "280,000"
click at [535, 343] on input "0" at bounding box center [524, 346] width 104 height 27
type input "01"
type input "1"
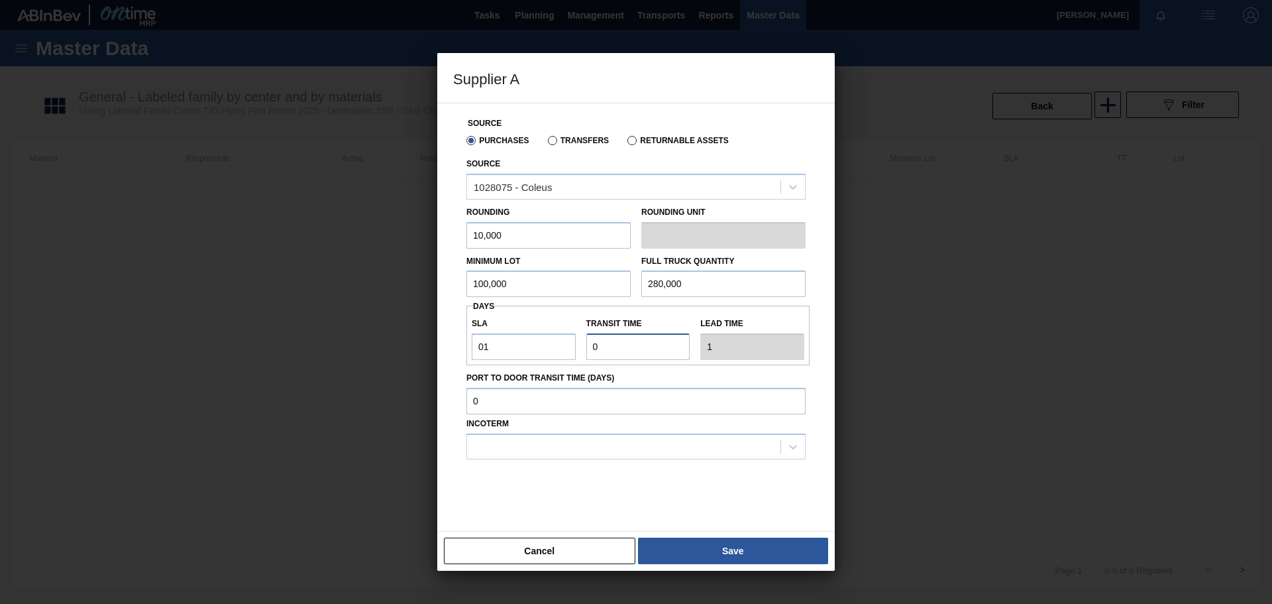
click at [619, 347] on input "Transit time" at bounding box center [638, 346] width 104 height 27
type input "01"
type input "2"
click at [515, 447] on div at bounding box center [623, 446] width 313 height 19
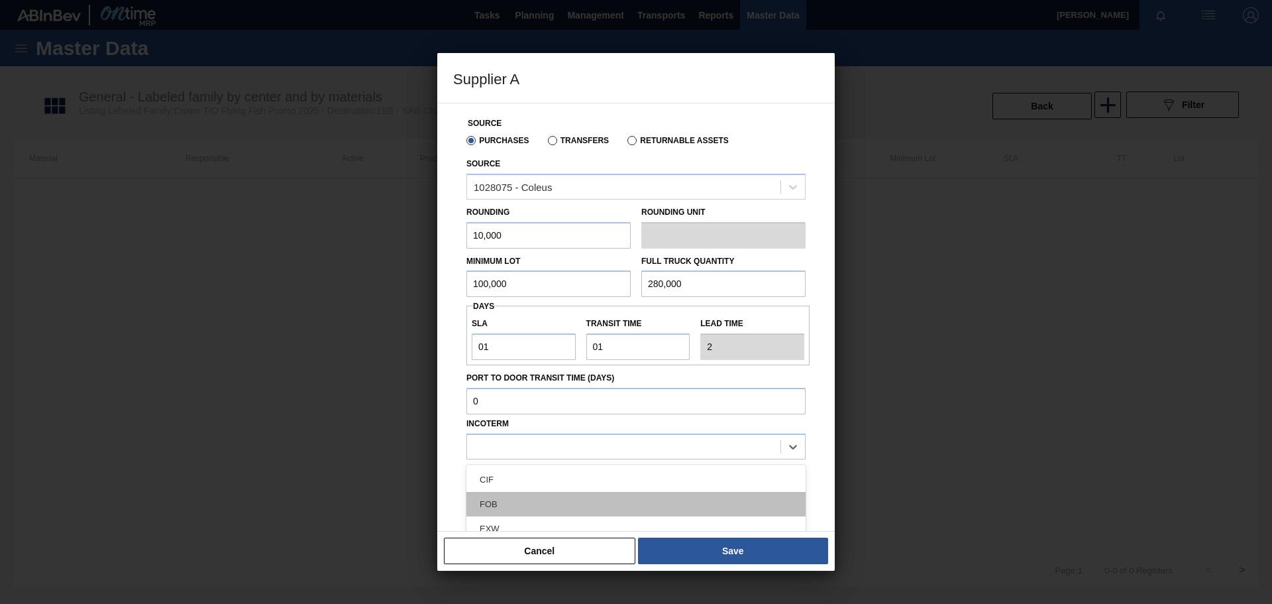
click at [516, 507] on div "FOB" at bounding box center [636, 504] width 339 height 25
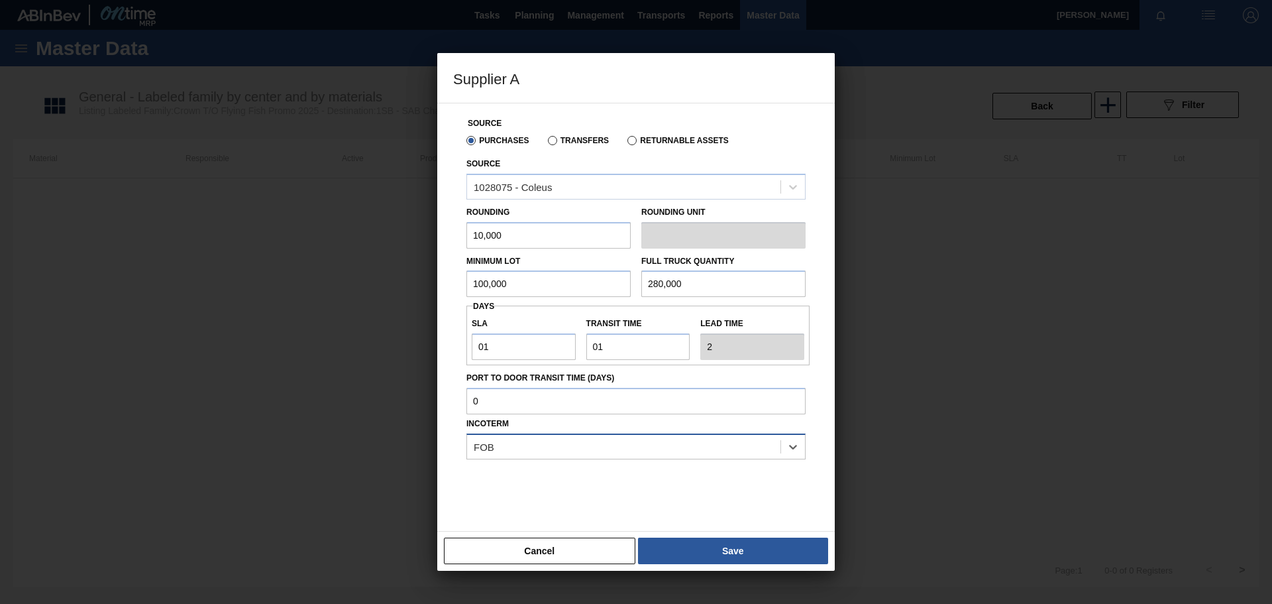
scroll to position [11, 0]
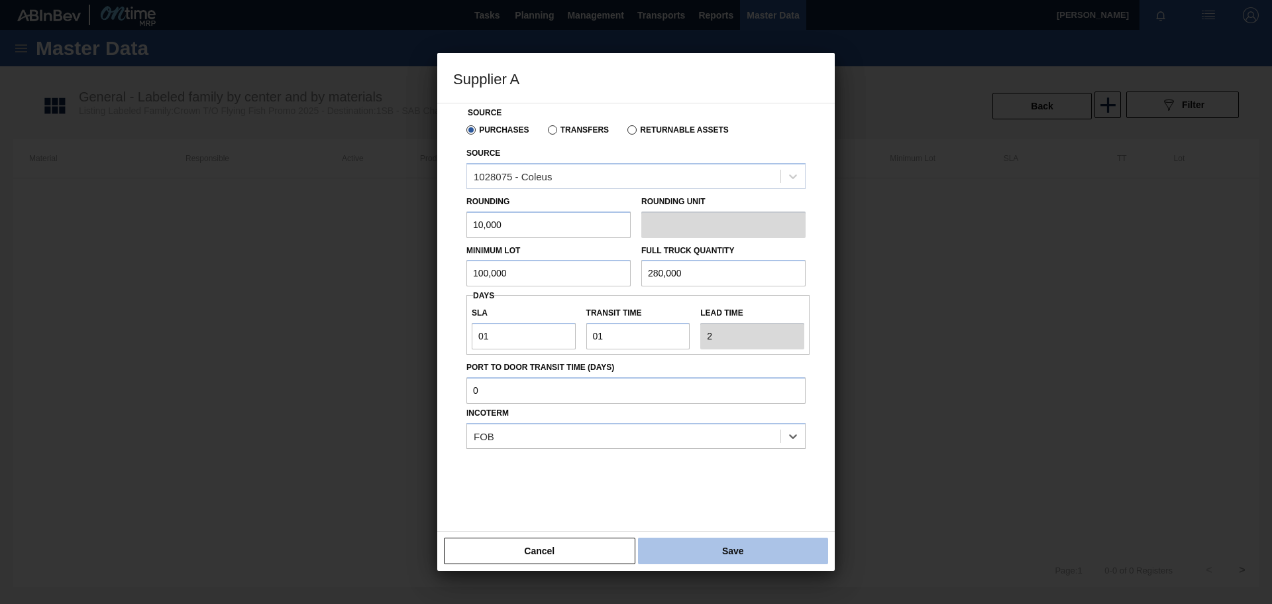
click at [742, 549] on button "Save" at bounding box center [733, 550] width 190 height 27
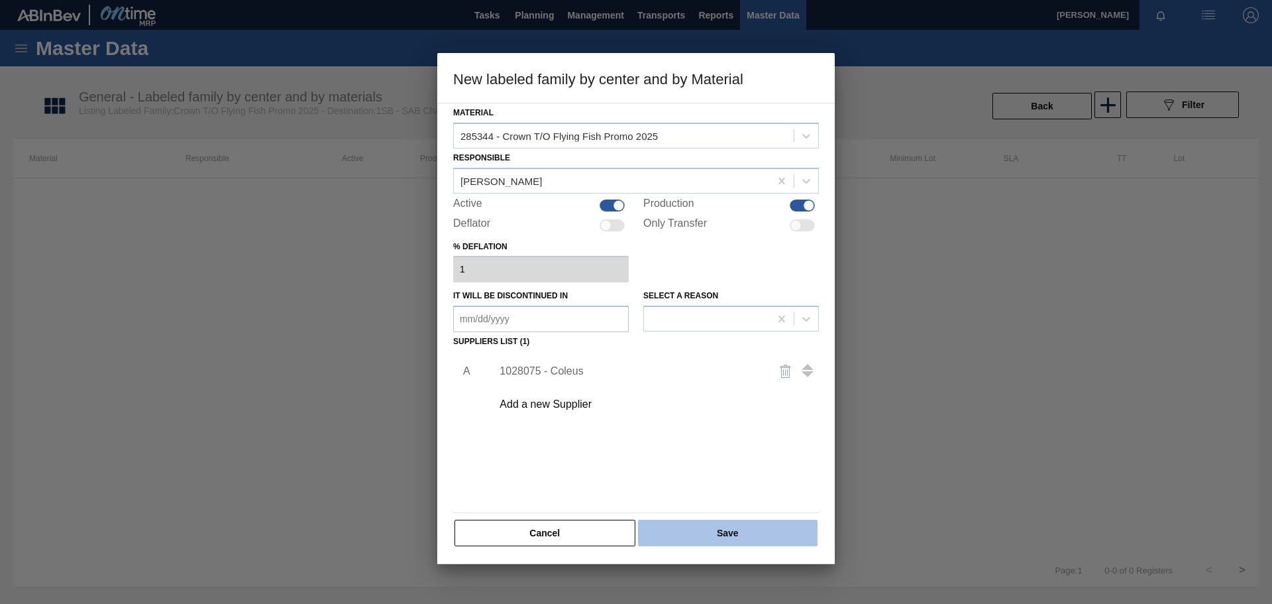
click at [724, 531] on button "Save" at bounding box center [728, 533] width 180 height 27
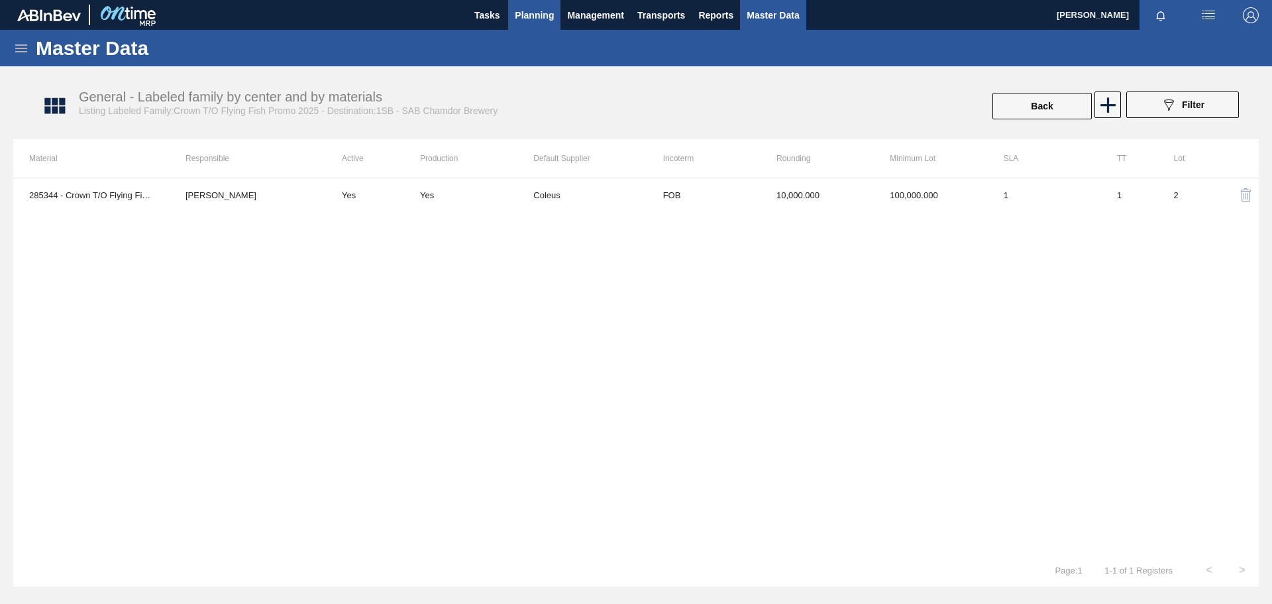
click at [537, 18] on span "Planning" at bounding box center [534, 15] width 39 height 16
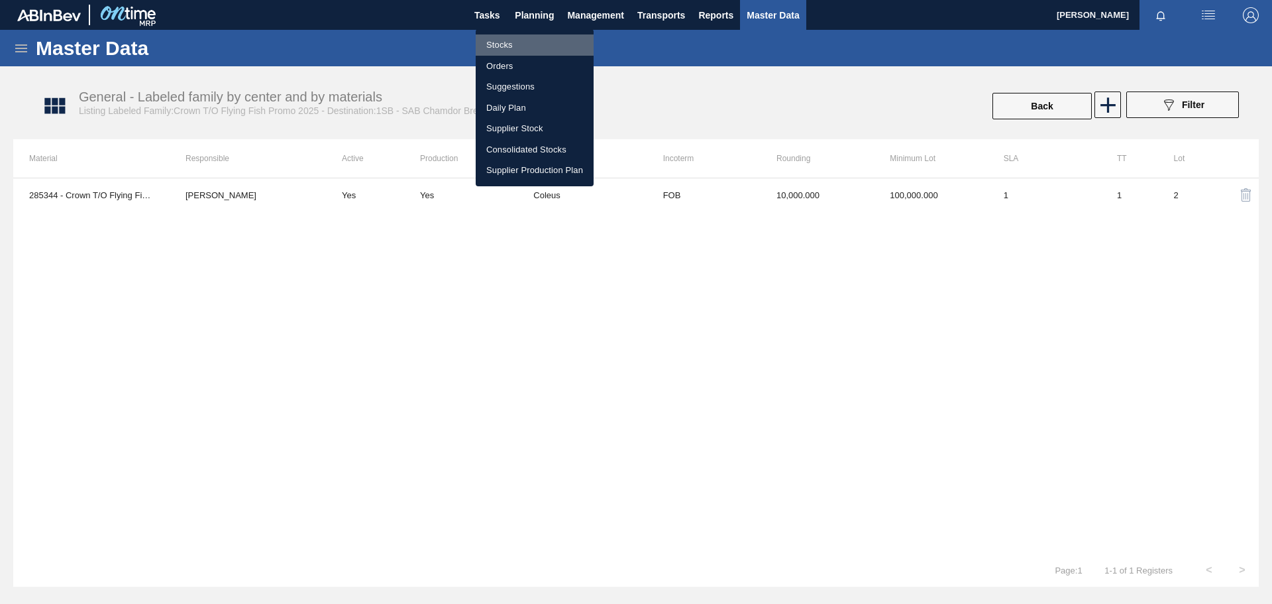
click at [519, 44] on li "Stocks" at bounding box center [535, 44] width 118 height 21
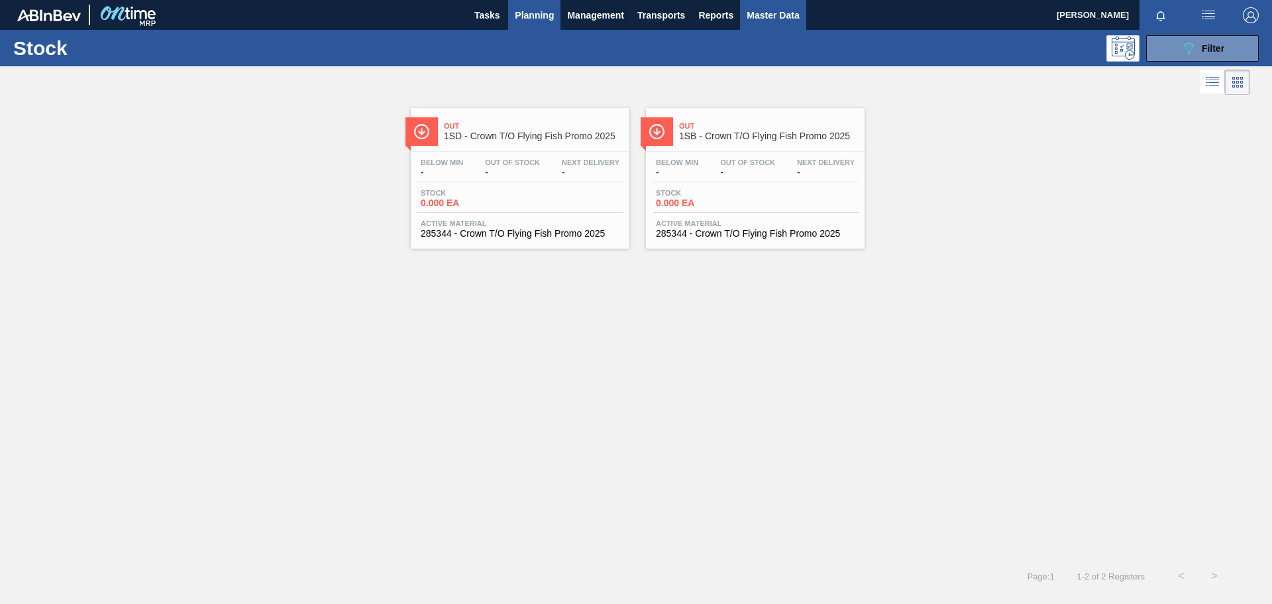
click at [776, 15] on span "Master Data" at bounding box center [773, 15] width 52 height 16
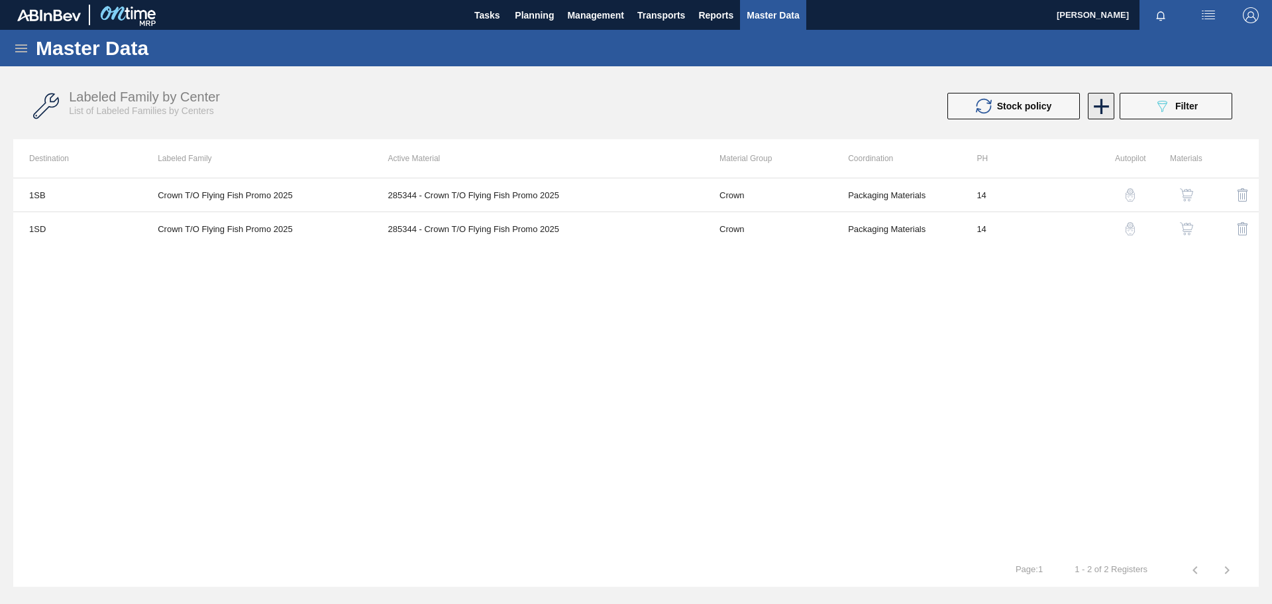
click at [1101, 109] on icon at bounding box center [1101, 106] width 15 height 15
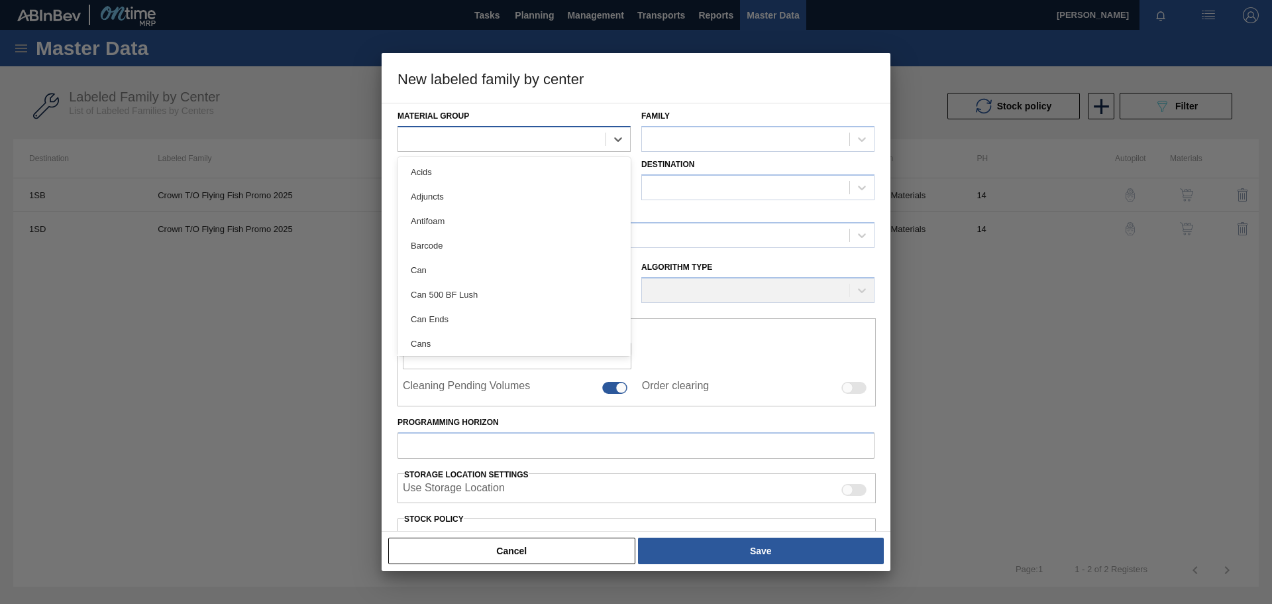
click at [515, 135] on div at bounding box center [501, 138] width 207 height 19
type Group "cr"
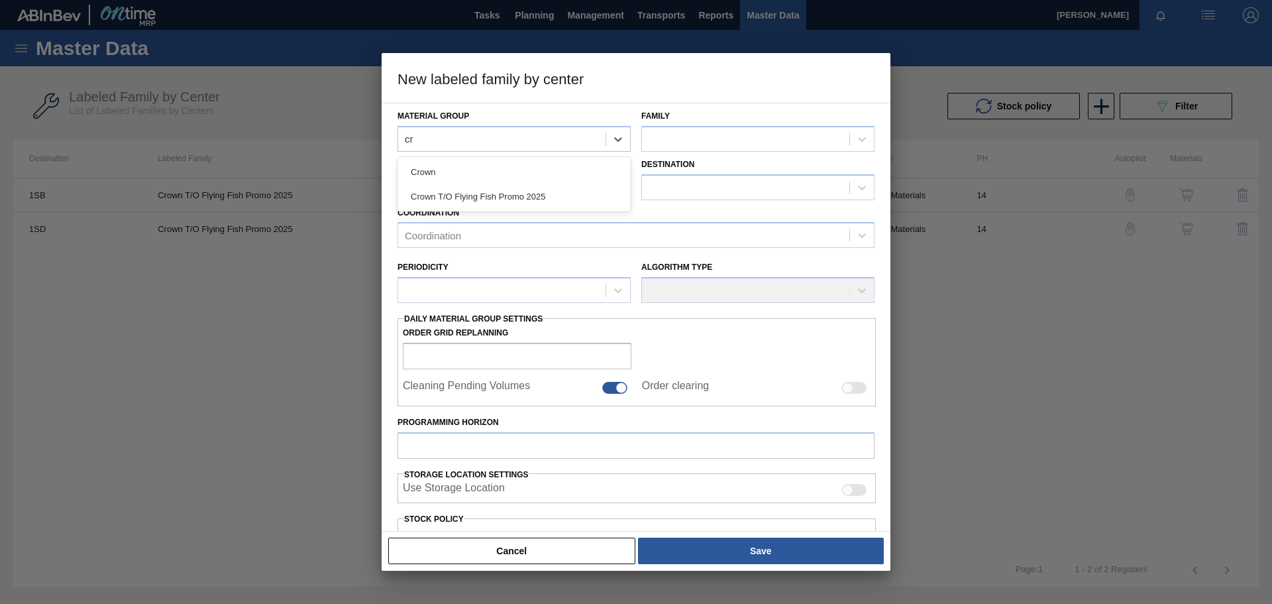
click at [481, 174] on div "Crown" at bounding box center [514, 172] width 233 height 25
click at [724, 133] on div at bounding box center [745, 138] width 207 height 19
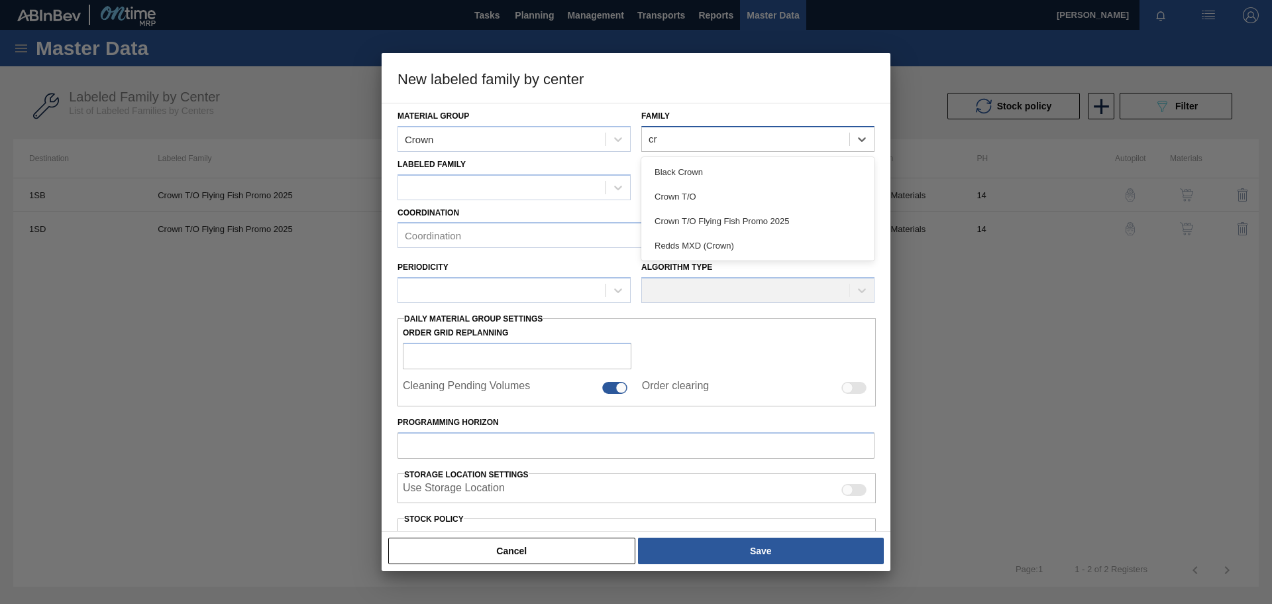
type input "cro"
click at [719, 200] on div "Crown T/O" at bounding box center [757, 196] width 233 height 25
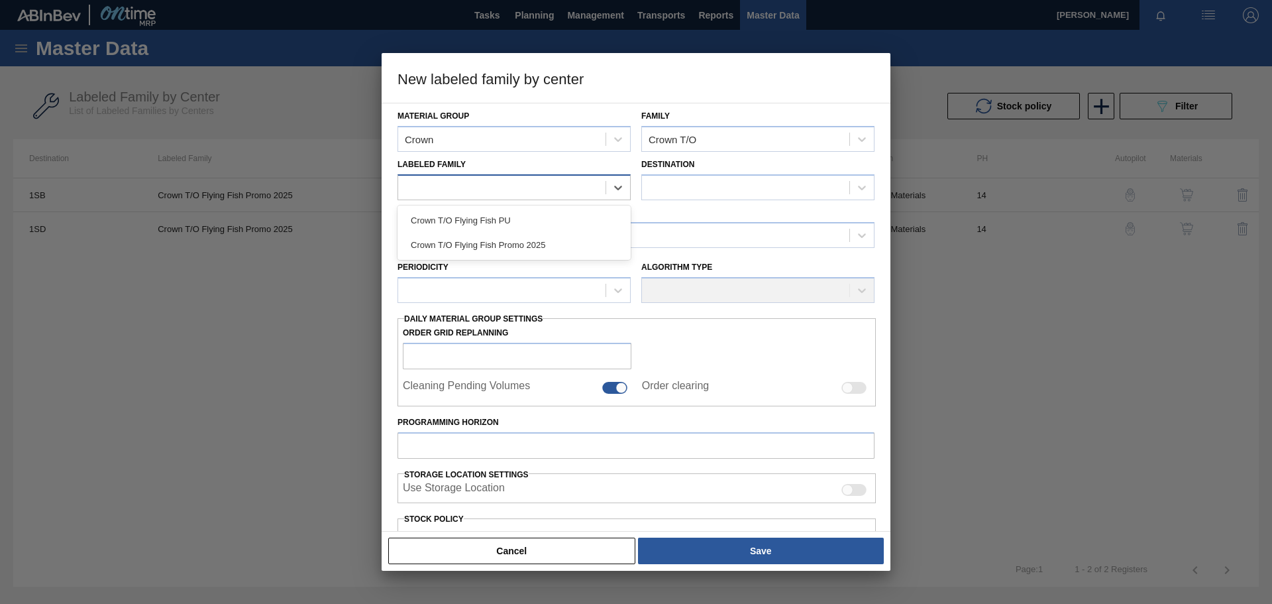
click at [522, 188] on div at bounding box center [501, 187] width 207 height 19
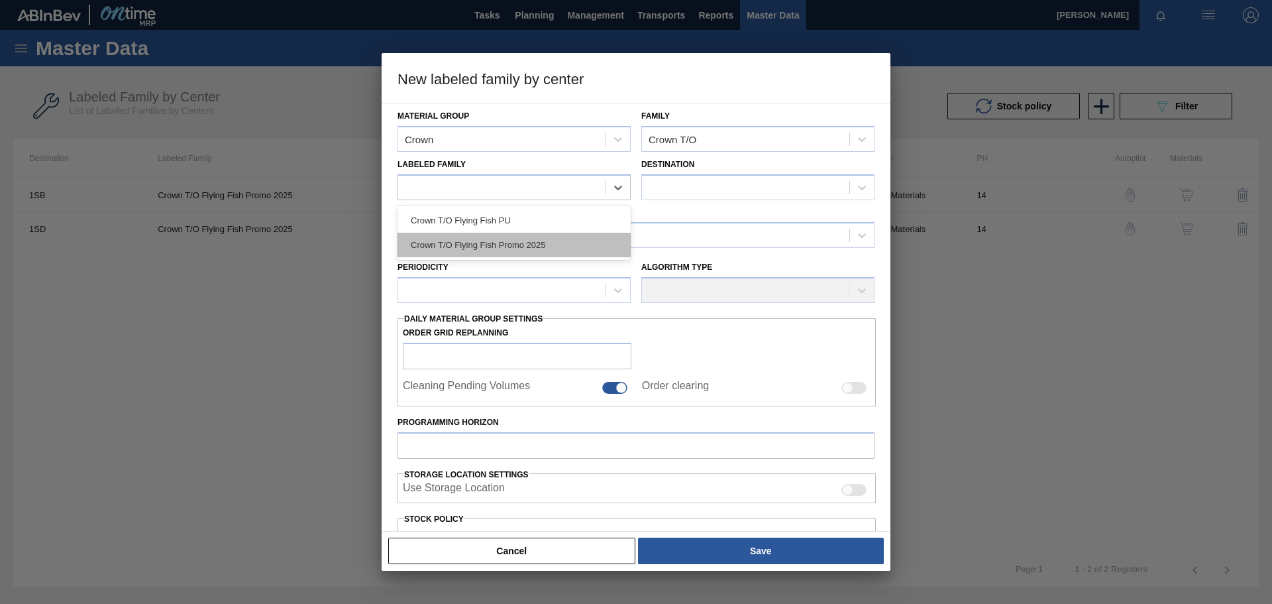
click at [508, 241] on div "Crown T/O Flying Fish Promo 2025" at bounding box center [514, 245] width 233 height 25
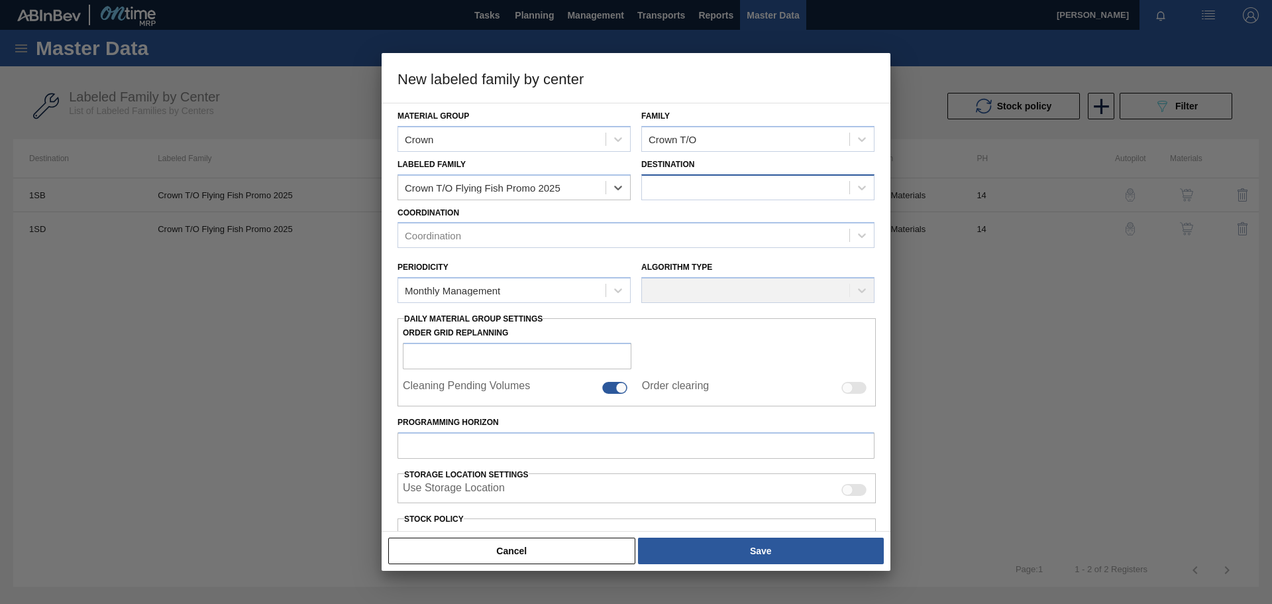
checkbox input "false"
click at [688, 188] on div at bounding box center [745, 187] width 207 height 19
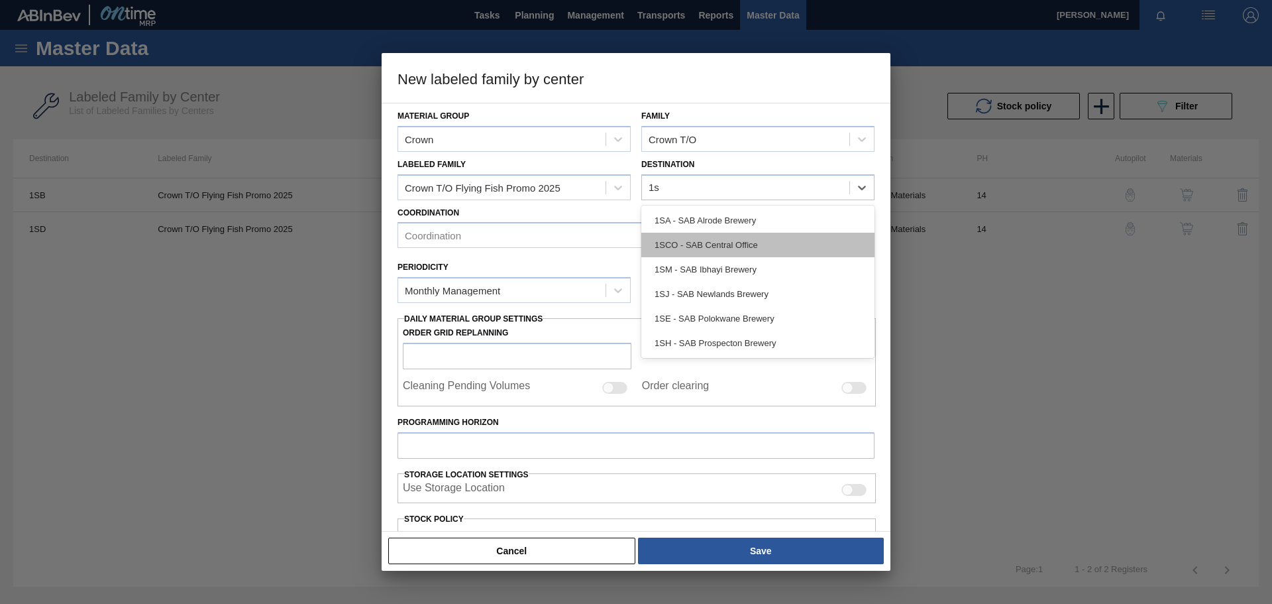
type input "1sj"
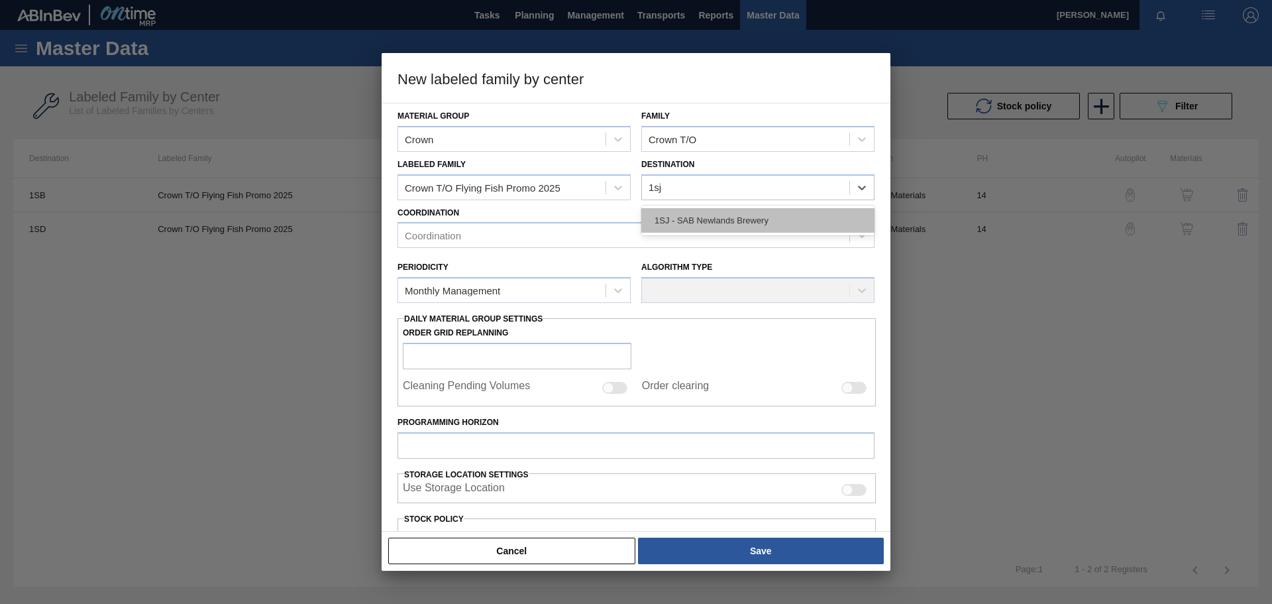
click at [730, 218] on div "1SJ - SAB Newlands Brewery" at bounding box center [757, 220] width 233 height 25
click at [482, 233] on div "Coordination" at bounding box center [623, 235] width 451 height 19
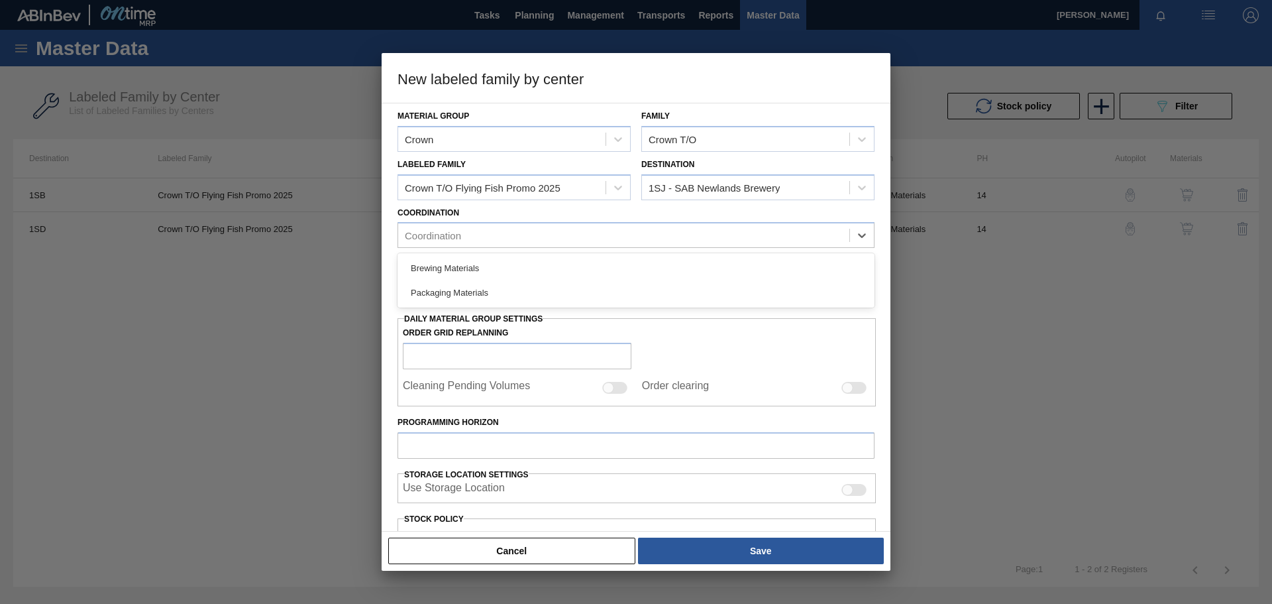
click at [463, 296] on div "Packaging Materials" at bounding box center [636, 292] width 477 height 25
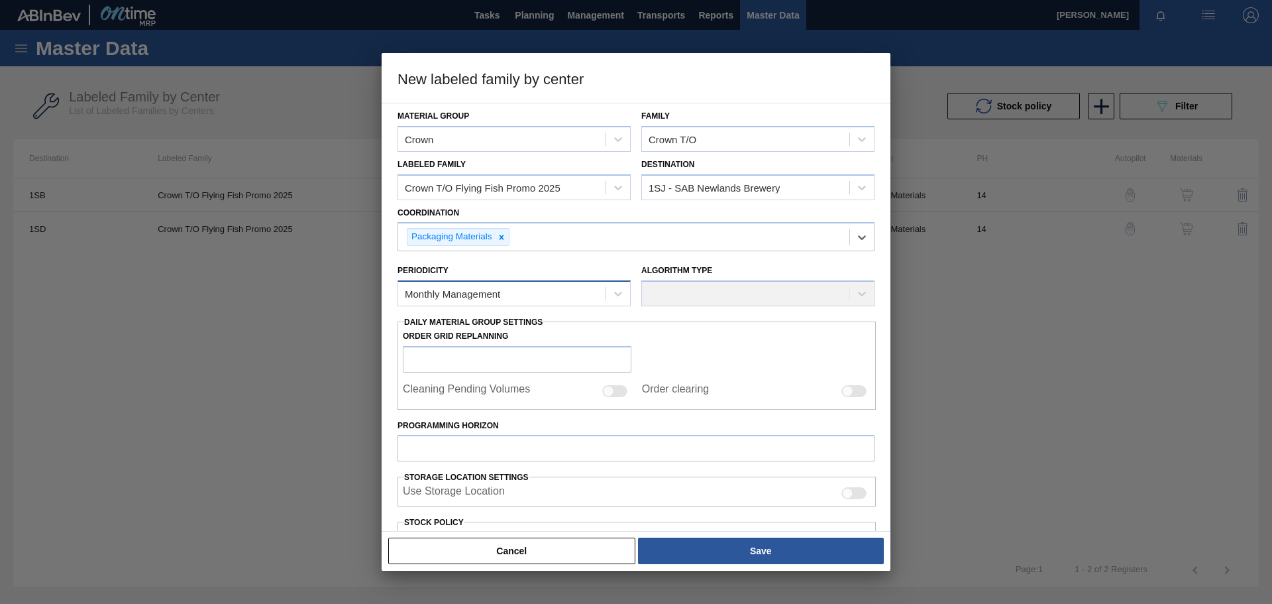
click at [467, 291] on div "Monthly Management" at bounding box center [452, 293] width 95 height 11
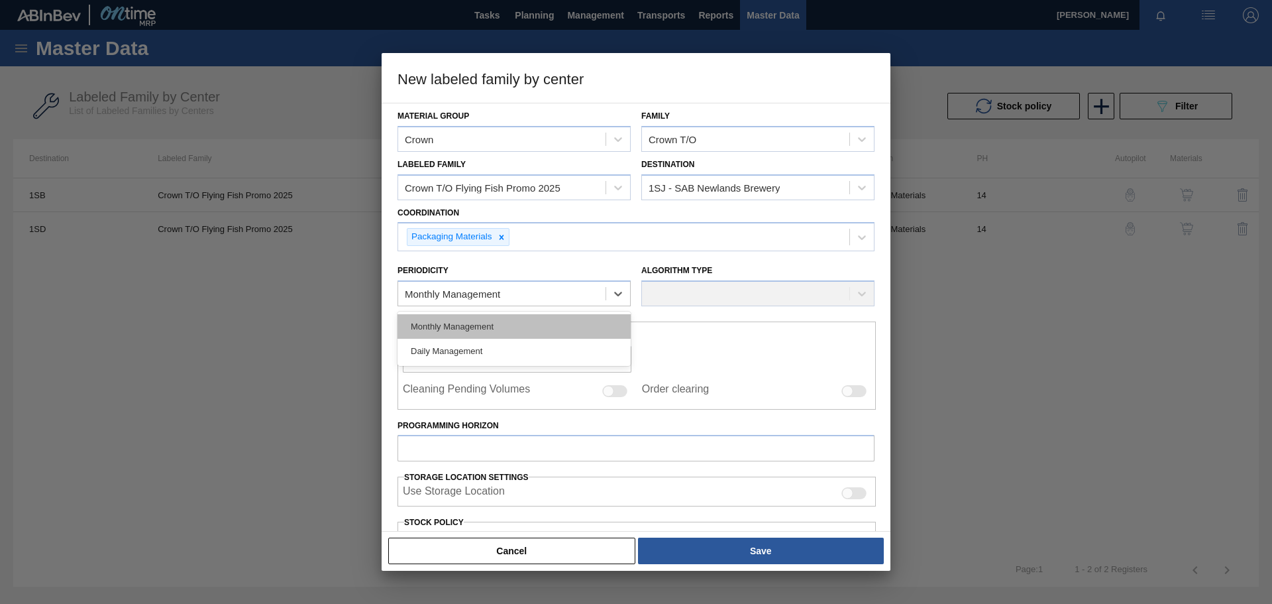
click at [481, 326] on div "Monthly Management" at bounding box center [514, 326] width 233 height 25
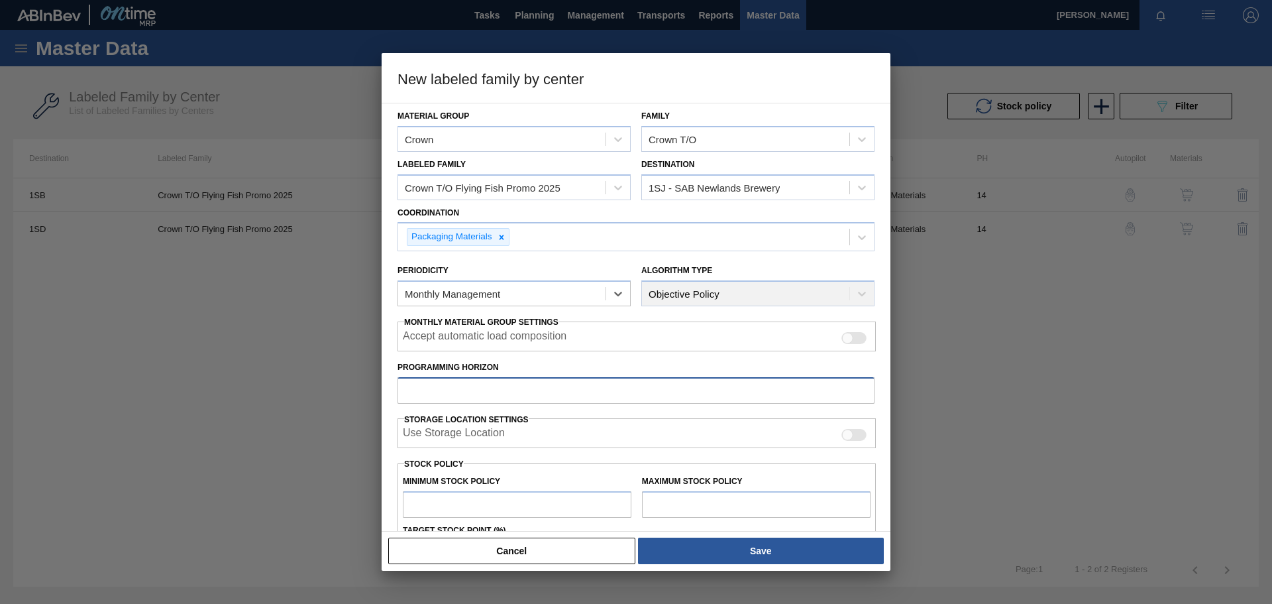
click at [488, 387] on input "Programming Horizon" at bounding box center [636, 390] width 477 height 27
type input "14"
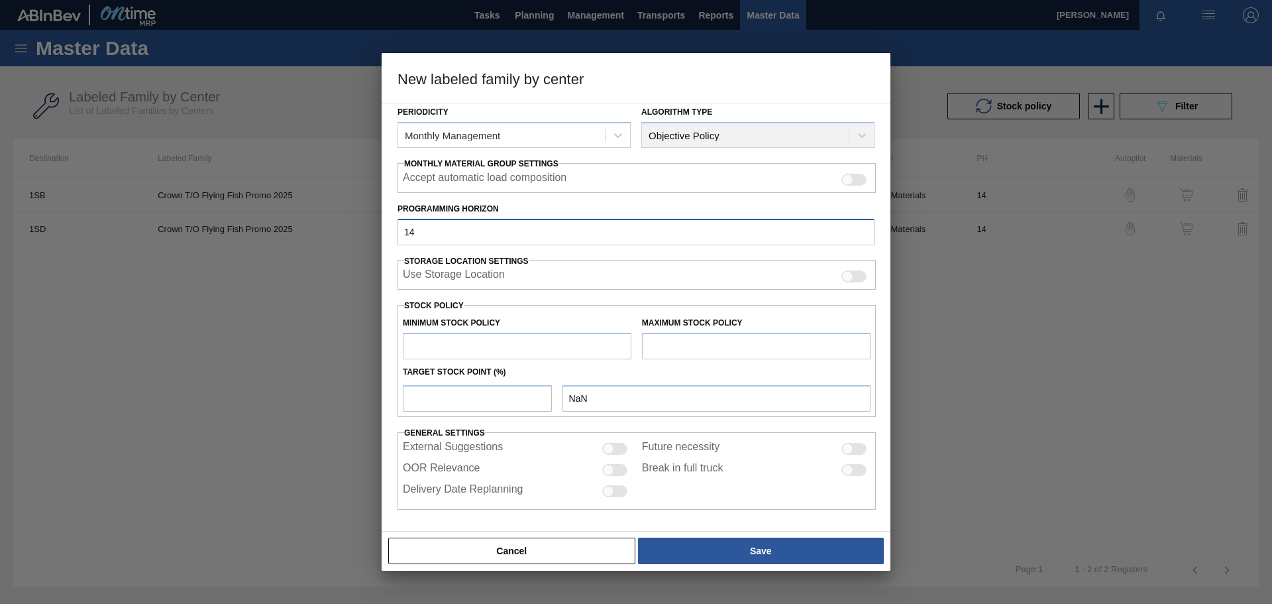
scroll to position [160, 0]
click at [520, 347] on input "text" at bounding box center [517, 344] width 229 height 27
type input "6"
type input "6.000"
type input "600,558"
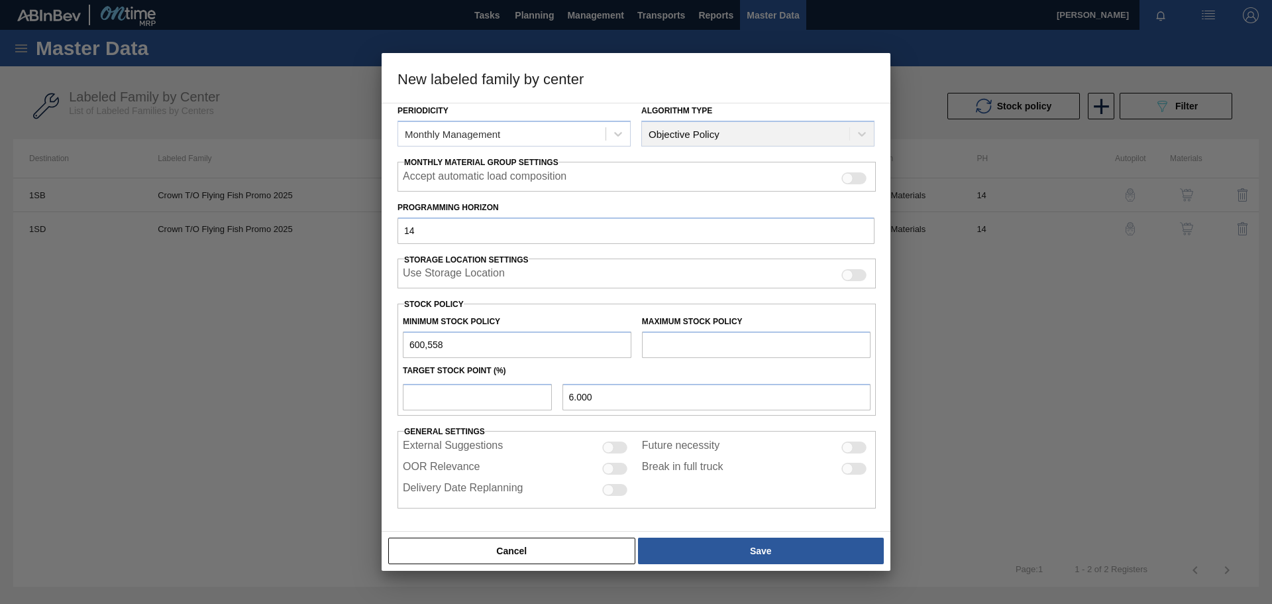
type input "600,558.000"
click at [720, 347] on input "text" at bounding box center [756, 344] width 229 height 27
type input "1,251,163"
click at [496, 399] on input "number" at bounding box center [477, 397] width 149 height 27
type input "1"
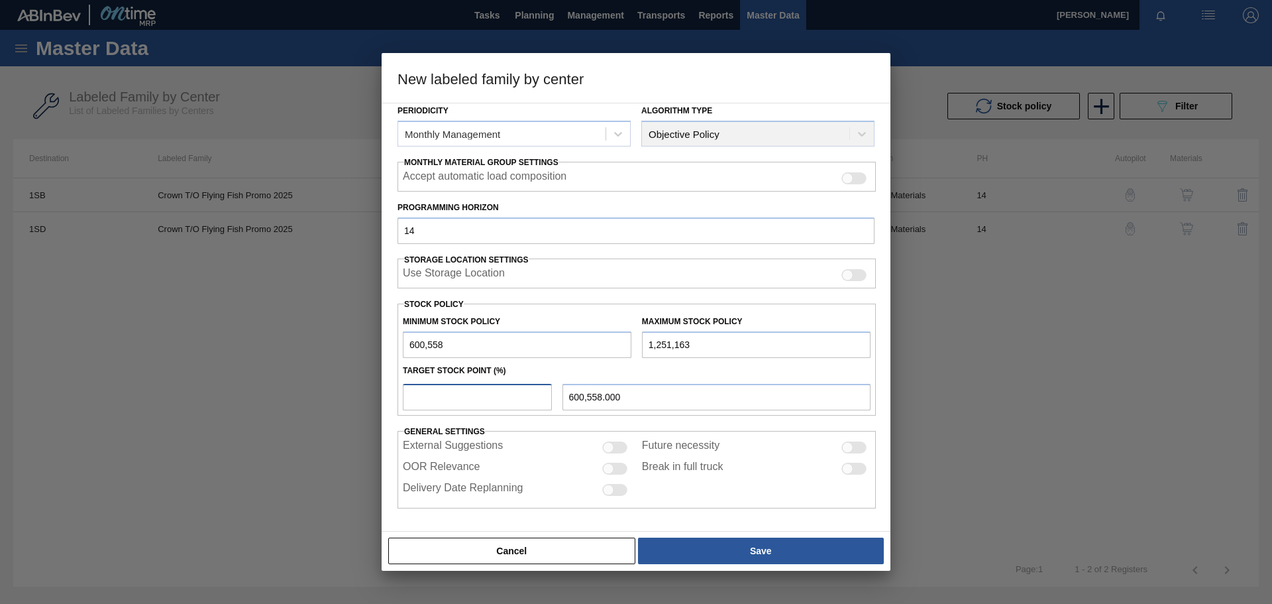
type input "607,064.050"
type input "10"
type input "665,618.500"
type input "100"
type input "1,251,163.000"
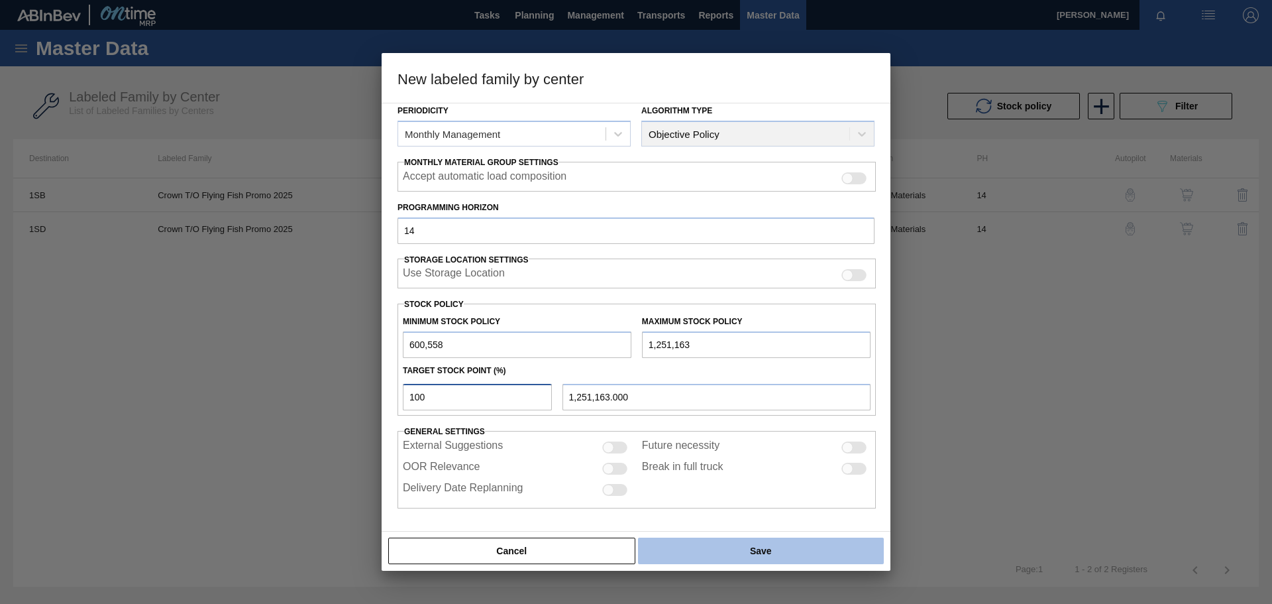
type input "100"
click at [732, 551] on button "Save" at bounding box center [761, 550] width 246 height 27
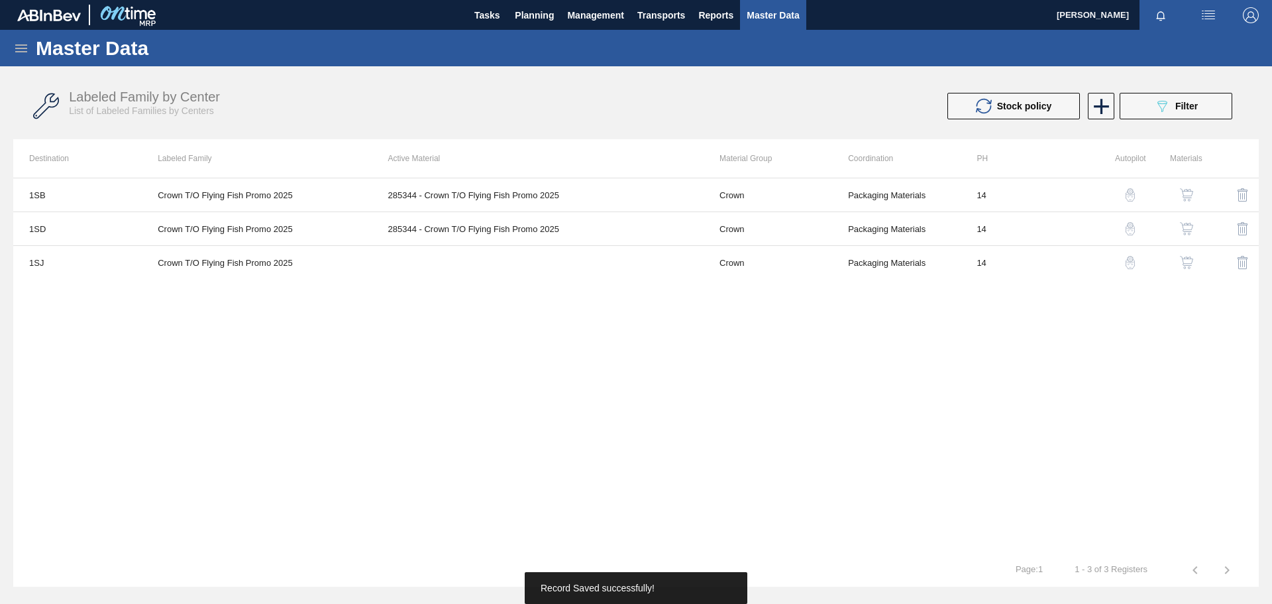
click at [1190, 262] on img "button" at bounding box center [1186, 262] width 13 height 13
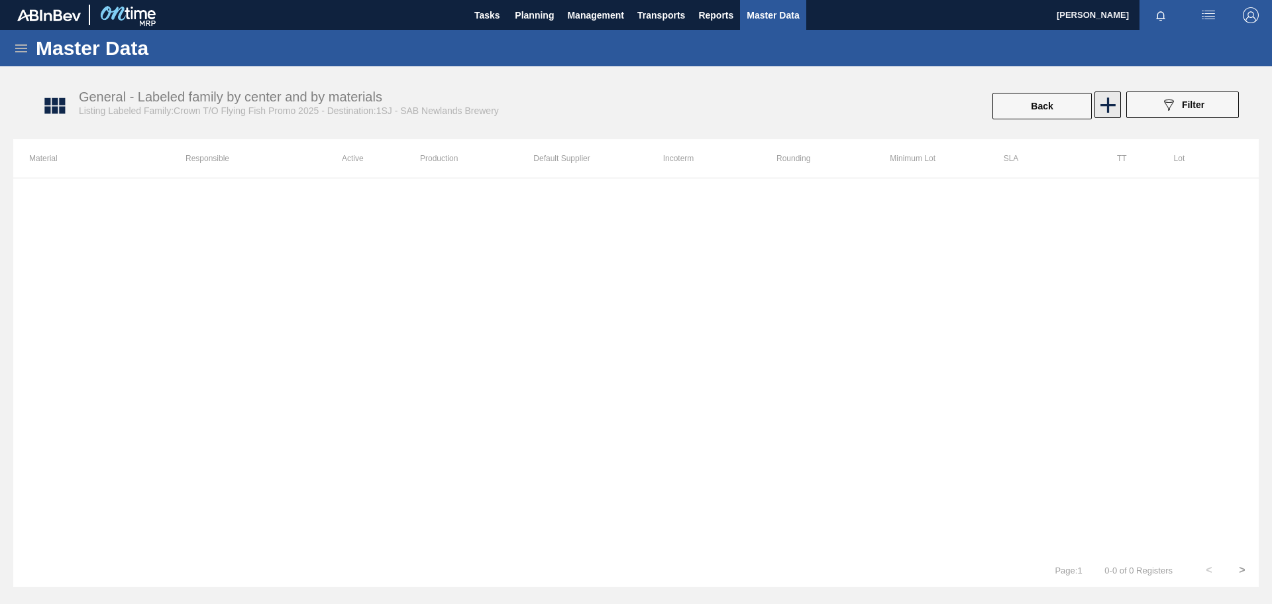
click at [1109, 102] on icon at bounding box center [1108, 104] width 15 height 15
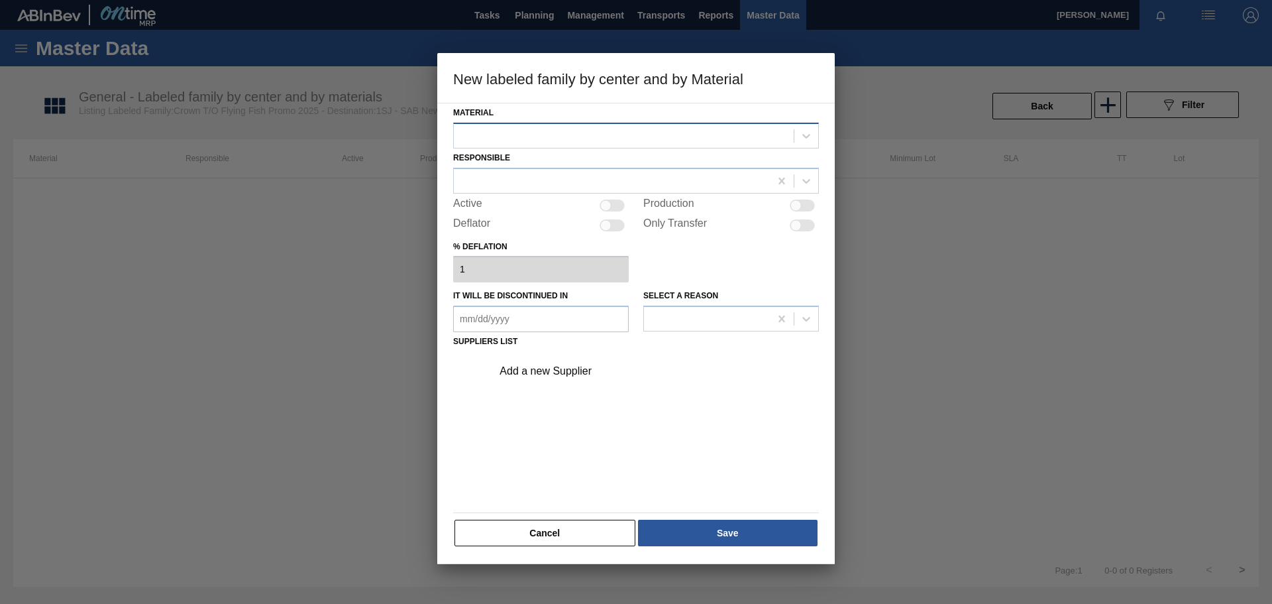
click at [615, 138] on div at bounding box center [624, 135] width 340 height 19
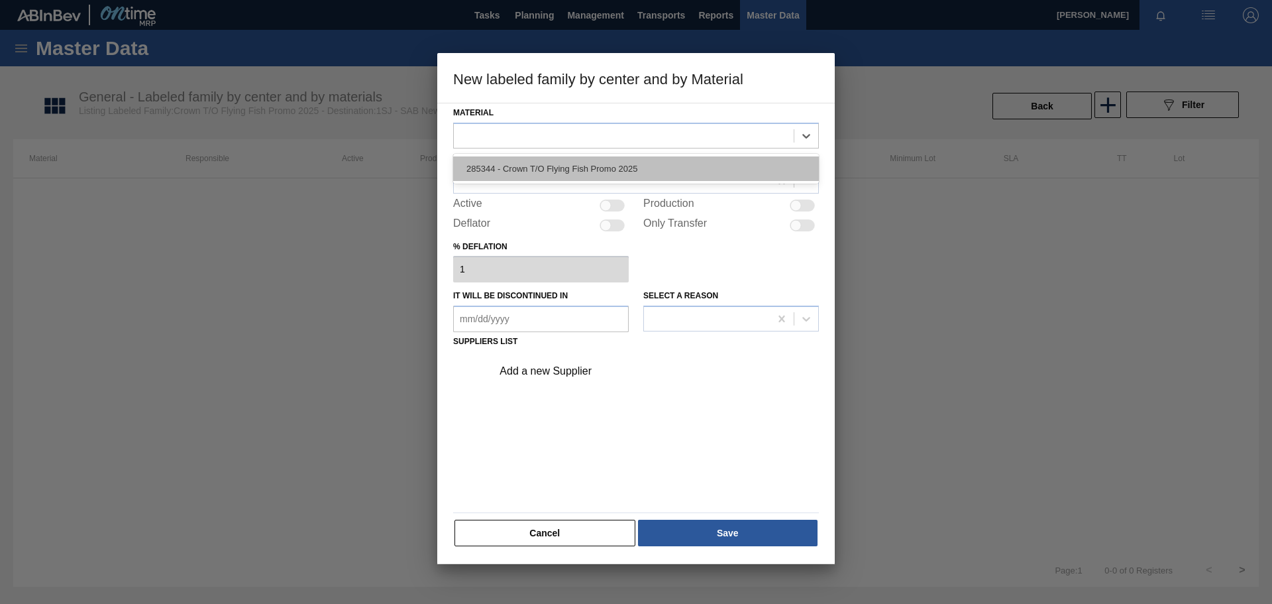
click at [581, 168] on div "285344 - Crown T/O Flying Fish Promo 2025" at bounding box center [636, 168] width 366 height 25
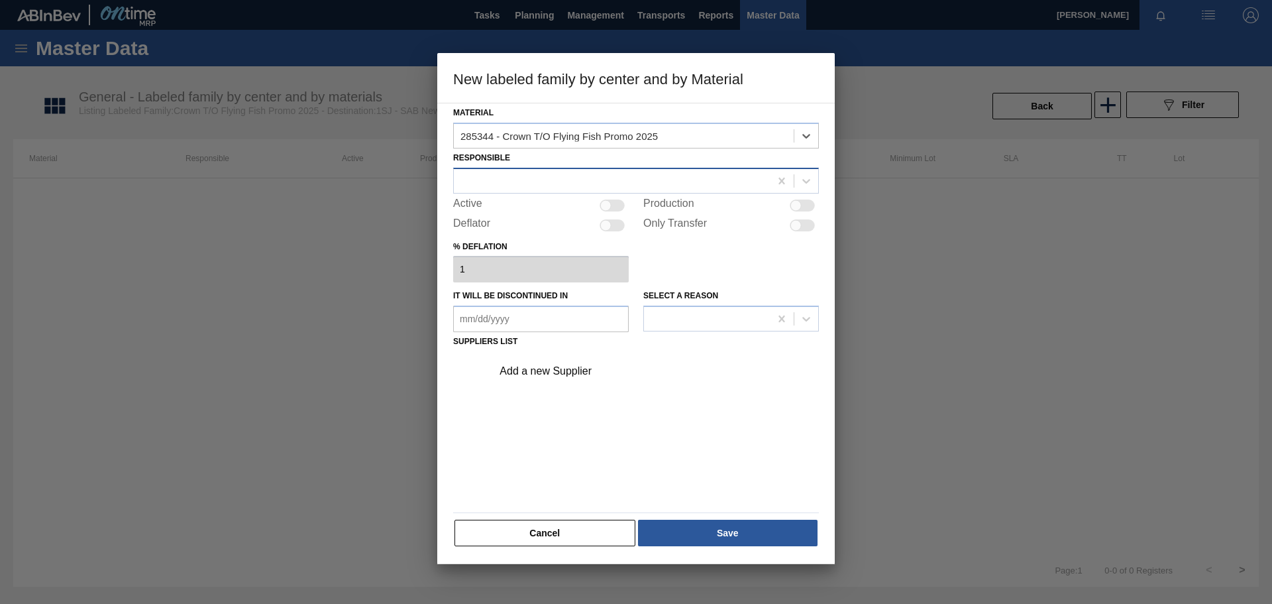
click at [533, 180] on div at bounding box center [612, 180] width 316 height 19
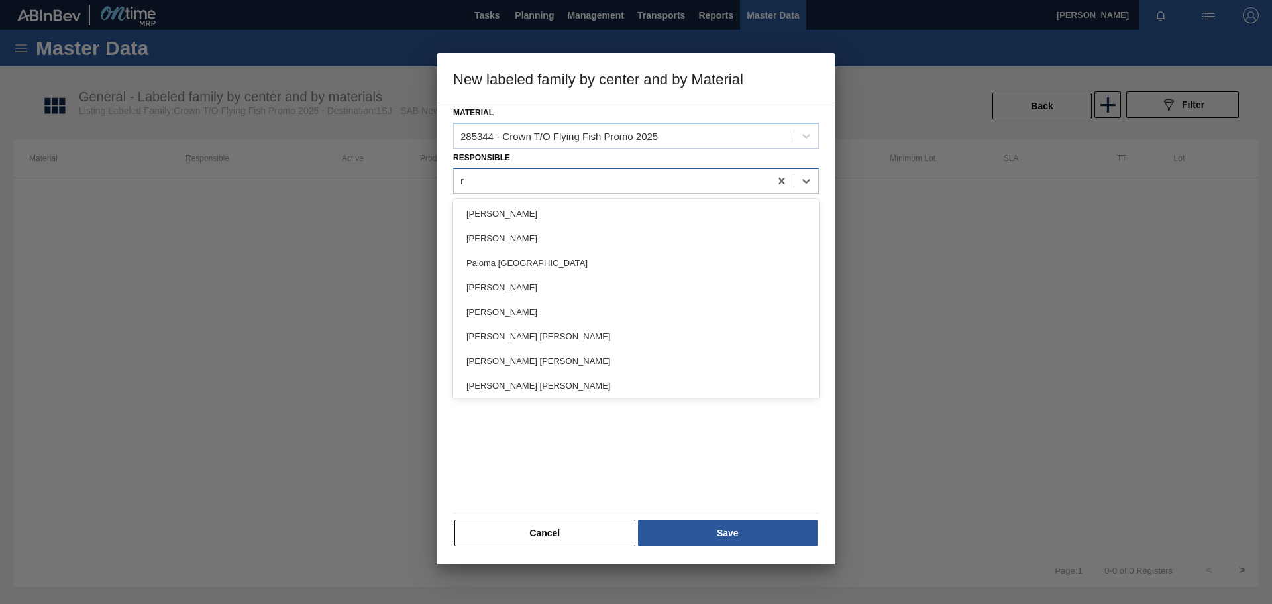
type input "ro"
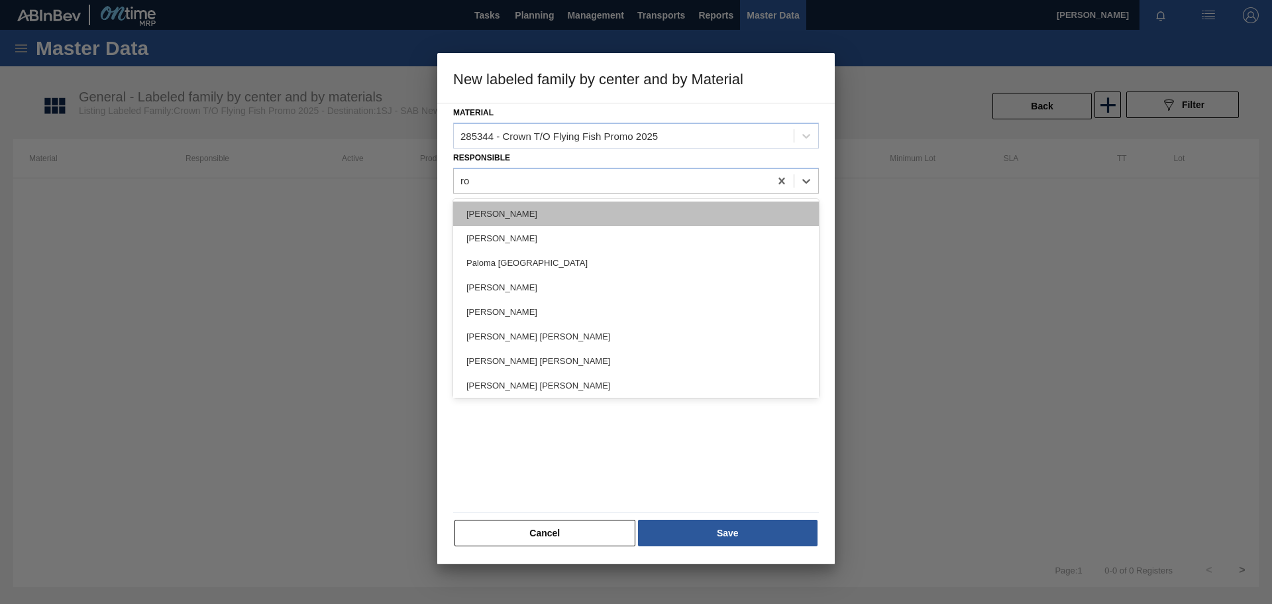
click at [541, 207] on div "[PERSON_NAME]" at bounding box center [636, 213] width 366 height 25
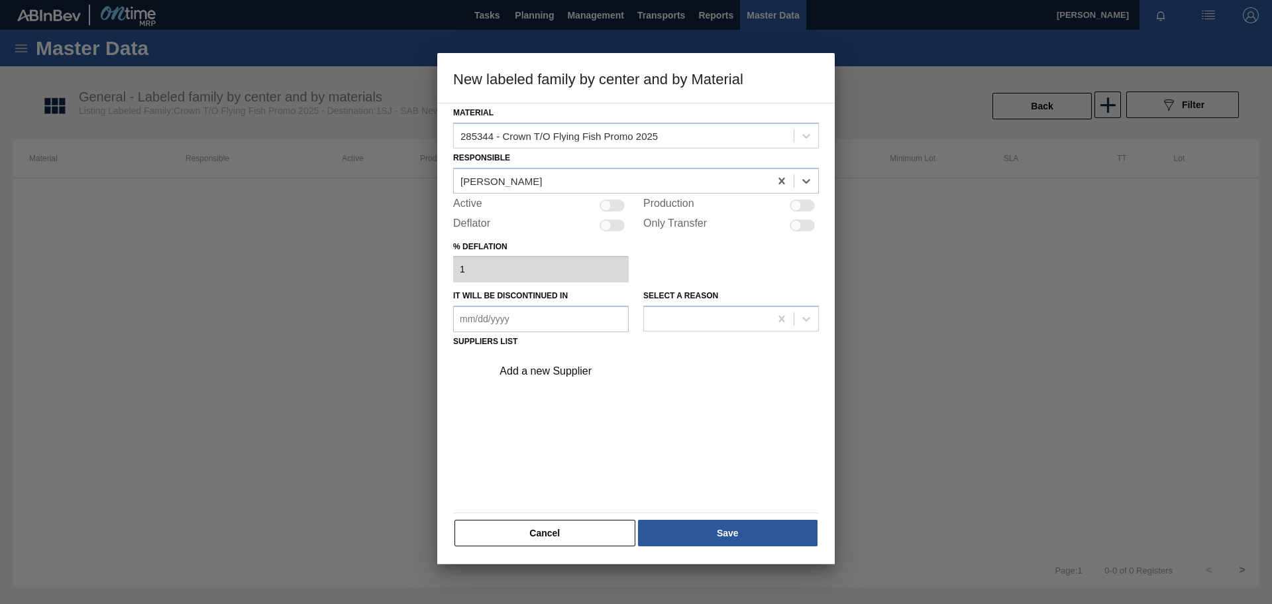
click at [624, 201] on div at bounding box center [612, 205] width 25 height 12
checkbox input "true"
click at [549, 372] on div "Add a new Supplier" at bounding box center [630, 371] width 260 height 12
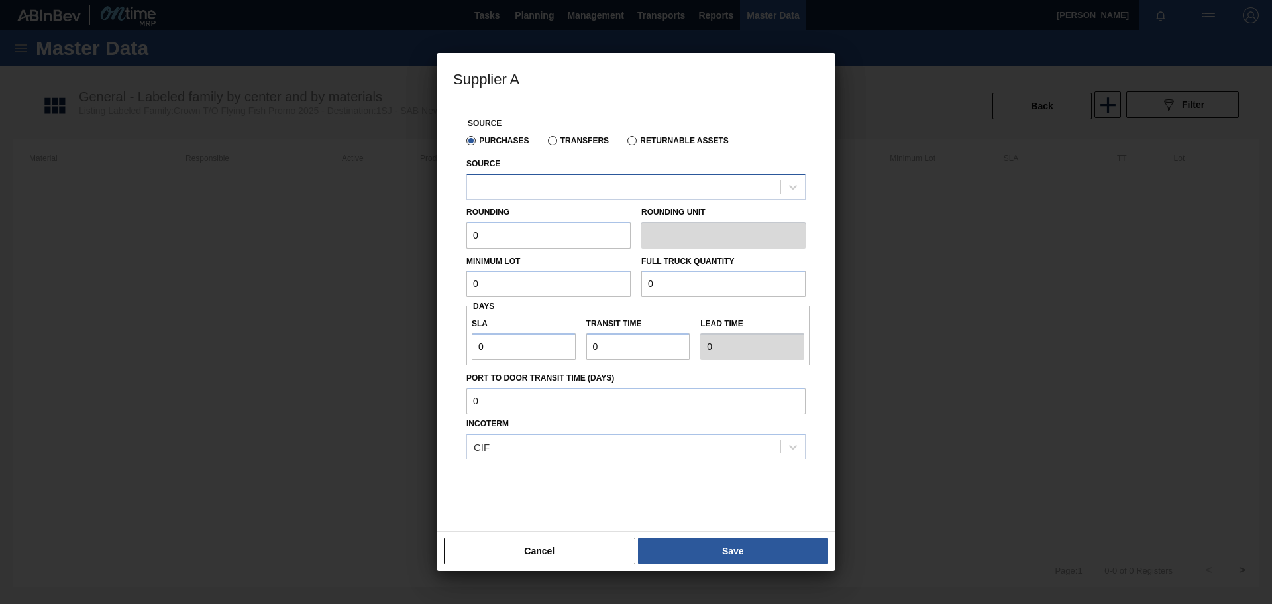
click at [514, 190] on div at bounding box center [623, 186] width 313 height 19
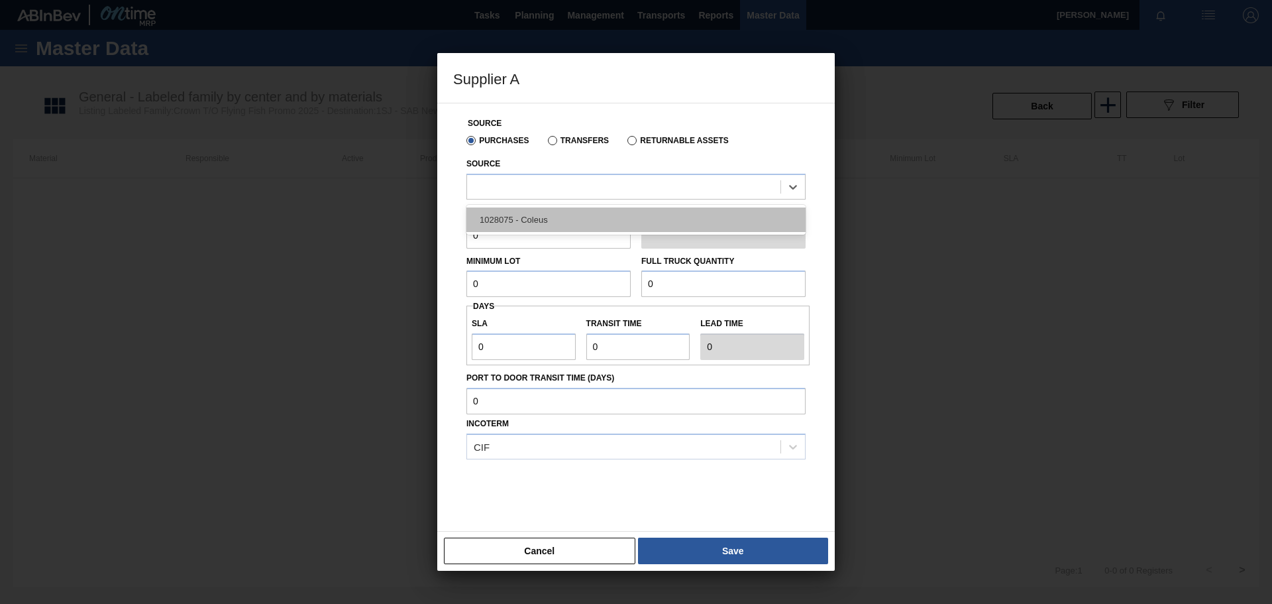
click at [515, 215] on div "1028075 - Coleus" at bounding box center [636, 219] width 339 height 25
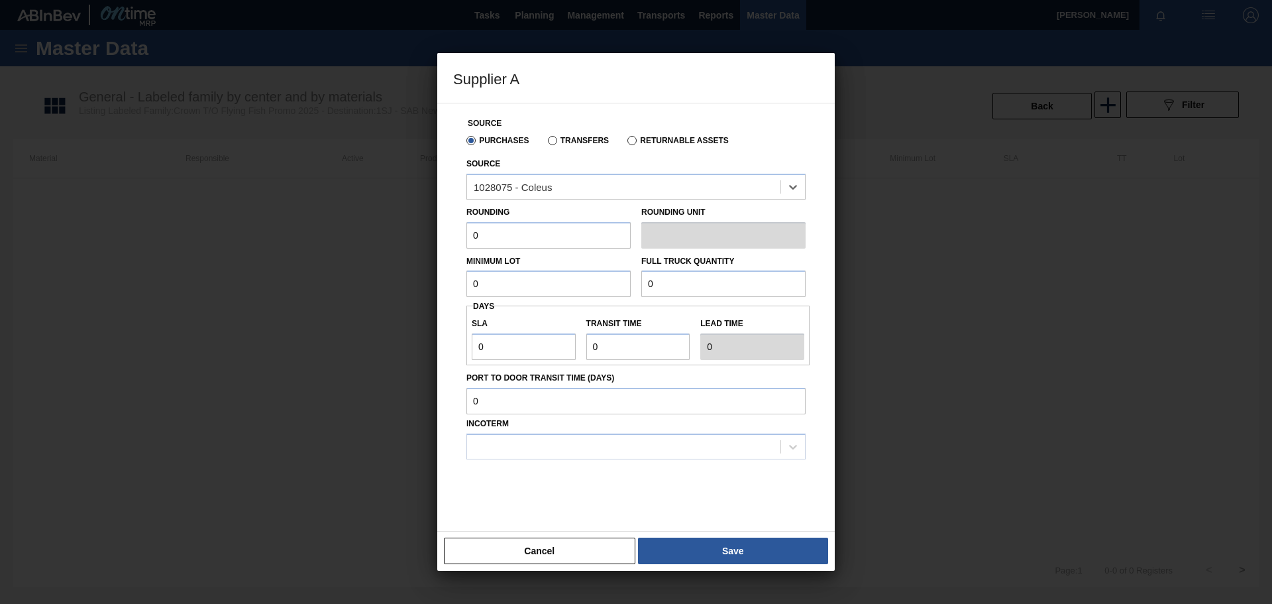
click at [499, 238] on input "0" at bounding box center [549, 235] width 164 height 27
type input "10,000"
click at [537, 288] on input "0" at bounding box center [549, 283] width 164 height 27
type input "100,000"
click at [691, 284] on input "0" at bounding box center [723, 283] width 164 height 27
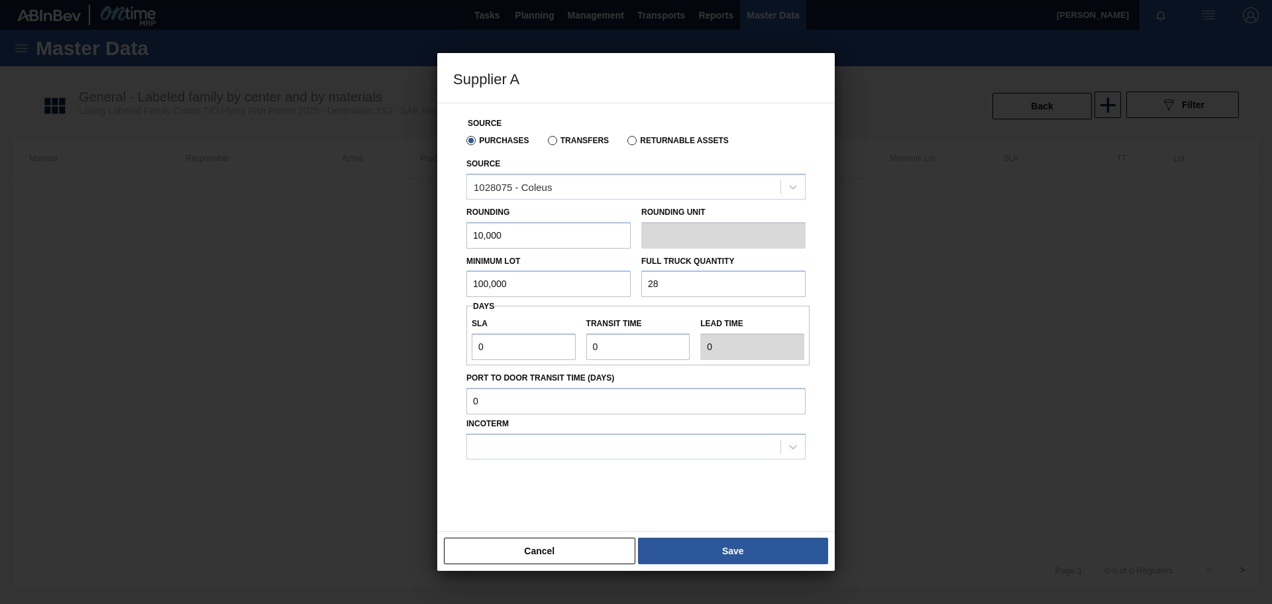
type input "280,000"
click at [511, 357] on input "0" at bounding box center [524, 346] width 104 height 27
type input "01"
type input "1"
click at [623, 347] on input "Transit time" at bounding box center [638, 346] width 104 height 27
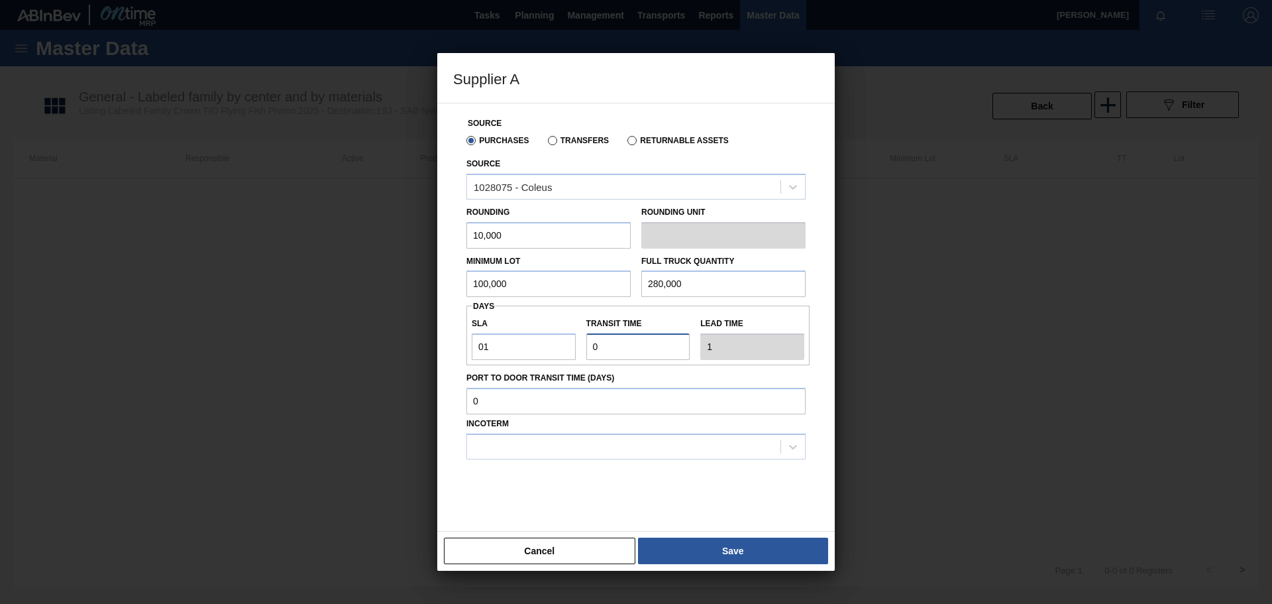
type input "01"
type input "2"
click at [555, 447] on div at bounding box center [623, 446] width 313 height 19
click at [513, 500] on div "FOB" at bounding box center [636, 504] width 339 height 25
click at [700, 552] on button "Save" at bounding box center [733, 550] width 190 height 27
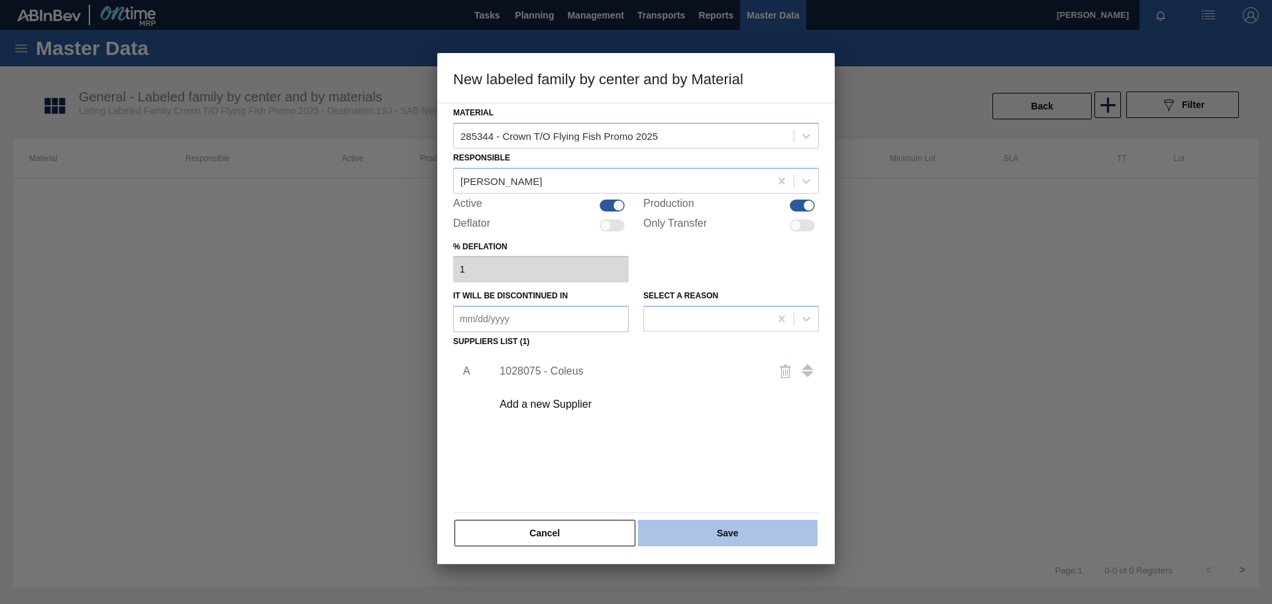
click at [739, 531] on button "Save" at bounding box center [728, 533] width 180 height 27
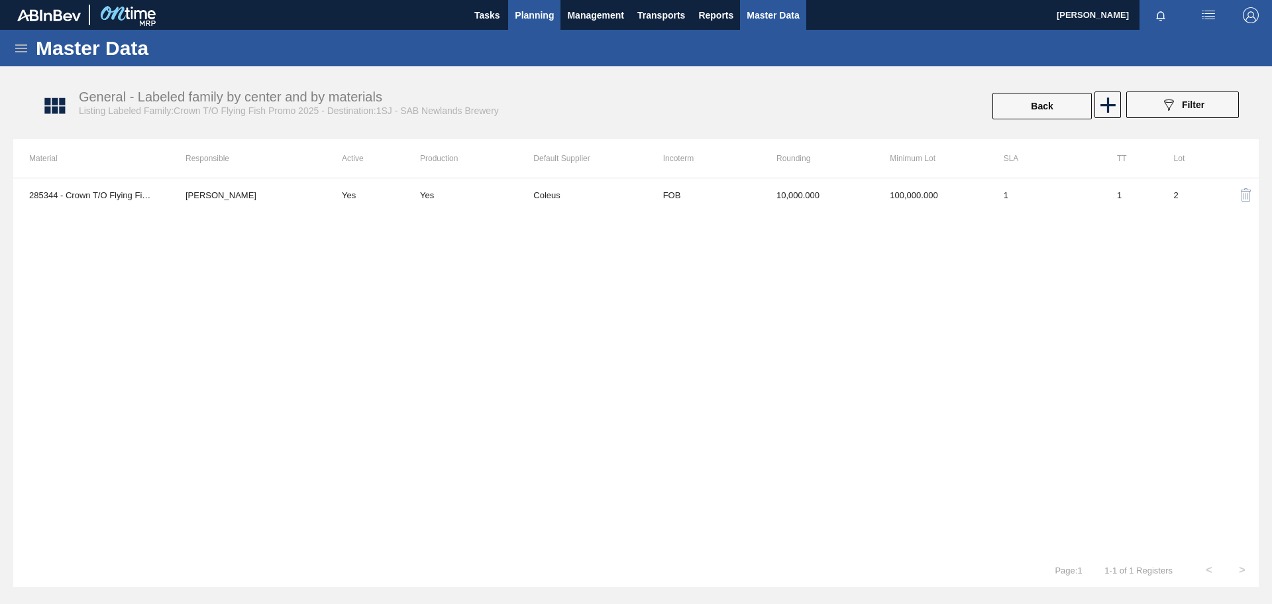
click at [531, 19] on span "Planning" at bounding box center [534, 15] width 39 height 16
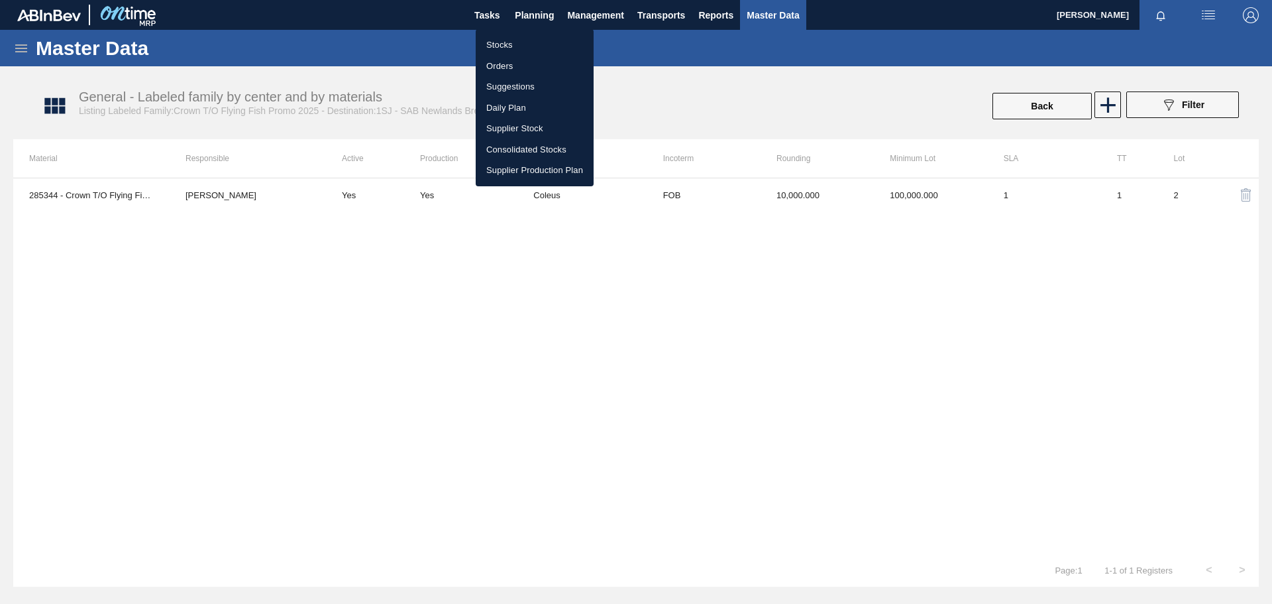
click at [509, 46] on li "Stocks" at bounding box center [535, 44] width 118 height 21
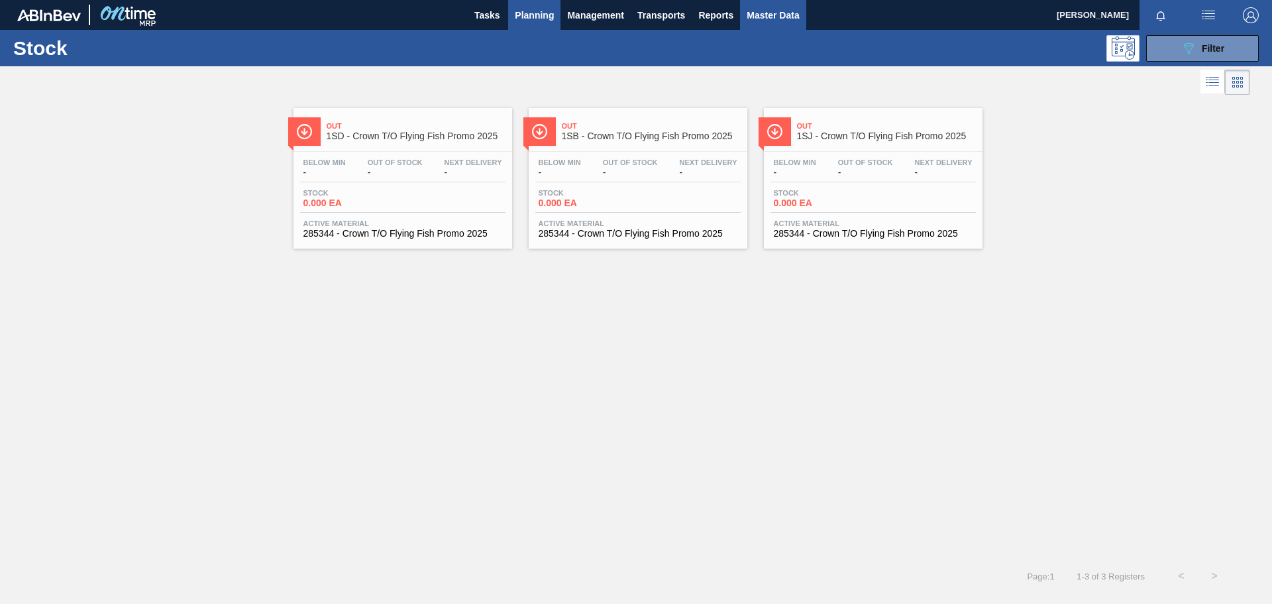
click at [784, 15] on span "Master Data" at bounding box center [773, 15] width 52 height 16
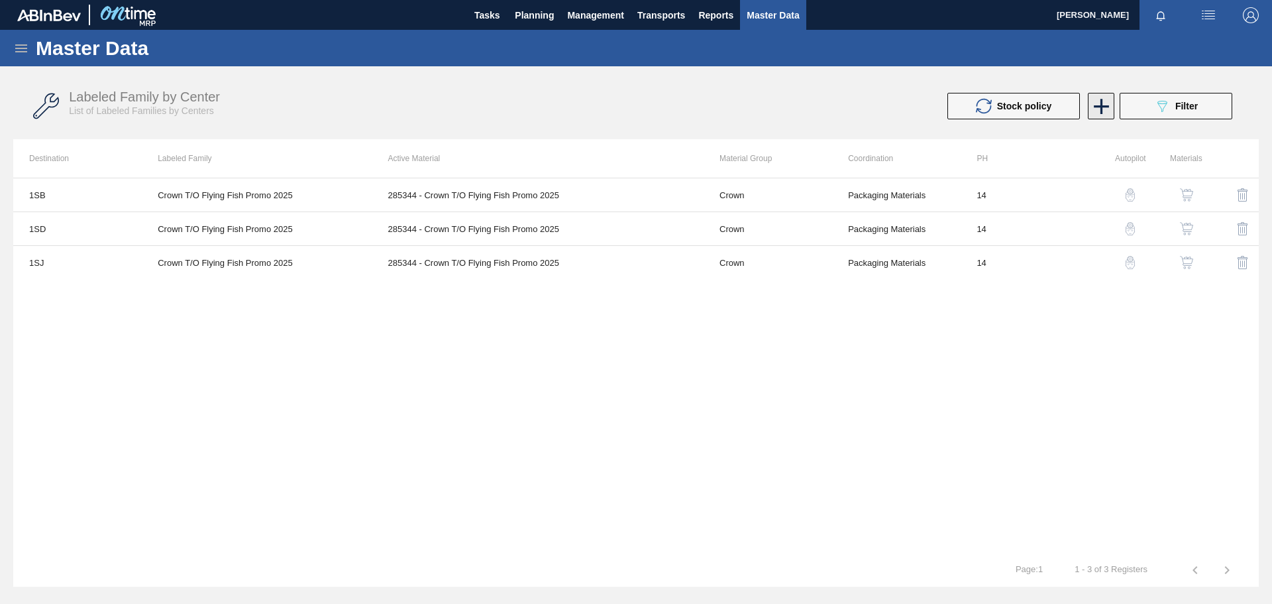
click at [1107, 112] on icon at bounding box center [1102, 106] width 26 height 26
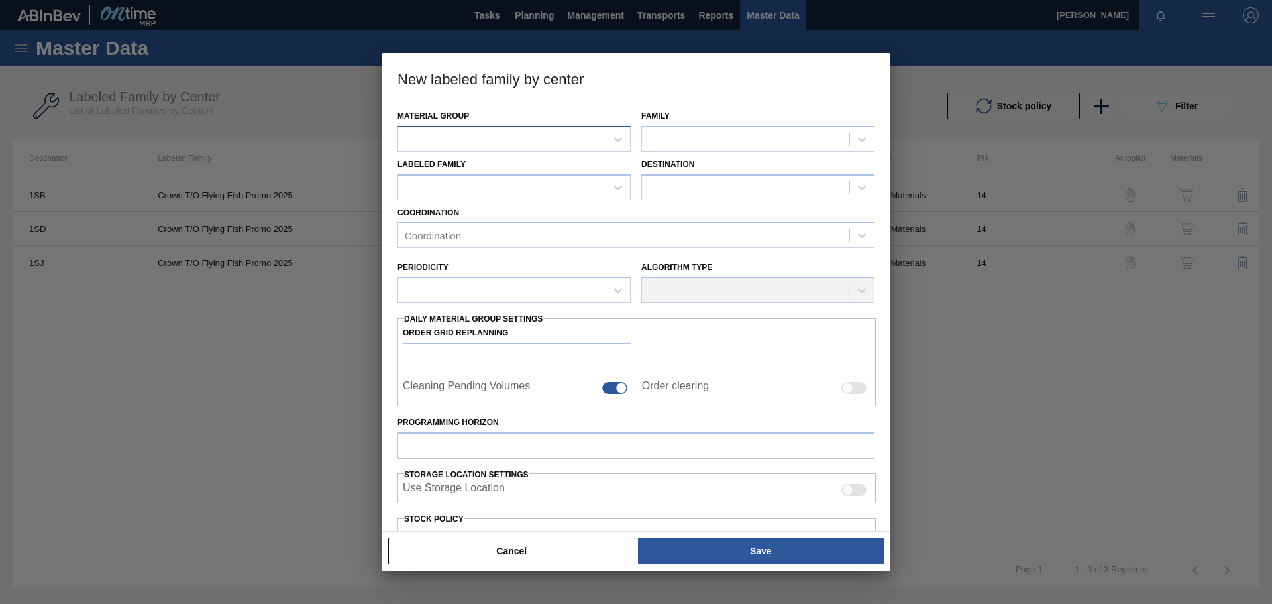
click at [580, 140] on div at bounding box center [501, 138] width 207 height 19
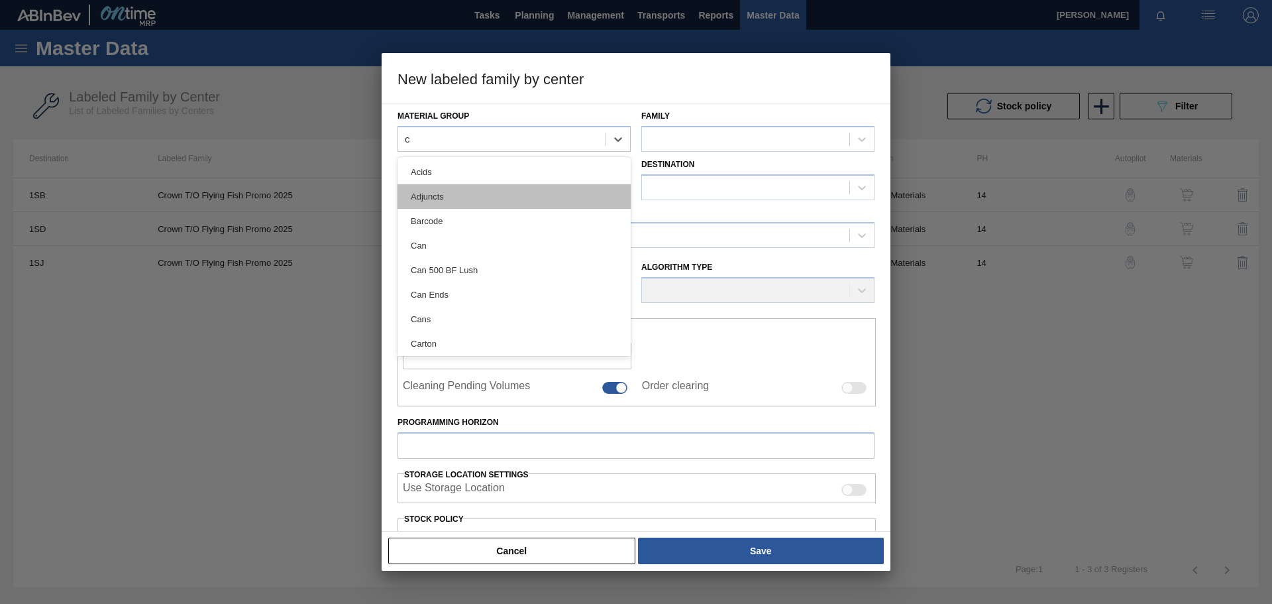
type Group "cr"
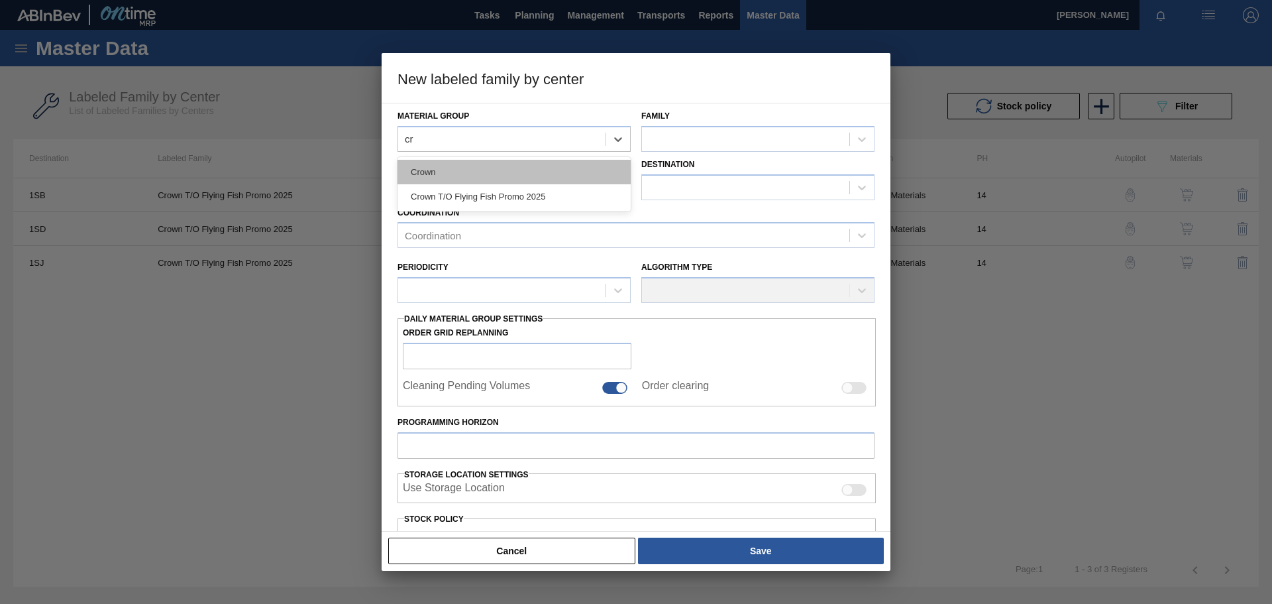
click at [484, 171] on div "Crown" at bounding box center [514, 172] width 233 height 25
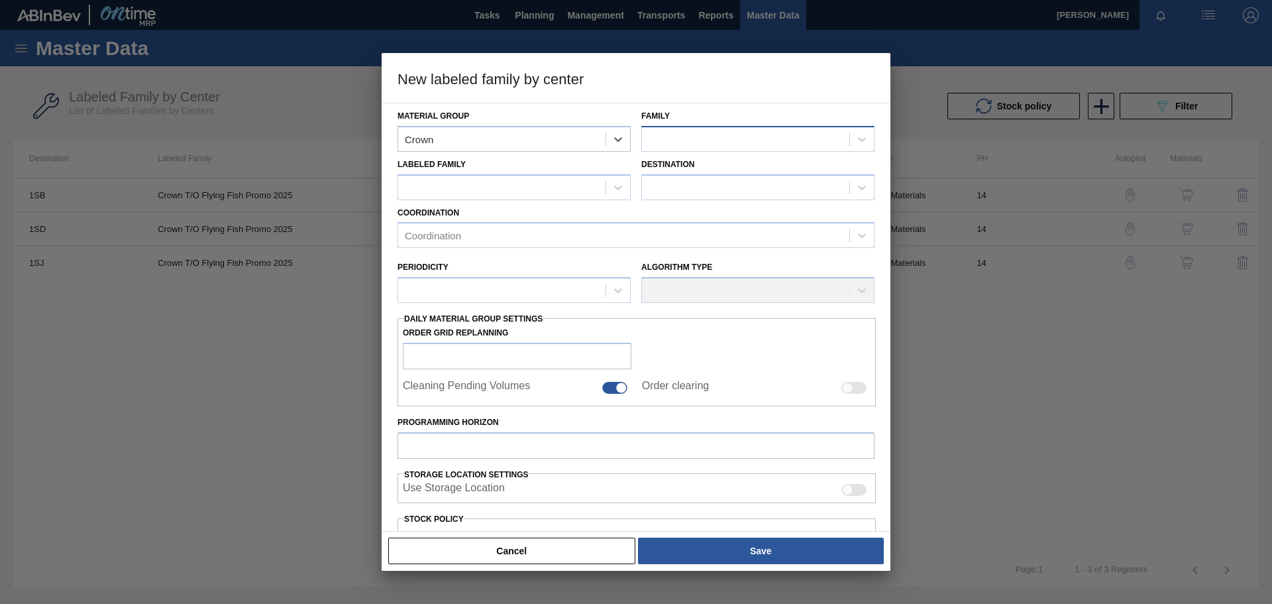
click at [686, 136] on div at bounding box center [745, 138] width 207 height 19
type input "cro"
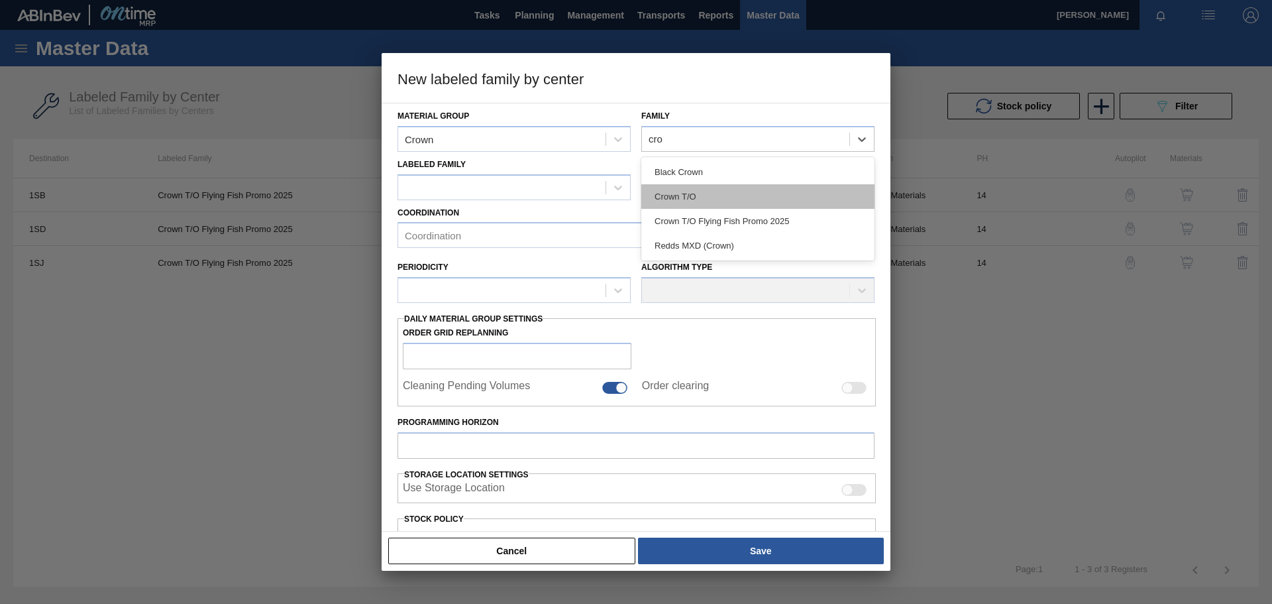
click at [688, 194] on div "Crown T/O" at bounding box center [757, 196] width 233 height 25
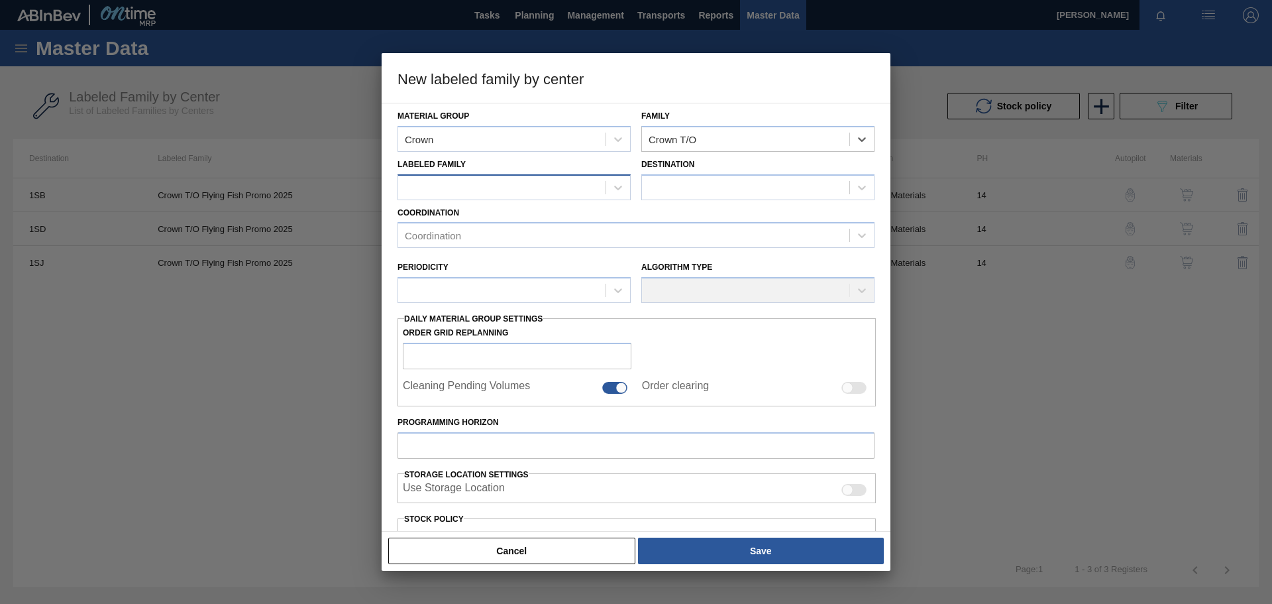
click at [465, 186] on div at bounding box center [501, 187] width 207 height 19
type Family "cro"
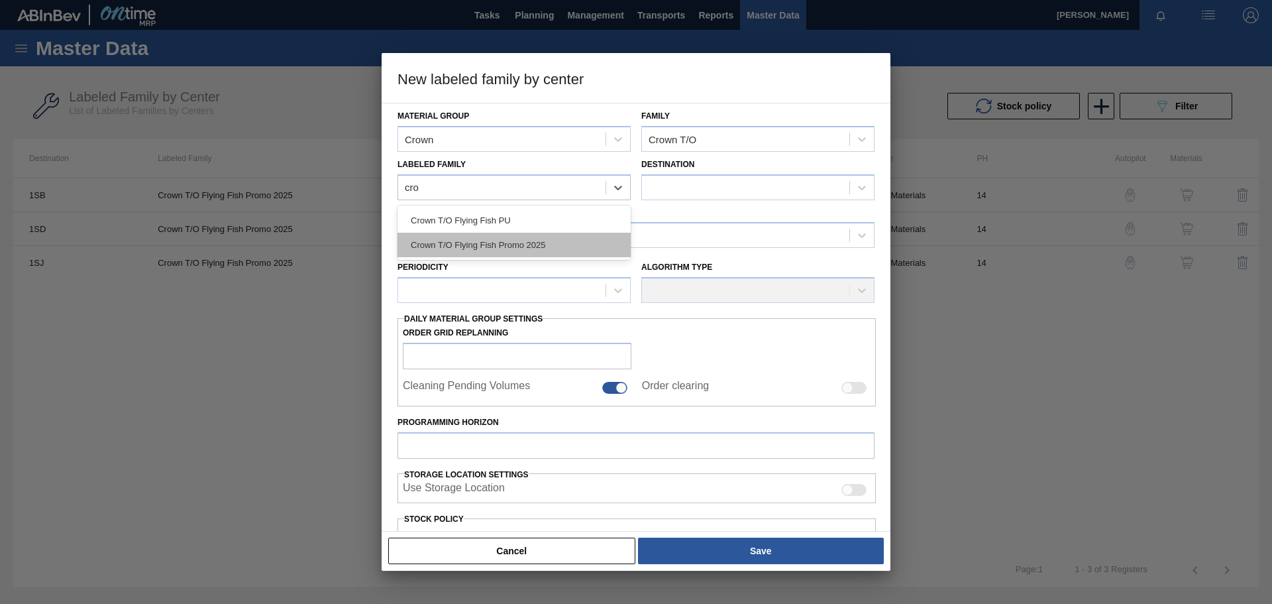
click at [496, 239] on div "Crown T/O Flying Fish Promo 2025" at bounding box center [514, 245] width 233 height 25
checkbox input "false"
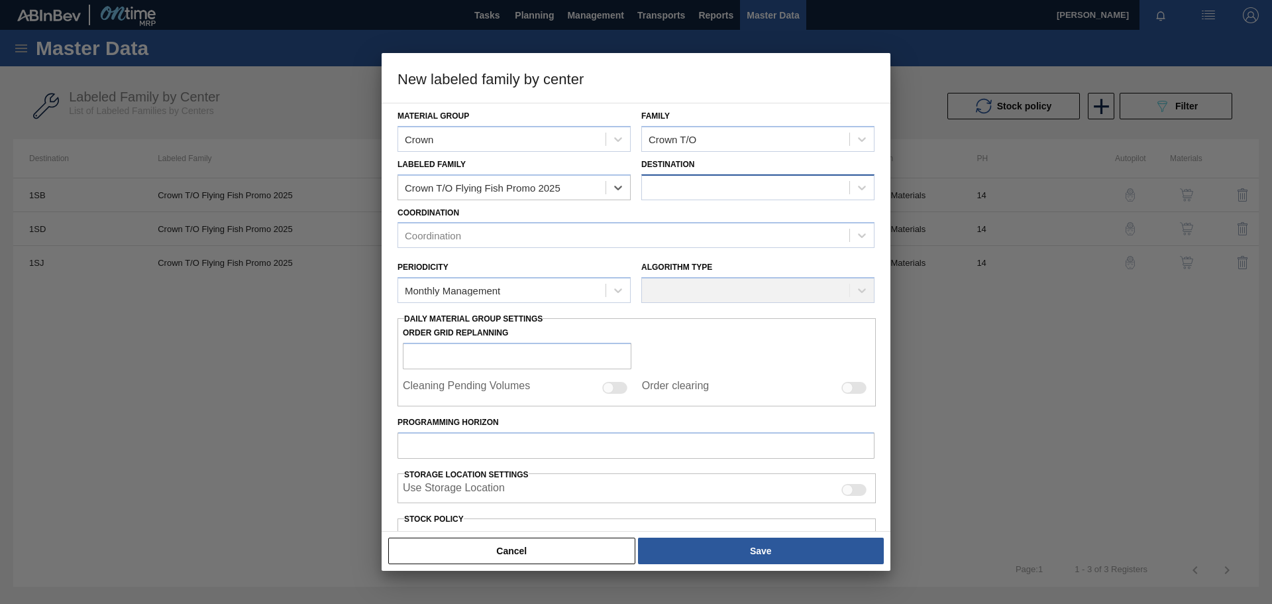
click at [680, 185] on div at bounding box center [745, 187] width 207 height 19
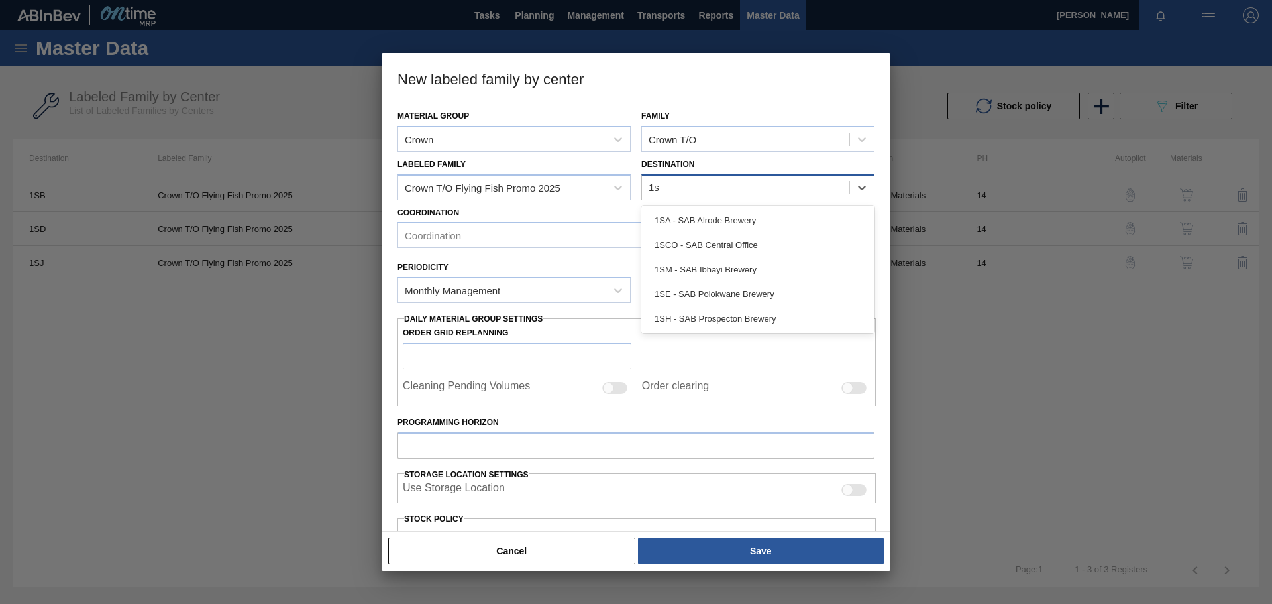
type input "1sm"
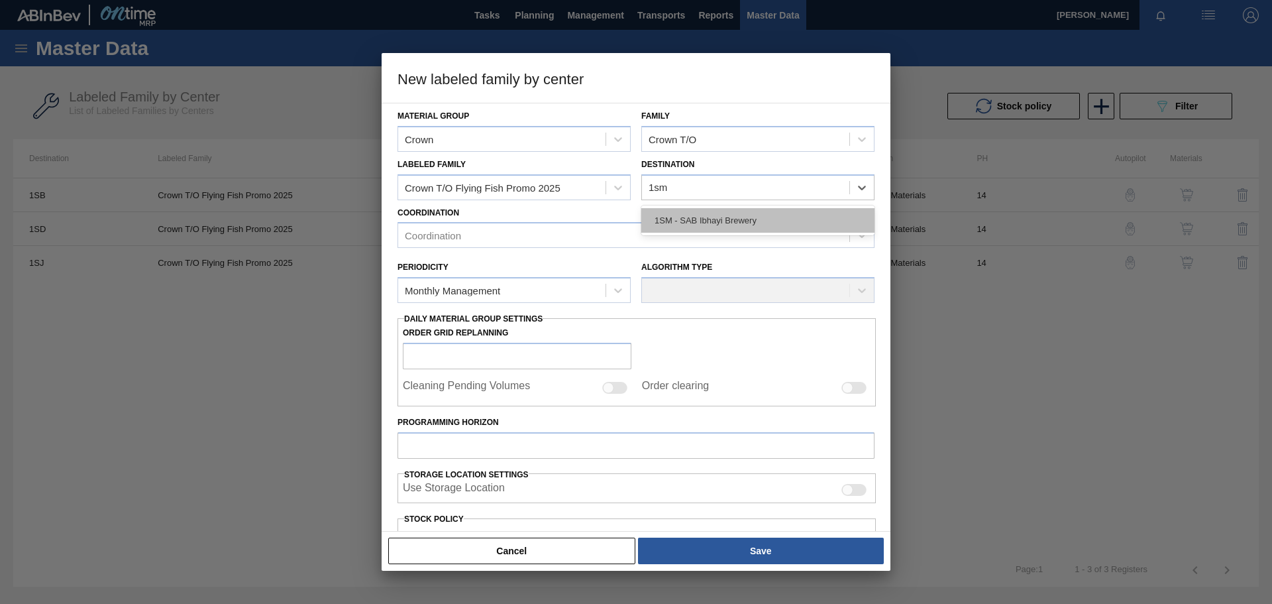
click at [689, 223] on div "1SM - SAB Ibhayi Brewery" at bounding box center [757, 220] width 233 height 25
click at [482, 241] on div "Coordination" at bounding box center [623, 235] width 451 height 19
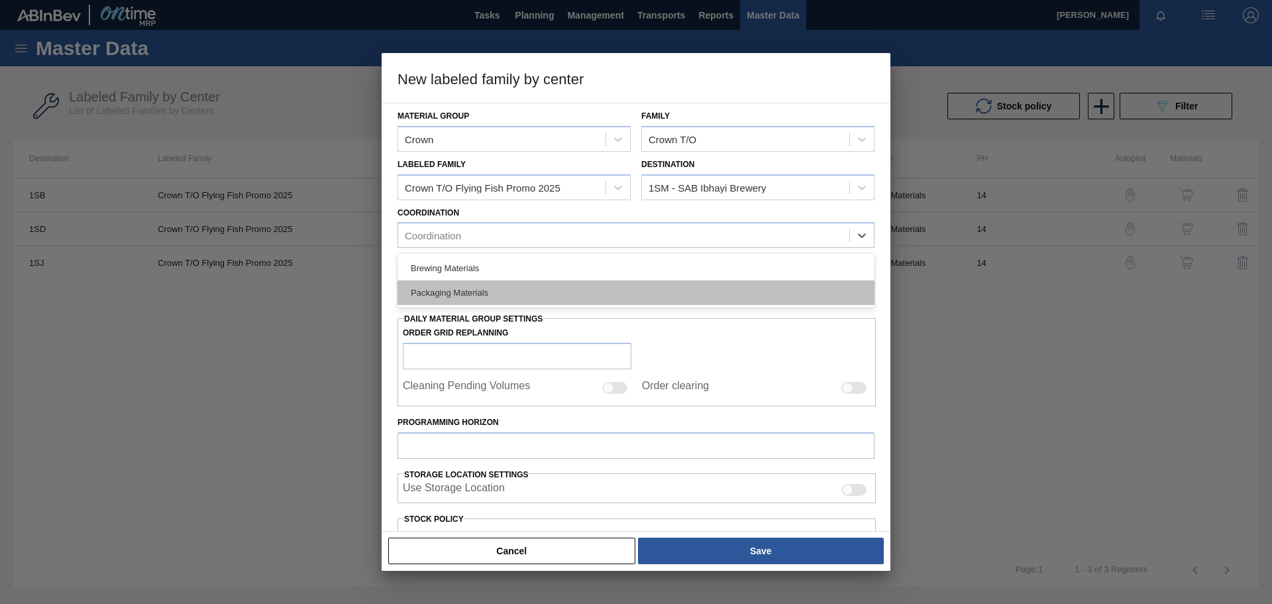
click at [466, 290] on div "Packaging Materials" at bounding box center [636, 292] width 477 height 25
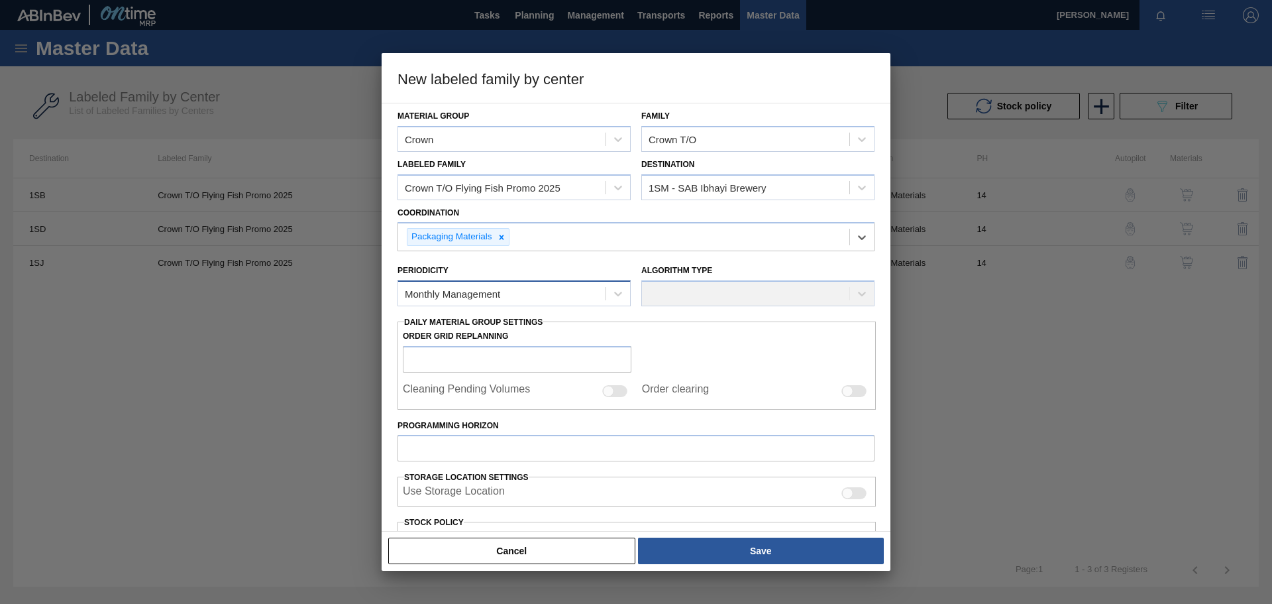
click at [558, 298] on div "Monthly Management" at bounding box center [501, 293] width 207 height 19
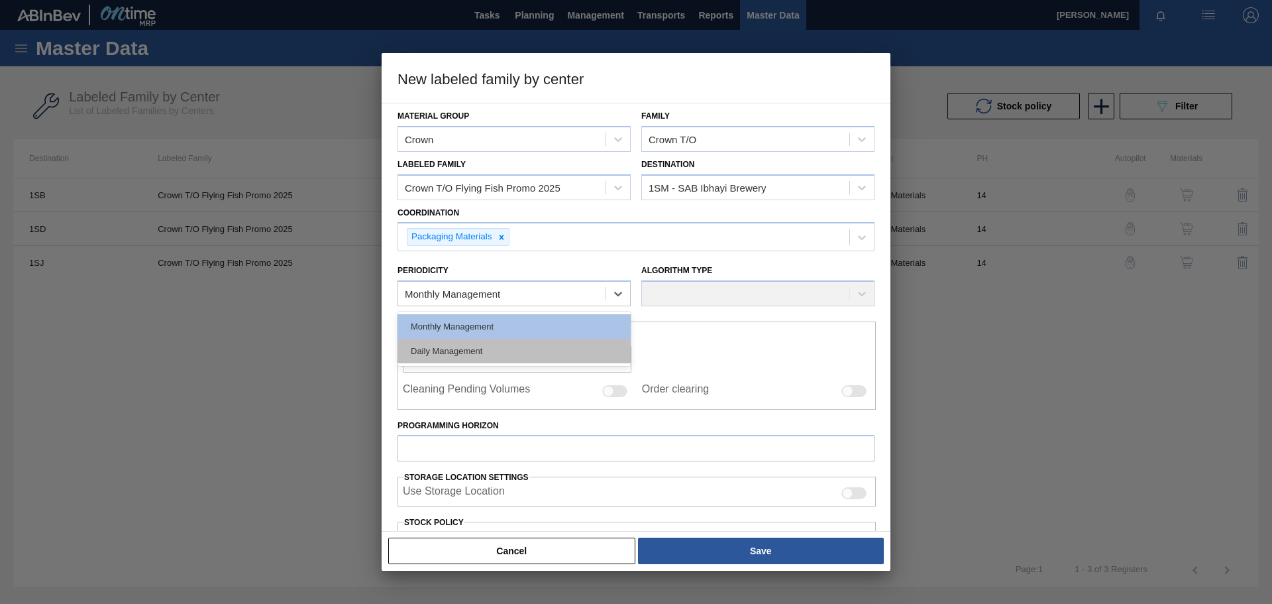
click at [470, 351] on div "Daily Management" at bounding box center [514, 351] width 233 height 25
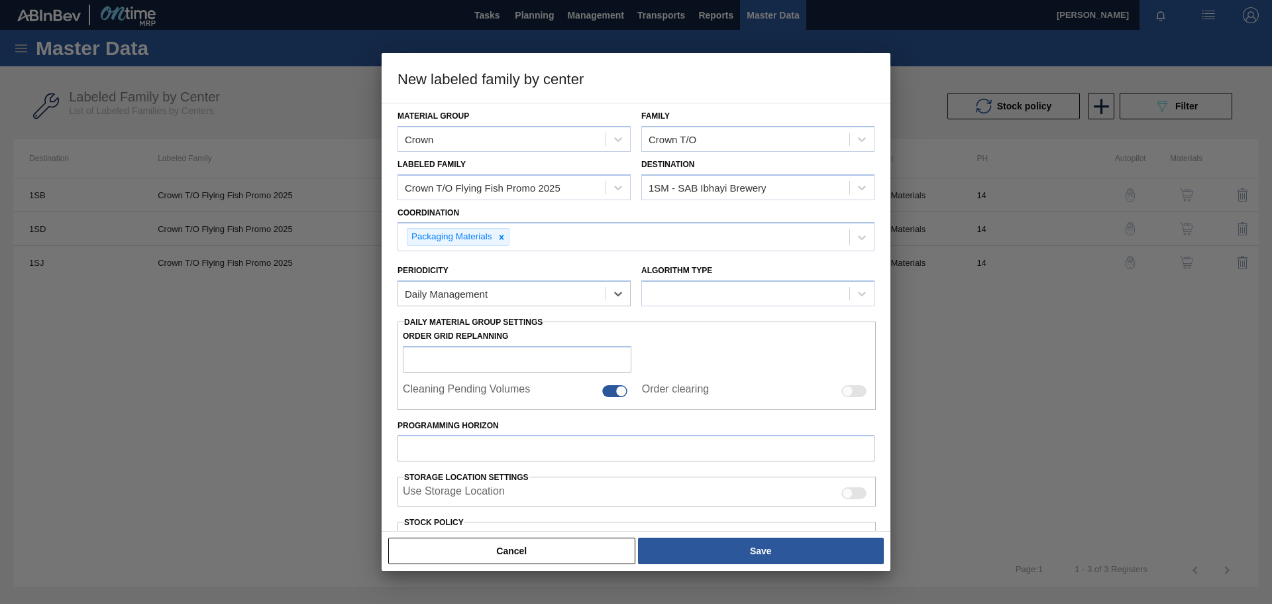
checkbox input "true"
click at [528, 293] on div "Daily Management" at bounding box center [501, 293] width 207 height 19
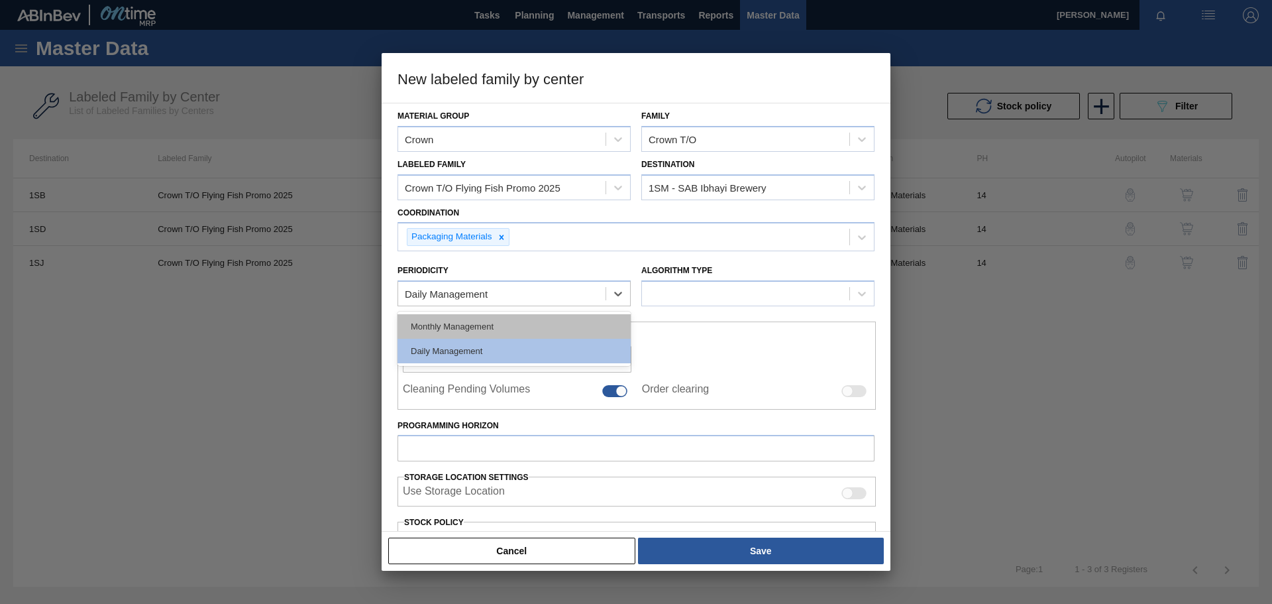
click at [509, 321] on div "Monthly Management" at bounding box center [514, 326] width 233 height 25
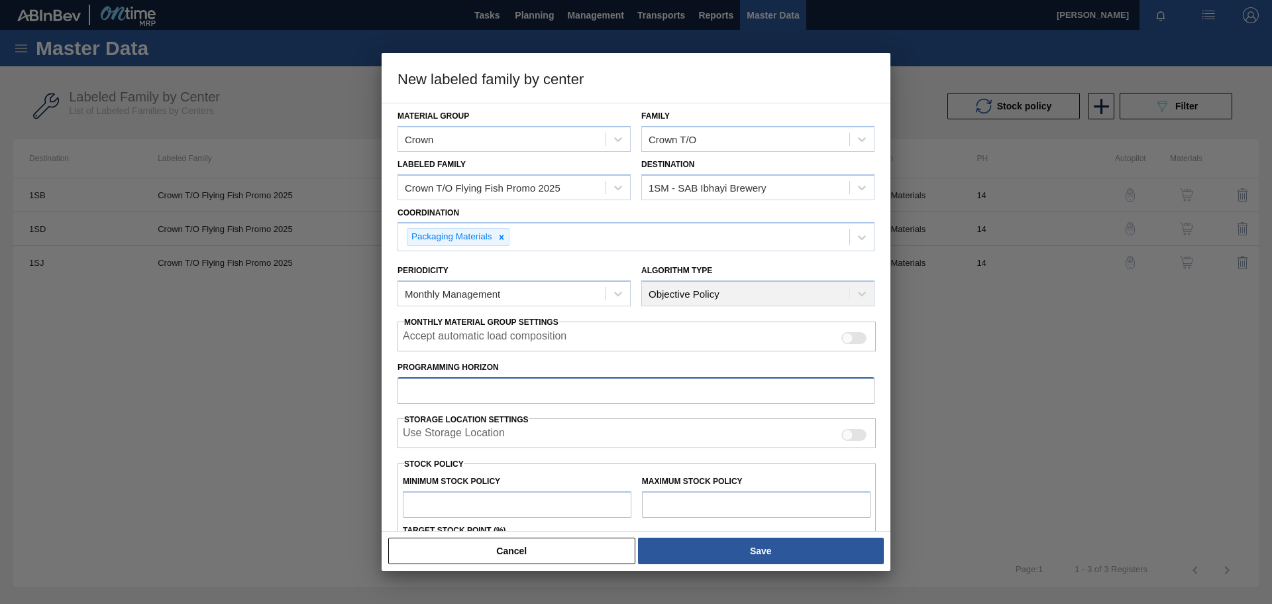
click at [464, 392] on input "Programming Horizon" at bounding box center [636, 390] width 477 height 27
type input "14"
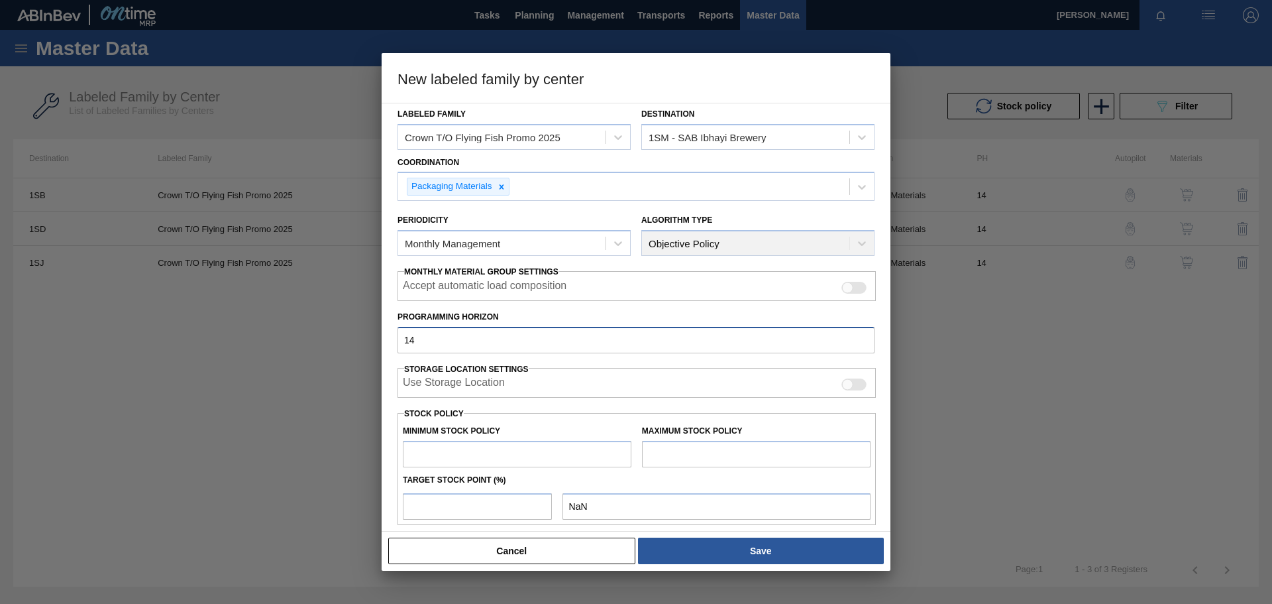
scroll to position [160, 0]
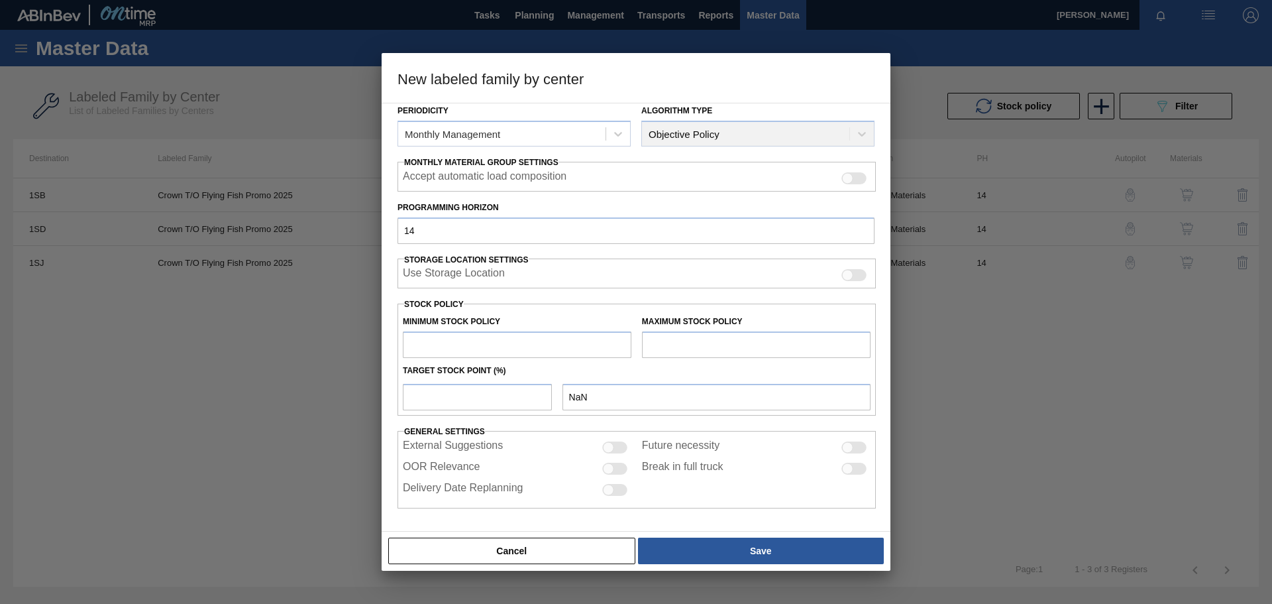
click at [478, 341] on input "text" at bounding box center [517, 344] width 229 height 27
type input "600,558"
type input "600,558.000"
click at [696, 339] on input "text" at bounding box center [756, 344] width 229 height 27
type input "1,251,163"
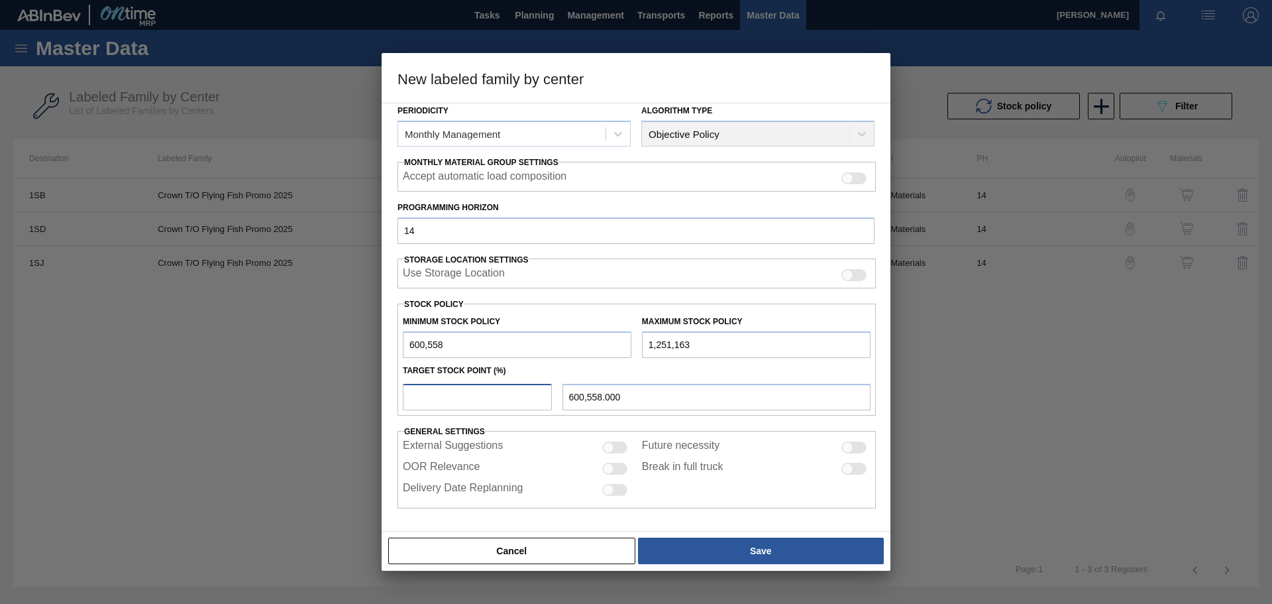
click at [481, 385] on input "number" at bounding box center [477, 397] width 149 height 27
type input "1"
type input "607,064.050"
type input "10"
type input "665,618.500"
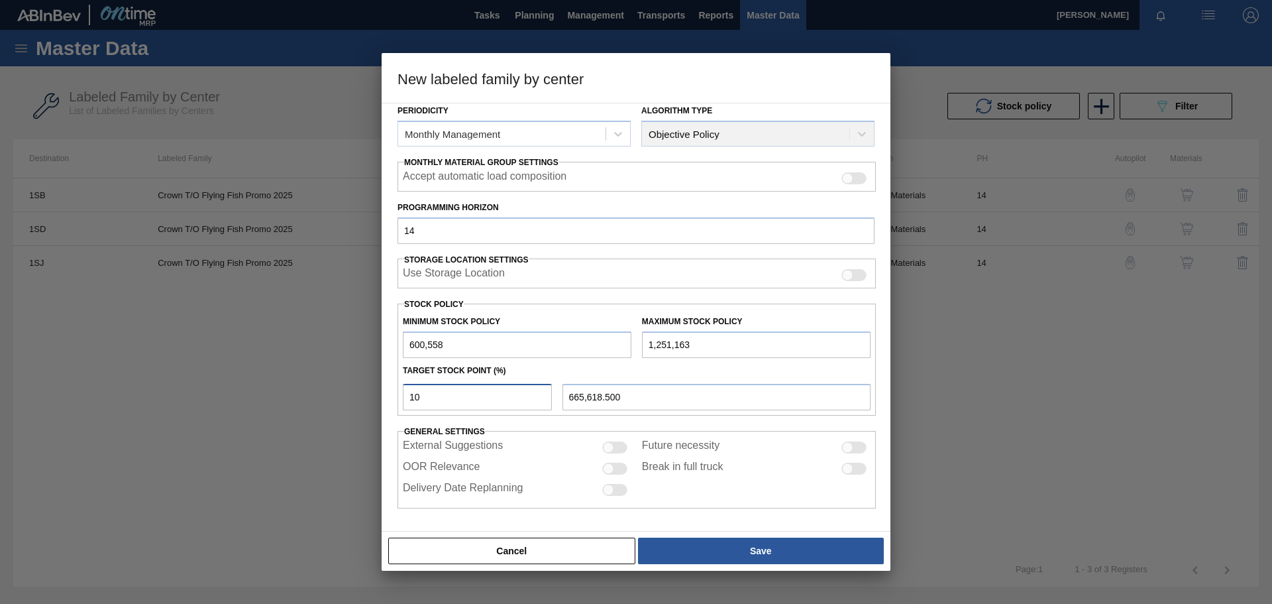
type input "100"
type input "1,251,163.000"
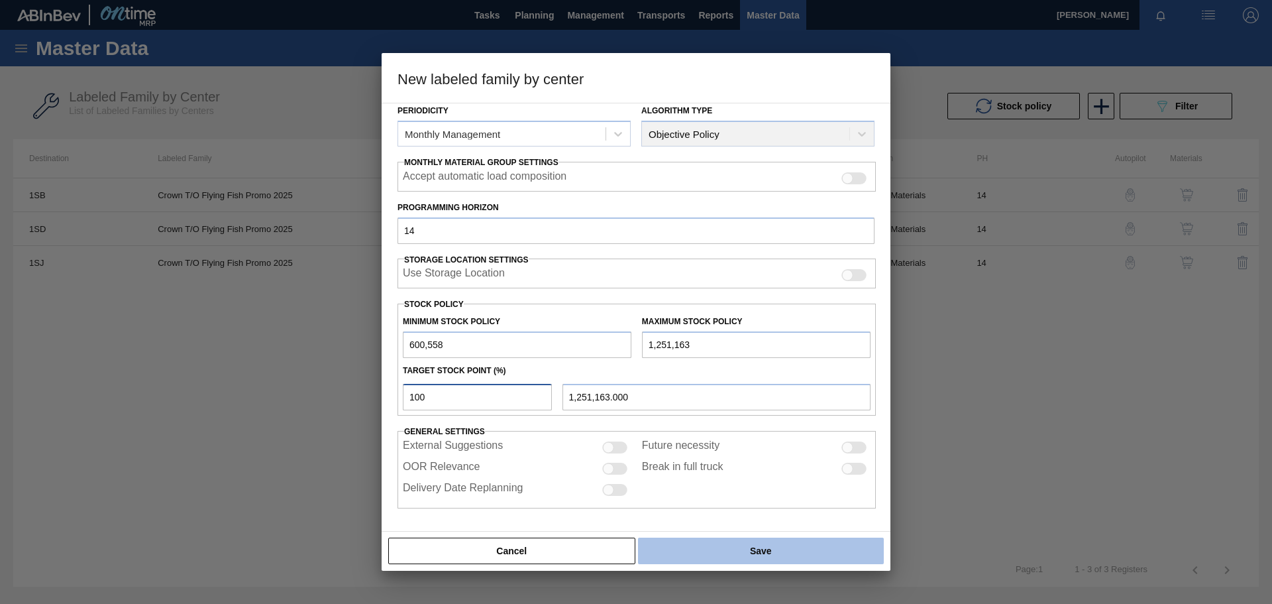
type input "100"
click at [734, 550] on button "Save" at bounding box center [761, 550] width 246 height 27
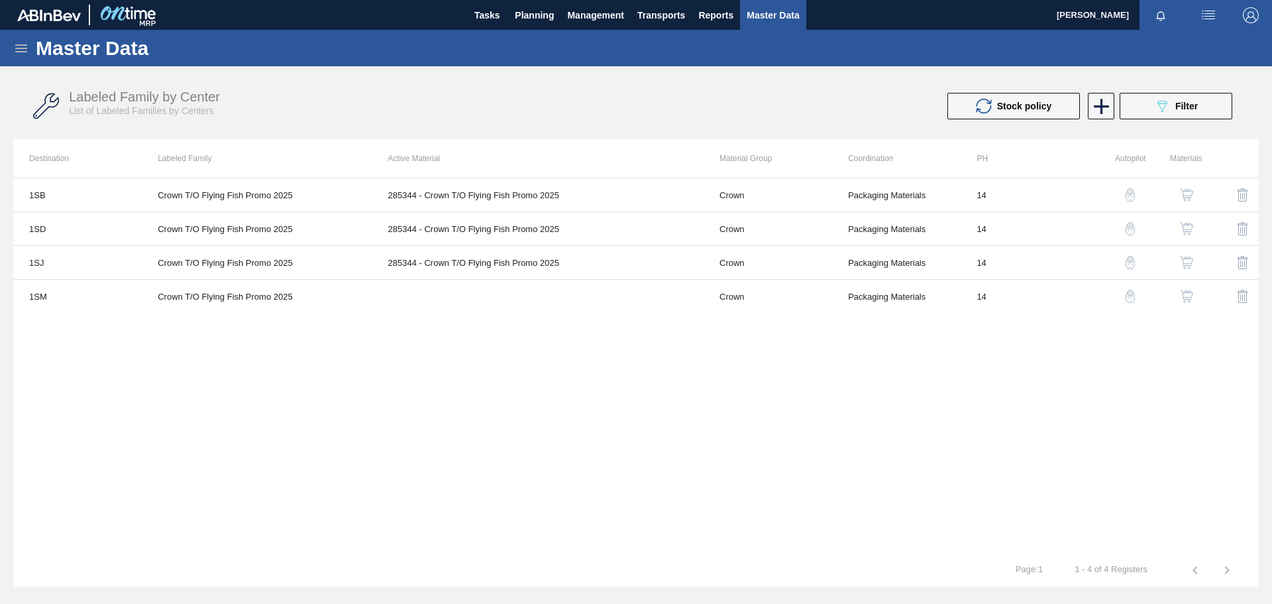
click at [1187, 296] on img "button" at bounding box center [1186, 296] width 13 height 13
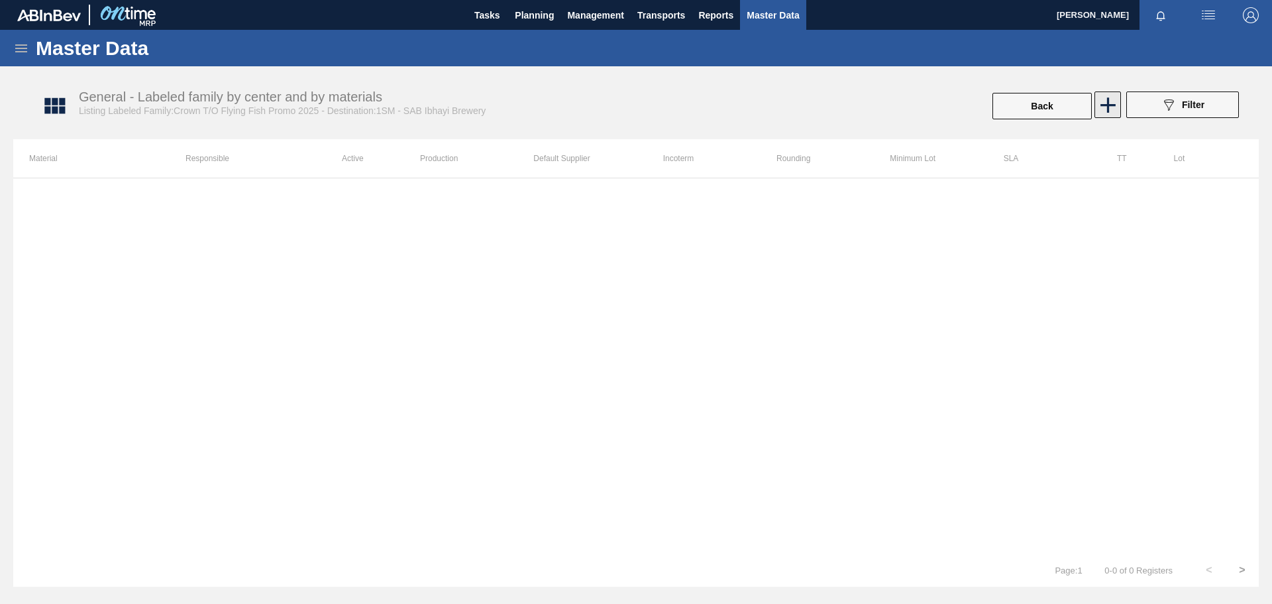
click at [1115, 106] on icon at bounding box center [1108, 105] width 26 height 26
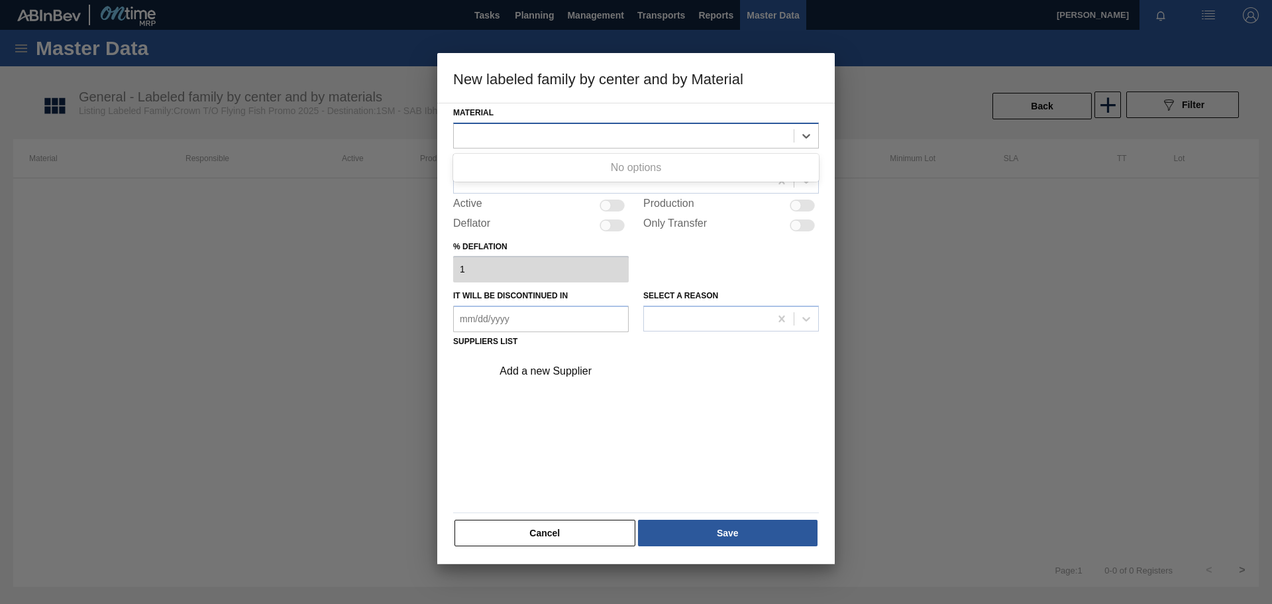
click at [570, 145] on div at bounding box center [636, 136] width 366 height 26
click at [572, 140] on div at bounding box center [624, 135] width 340 height 19
click at [880, 286] on div at bounding box center [636, 302] width 1272 height 604
click at [586, 135] on div at bounding box center [624, 135] width 340 height 19
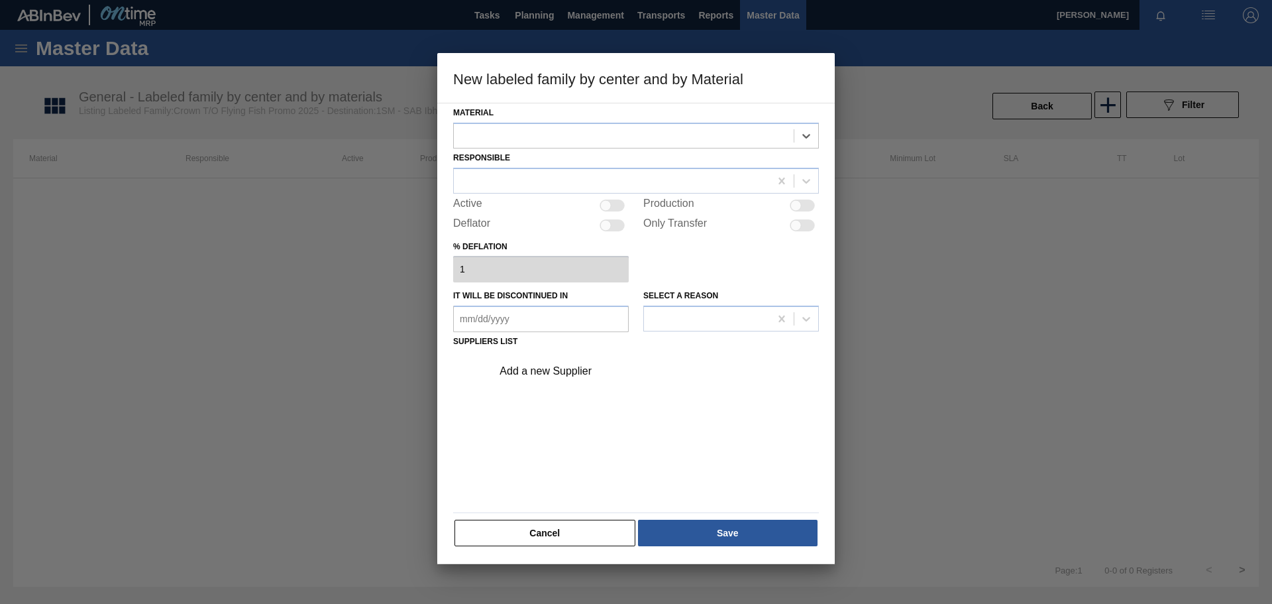
click at [923, 238] on div at bounding box center [636, 302] width 1272 height 604
click at [577, 528] on button "Cancel" at bounding box center [545, 533] width 181 height 27
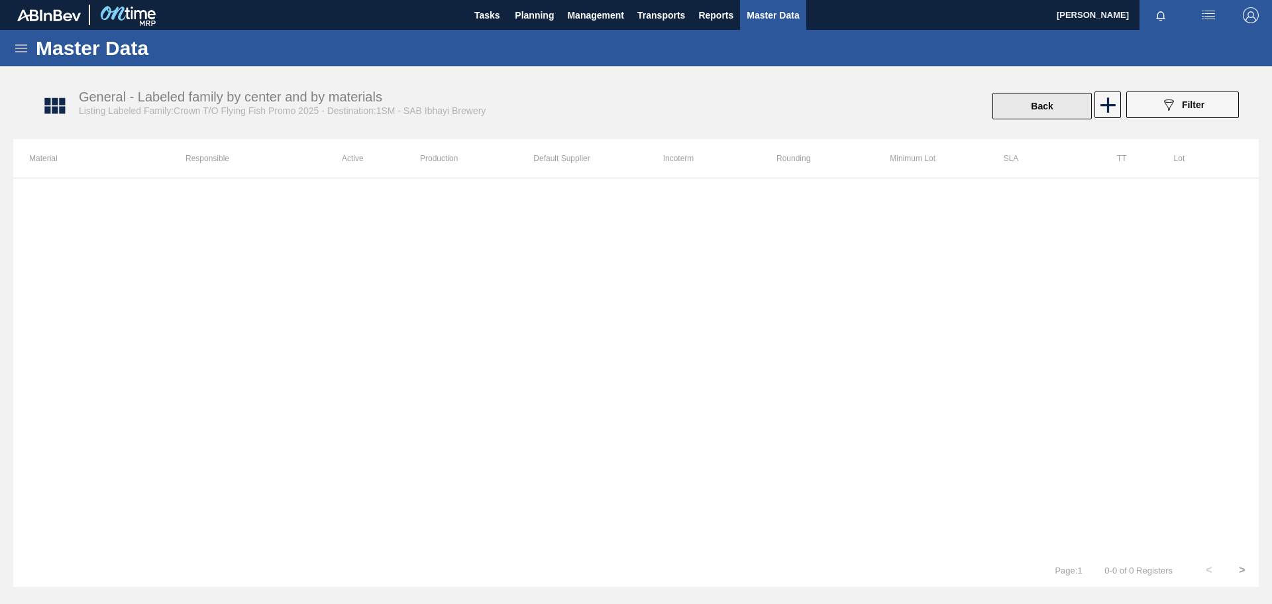
click at [1044, 110] on button "Back" at bounding box center [1042, 106] width 99 height 27
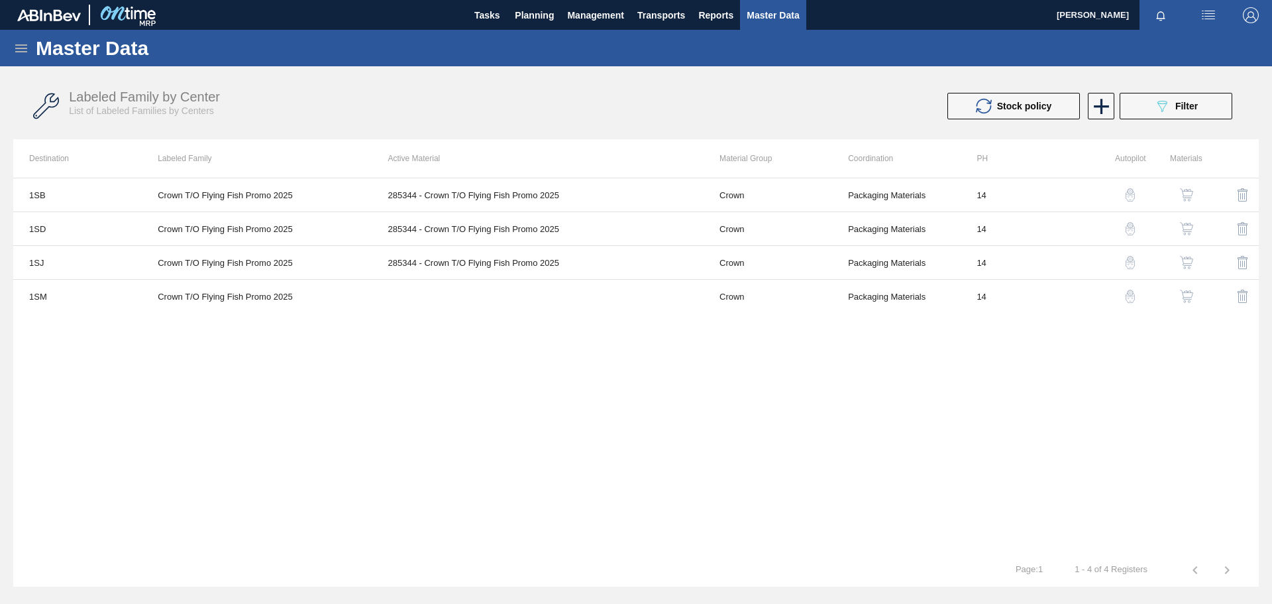
click at [1188, 296] on img "button" at bounding box center [1186, 296] width 13 height 13
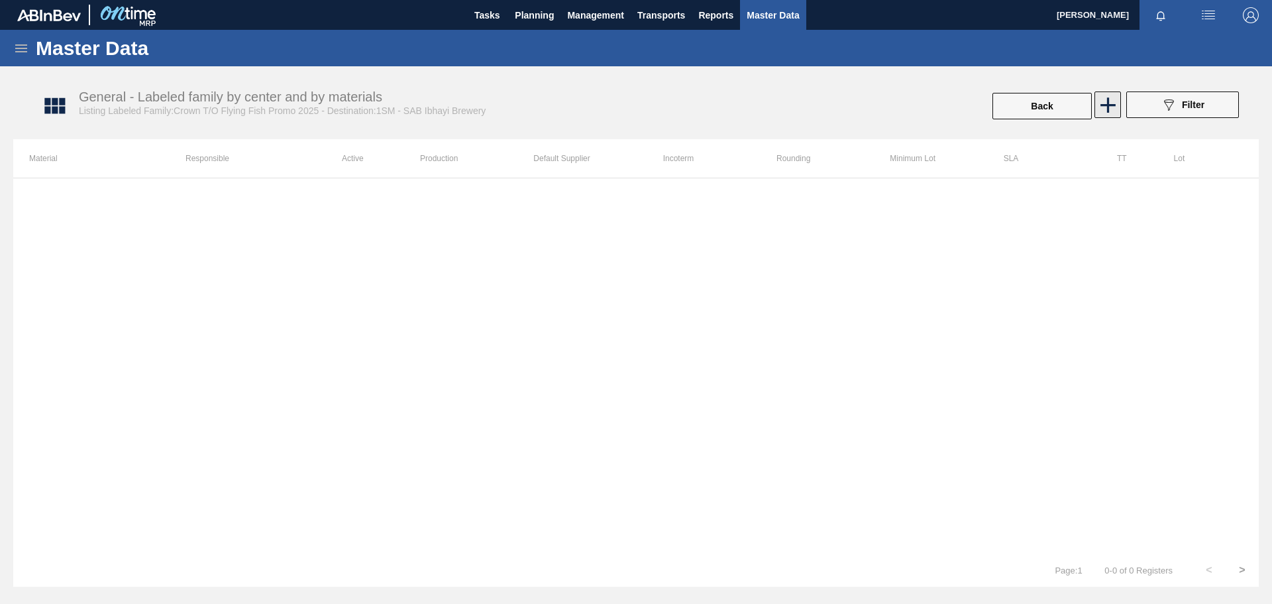
click at [1115, 103] on icon at bounding box center [1108, 105] width 26 height 26
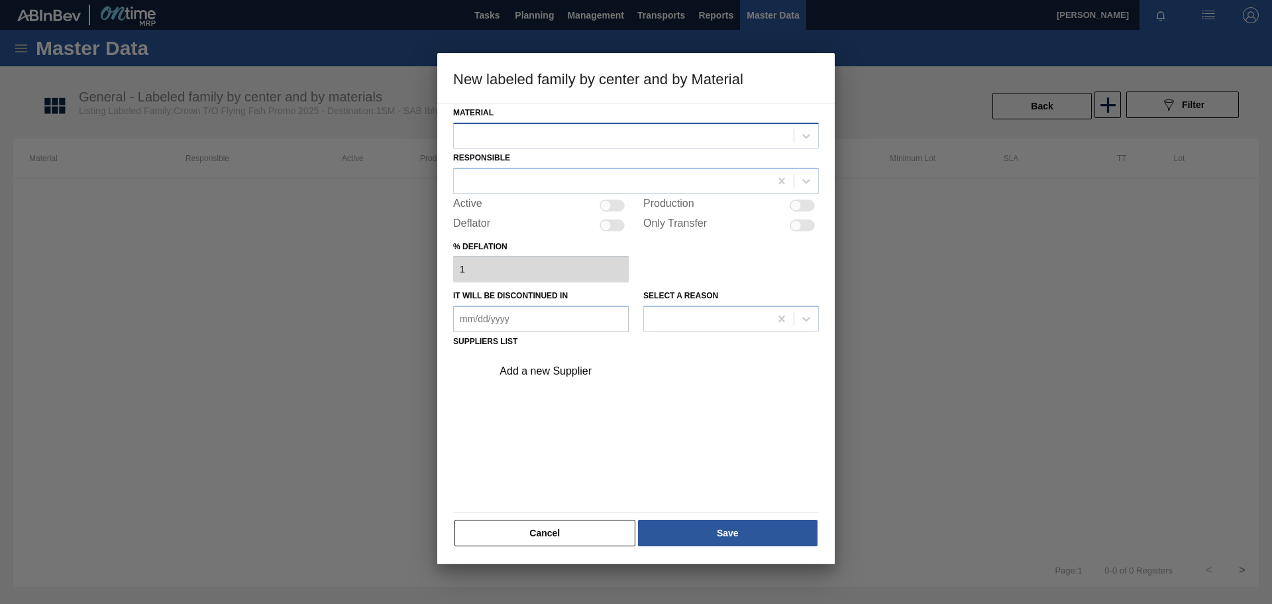
click at [681, 136] on div at bounding box center [624, 135] width 340 height 19
click at [634, 140] on div at bounding box center [624, 135] width 340 height 19
click at [556, 531] on button "Cancel" at bounding box center [545, 533] width 181 height 27
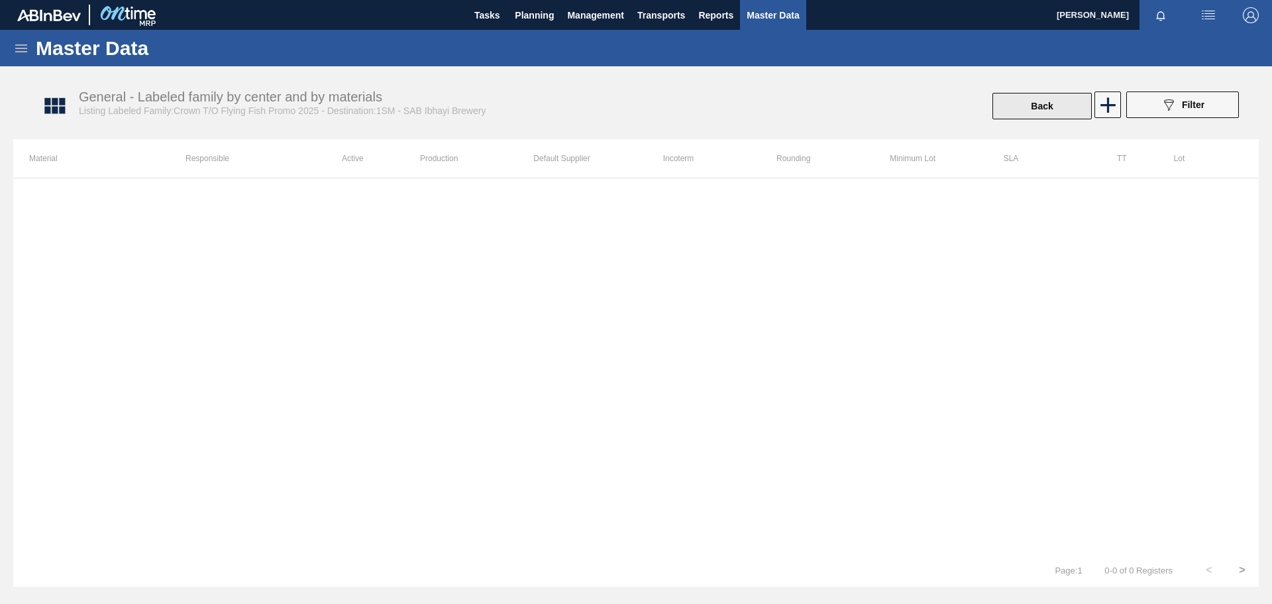
click at [1045, 103] on button "Back" at bounding box center [1042, 106] width 99 height 27
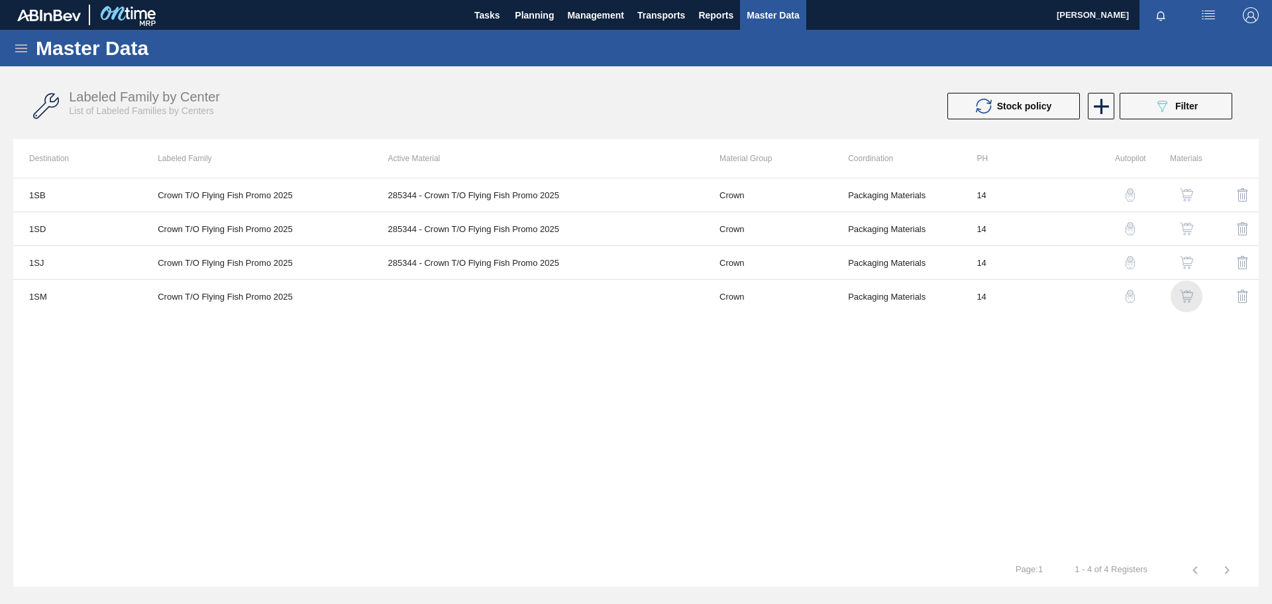
click at [1187, 296] on img "button" at bounding box center [1186, 296] width 13 height 13
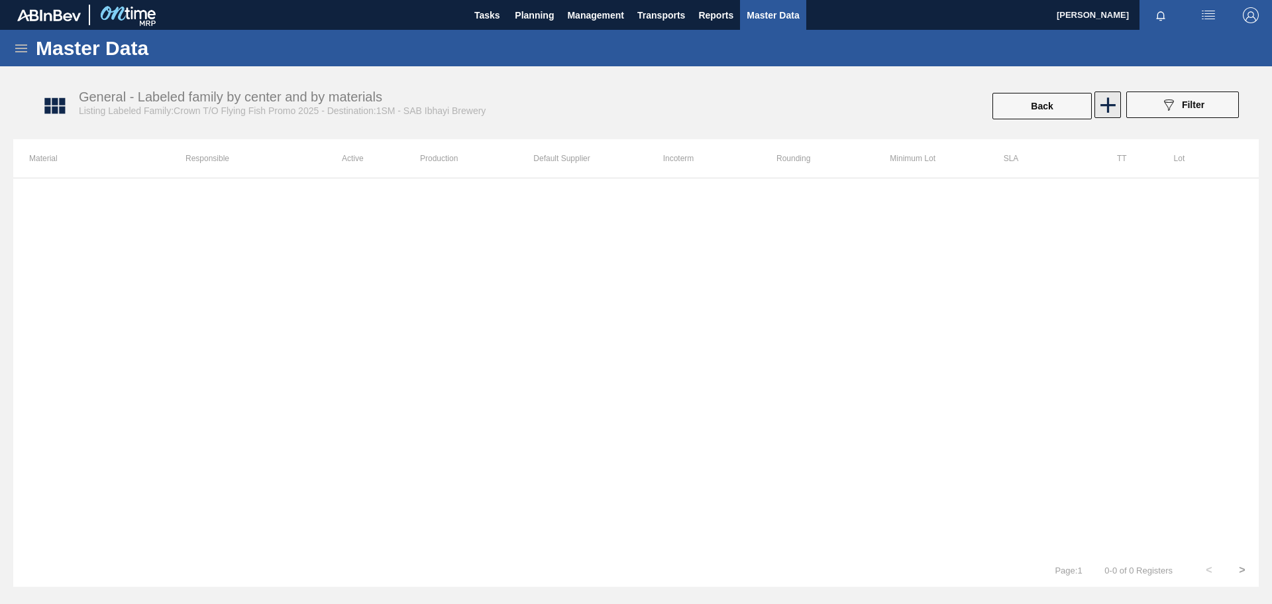
click at [1115, 101] on icon at bounding box center [1108, 105] width 26 height 26
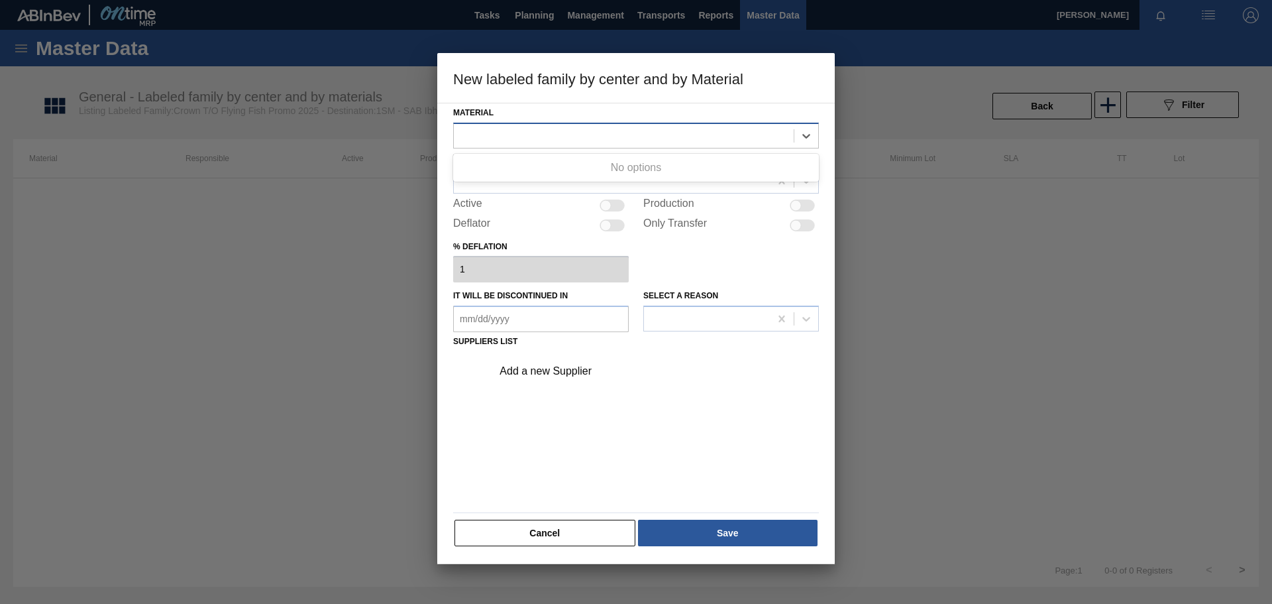
click at [555, 139] on div at bounding box center [624, 135] width 340 height 19
type input "2"
click at [549, 528] on button "Cancel" at bounding box center [545, 533] width 181 height 27
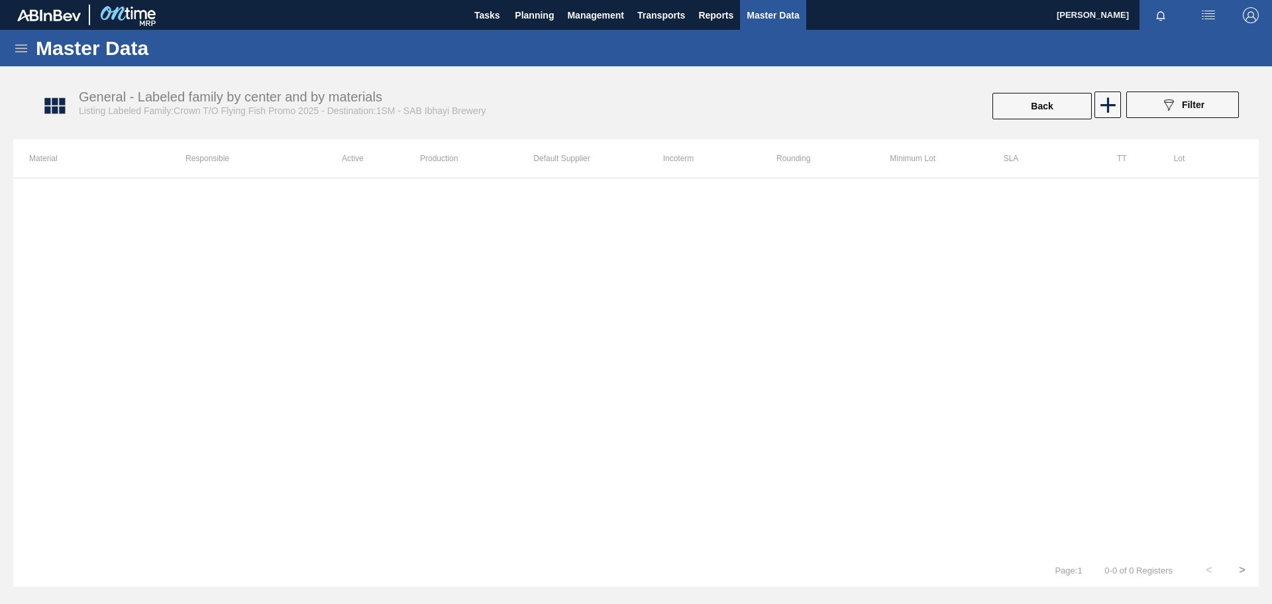
click at [23, 48] on icon at bounding box center [21, 48] width 12 height 8
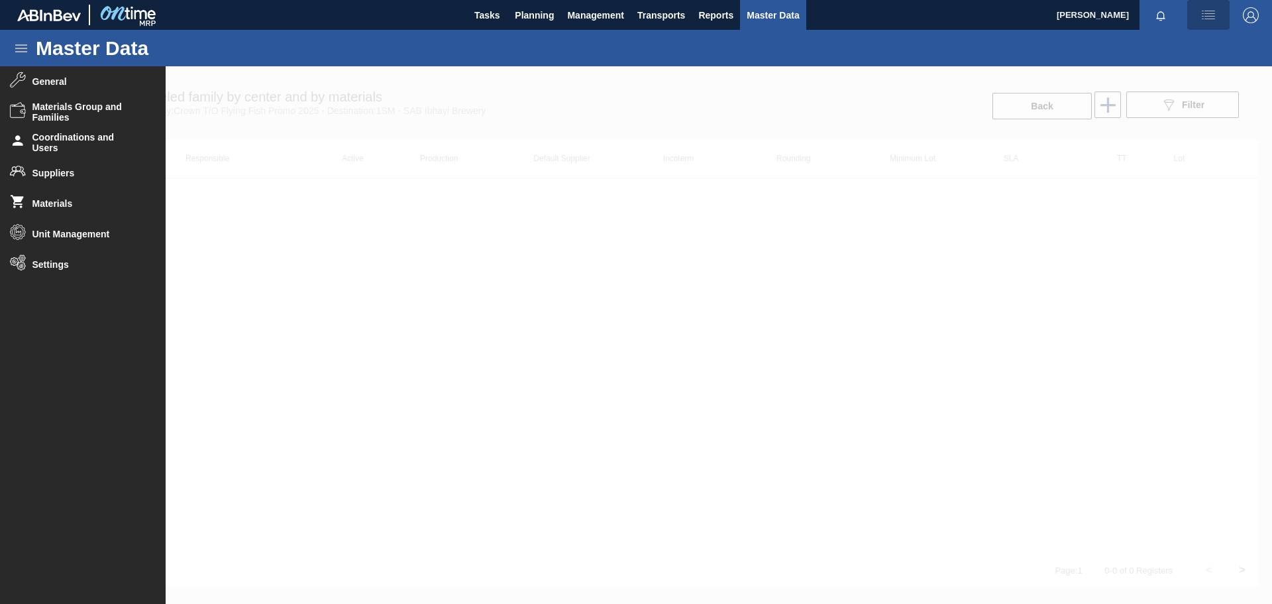
click at [1211, 15] on img "button" at bounding box center [1209, 15] width 16 height 16
click at [772, 12] on div at bounding box center [636, 302] width 1272 height 604
click at [59, 266] on span "Settings" at bounding box center [86, 264] width 109 height 11
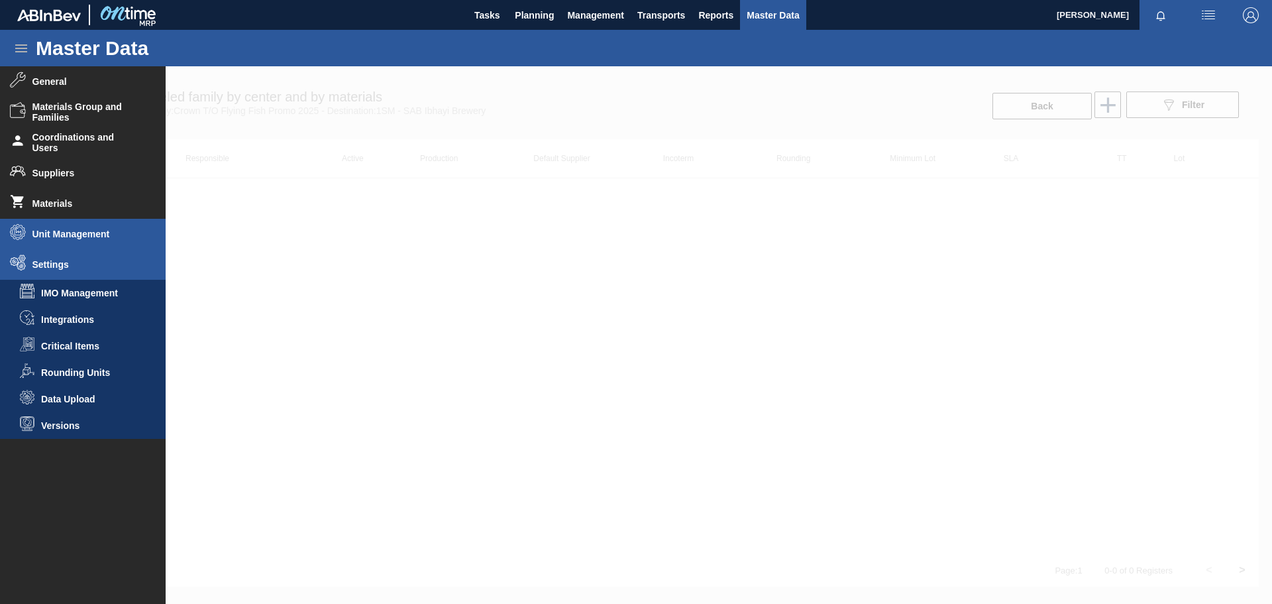
click at [82, 235] on span "Unit Management" at bounding box center [86, 234] width 109 height 11
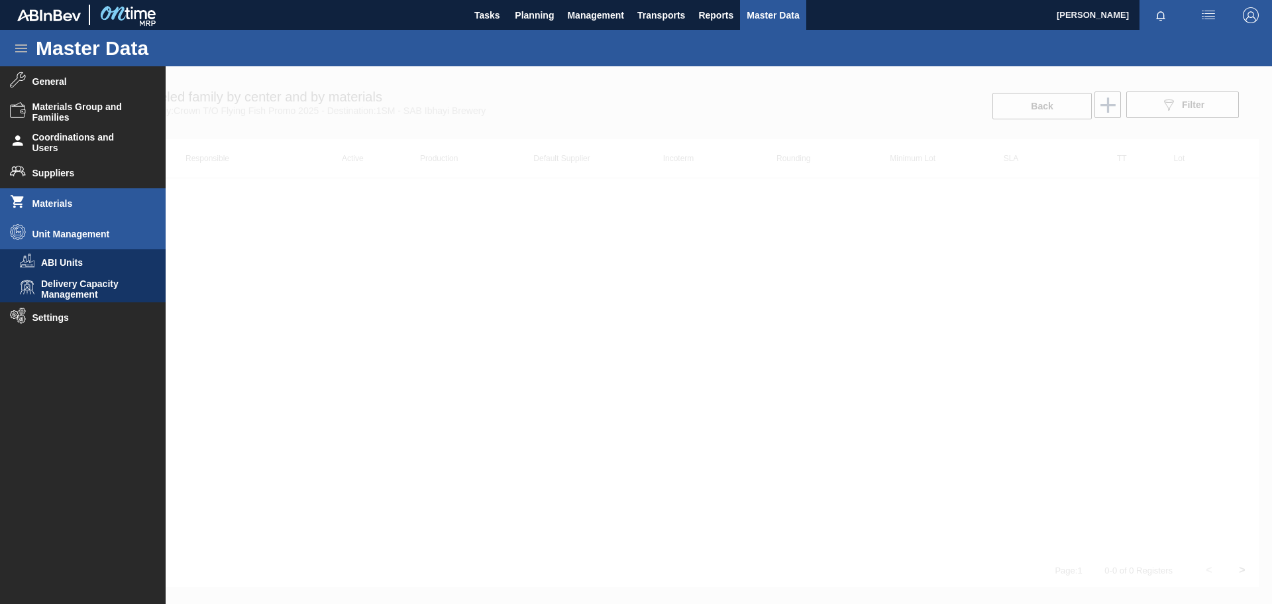
click at [66, 198] on span "Materials" at bounding box center [86, 203] width 109 height 11
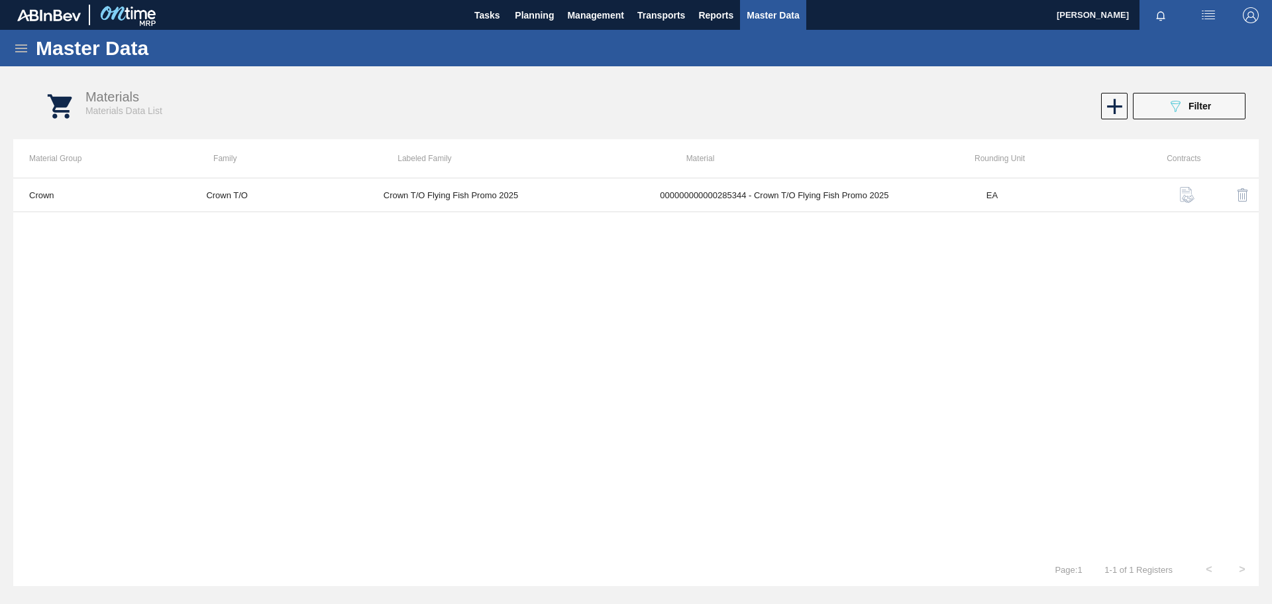
click at [23, 45] on icon at bounding box center [21, 48] width 12 height 8
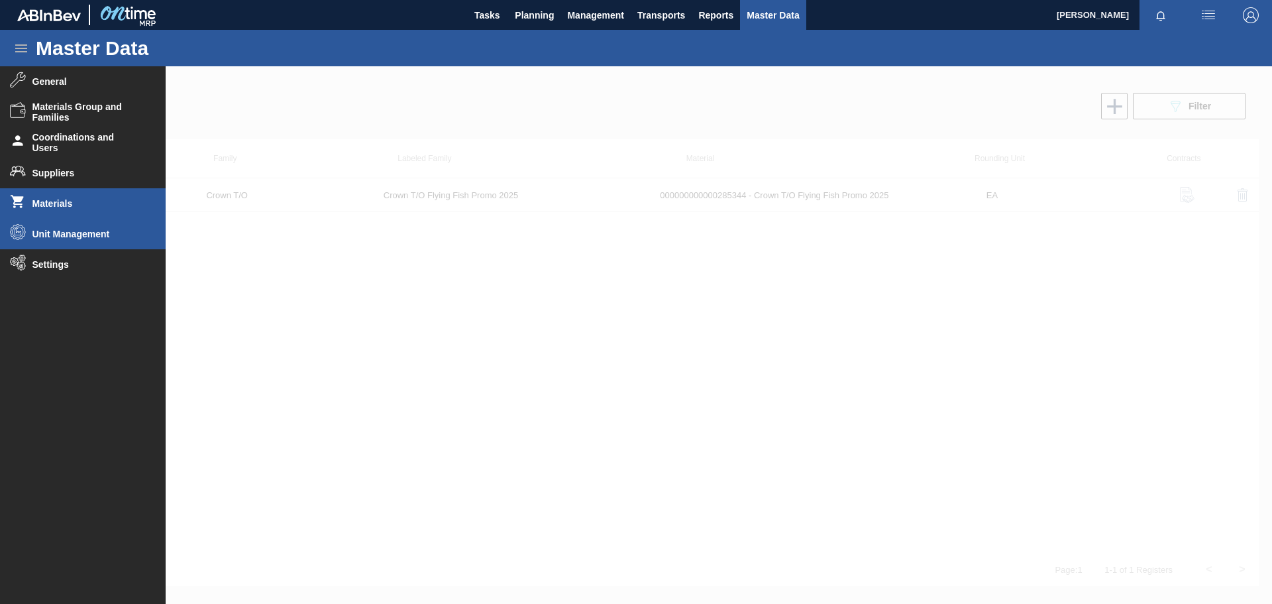
click at [61, 235] on span "Unit Management" at bounding box center [86, 234] width 109 height 11
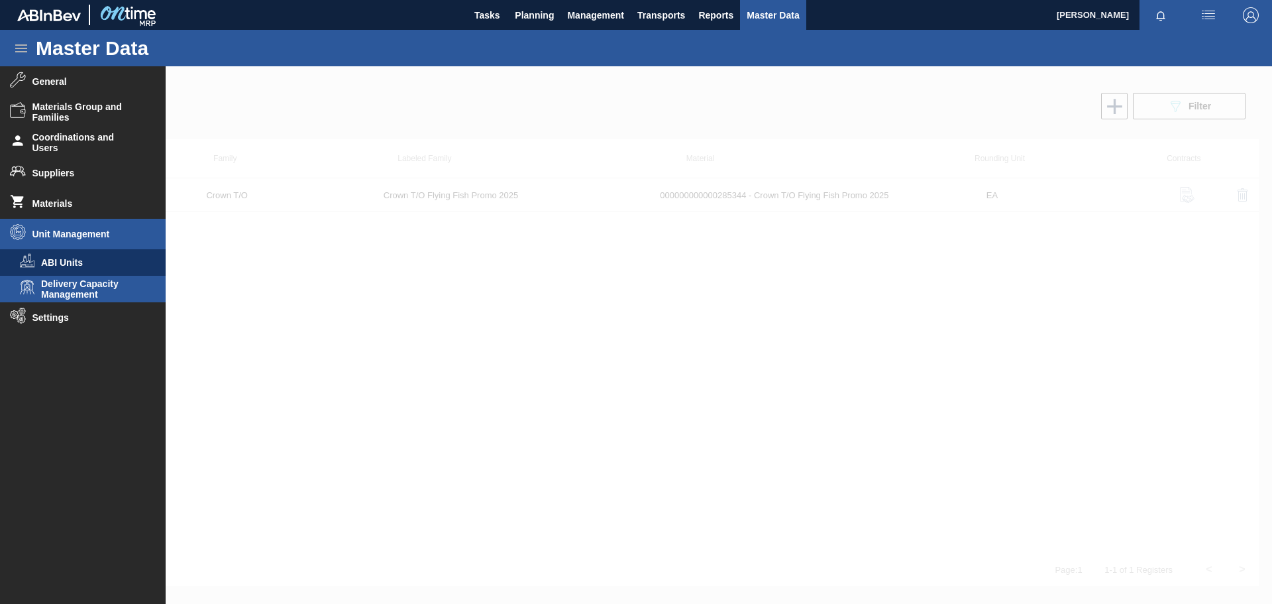
click at [86, 289] on span "Delivery Capacity Management" at bounding box center [92, 288] width 102 height 21
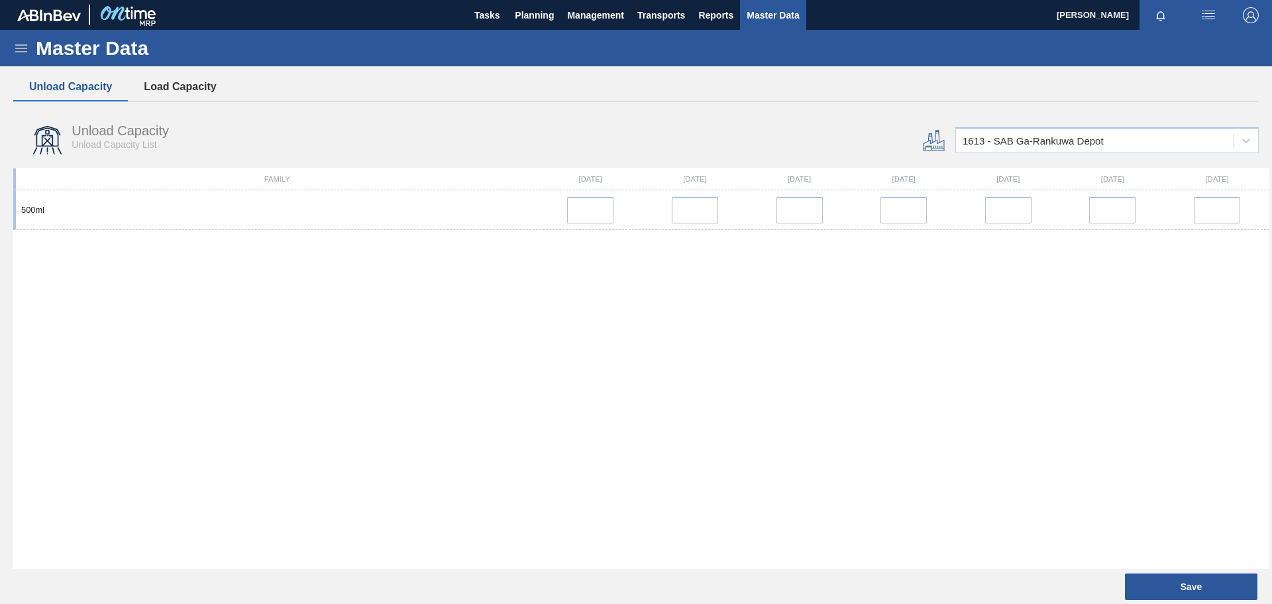
click at [187, 93] on button "Load Capacity" at bounding box center [180, 87] width 104 height 28
click at [97, 141] on span "Load Capacity List" at bounding box center [110, 144] width 76 height 11
click at [73, 87] on button "Unload Capacity" at bounding box center [70, 87] width 115 height 28
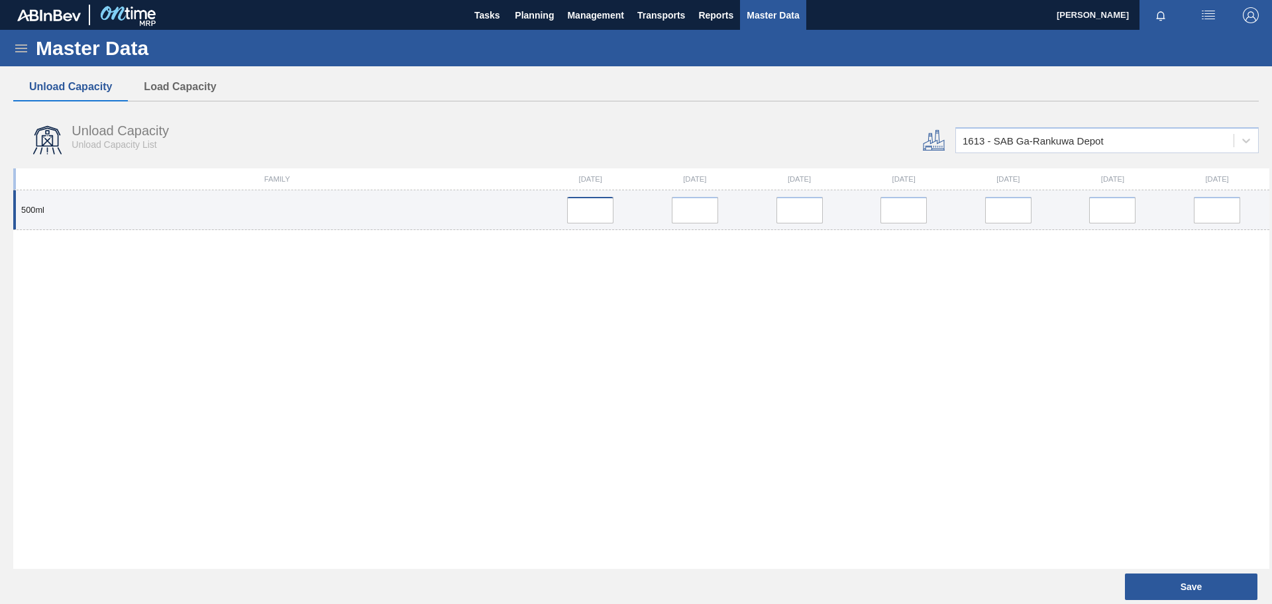
click at [604, 214] on input at bounding box center [590, 210] width 46 height 27
click at [705, 211] on input at bounding box center [695, 210] width 46 height 27
click at [795, 203] on input at bounding box center [800, 210] width 46 height 27
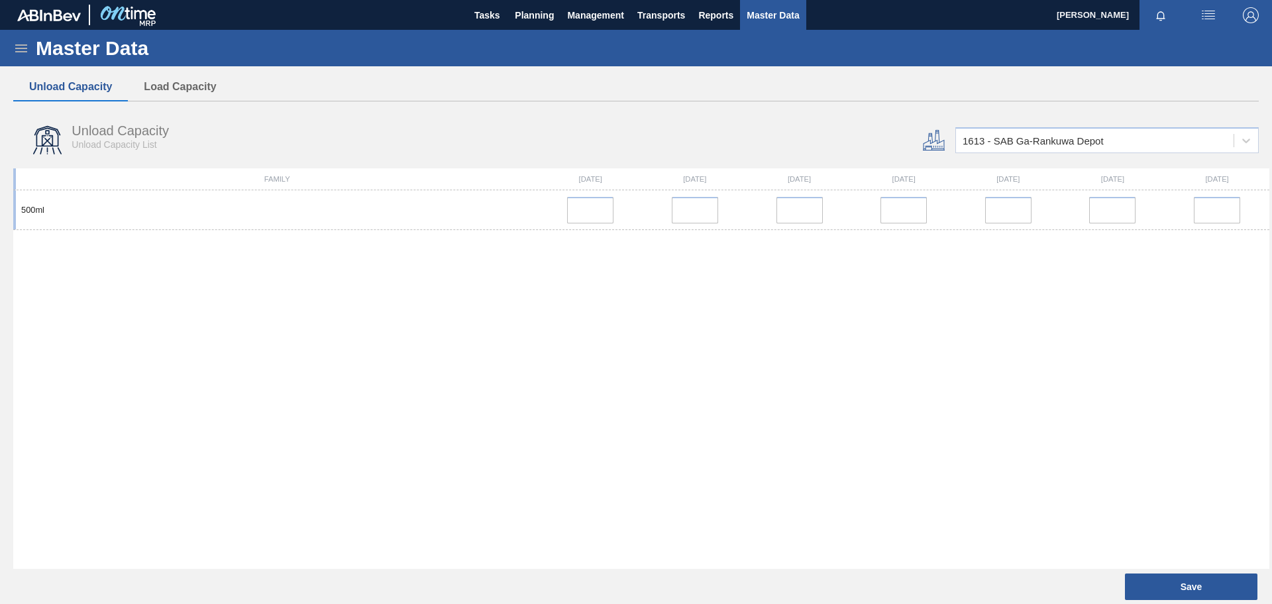
click at [97, 142] on span "Unload Capacity List" at bounding box center [114, 144] width 85 height 11
click at [247, 160] on div "Unload Capacity Unload Capacity List" at bounding box center [426, 140] width 827 height 50
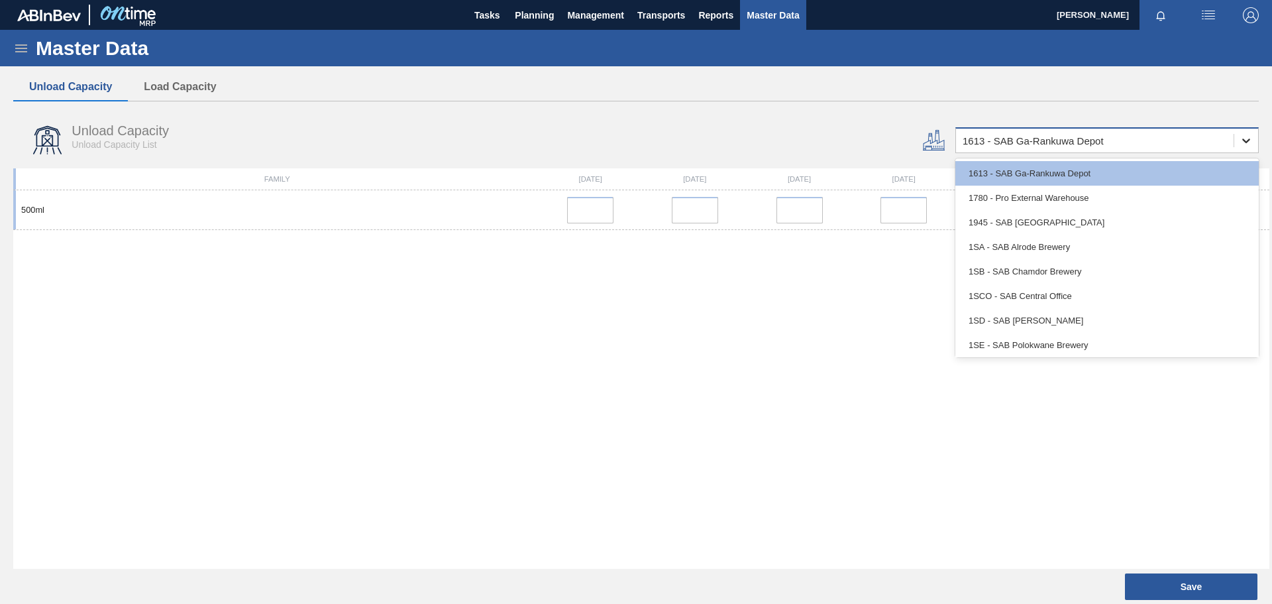
click at [1253, 140] on div at bounding box center [1247, 141] width 24 height 24
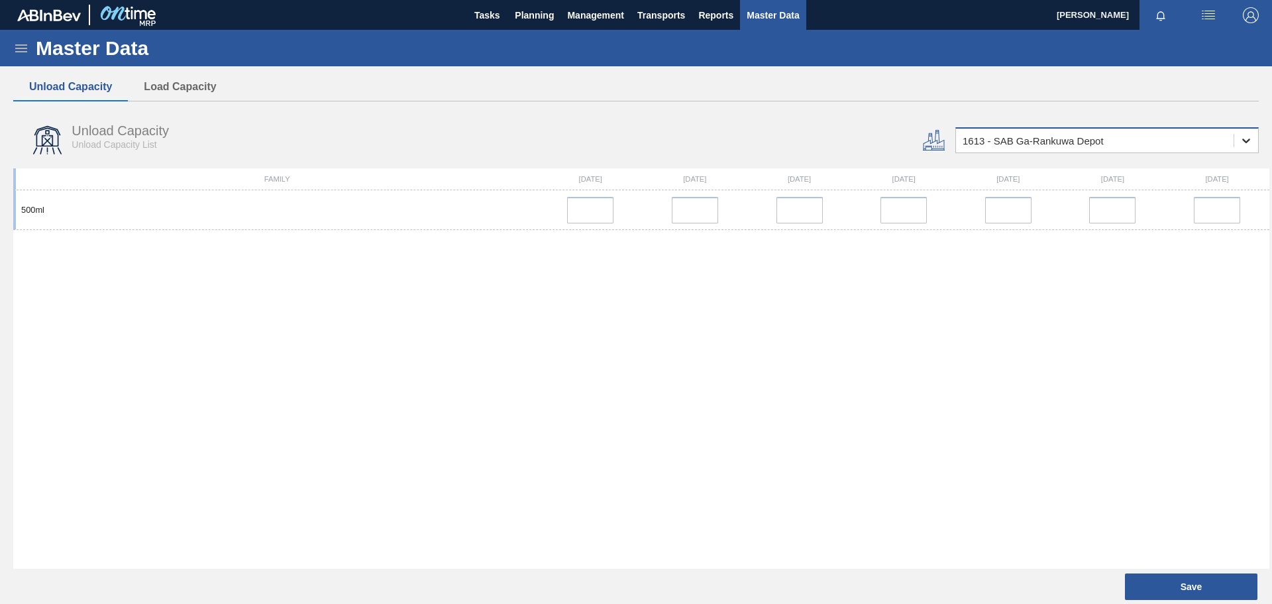
click at [1253, 140] on div at bounding box center [1247, 141] width 24 height 24
click at [535, 14] on span "Planning" at bounding box center [534, 15] width 39 height 16
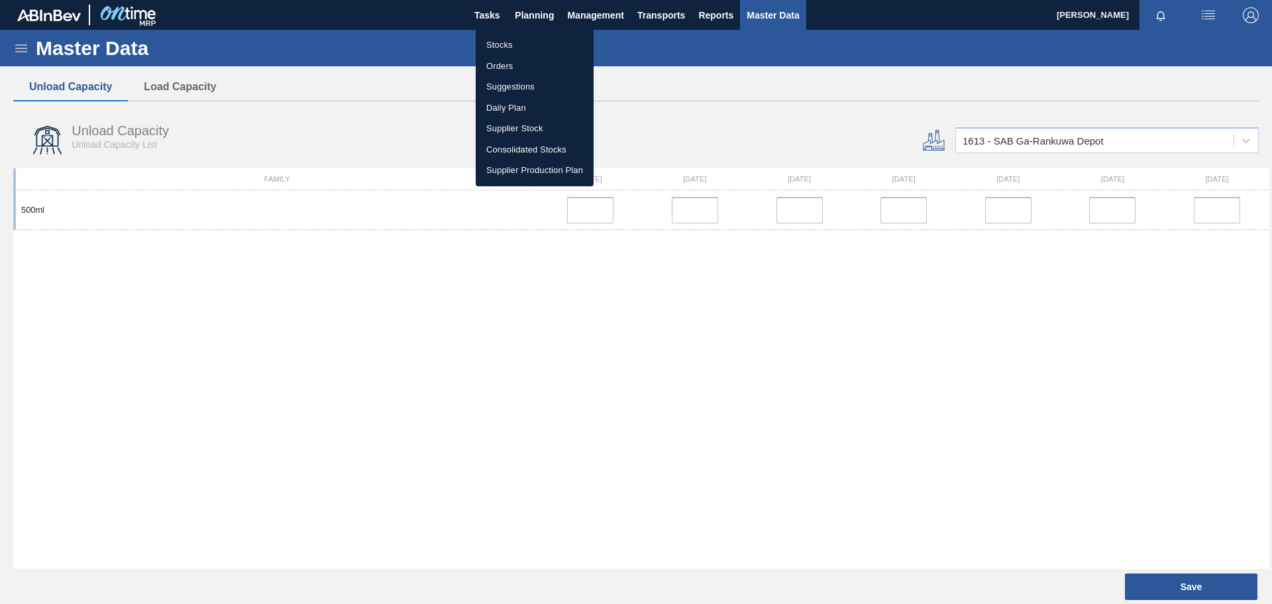
click at [508, 43] on li "Stocks" at bounding box center [535, 44] width 118 height 21
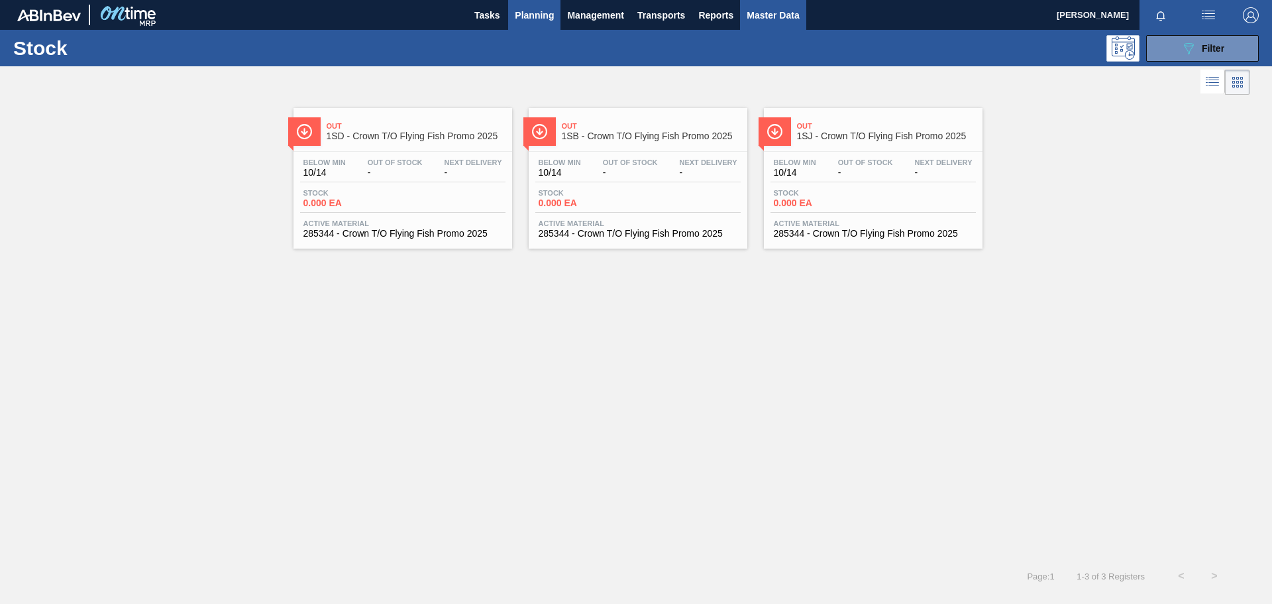
click at [760, 13] on span "Master Data" at bounding box center [773, 15] width 52 height 16
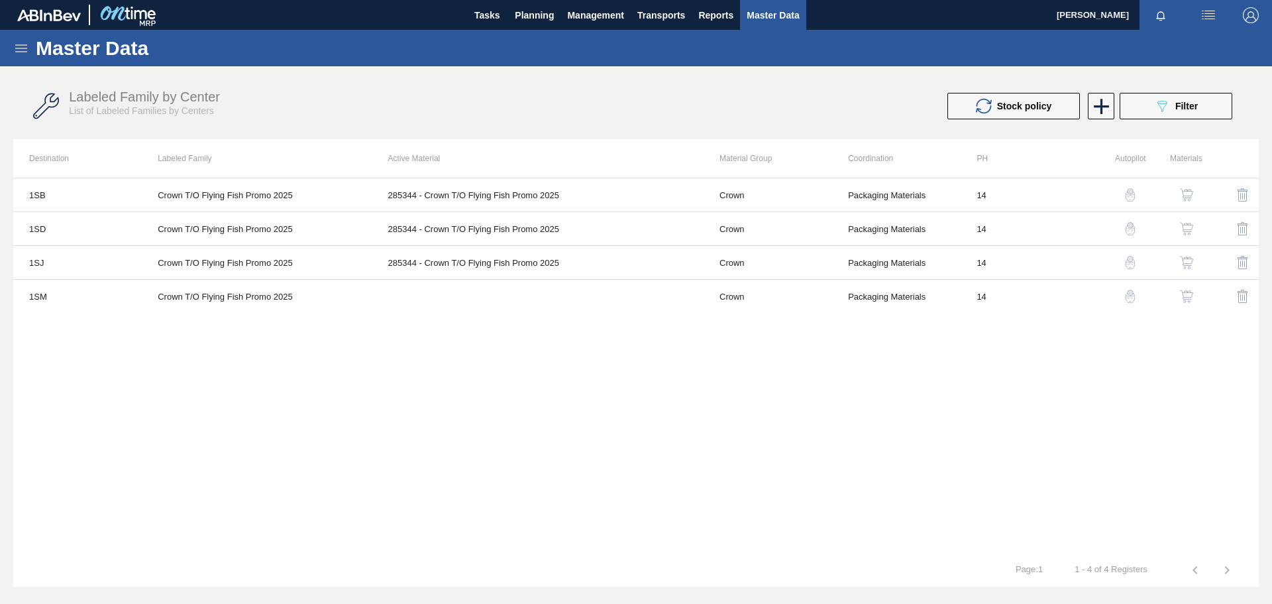
click at [1190, 298] on img "button" at bounding box center [1186, 296] width 13 height 13
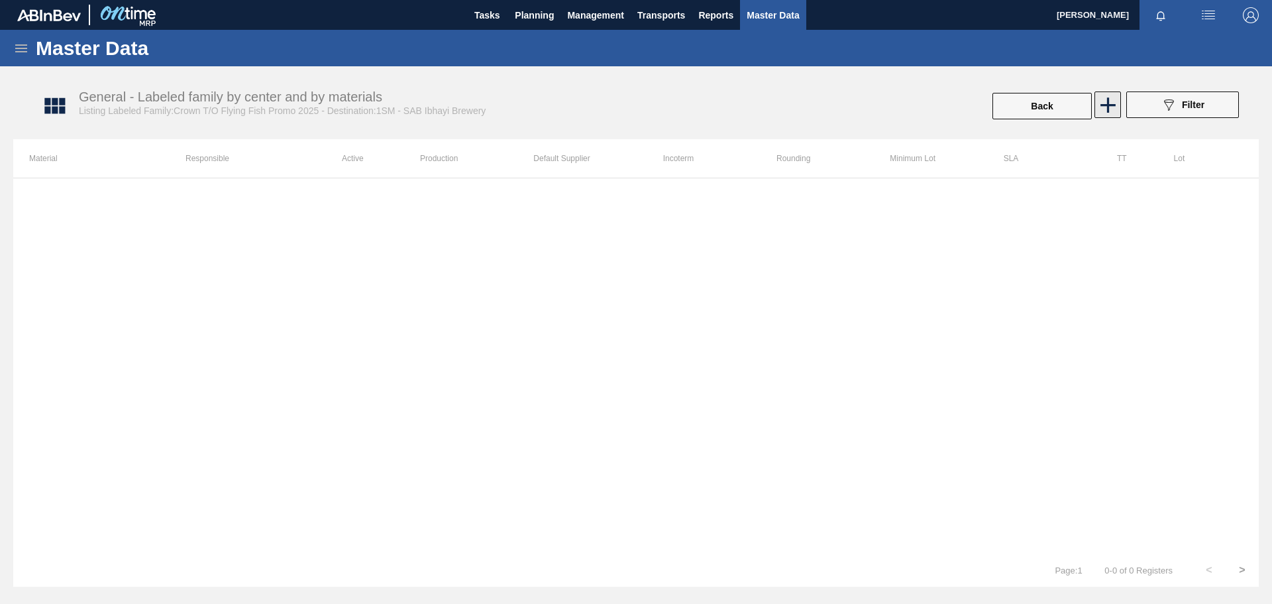
click at [1111, 102] on icon at bounding box center [1108, 105] width 26 height 26
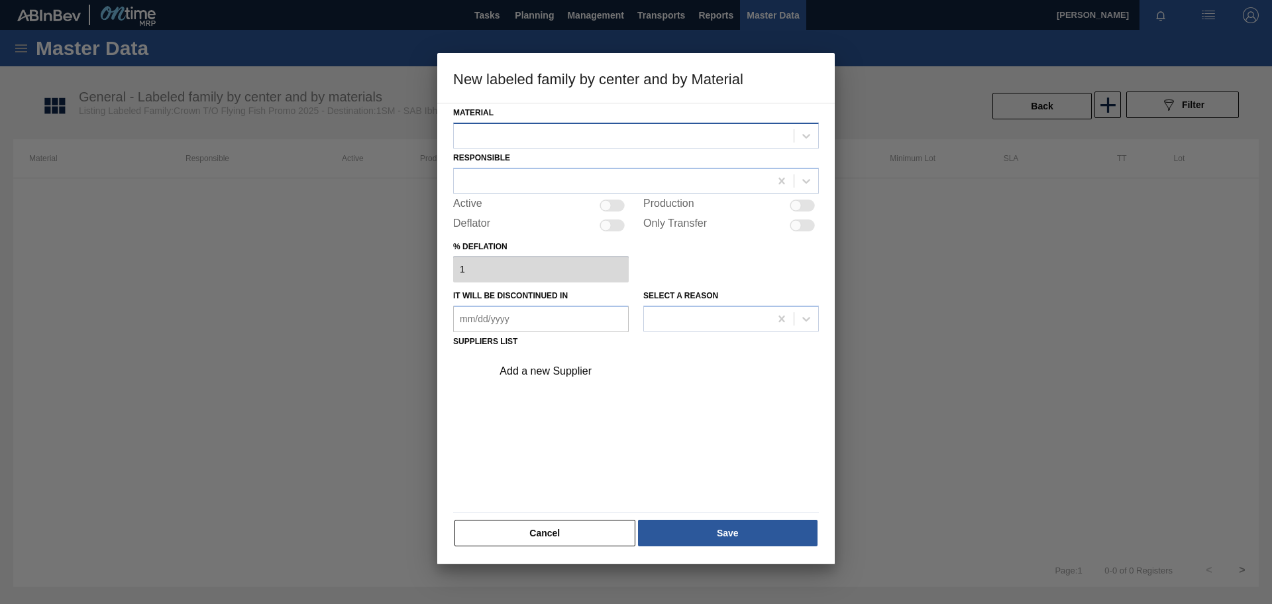
click at [563, 134] on div at bounding box center [624, 135] width 340 height 19
click at [724, 415] on div "Add a new Supplier" at bounding box center [636, 429] width 366 height 156
click at [541, 140] on div at bounding box center [624, 135] width 340 height 19
type input "285344"
click at [539, 527] on button "Cancel" at bounding box center [545, 533] width 181 height 27
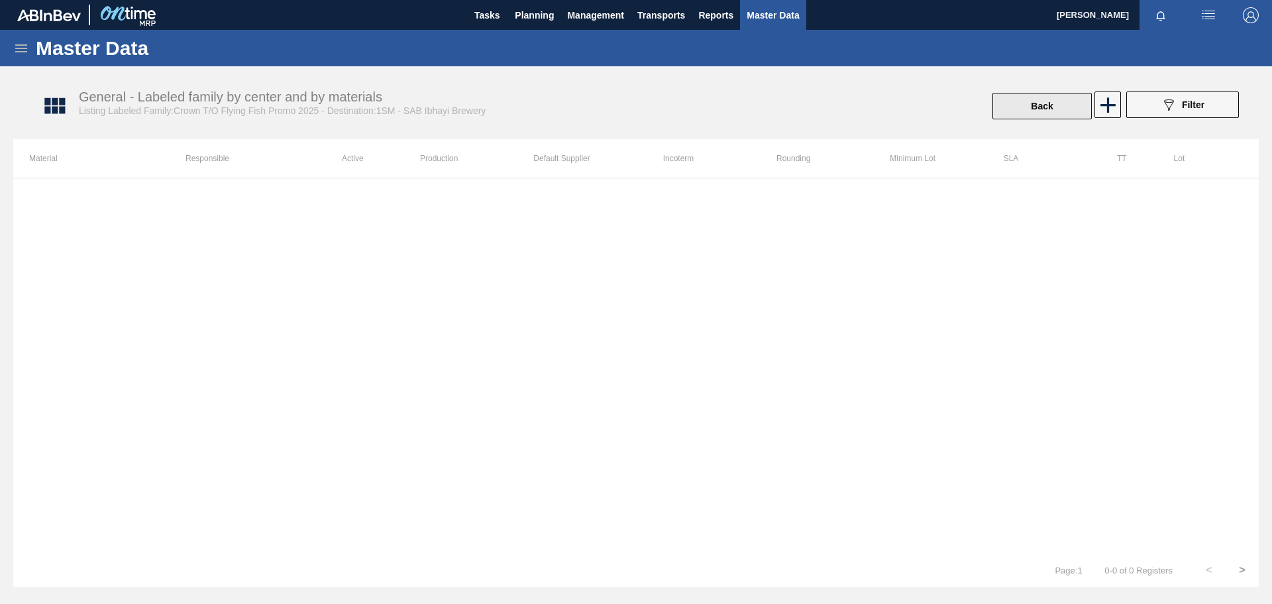
click at [1040, 107] on button "Back" at bounding box center [1042, 106] width 99 height 27
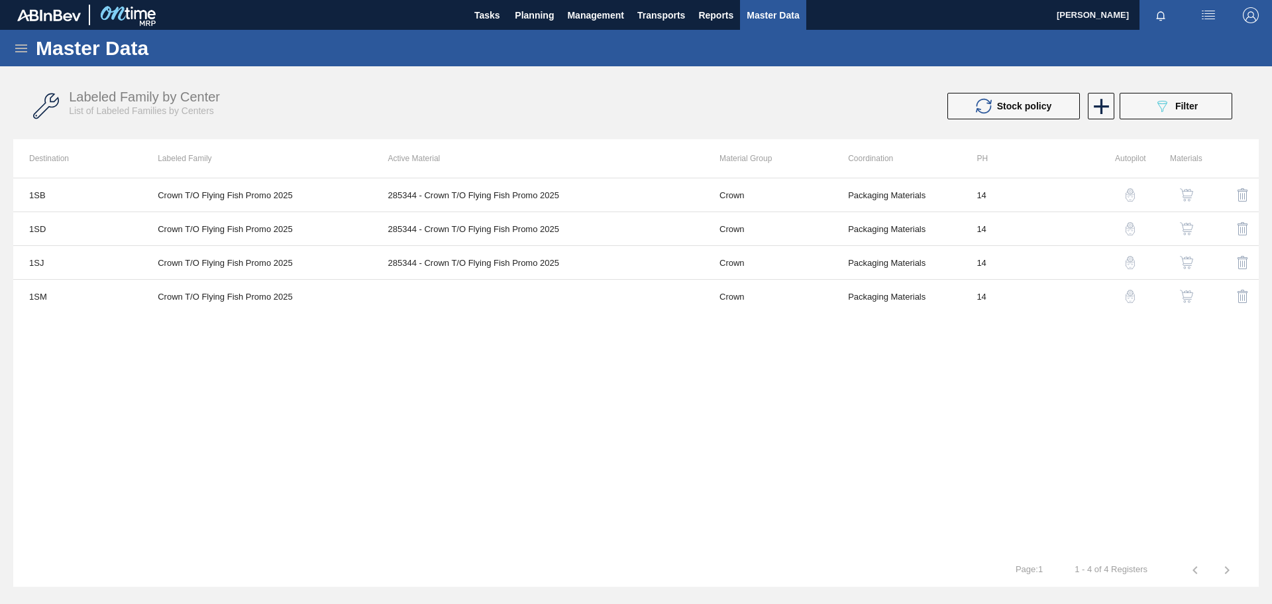
click at [25, 48] on icon at bounding box center [21, 48] width 12 height 8
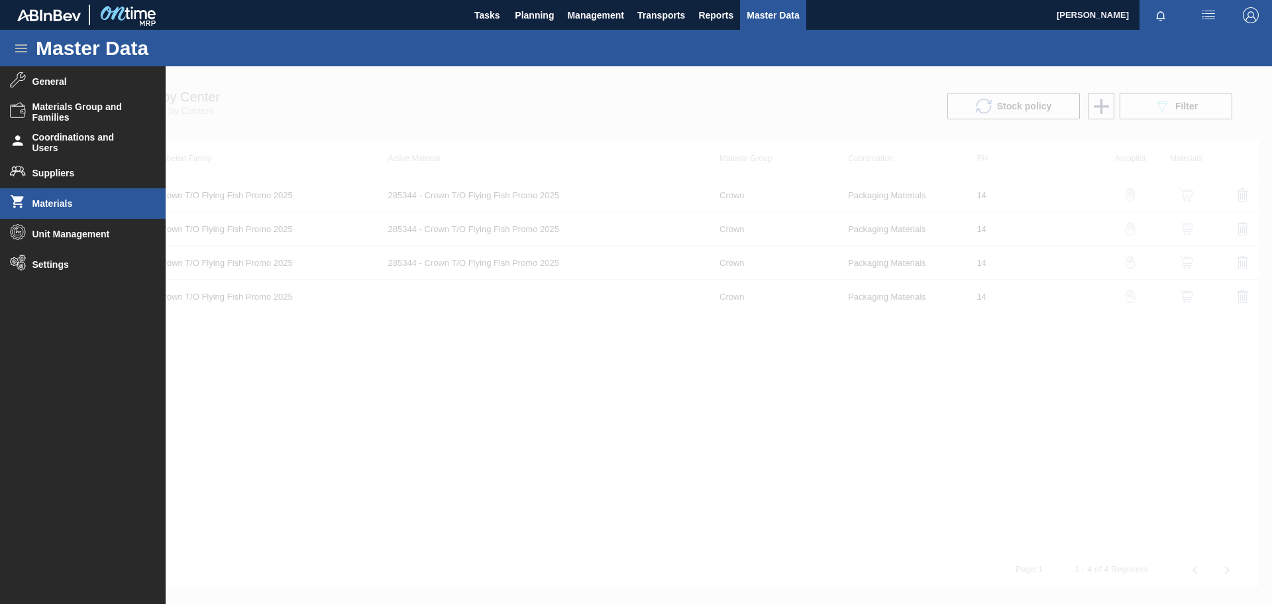
click at [60, 201] on span "Materials" at bounding box center [86, 203] width 109 height 11
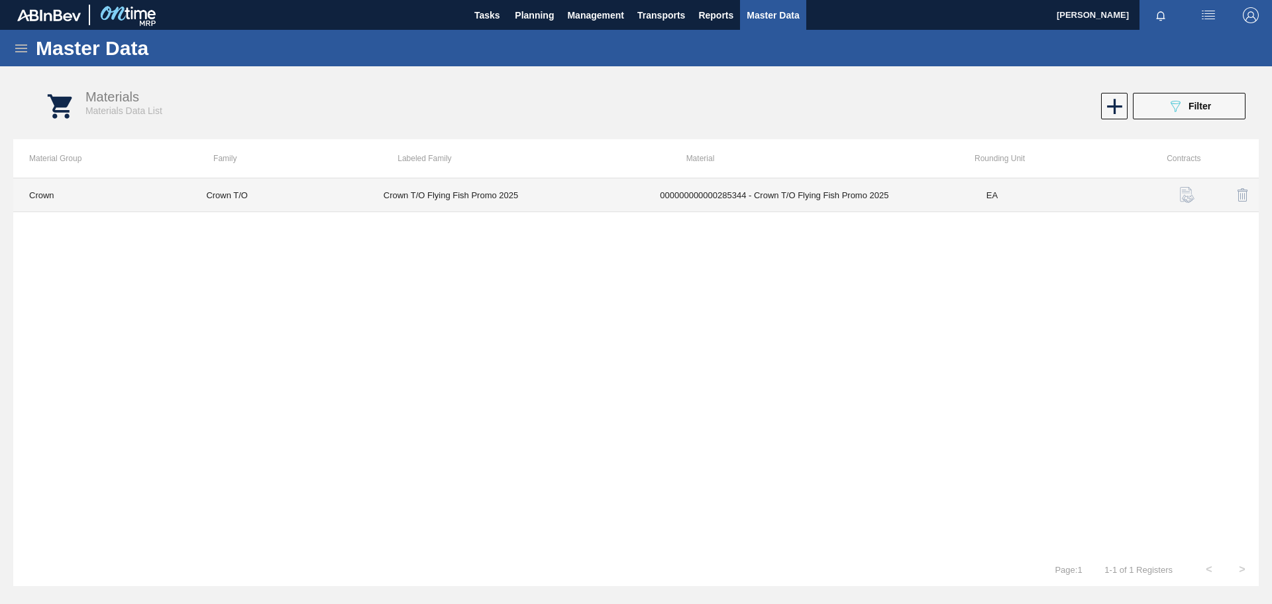
click at [777, 202] on td "000000000000285344 - Crown T/O Flying Fish Promo 2025" at bounding box center [807, 195] width 327 height 34
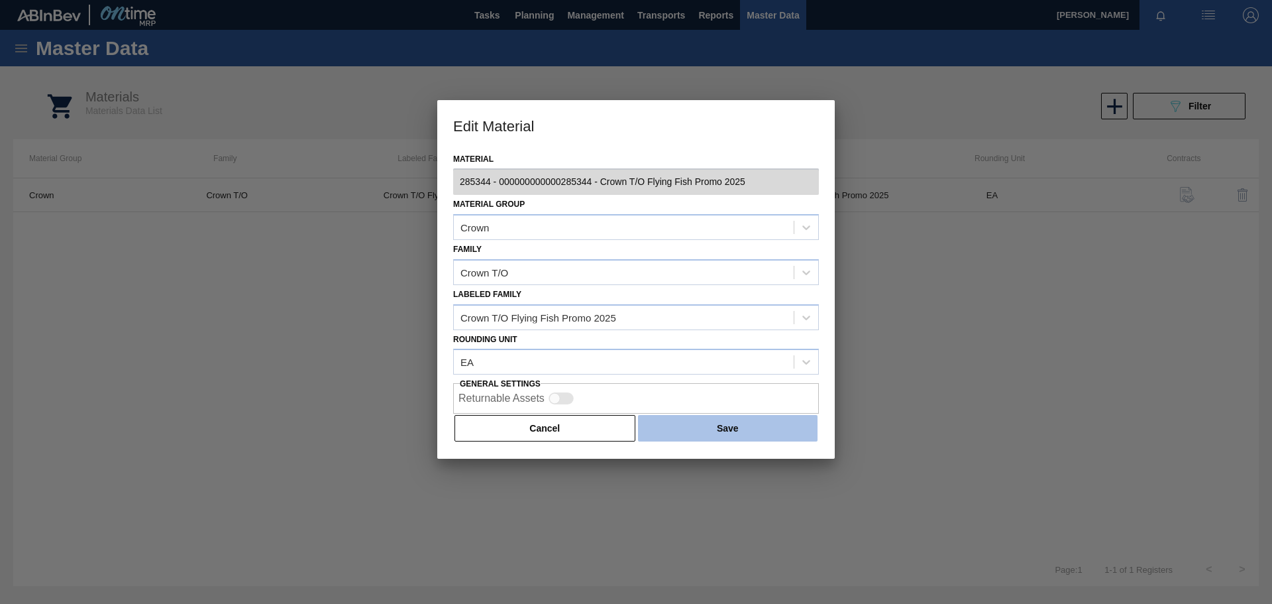
click at [700, 421] on button "Save" at bounding box center [728, 428] width 180 height 27
click at [722, 425] on button "Save" at bounding box center [728, 428] width 180 height 27
click at [733, 430] on button "Save" at bounding box center [728, 428] width 180 height 27
click at [712, 427] on button "Save" at bounding box center [728, 428] width 180 height 27
click at [711, 424] on button "Save" at bounding box center [728, 428] width 180 height 27
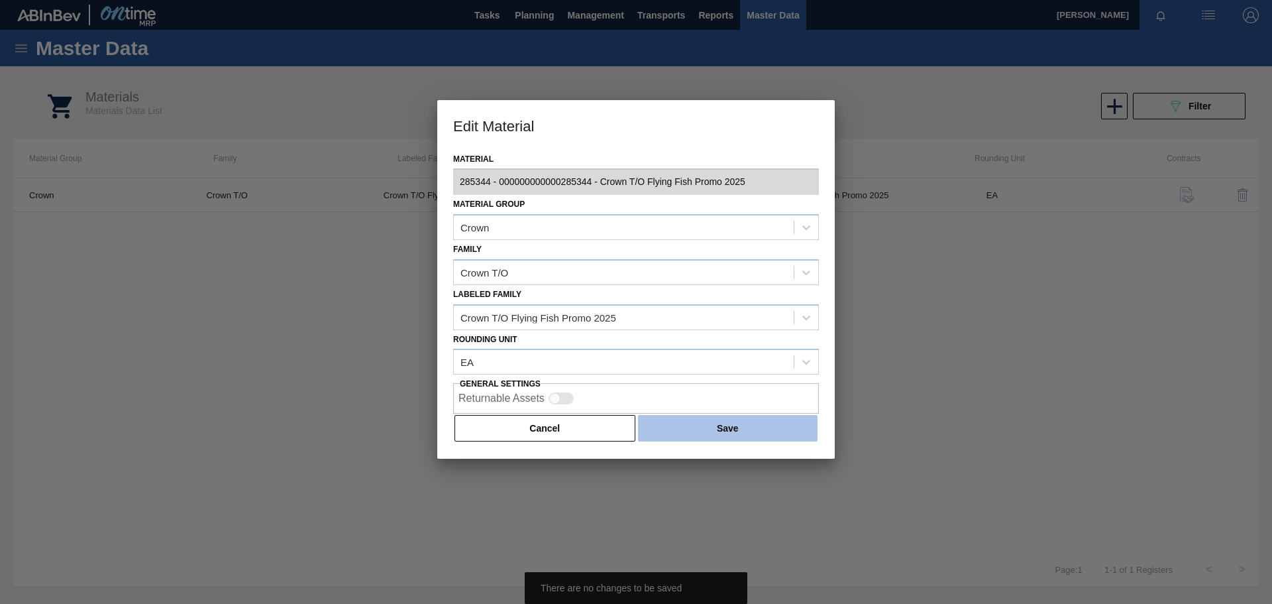
click at [711, 425] on button "Save" at bounding box center [728, 428] width 180 height 27
click at [710, 424] on button "Save" at bounding box center [728, 428] width 180 height 27
click at [708, 425] on button "Save" at bounding box center [728, 428] width 180 height 27
click at [602, 425] on button "Cancel" at bounding box center [545, 428] width 181 height 27
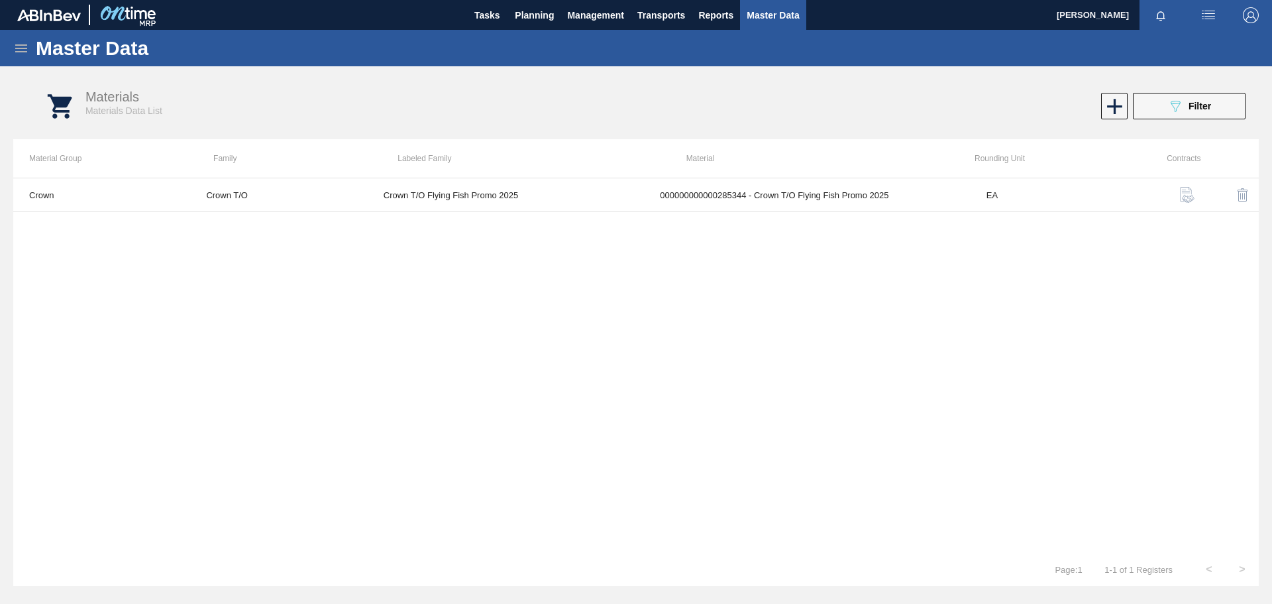
click at [23, 46] on icon at bounding box center [21, 48] width 16 height 16
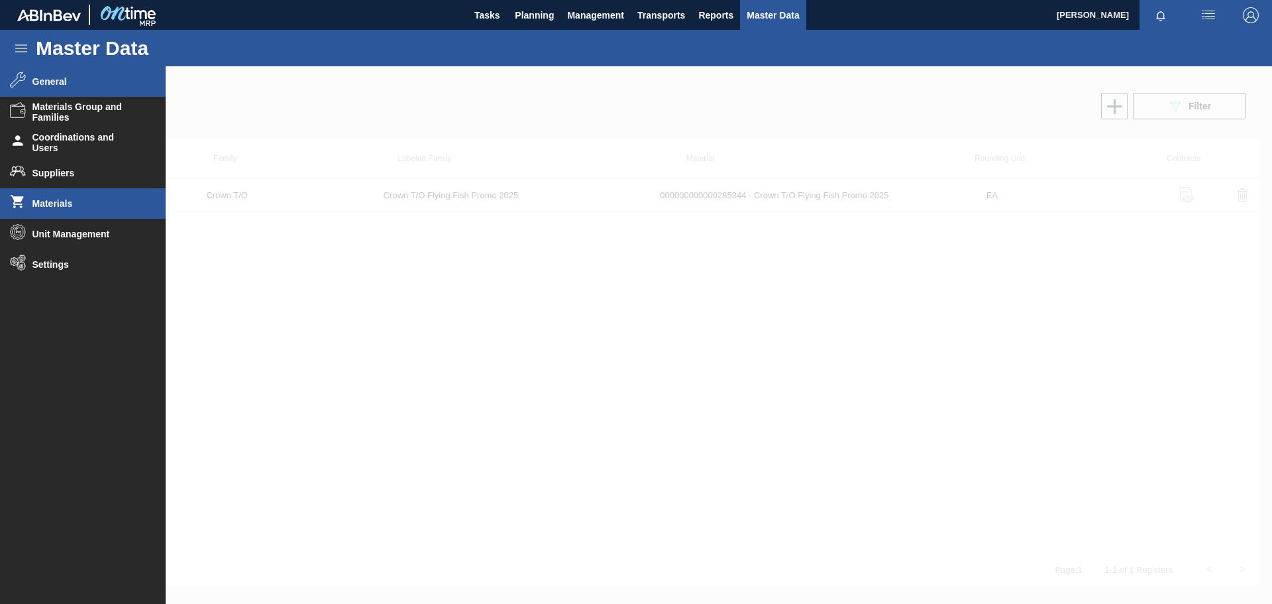
click at [80, 84] on span "General" at bounding box center [86, 81] width 109 height 11
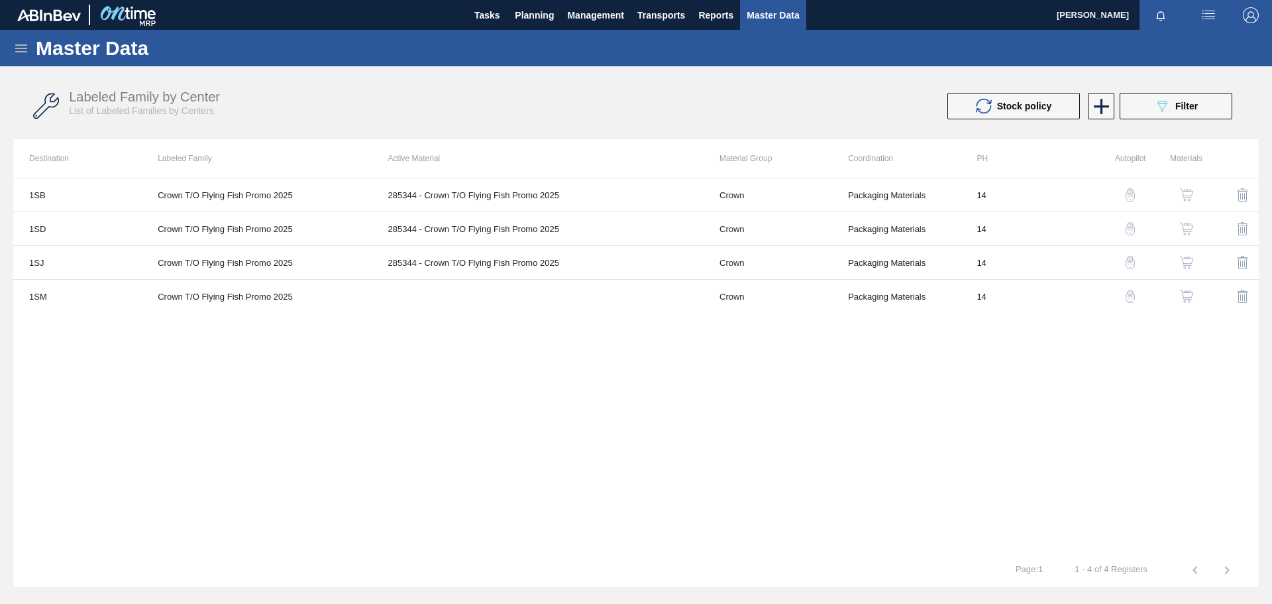
click at [1186, 299] on img "button" at bounding box center [1186, 296] width 13 height 13
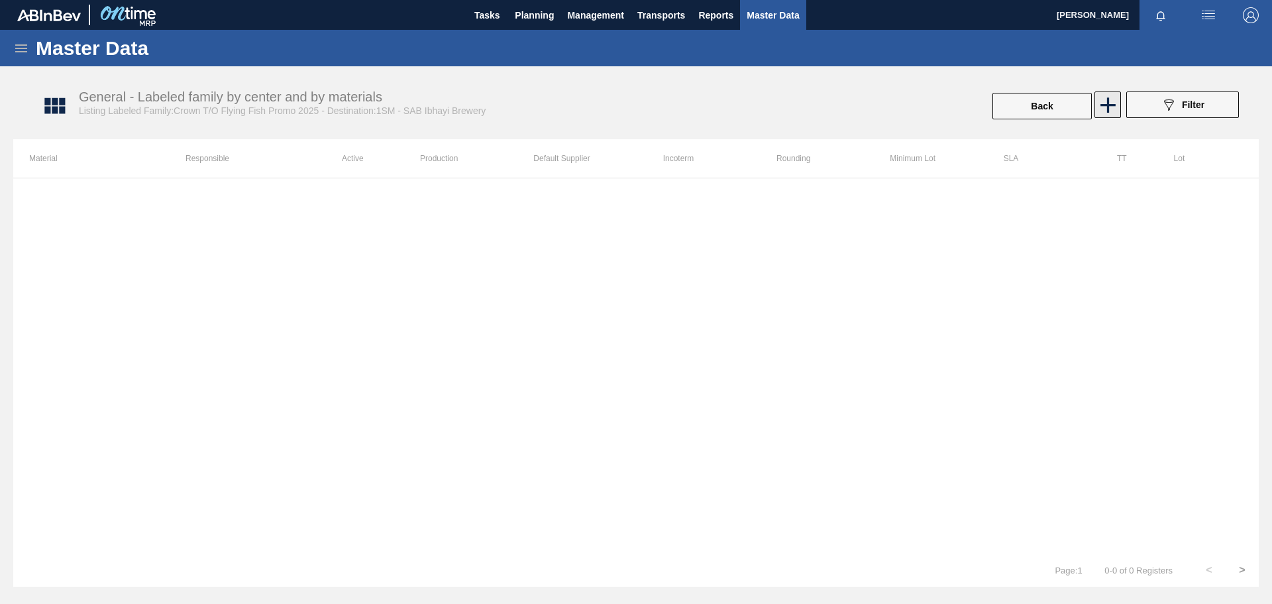
click at [1109, 103] on icon at bounding box center [1108, 104] width 15 height 15
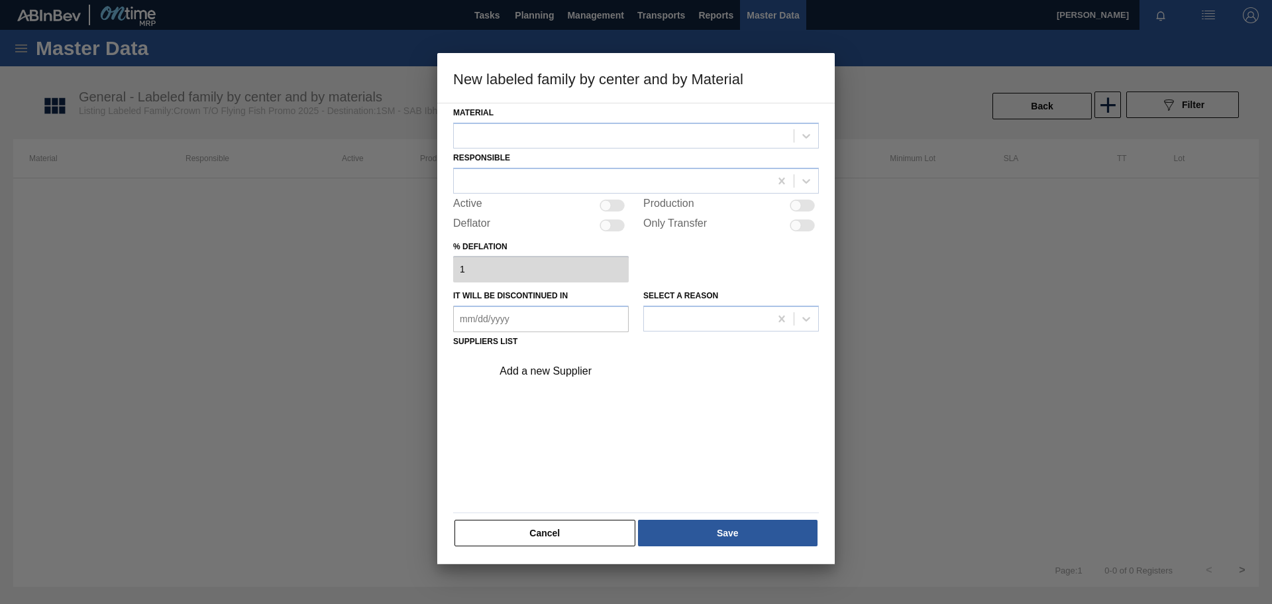
click at [549, 139] on div at bounding box center [624, 135] width 340 height 19
type input "2"
click at [556, 529] on button "Cancel" at bounding box center [545, 533] width 181 height 27
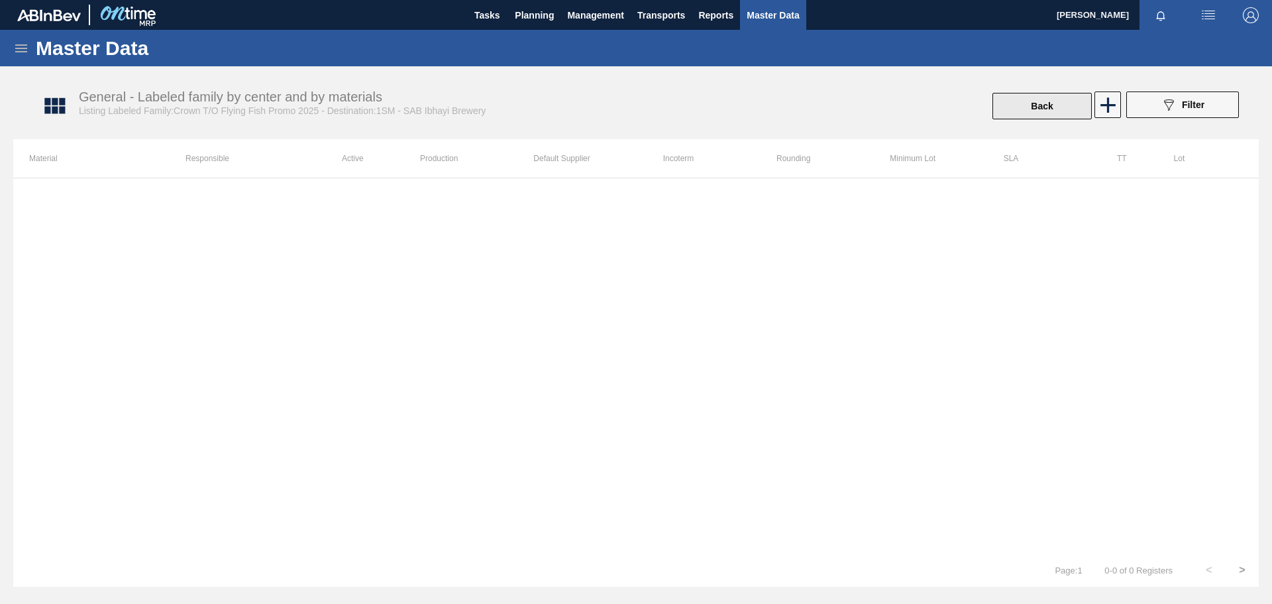
click at [1023, 110] on button "Back" at bounding box center [1042, 106] width 99 height 27
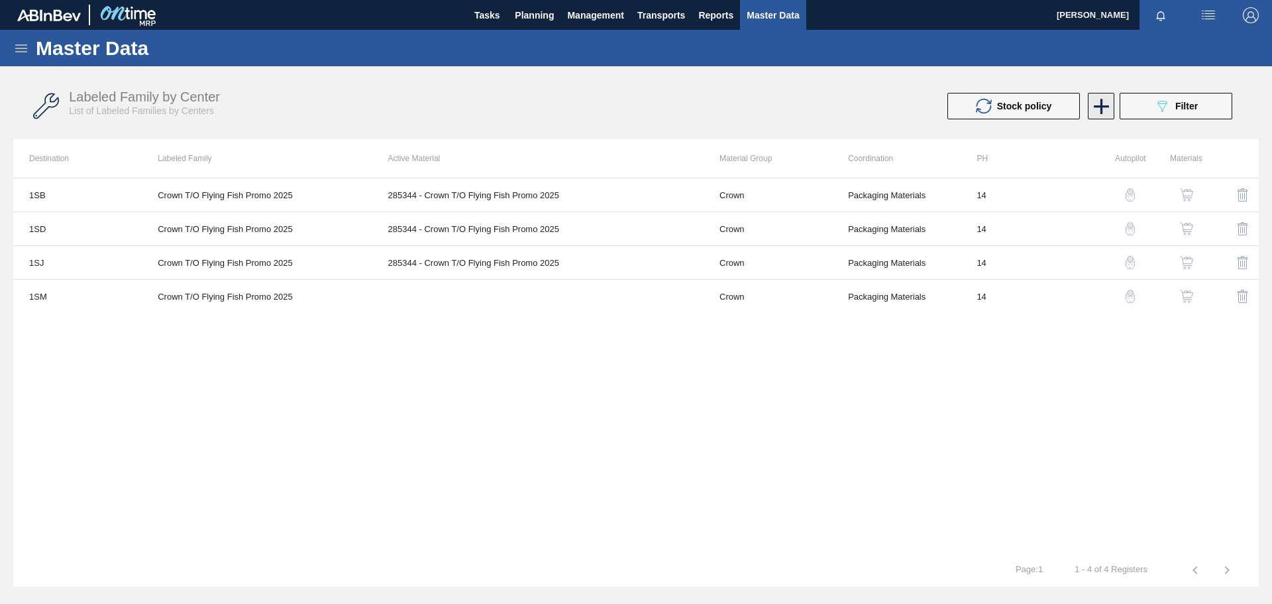
click at [1104, 110] on icon at bounding box center [1102, 106] width 26 height 26
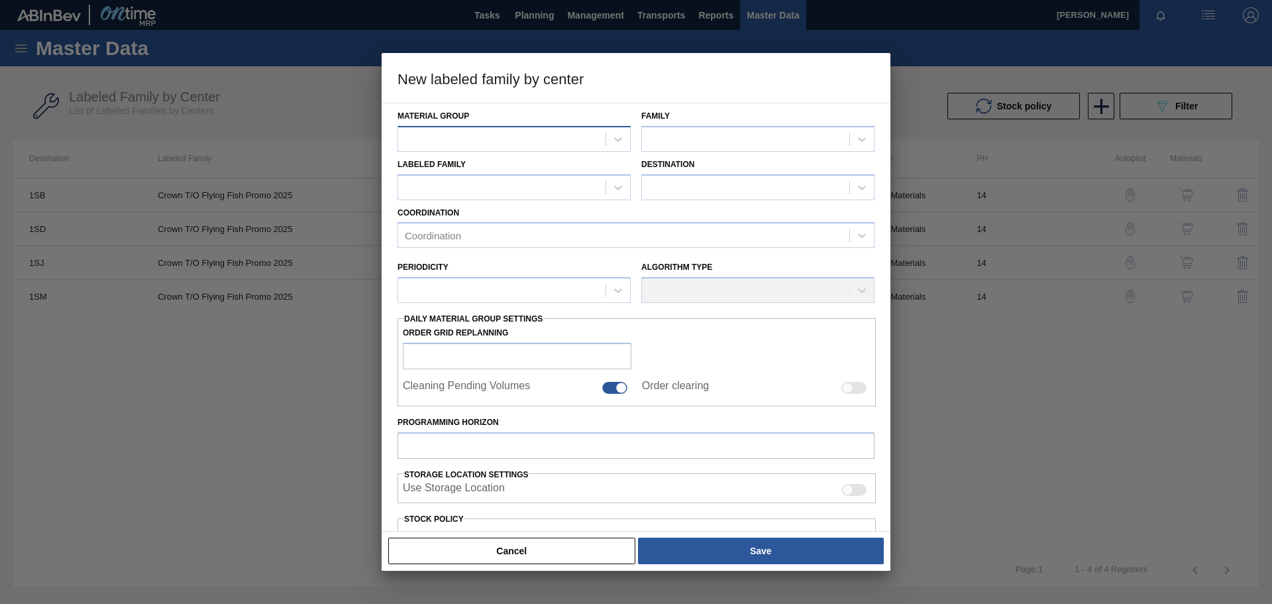
click at [506, 136] on div at bounding box center [501, 138] width 207 height 19
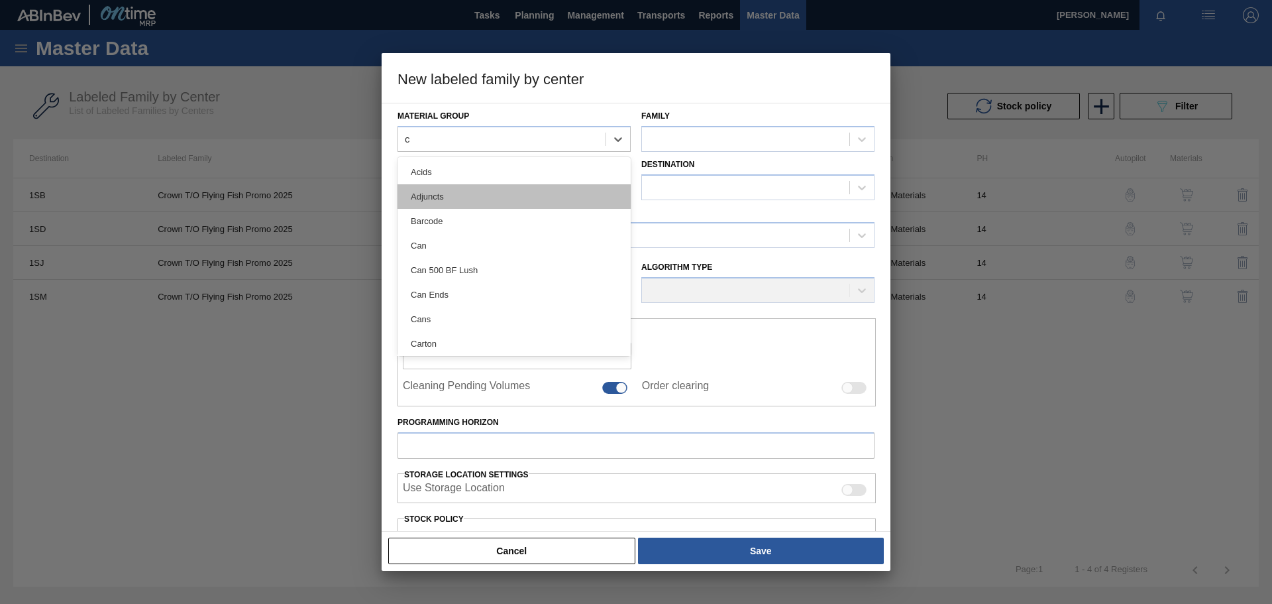
type Group "cr"
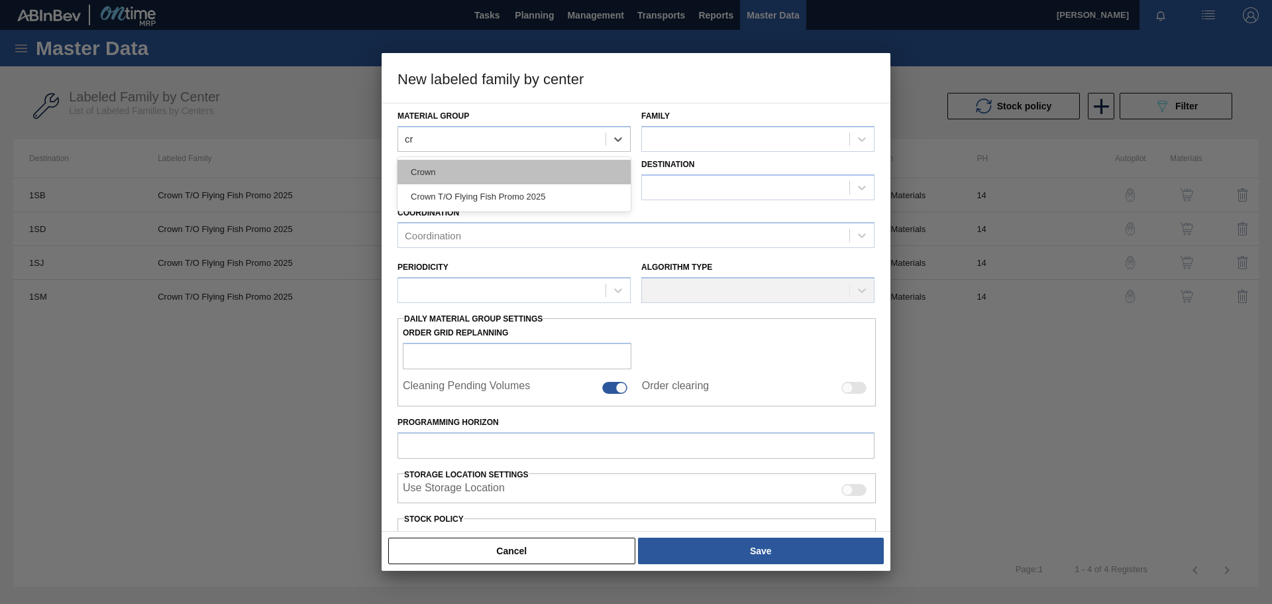
click at [493, 167] on div "Crown" at bounding box center [514, 172] width 233 height 25
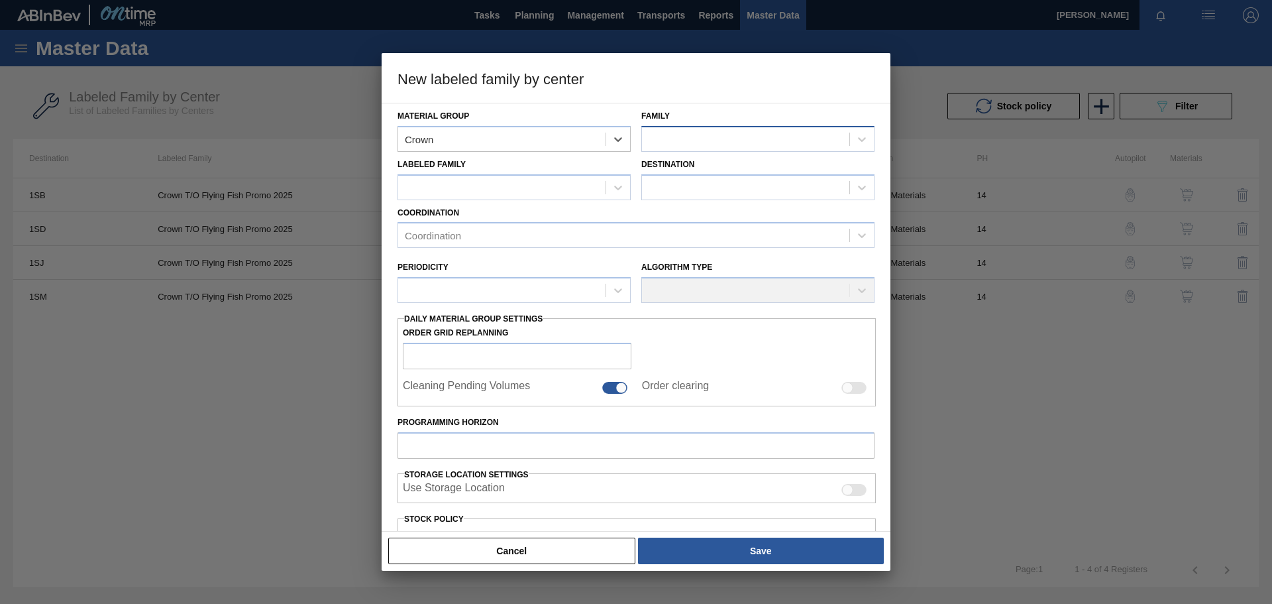
click at [693, 132] on div at bounding box center [745, 138] width 207 height 19
type input "cro"
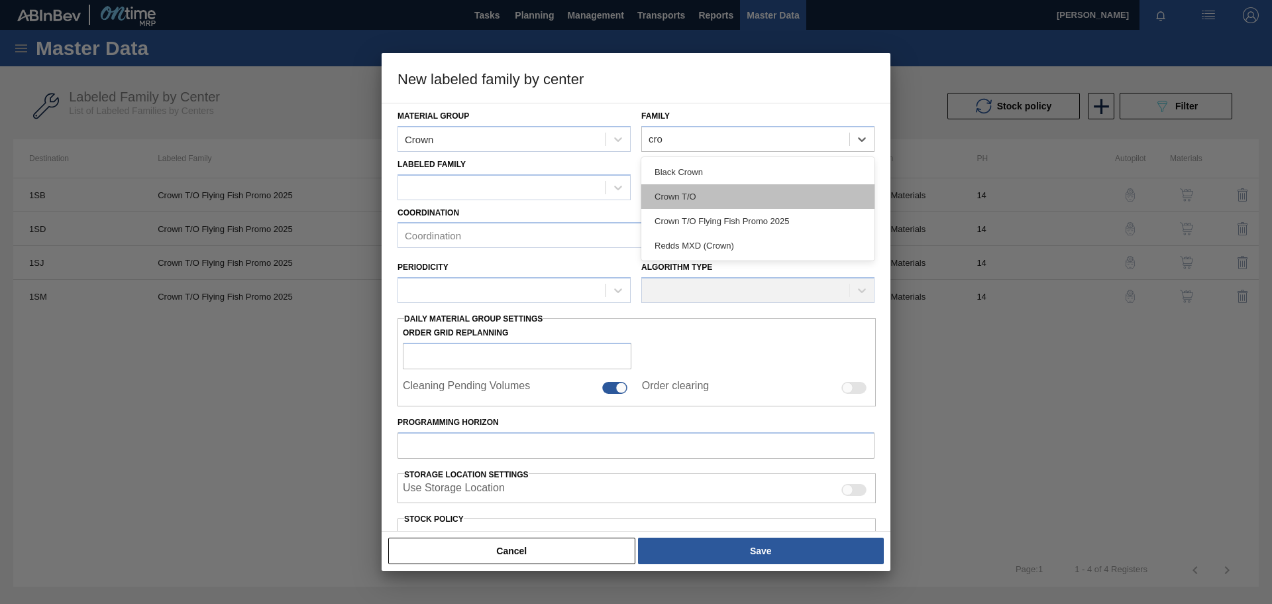
click at [688, 192] on div "Crown T/O" at bounding box center [757, 196] width 233 height 25
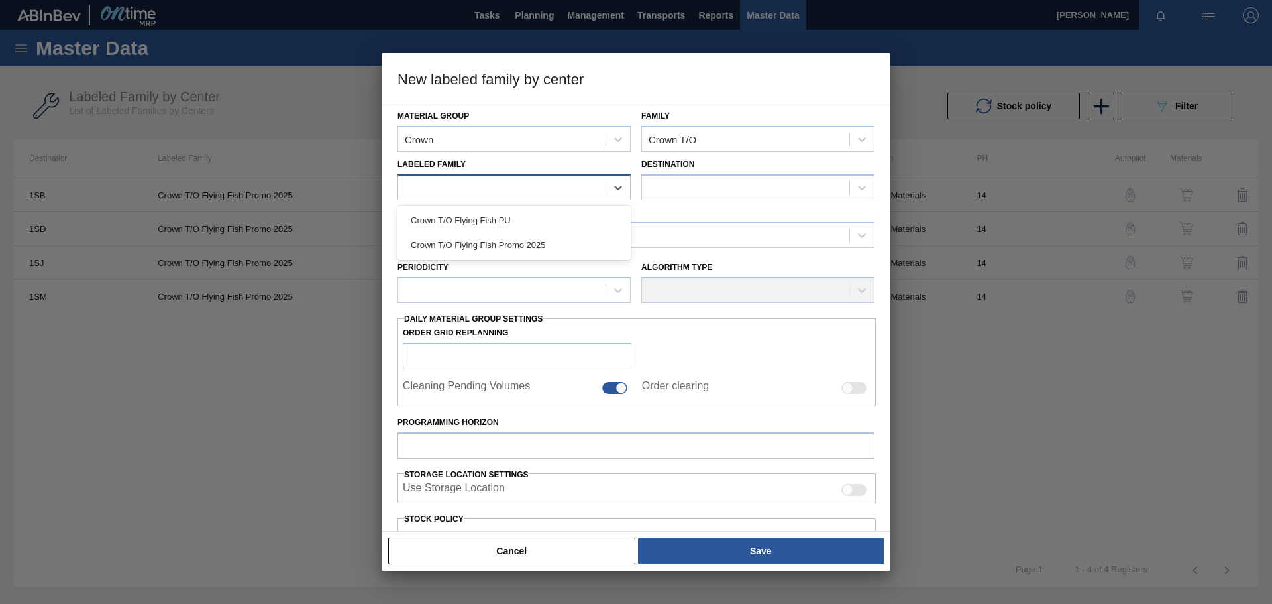
click at [482, 186] on div at bounding box center [501, 187] width 207 height 19
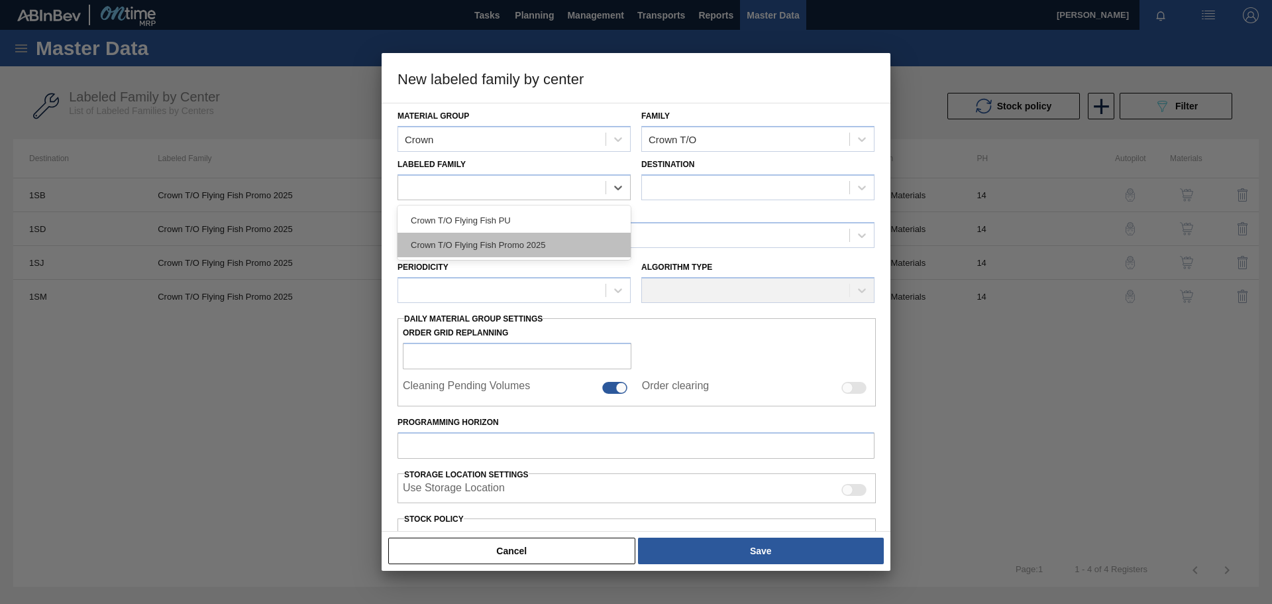
click at [476, 246] on div "Crown T/O Flying Fish Promo 2025" at bounding box center [514, 245] width 233 height 25
checkbox input "false"
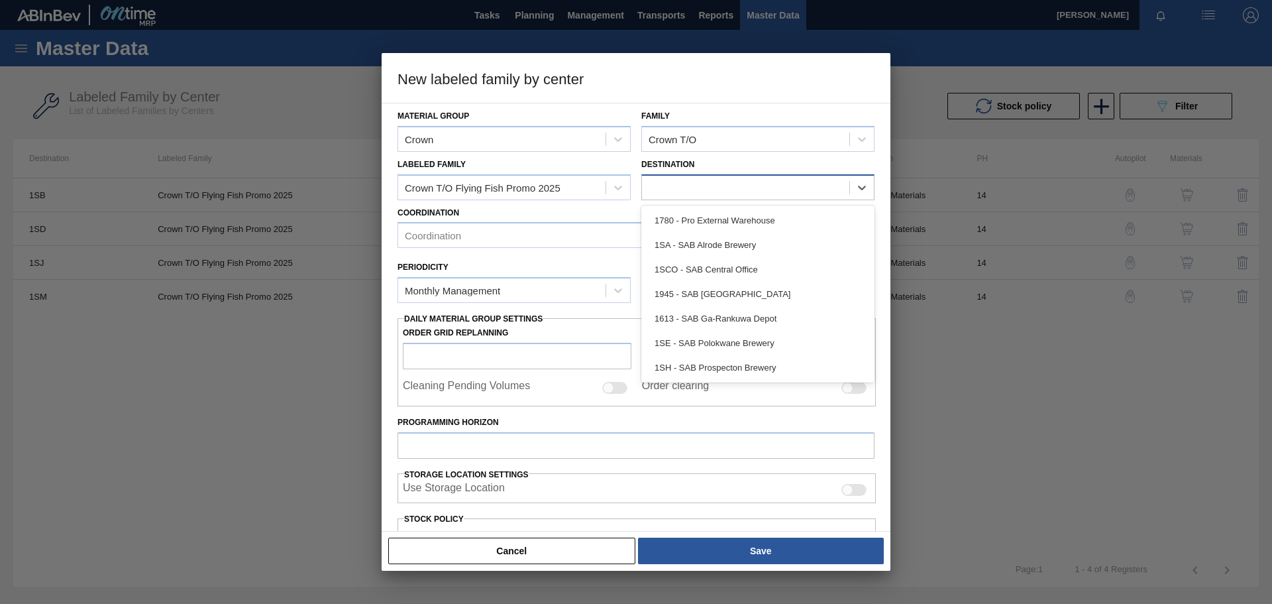
click at [695, 186] on div at bounding box center [745, 187] width 207 height 19
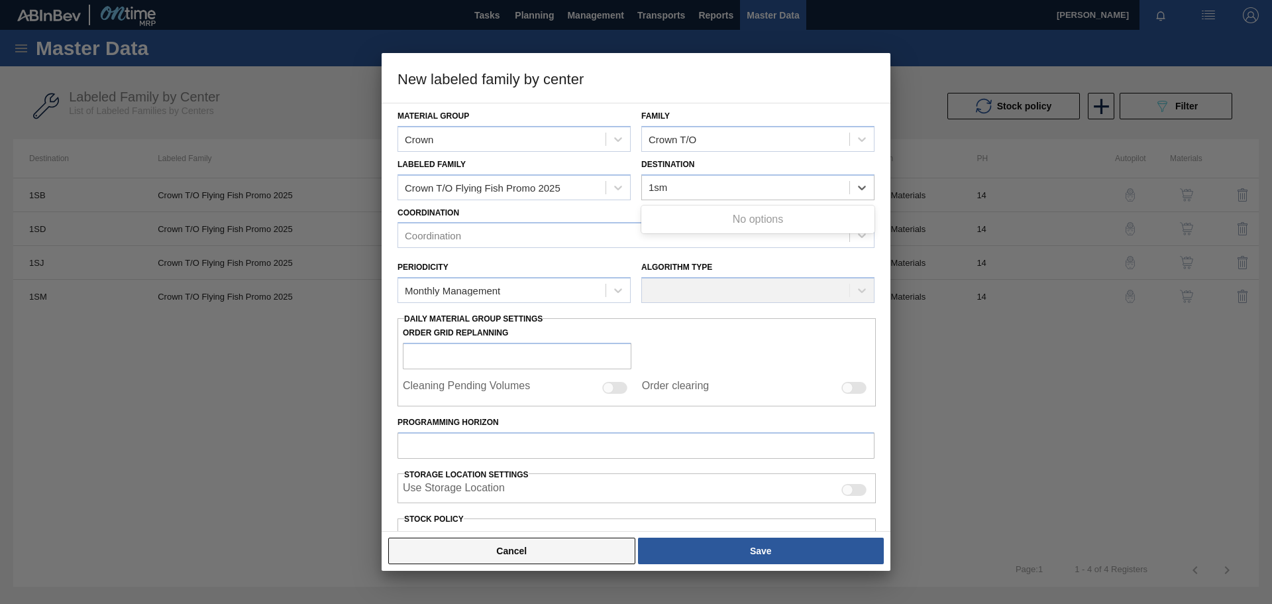
type input "1sm"
click at [524, 558] on button "Cancel" at bounding box center [511, 550] width 247 height 27
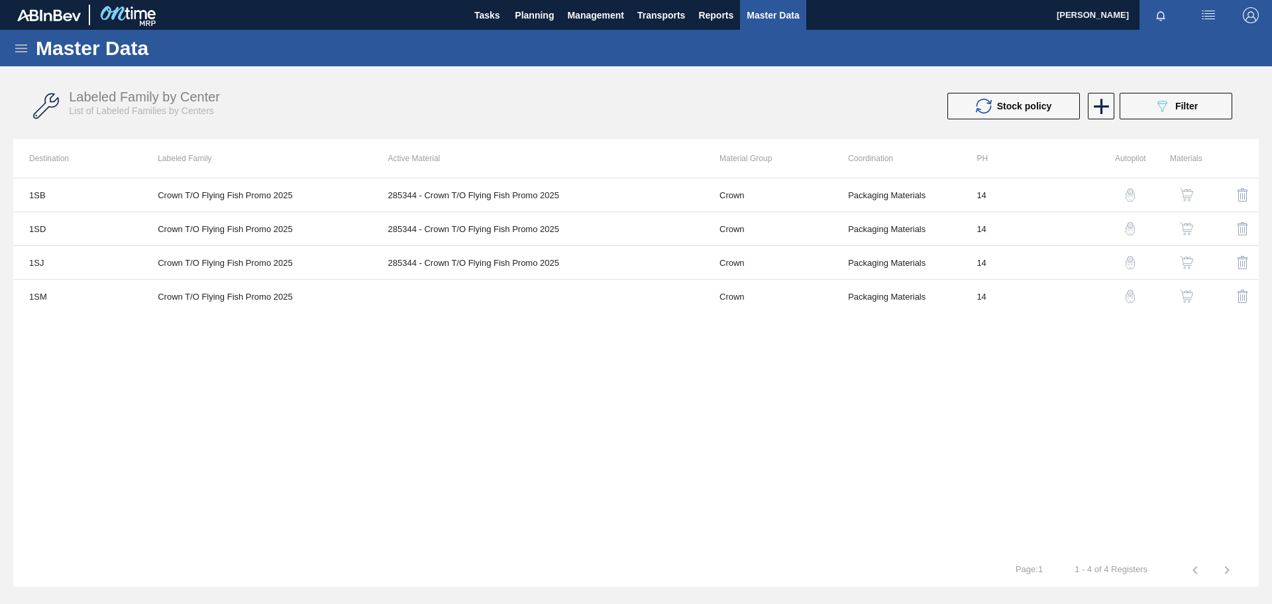
click at [1247, 298] on img "button" at bounding box center [1243, 296] width 16 height 16
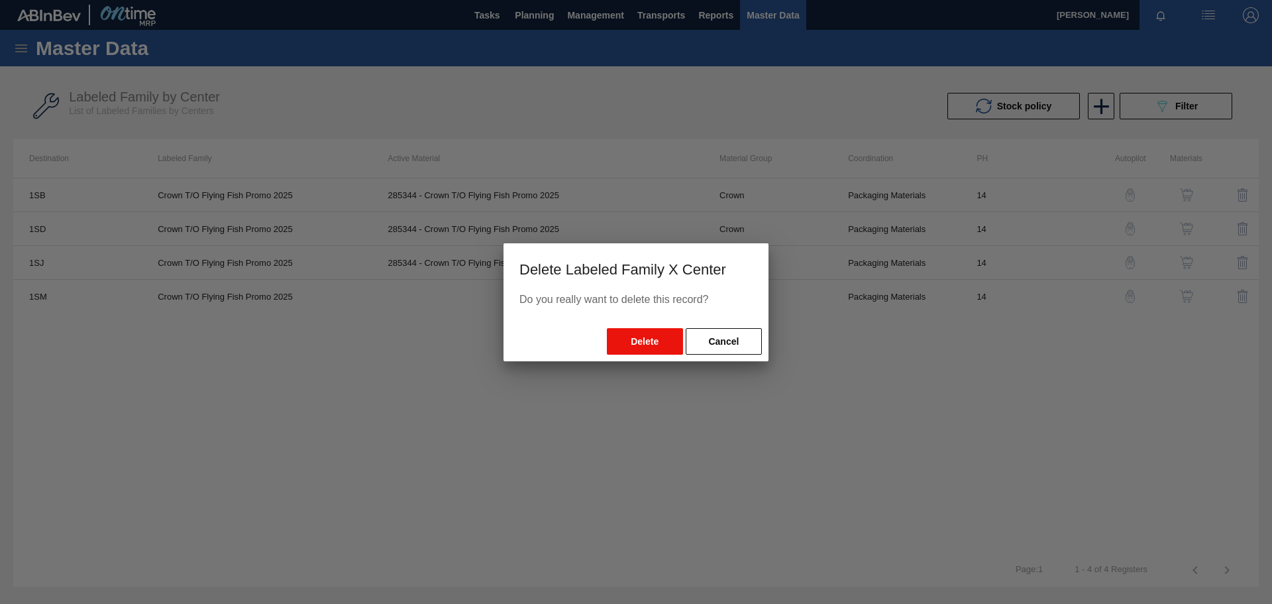
click at [645, 340] on button "Delete" at bounding box center [645, 341] width 76 height 27
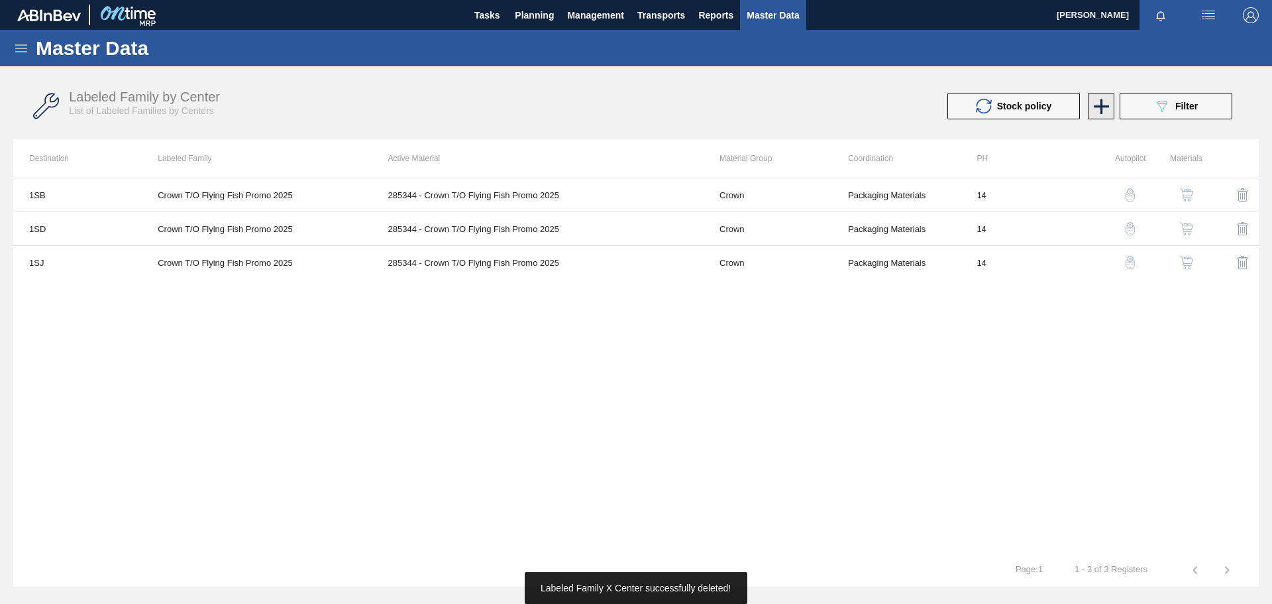
click at [1112, 105] on icon at bounding box center [1102, 106] width 26 height 26
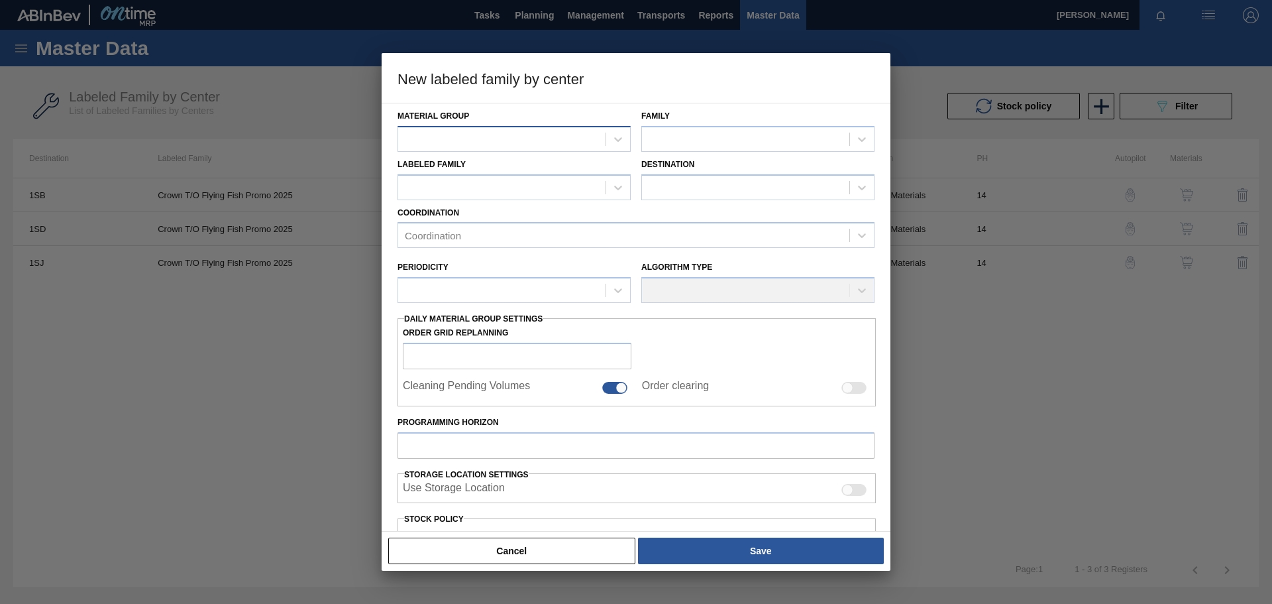
click at [530, 142] on div at bounding box center [501, 138] width 207 height 19
type Group "crown"
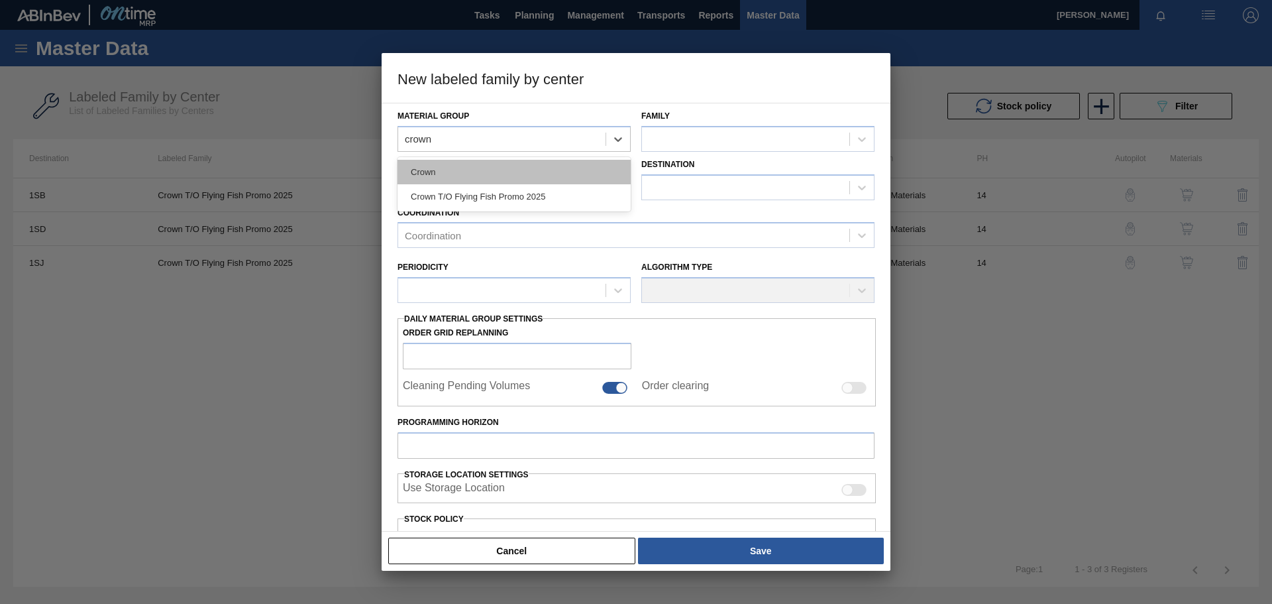
click at [504, 174] on div "Crown" at bounding box center [514, 172] width 233 height 25
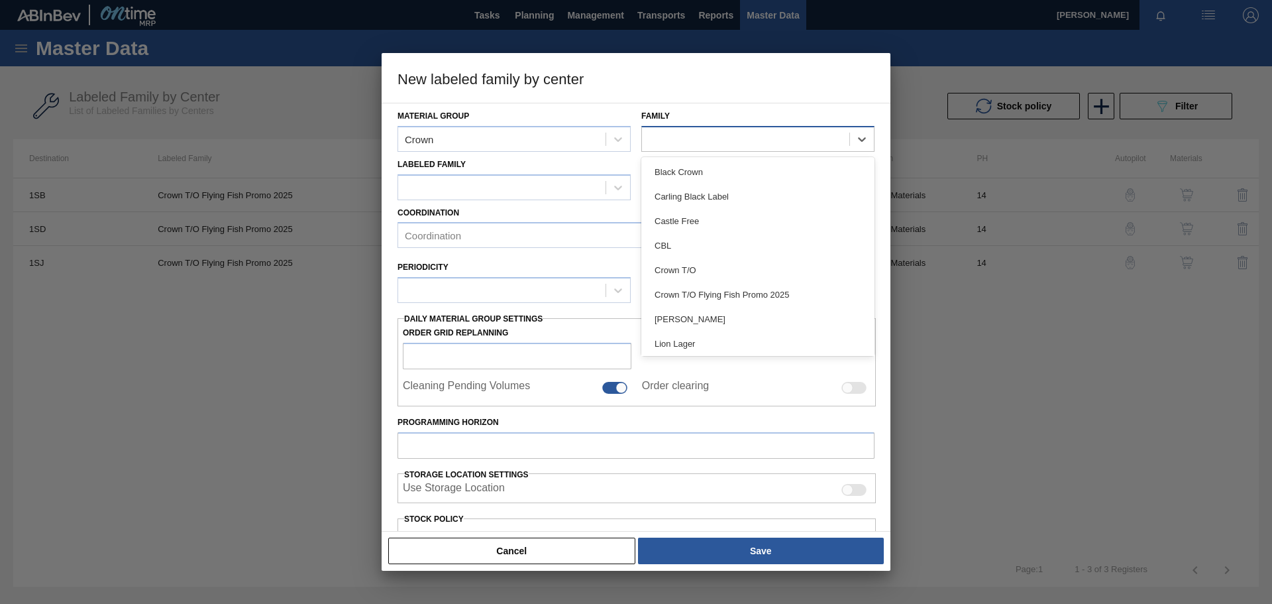
click at [699, 134] on div at bounding box center [745, 138] width 207 height 19
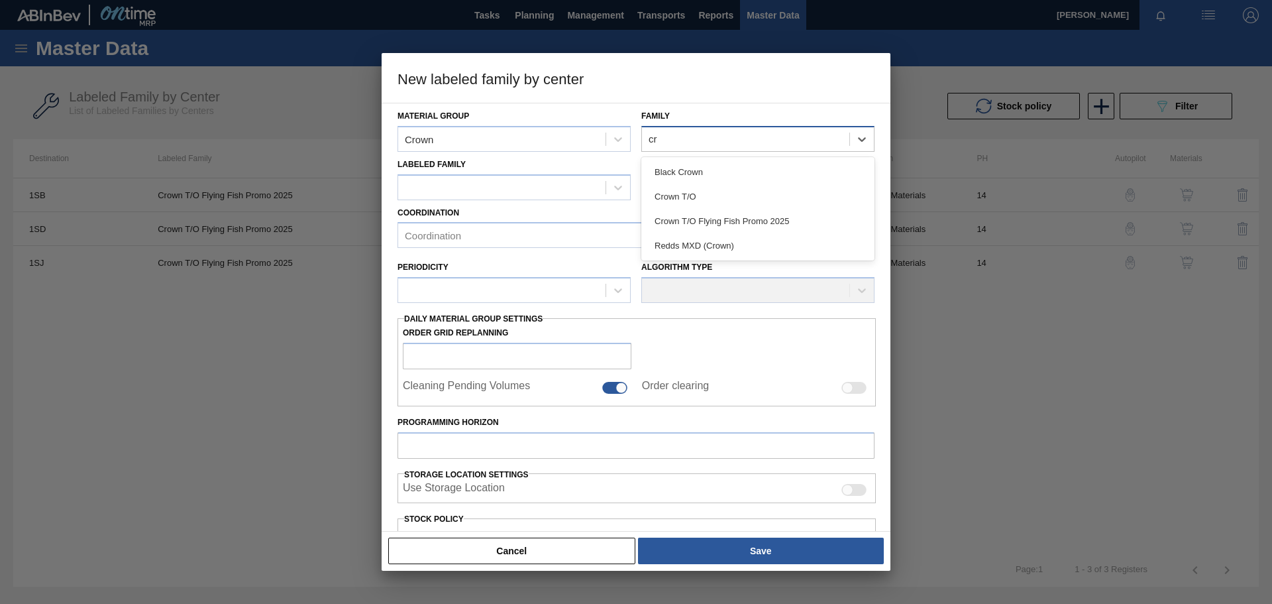
type input "cro"
click at [679, 192] on div "Crown T/O" at bounding box center [757, 196] width 233 height 25
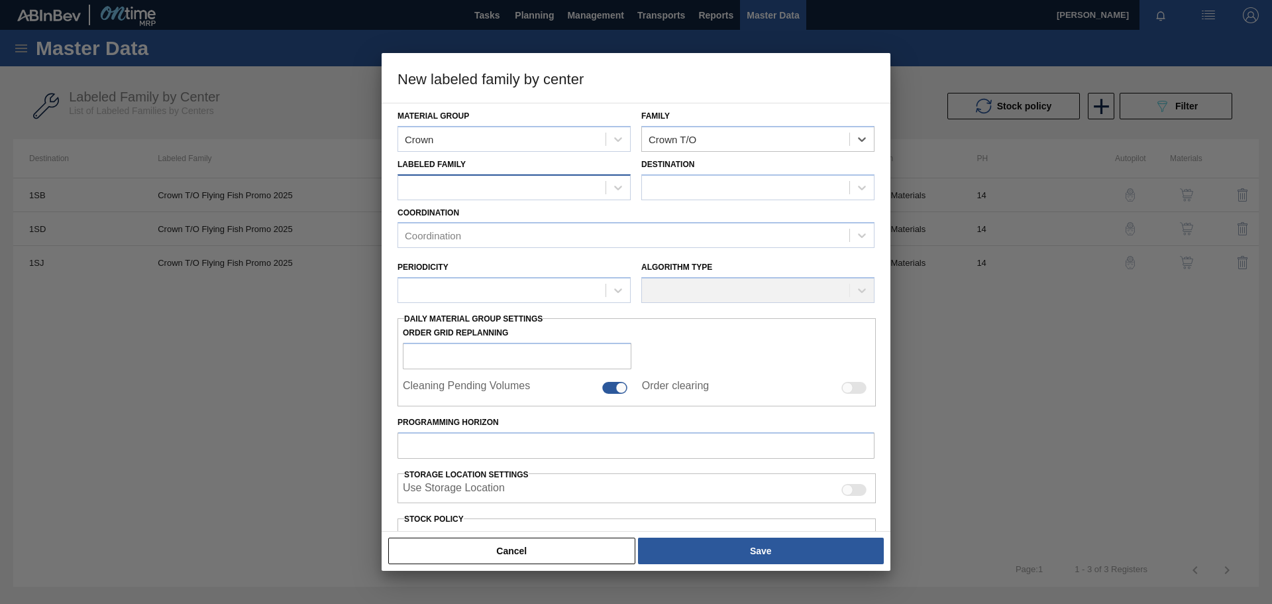
click at [470, 195] on div at bounding box center [501, 187] width 207 height 19
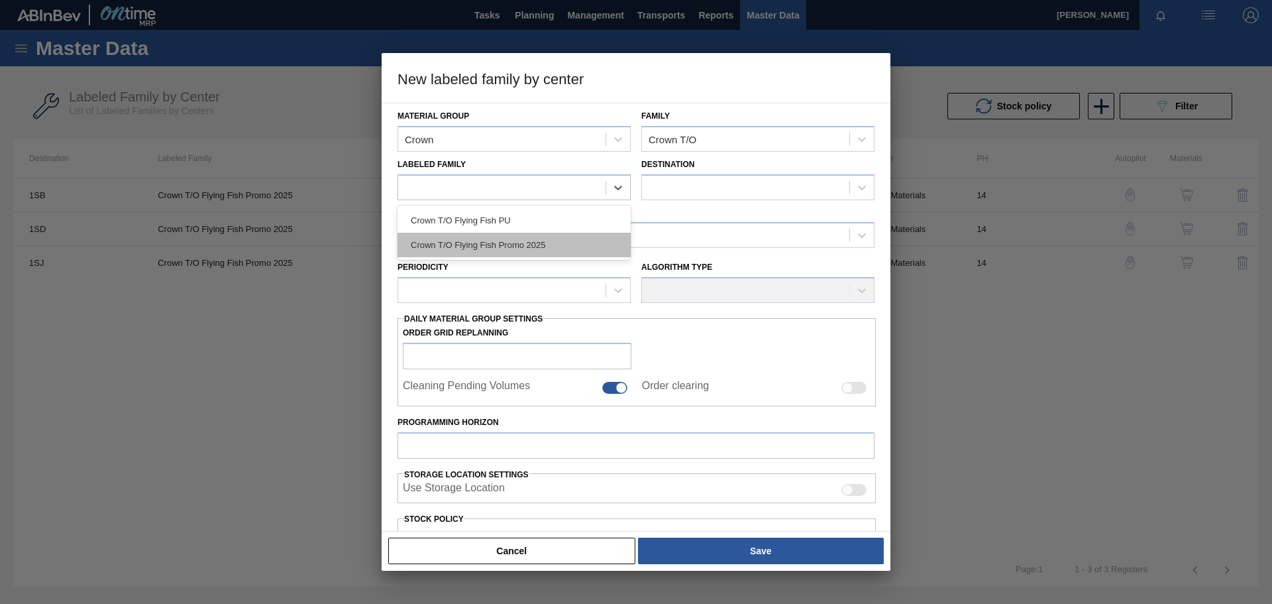
click at [471, 244] on div "Crown T/O Flying Fish Promo 2025" at bounding box center [514, 245] width 233 height 25
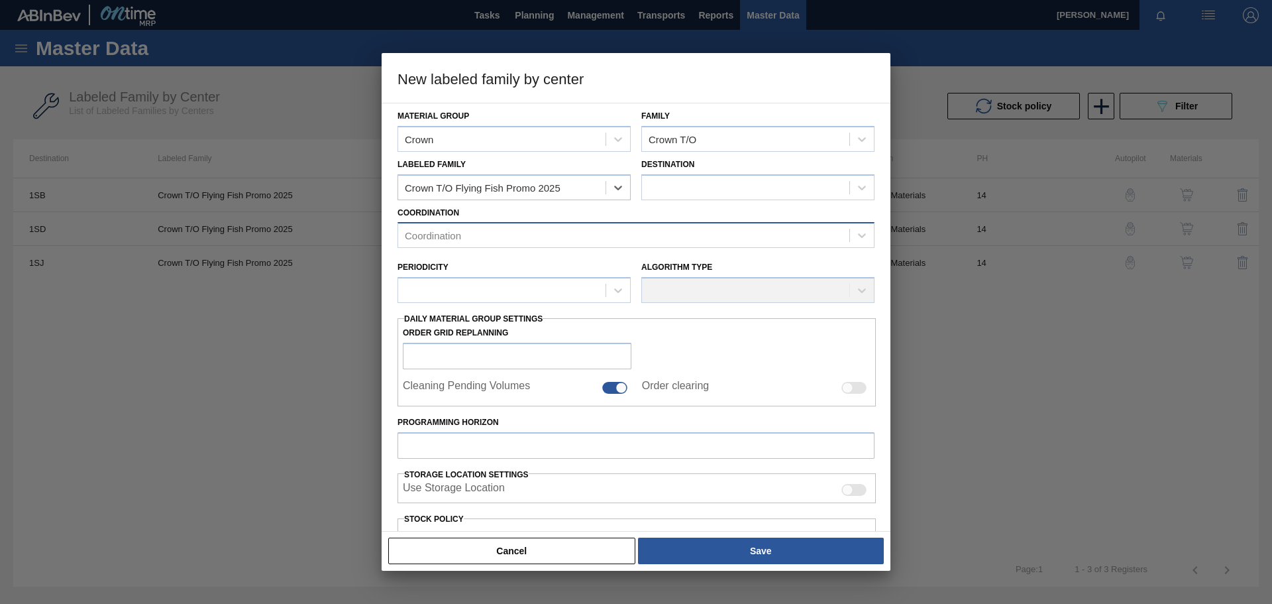
checkbox input "false"
click at [730, 187] on div at bounding box center [745, 187] width 207 height 19
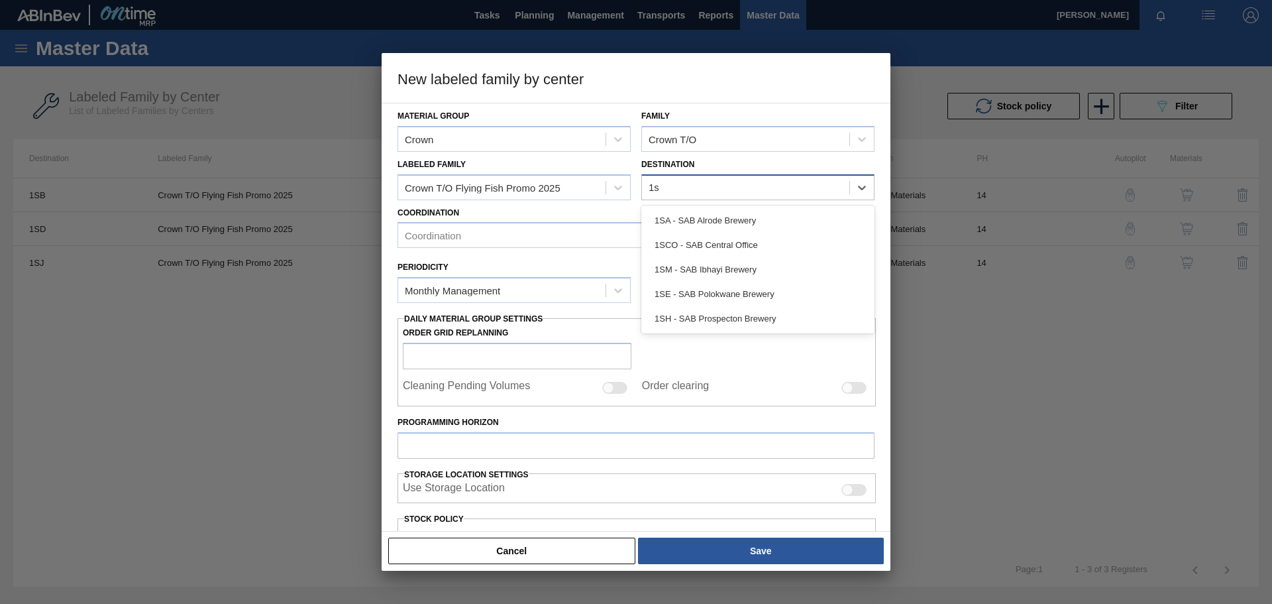
type input "1sm"
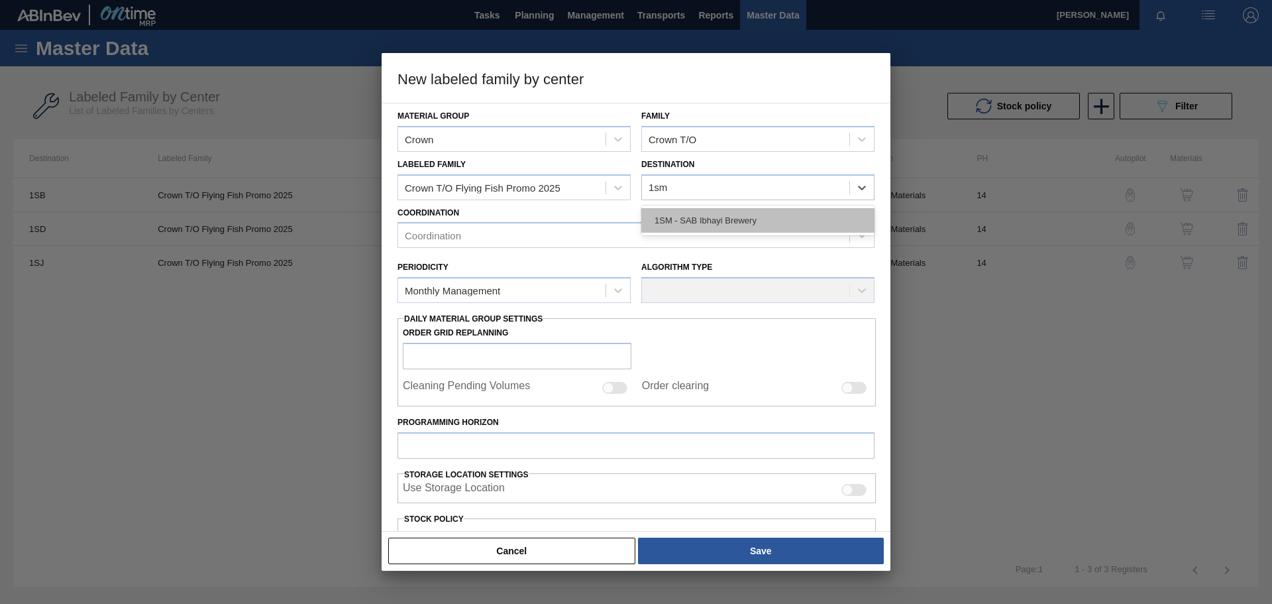
click at [722, 221] on div "1SM - SAB Ibhayi Brewery" at bounding box center [757, 220] width 233 height 25
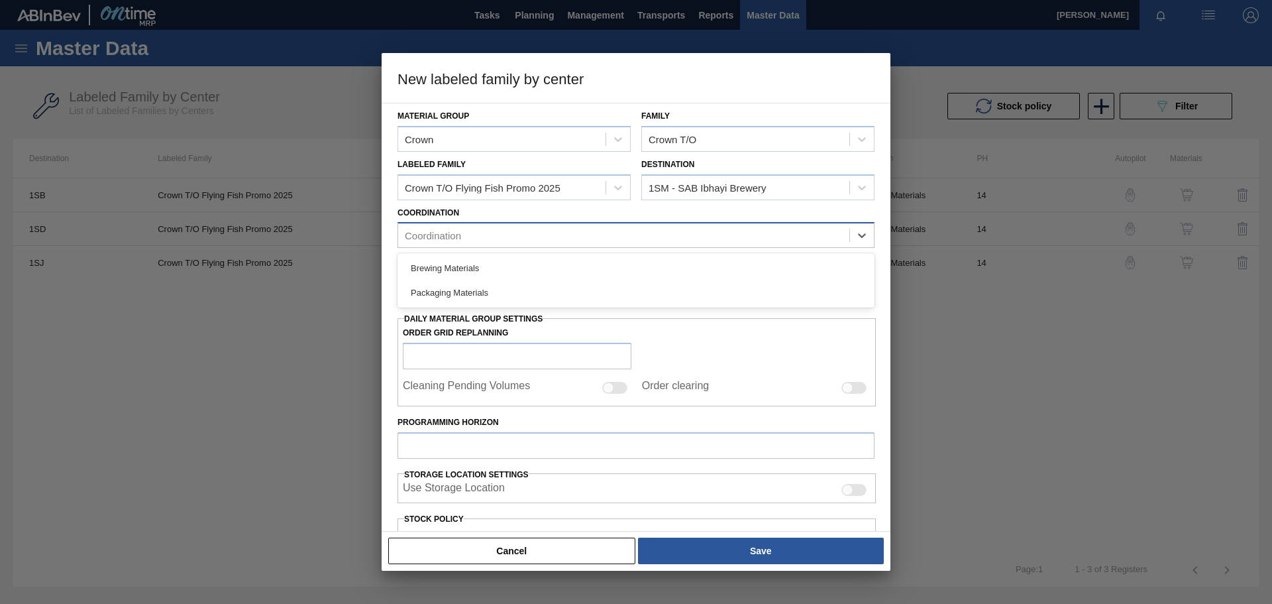
click at [459, 232] on div "Coordination" at bounding box center [433, 235] width 56 height 11
click at [455, 292] on div "Packaging Materials" at bounding box center [636, 292] width 477 height 25
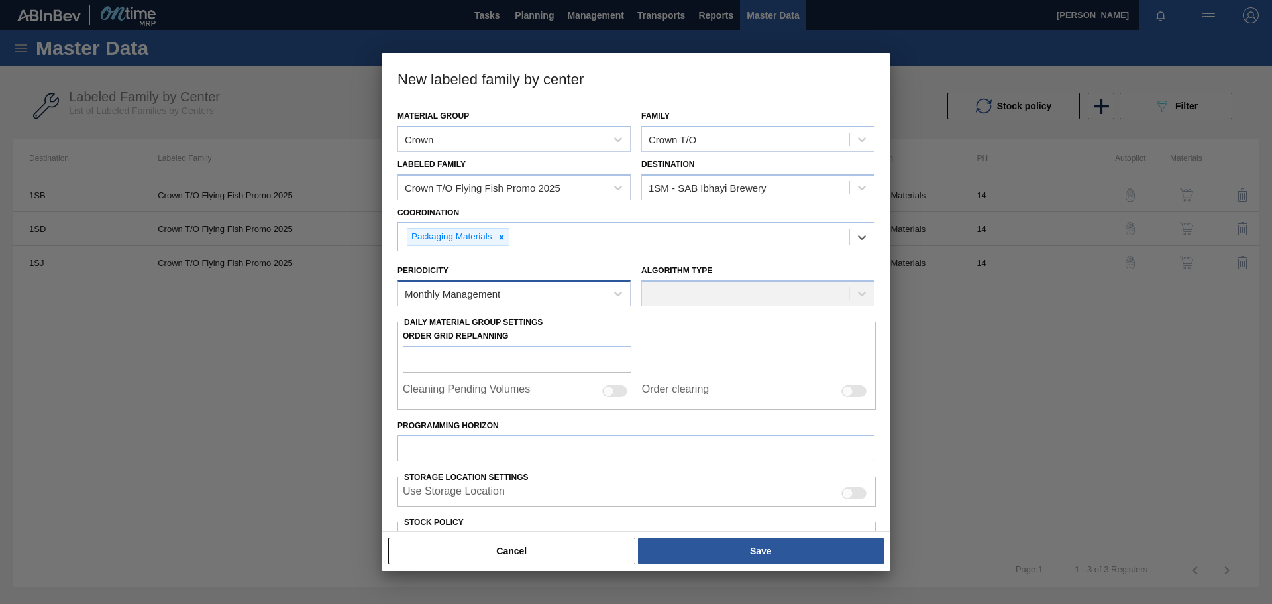
click at [490, 292] on div "Monthly Management" at bounding box center [452, 293] width 95 height 11
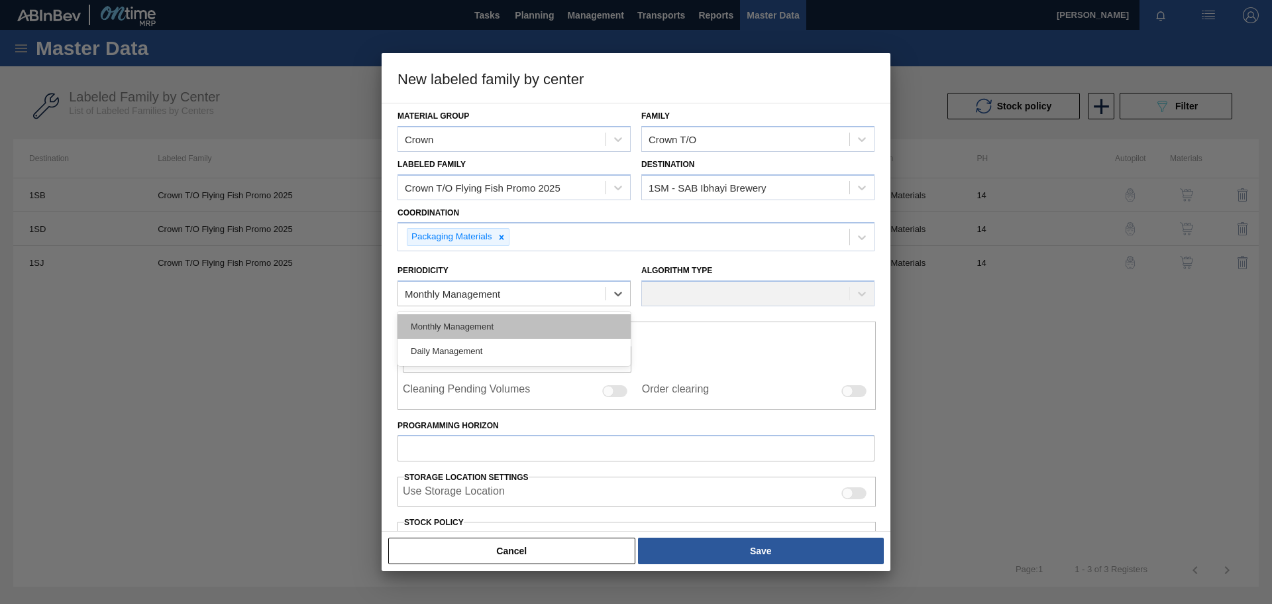
click at [498, 325] on div "Monthly Management" at bounding box center [514, 326] width 233 height 25
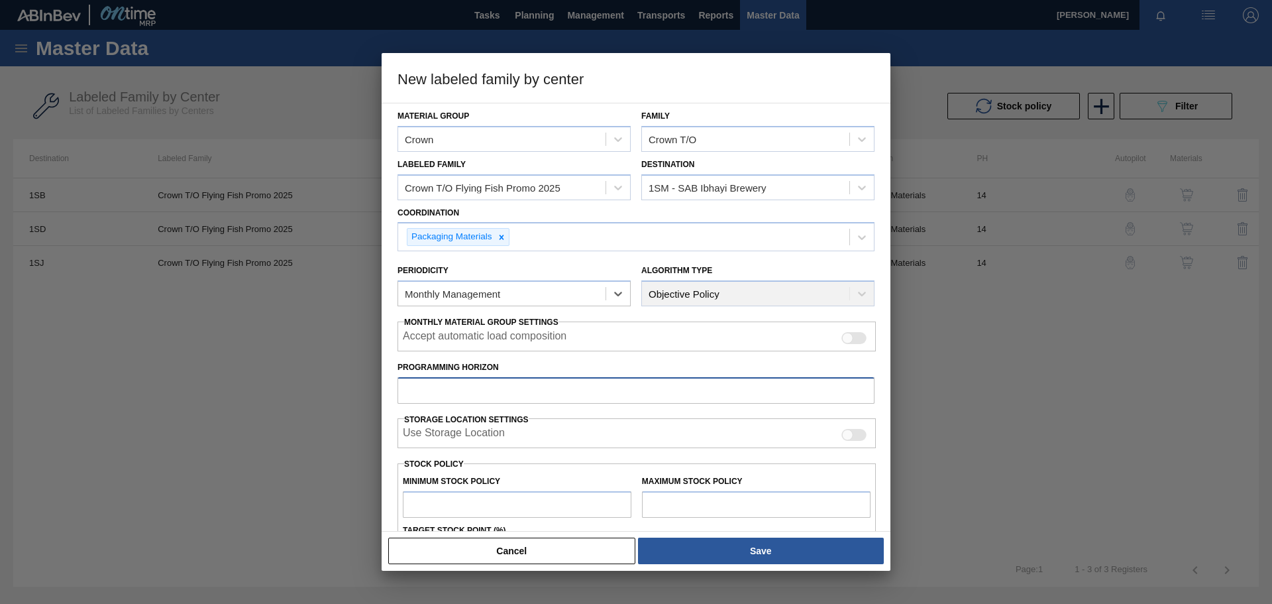
click at [527, 398] on input "Programming Horizon" at bounding box center [636, 390] width 477 height 27
type input "14"
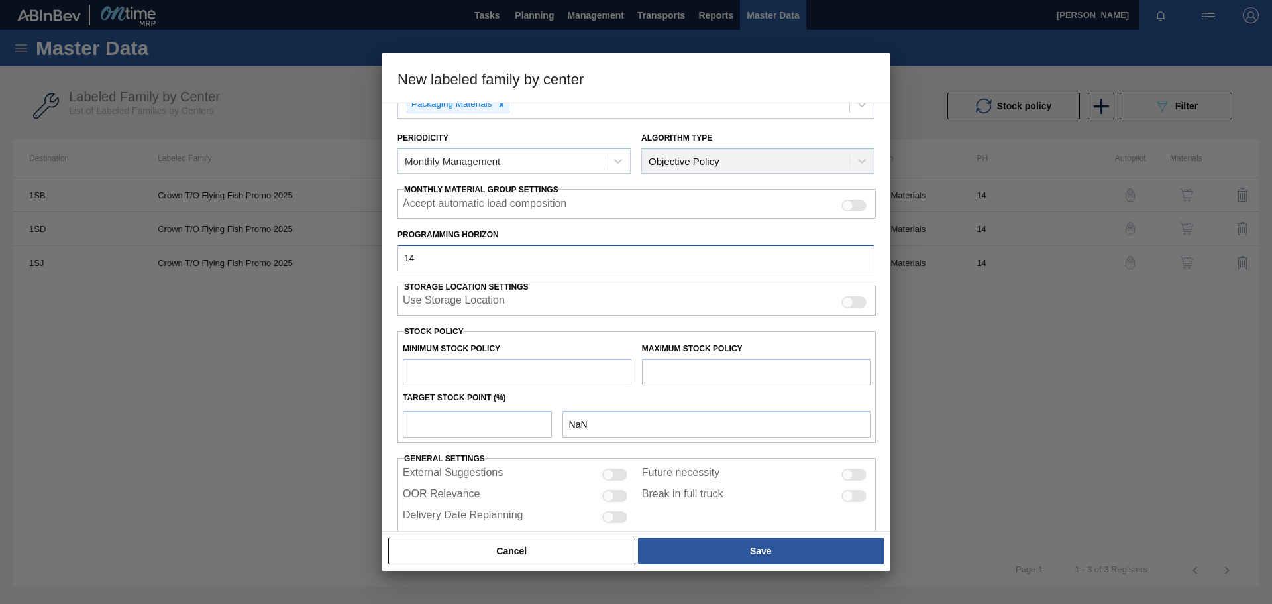
scroll to position [160, 0]
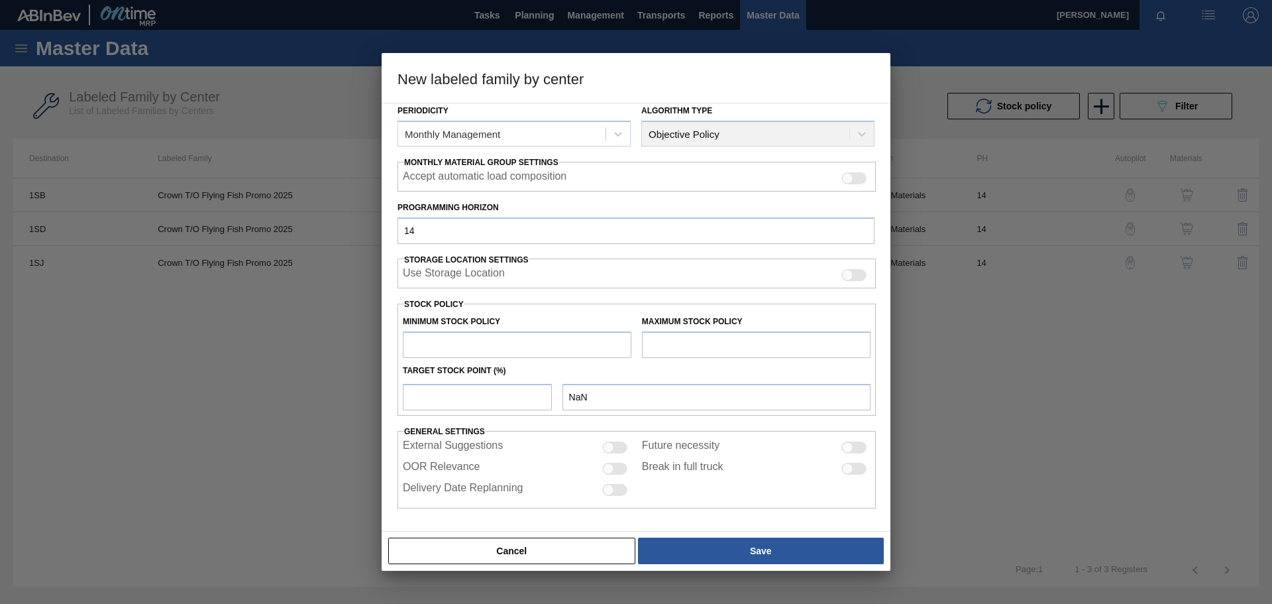
click at [458, 347] on input "text" at bounding box center [517, 344] width 229 height 27
type input "600,558"
type input "600,558.000"
click at [728, 347] on input "text" at bounding box center [756, 344] width 229 height 27
type input "1,251,163"
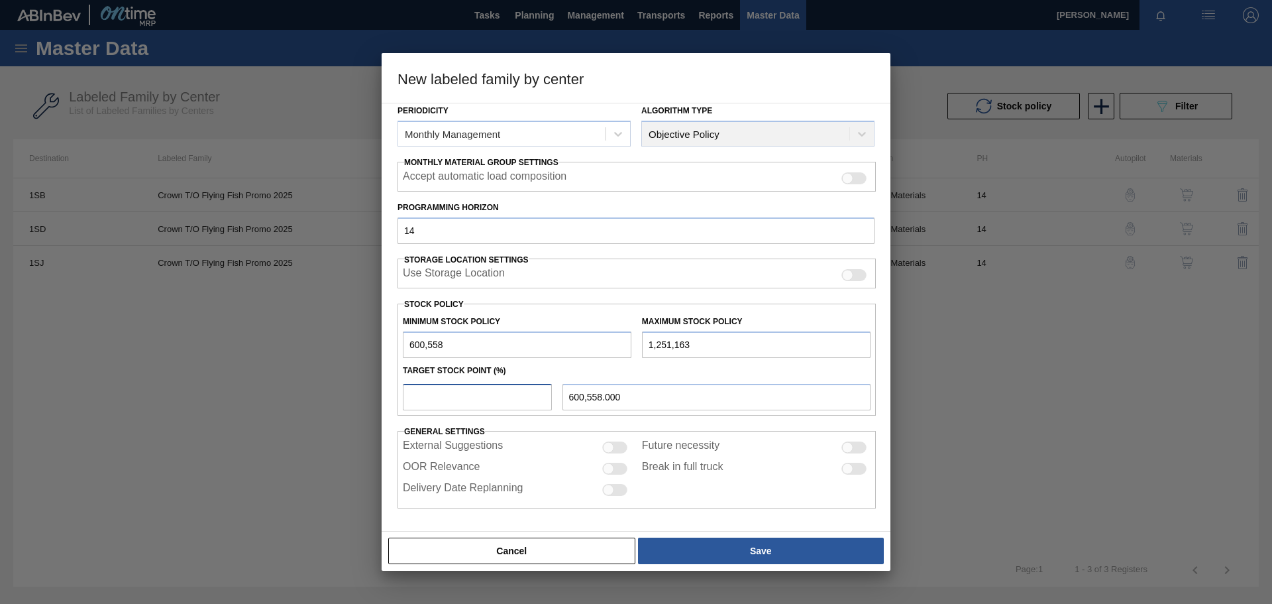
click at [485, 398] on input "number" at bounding box center [477, 397] width 149 height 27
type input "1"
type input "607,064.050"
type input "10"
type input "665,618.500"
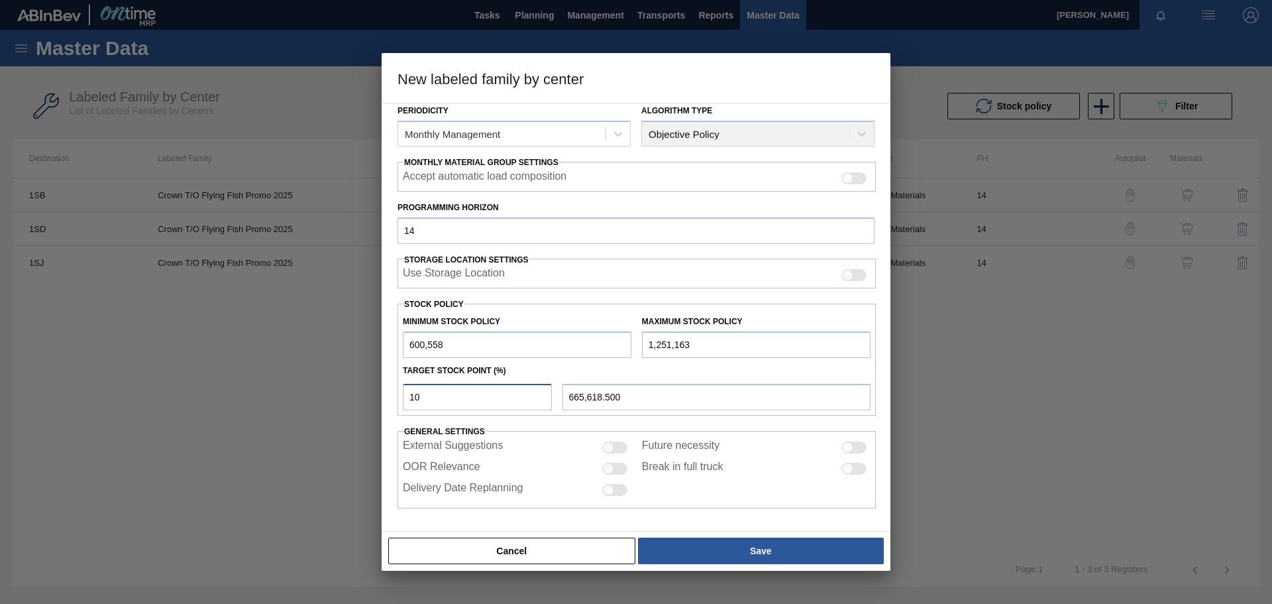
type input "100"
type input "1,251,163.000"
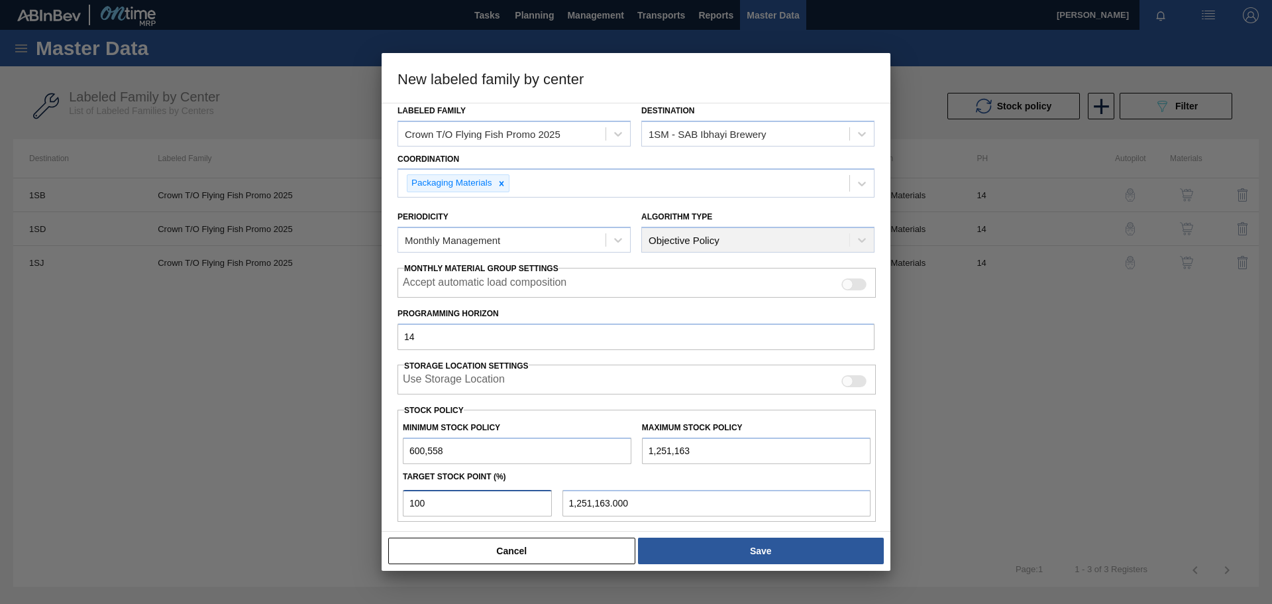
scroll to position [27, 0]
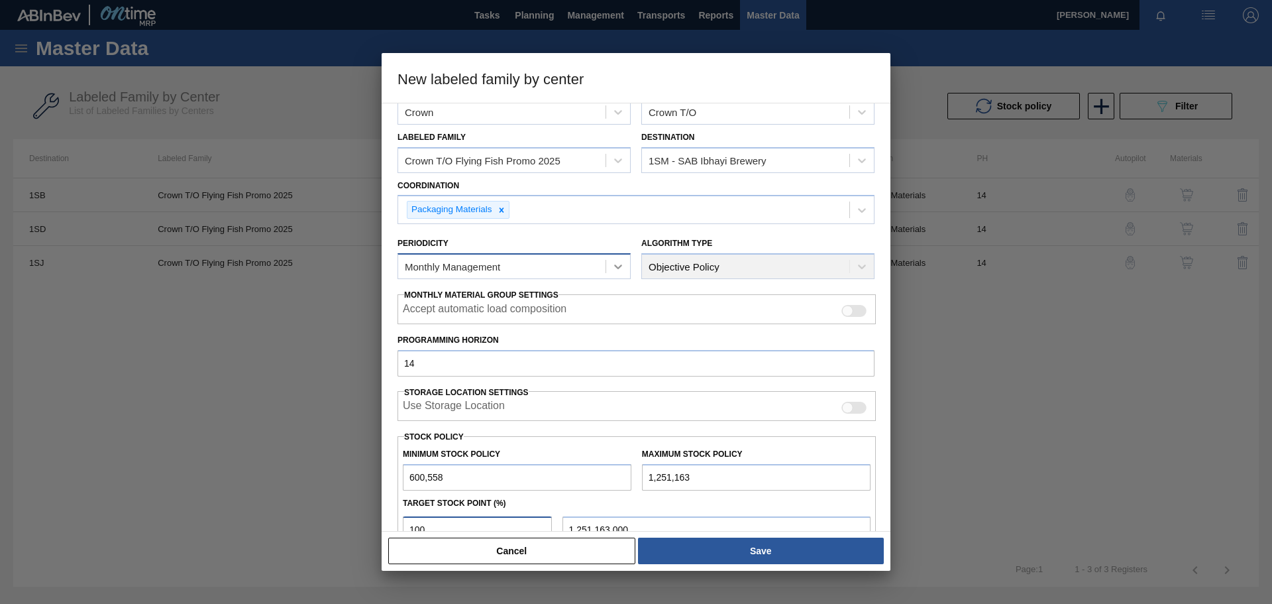
type input "100"
click at [624, 267] on div at bounding box center [618, 266] width 24 height 24
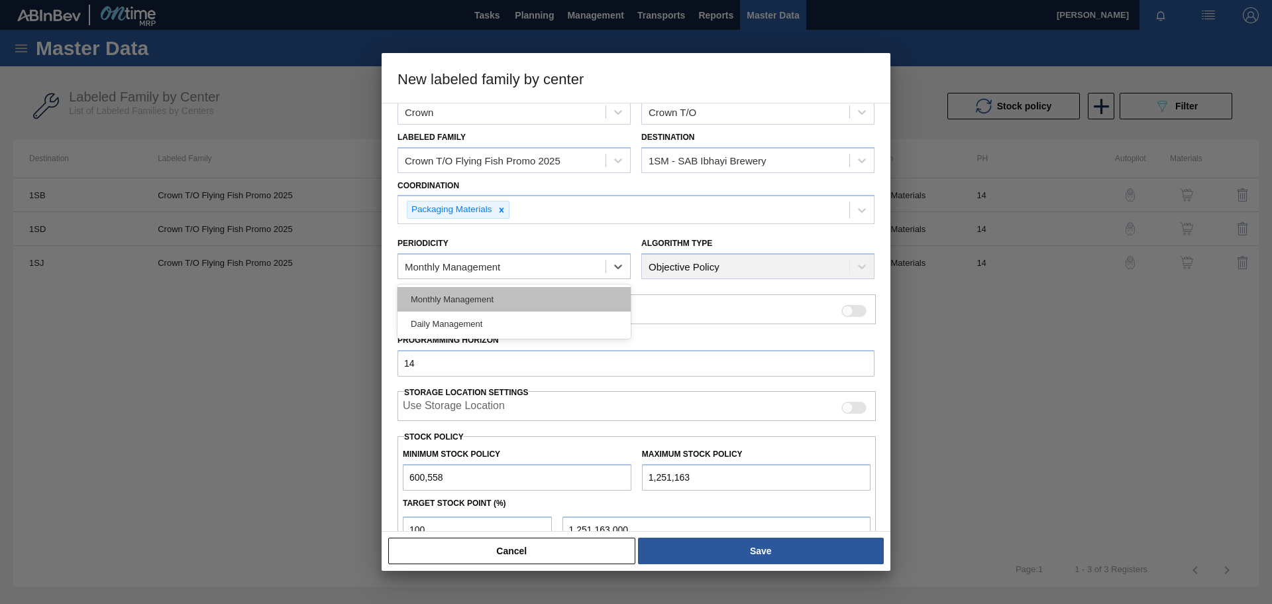
click at [554, 297] on div "Monthly Management" at bounding box center [514, 299] width 233 height 25
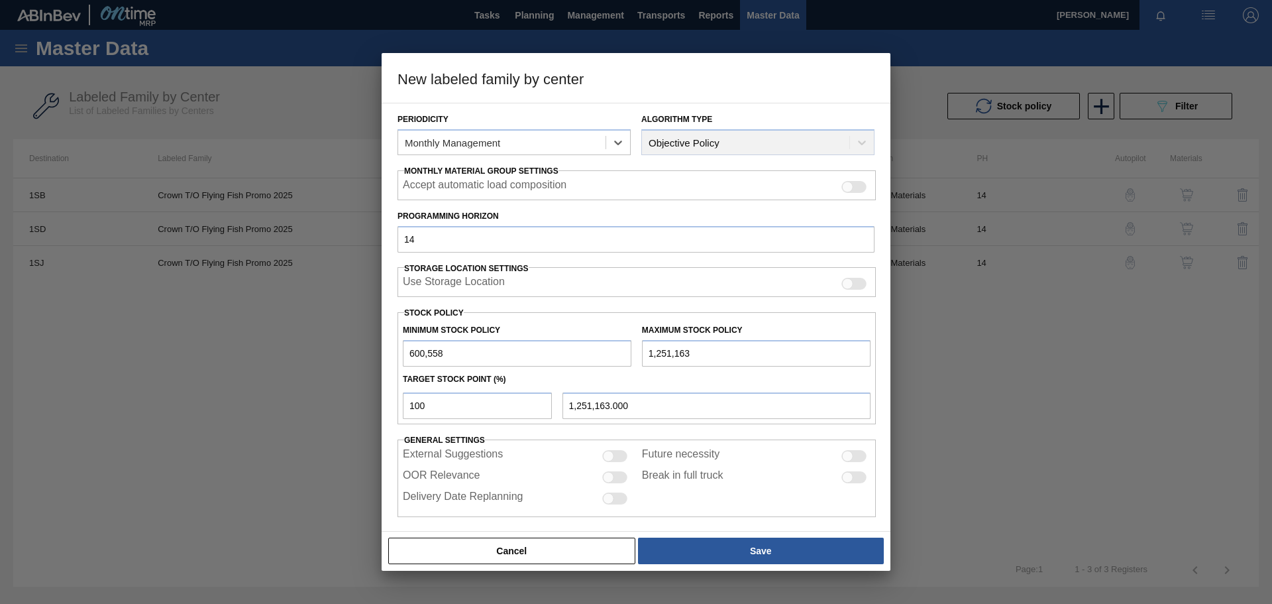
scroll to position [160, 0]
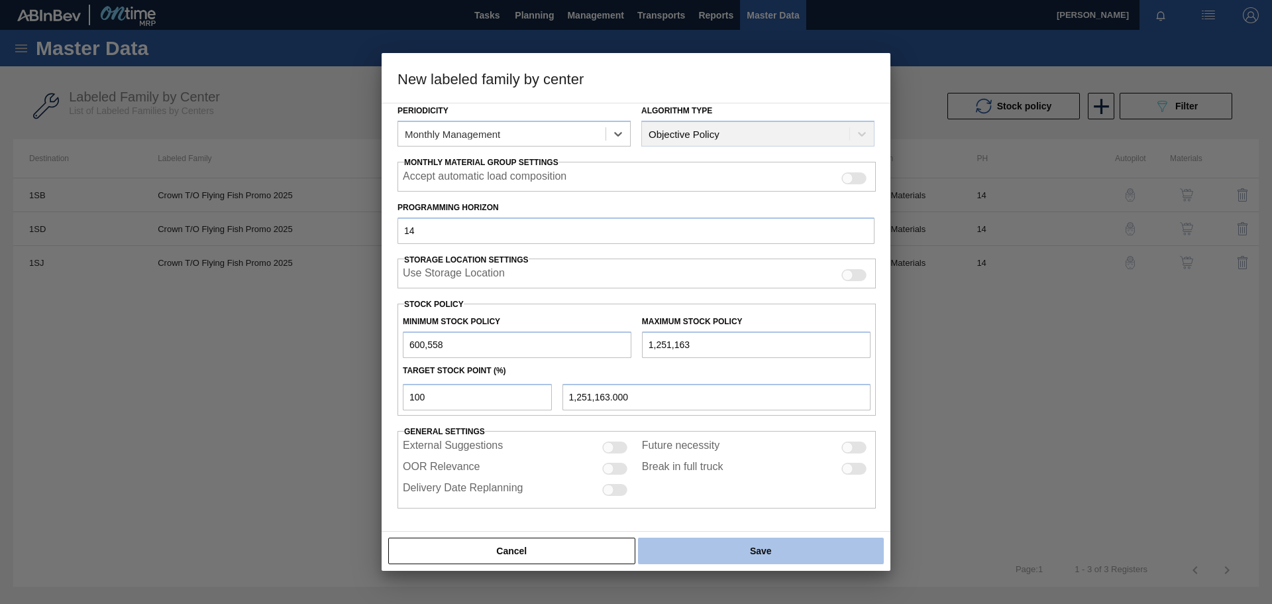
click at [683, 554] on button "Save" at bounding box center [761, 550] width 246 height 27
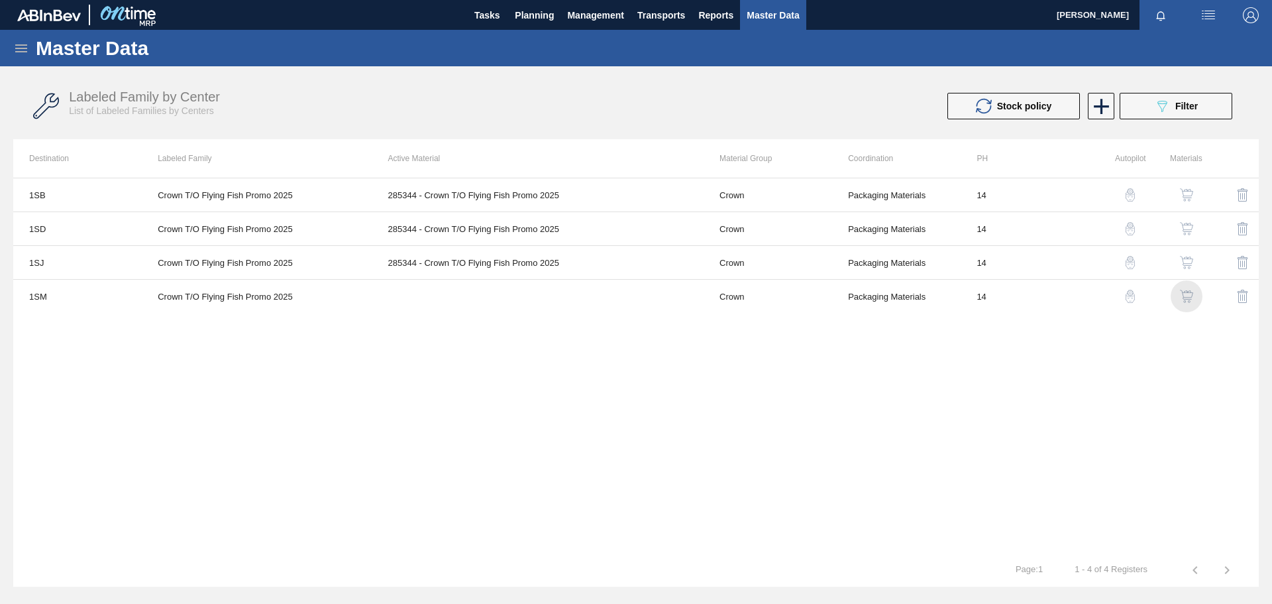
click at [1188, 295] on img "button" at bounding box center [1186, 296] width 13 height 13
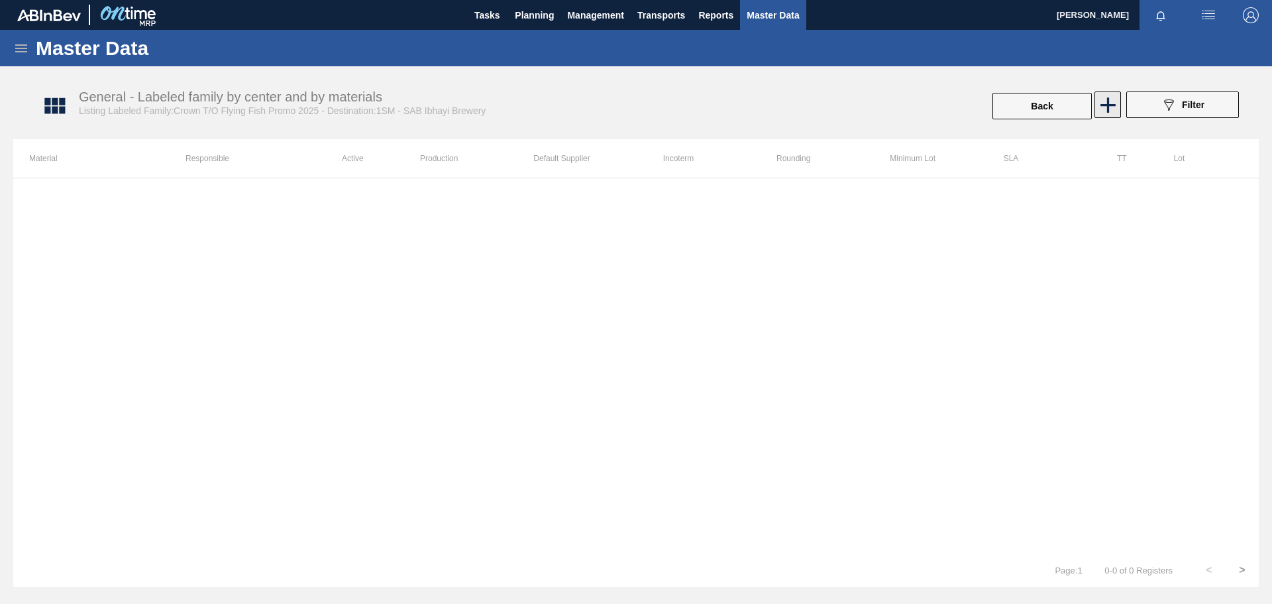
click at [1109, 107] on icon at bounding box center [1108, 104] width 15 height 15
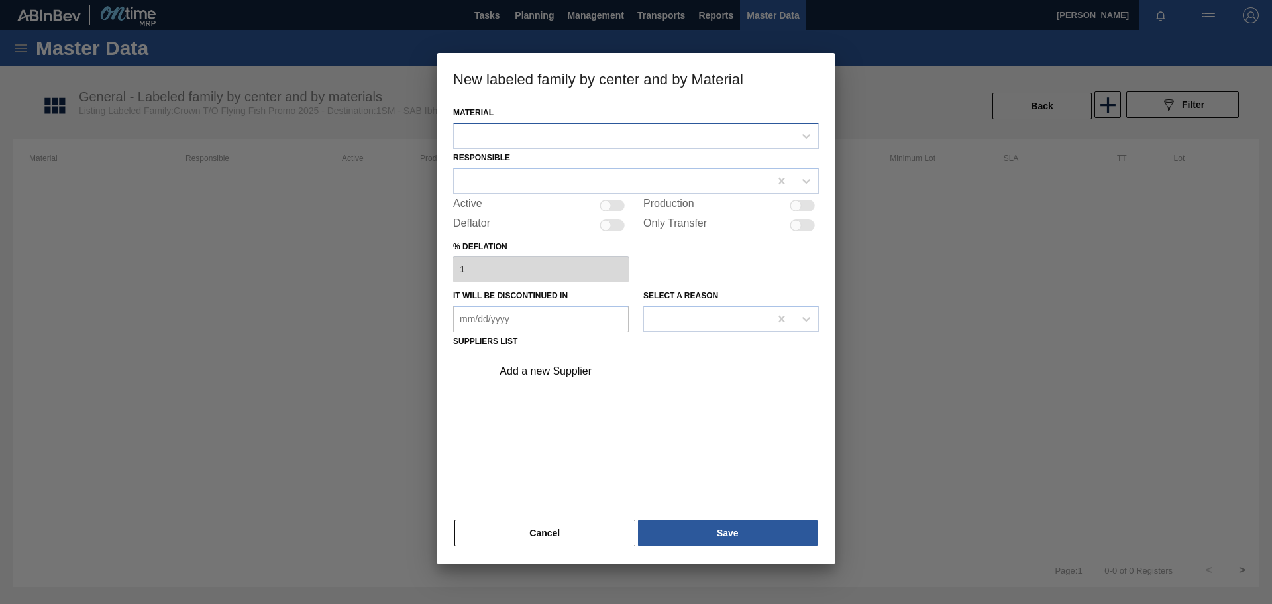
click at [630, 137] on div at bounding box center [624, 135] width 340 height 19
click at [565, 170] on div "No options" at bounding box center [636, 167] width 366 height 23
type input "285344"
click at [532, 526] on button "Cancel" at bounding box center [545, 533] width 181 height 27
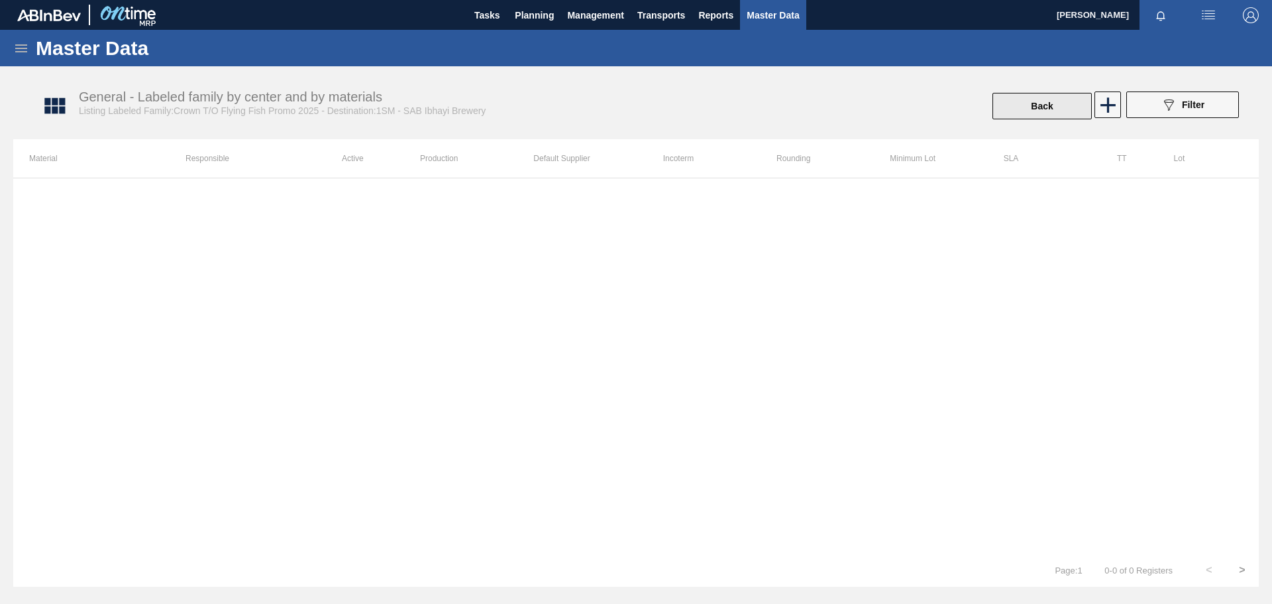
click at [1061, 109] on button "Back" at bounding box center [1042, 106] width 99 height 27
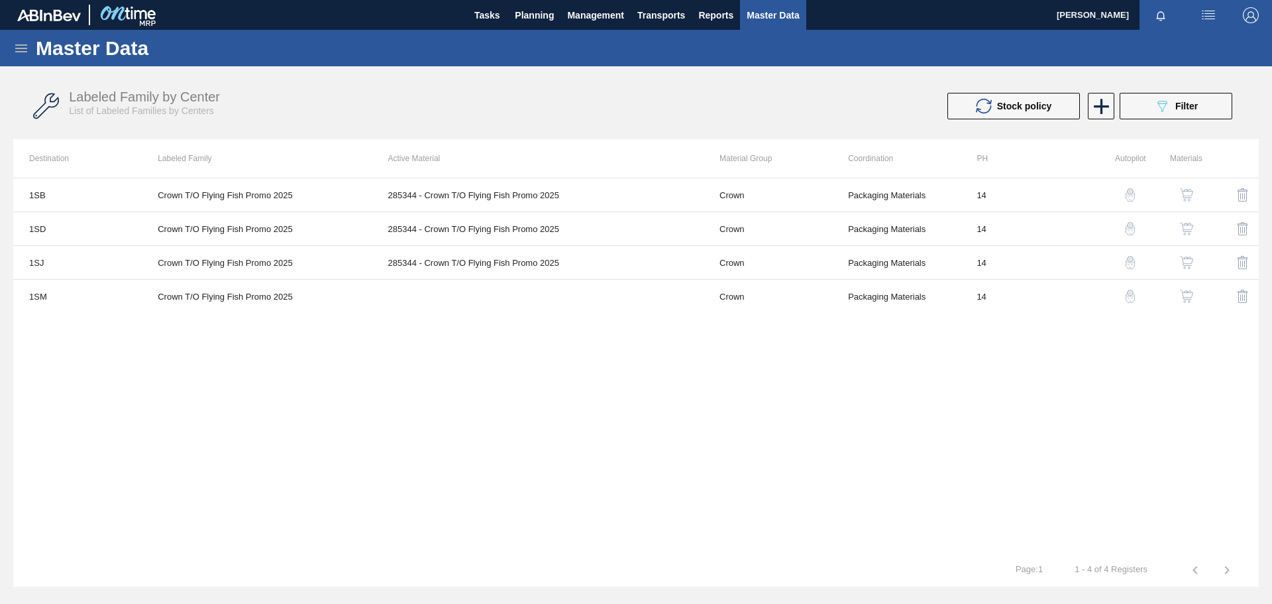
click at [1192, 262] on img "button" at bounding box center [1186, 262] width 13 height 13
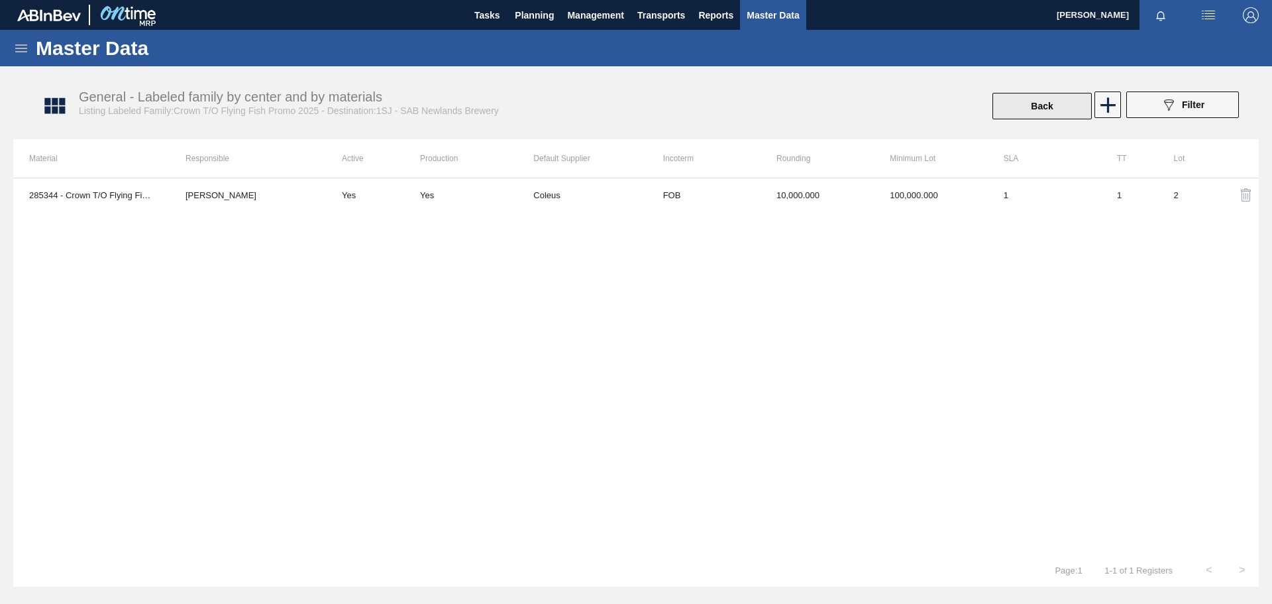
click at [1061, 105] on button "Back" at bounding box center [1042, 106] width 99 height 27
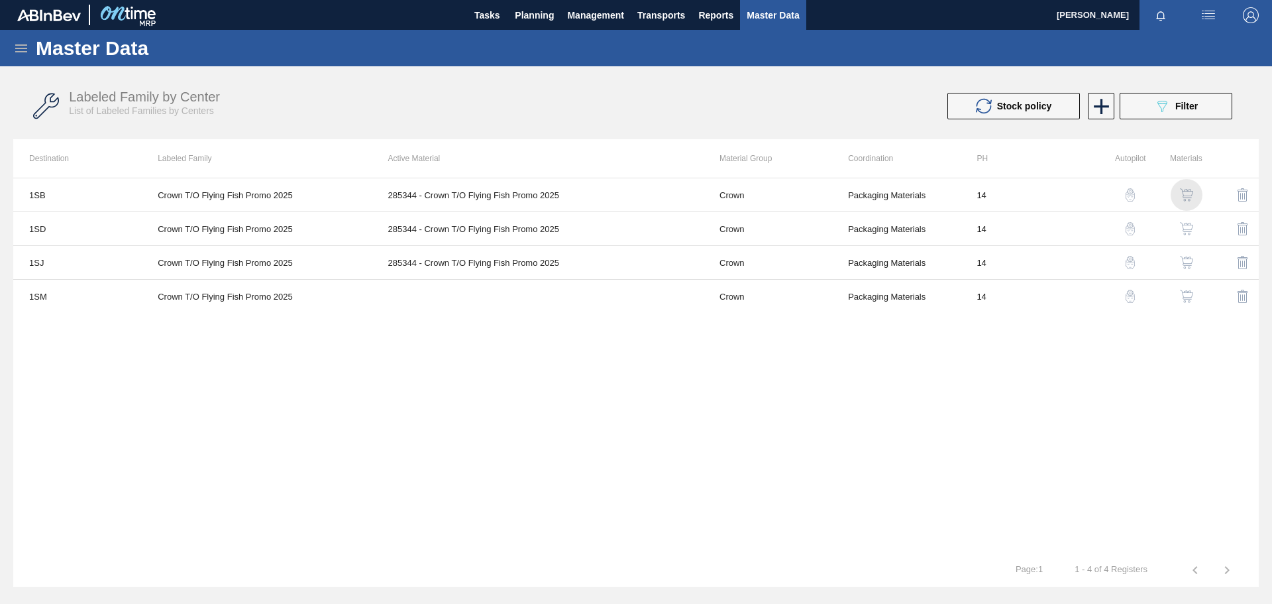
click at [1188, 192] on img "button" at bounding box center [1186, 194] width 13 height 13
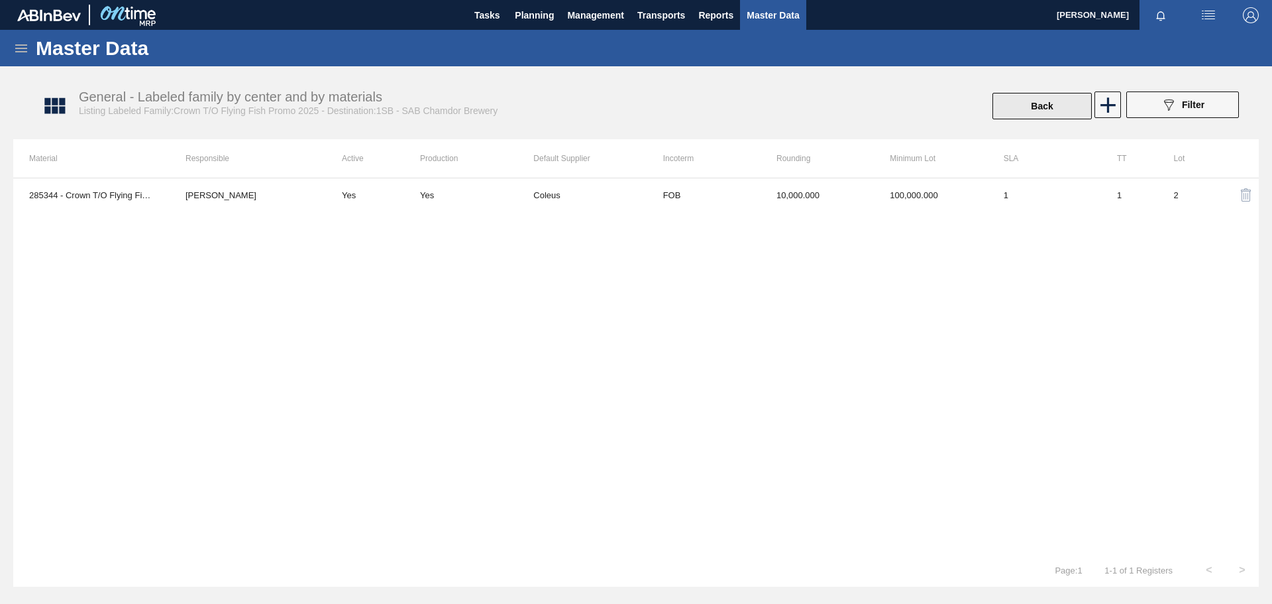
click at [1060, 105] on button "Back" at bounding box center [1042, 106] width 99 height 27
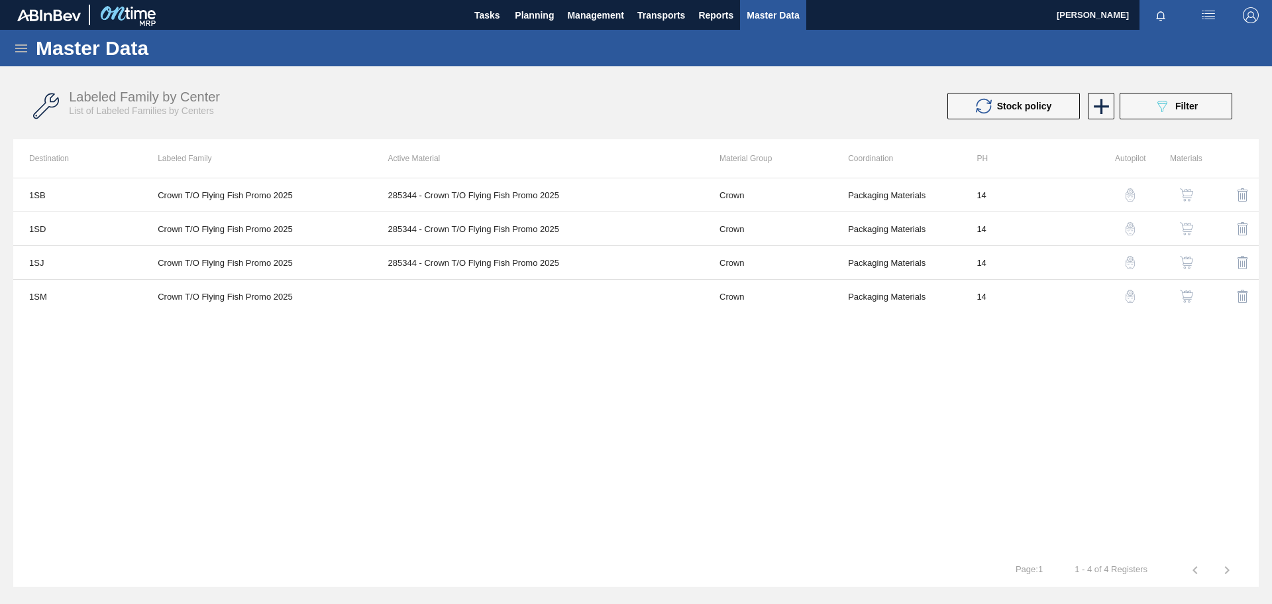
click at [1190, 296] on img "button" at bounding box center [1186, 296] width 13 height 13
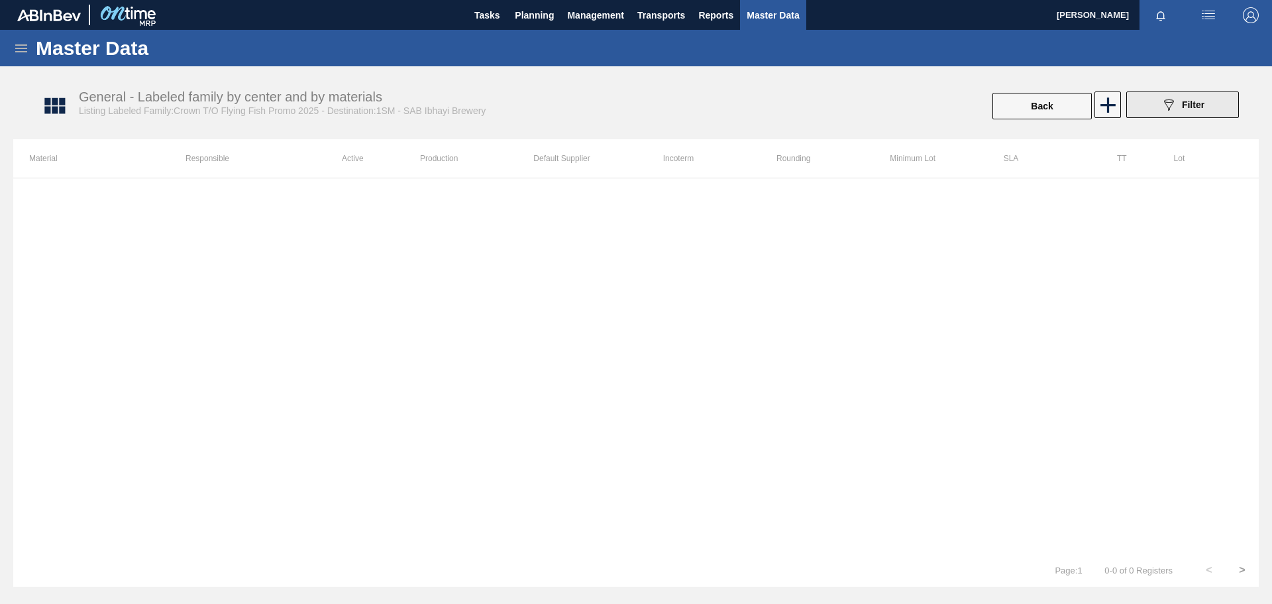
click at [1186, 112] on div "089F7B8B-B2A5-4AFE-B5C0-19BA573D28AC Filter" at bounding box center [1183, 105] width 44 height 16
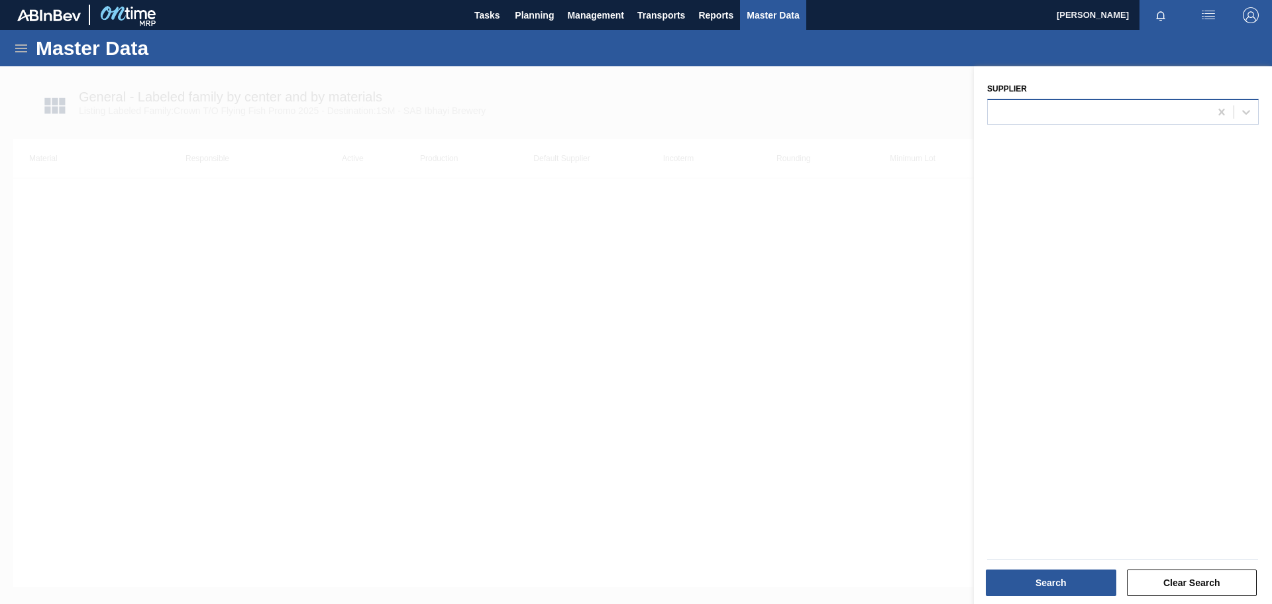
click at [1093, 115] on div at bounding box center [1099, 111] width 222 height 19
click at [1168, 577] on button "Clear Search" at bounding box center [1192, 582] width 131 height 27
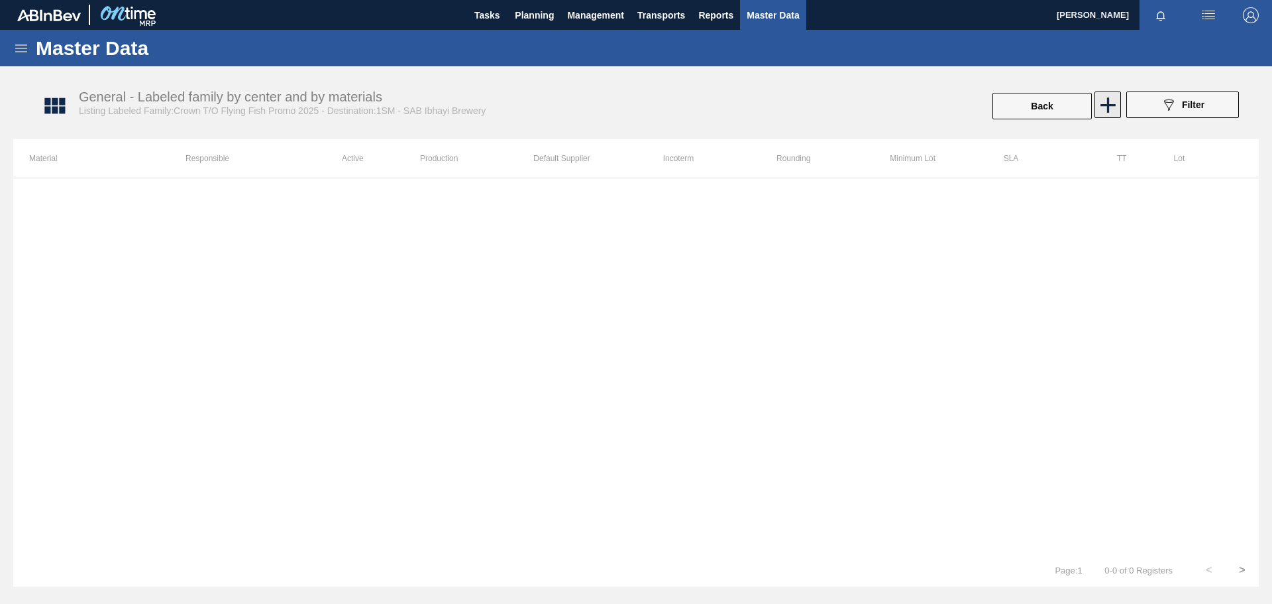
click at [1103, 104] on icon at bounding box center [1108, 104] width 15 height 15
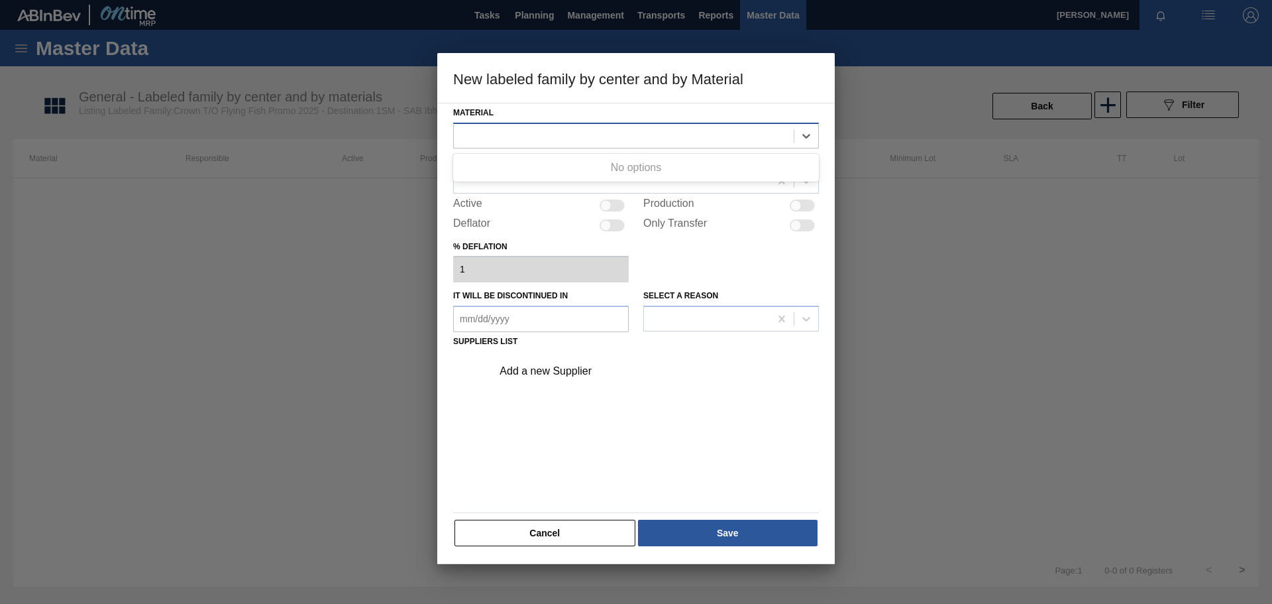
click at [488, 128] on div at bounding box center [624, 135] width 340 height 19
type input "crown"
click at [511, 132] on div "crown" at bounding box center [624, 135] width 340 height 19
click at [537, 537] on button "Cancel" at bounding box center [545, 533] width 181 height 27
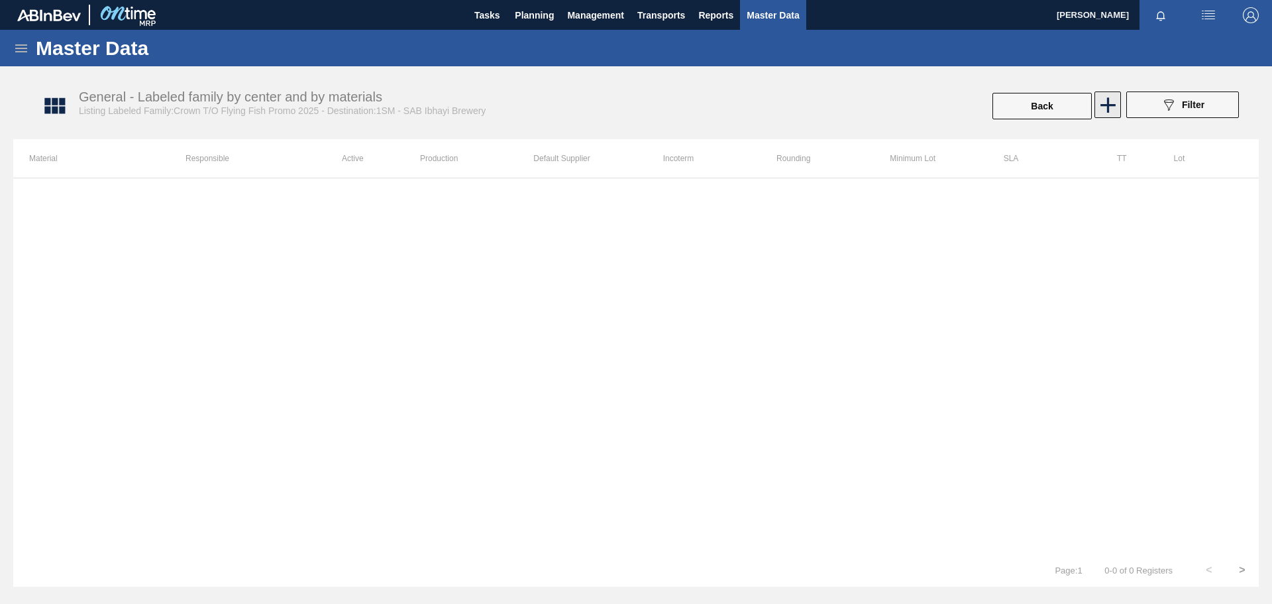
click at [1111, 98] on icon at bounding box center [1108, 105] width 26 height 26
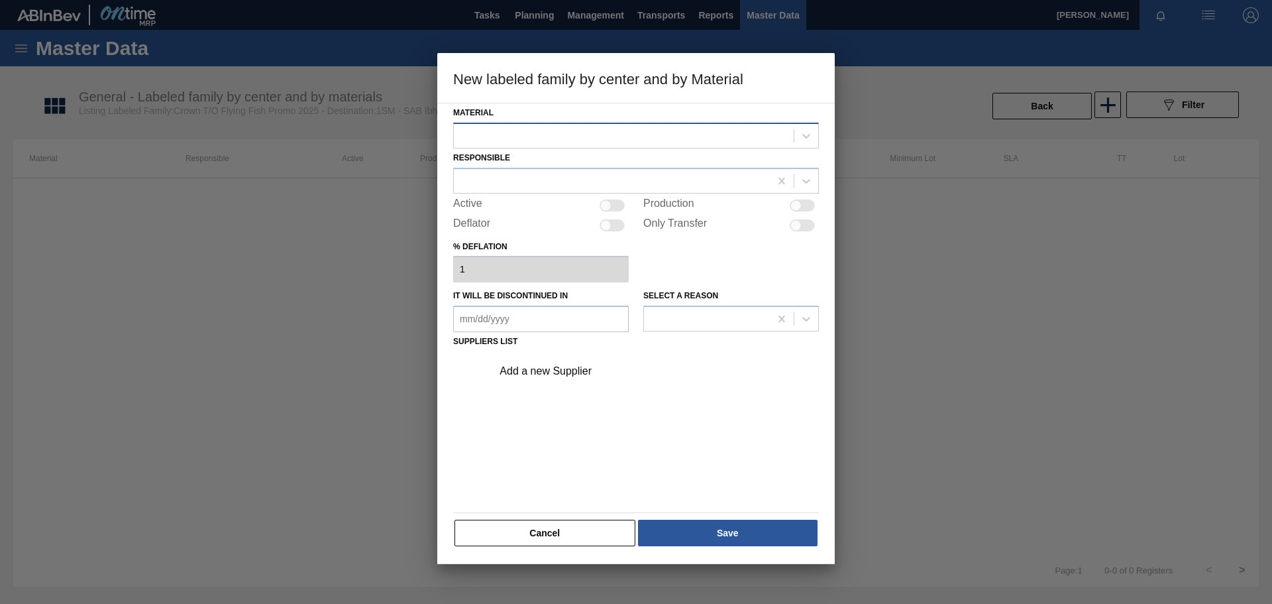
click at [623, 140] on div at bounding box center [624, 135] width 340 height 19
click at [618, 192] on div at bounding box center [636, 181] width 366 height 26
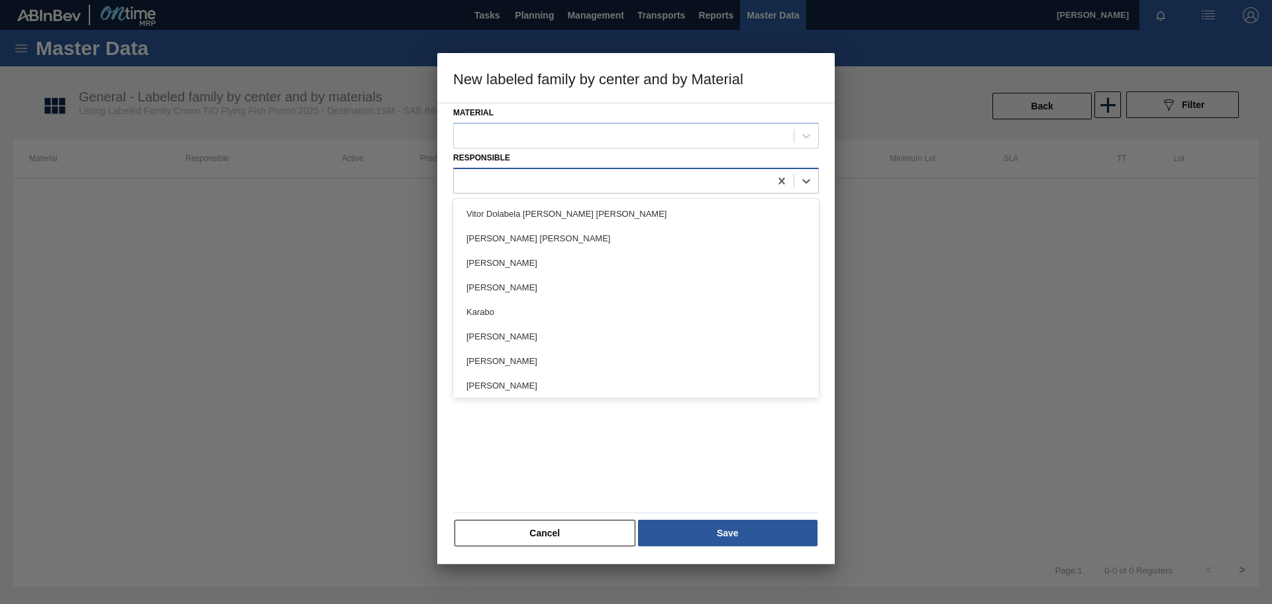
click at [618, 192] on div at bounding box center [636, 181] width 366 height 26
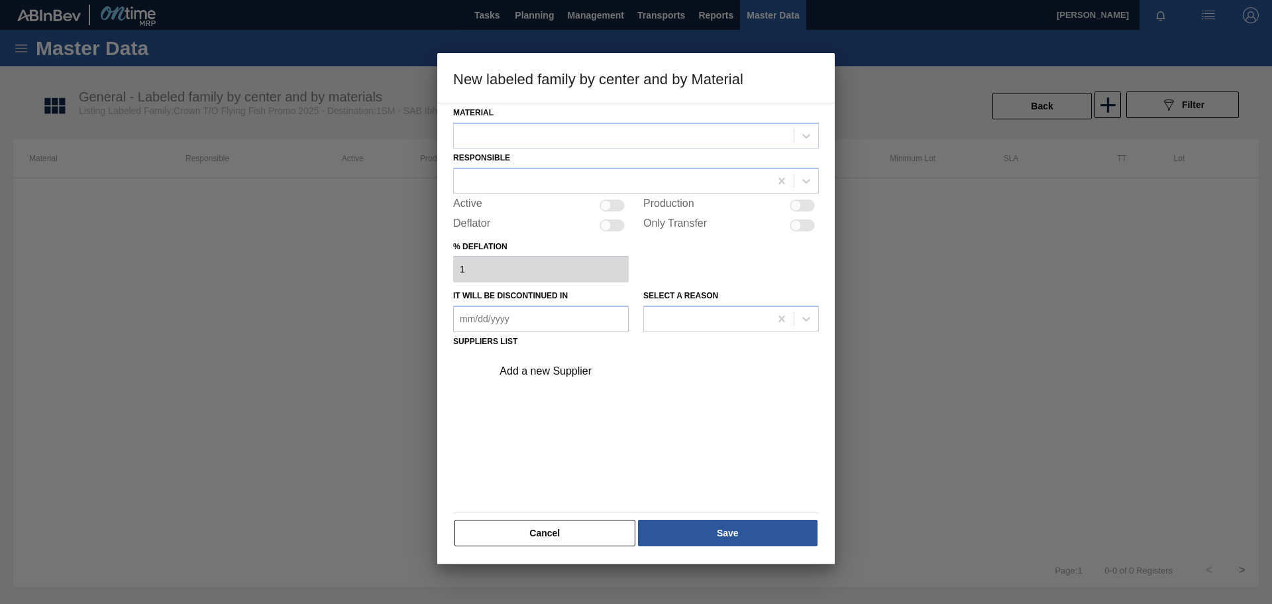
click at [615, 203] on div at bounding box center [612, 205] width 25 height 12
checkbox input "true"
click at [494, 533] on button "Cancel" at bounding box center [545, 533] width 181 height 27
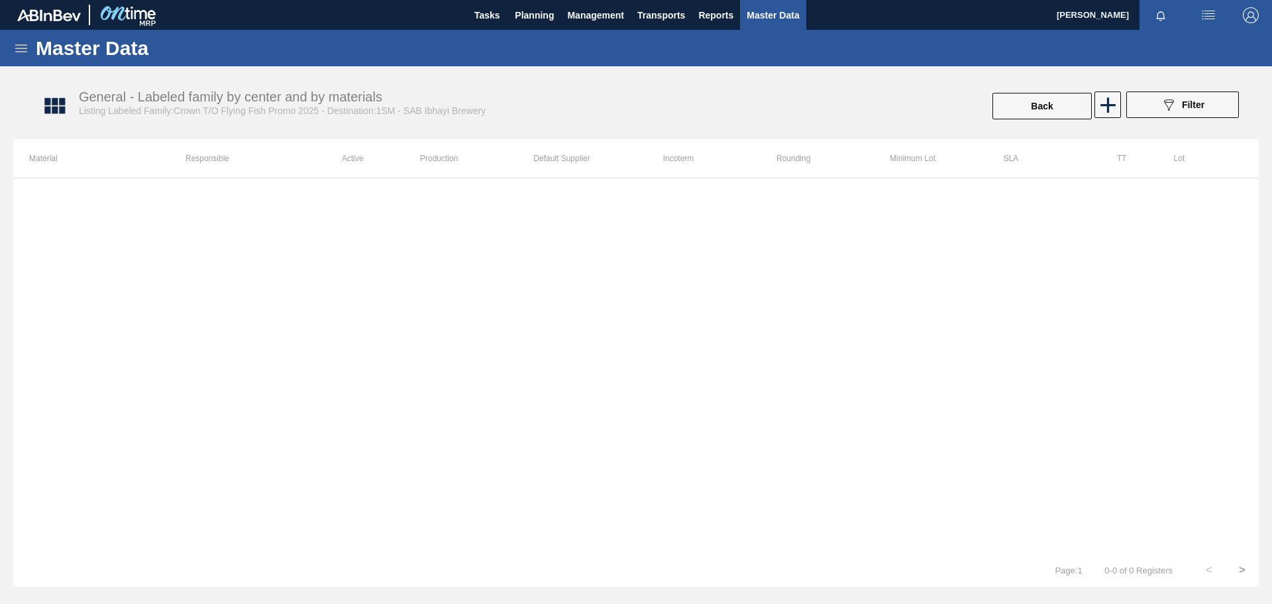
click at [14, 45] on icon at bounding box center [21, 48] width 16 height 16
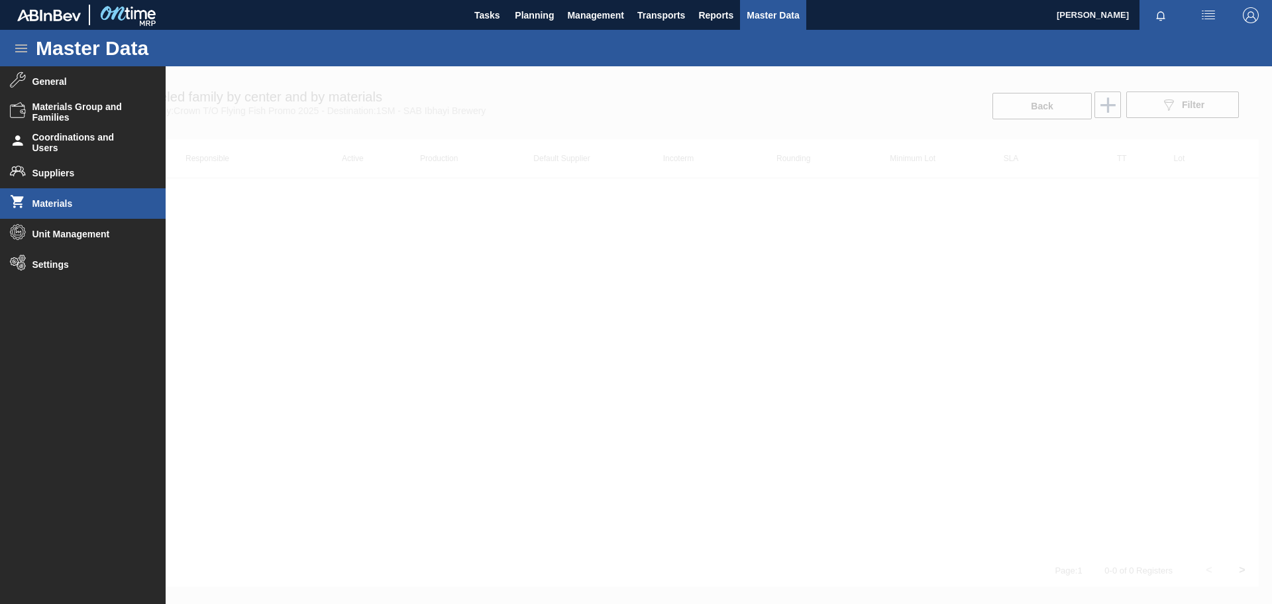
click at [45, 209] on li "Materials" at bounding box center [83, 203] width 166 height 30
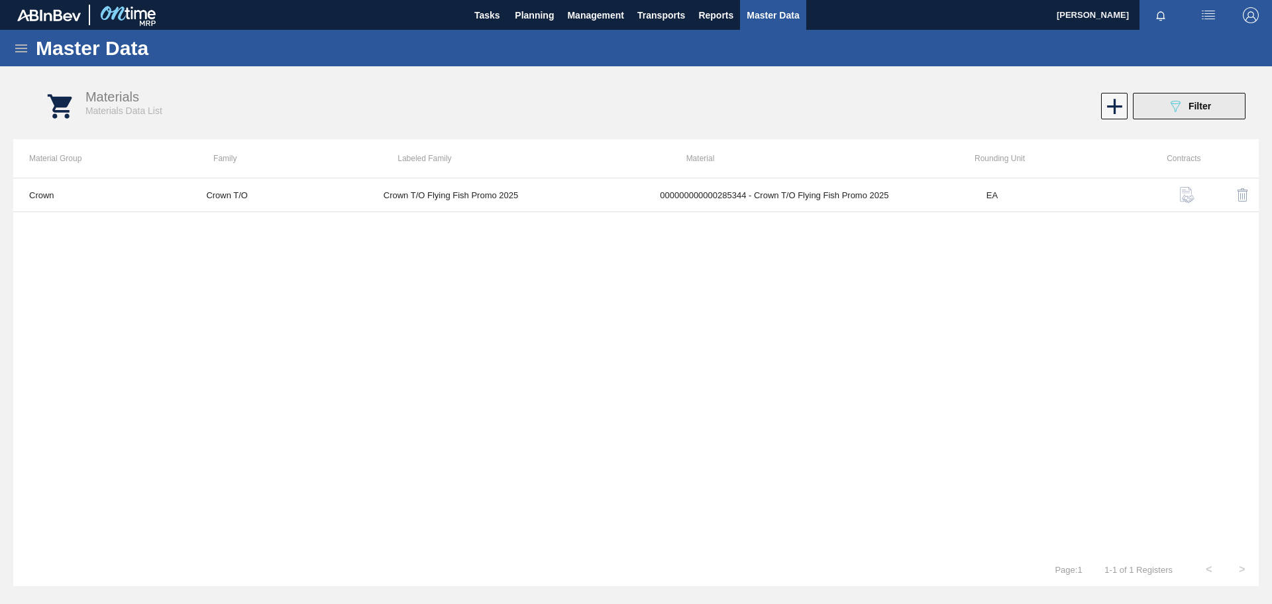
click at [1171, 105] on icon "089F7B8B-B2A5-4AFE-B5C0-19BA573D28AC" at bounding box center [1176, 106] width 16 height 16
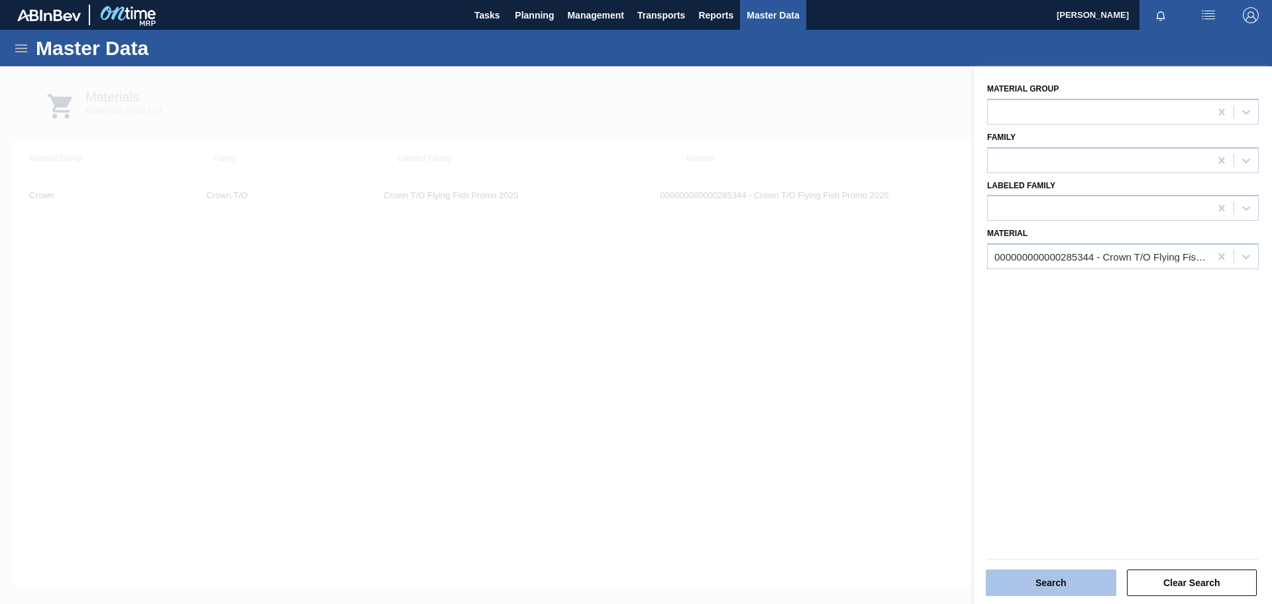
click at [1074, 585] on button "Search" at bounding box center [1051, 582] width 131 height 27
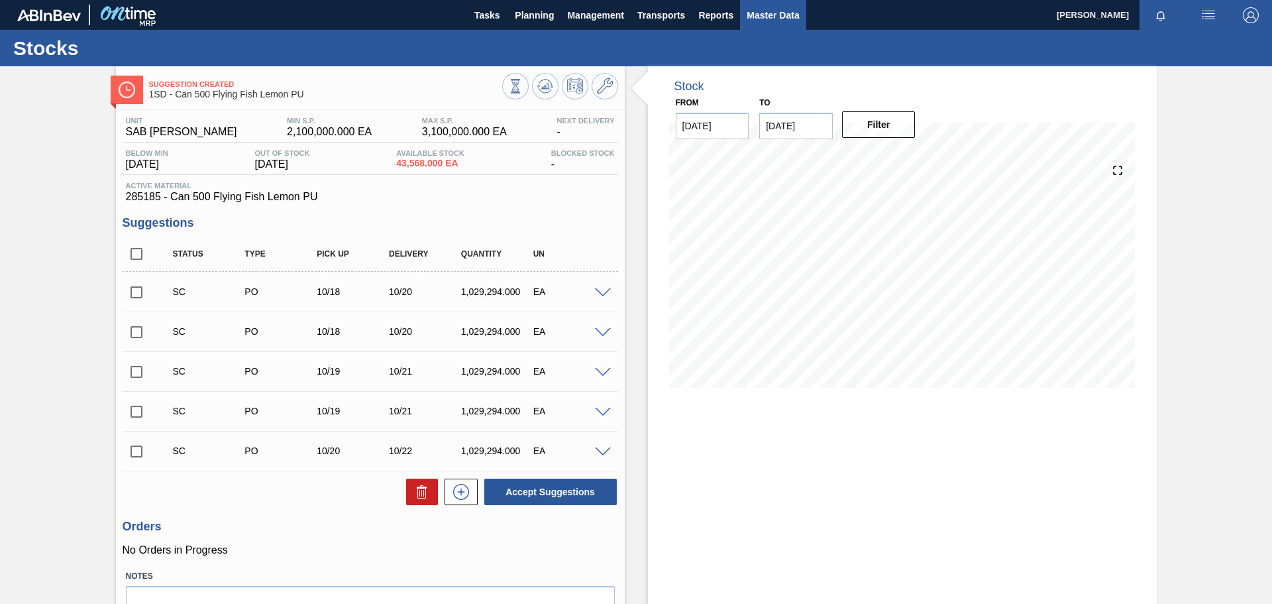
click at [767, 12] on span "Master Data" at bounding box center [773, 15] width 52 height 16
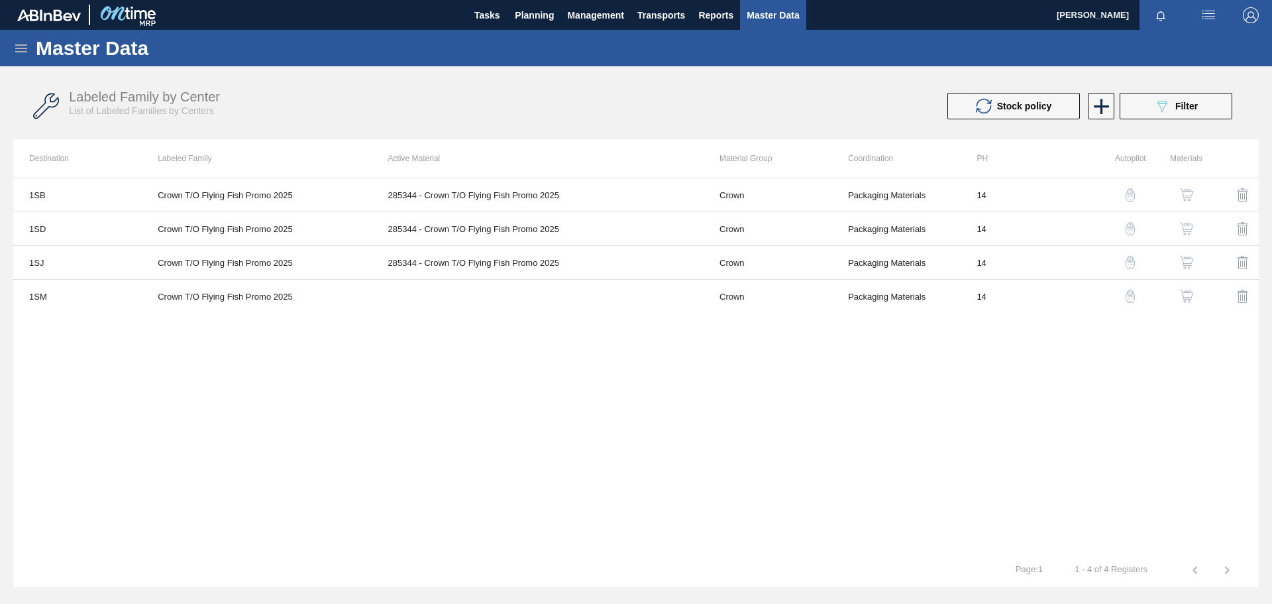
click at [1185, 292] on img "button" at bounding box center [1186, 296] width 13 height 13
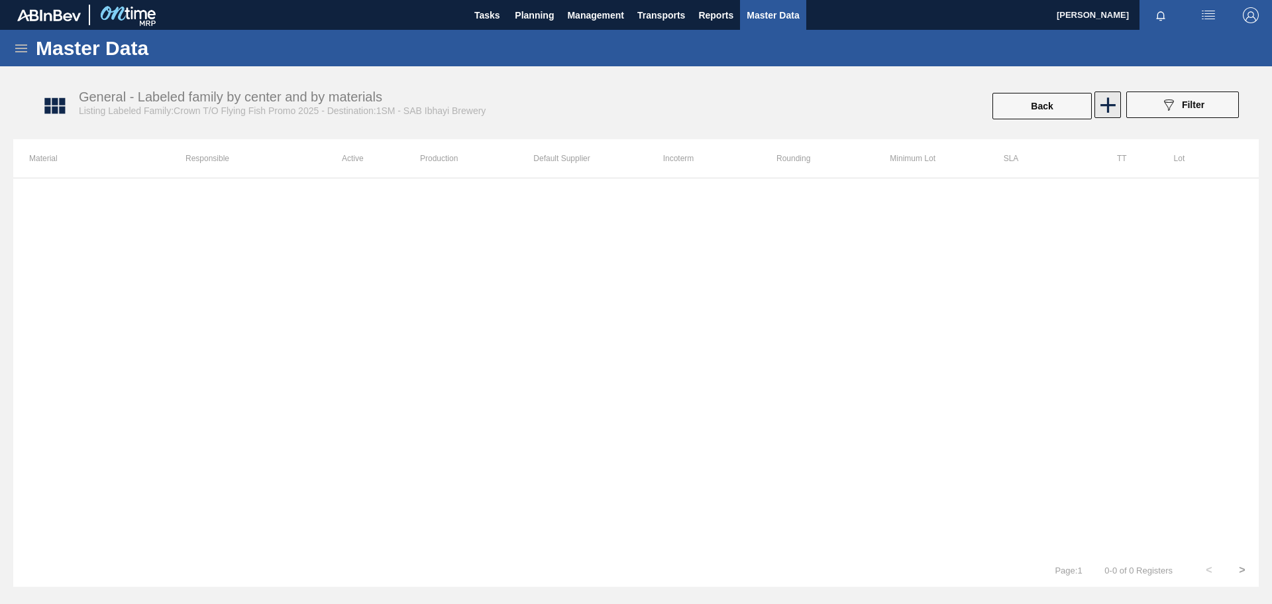
click at [1107, 103] on icon at bounding box center [1108, 104] width 15 height 15
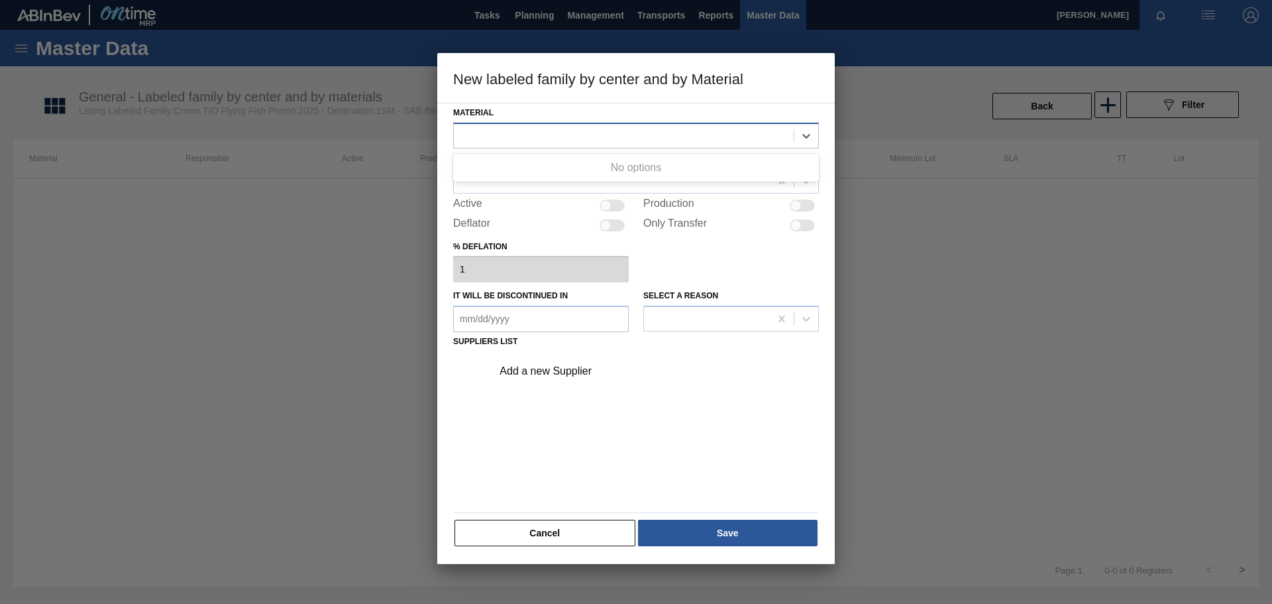
click at [617, 137] on div at bounding box center [624, 135] width 340 height 19
click at [577, 180] on div at bounding box center [612, 180] width 316 height 19
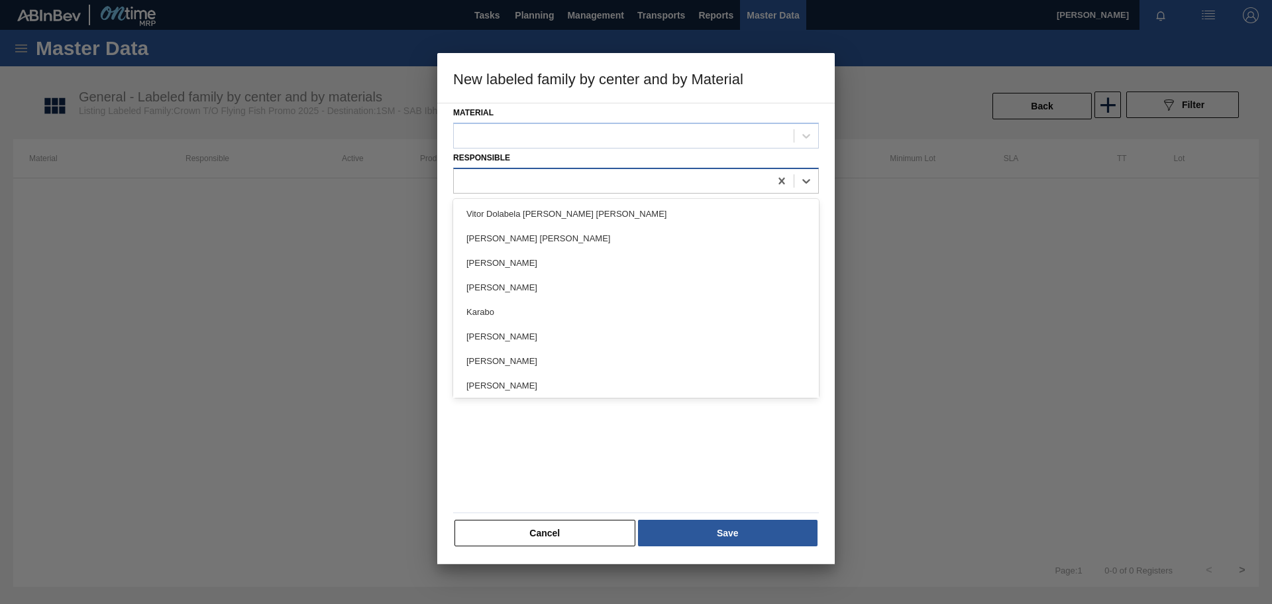
click at [577, 181] on div at bounding box center [612, 180] width 316 height 19
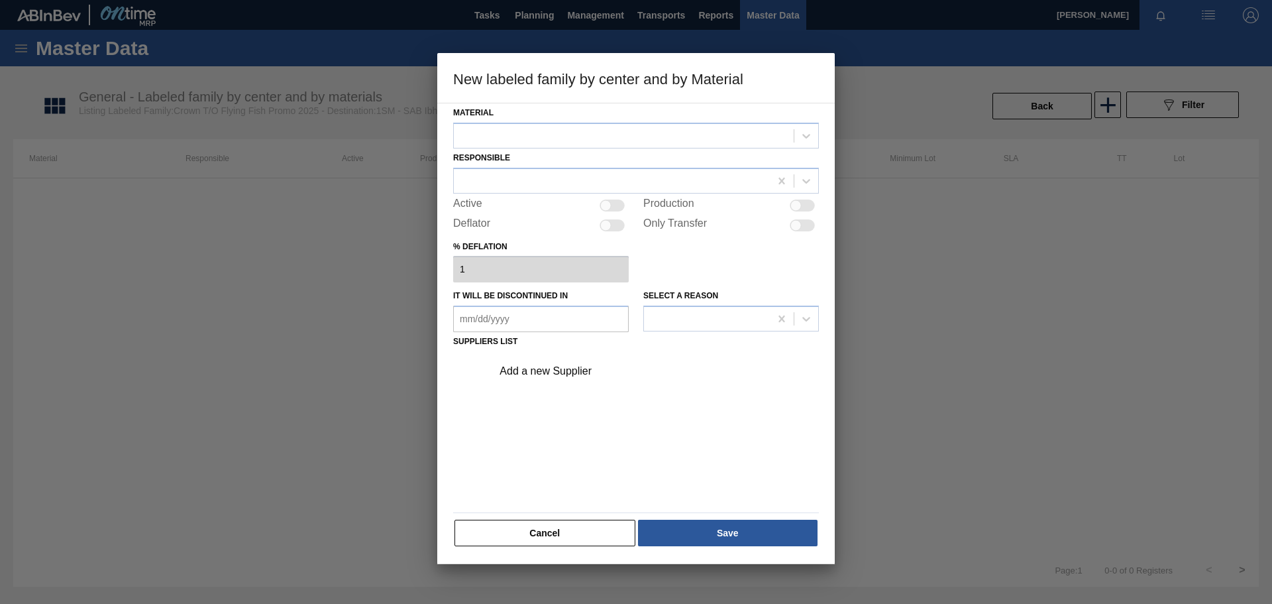
click at [517, 529] on button "Cancel" at bounding box center [545, 533] width 181 height 27
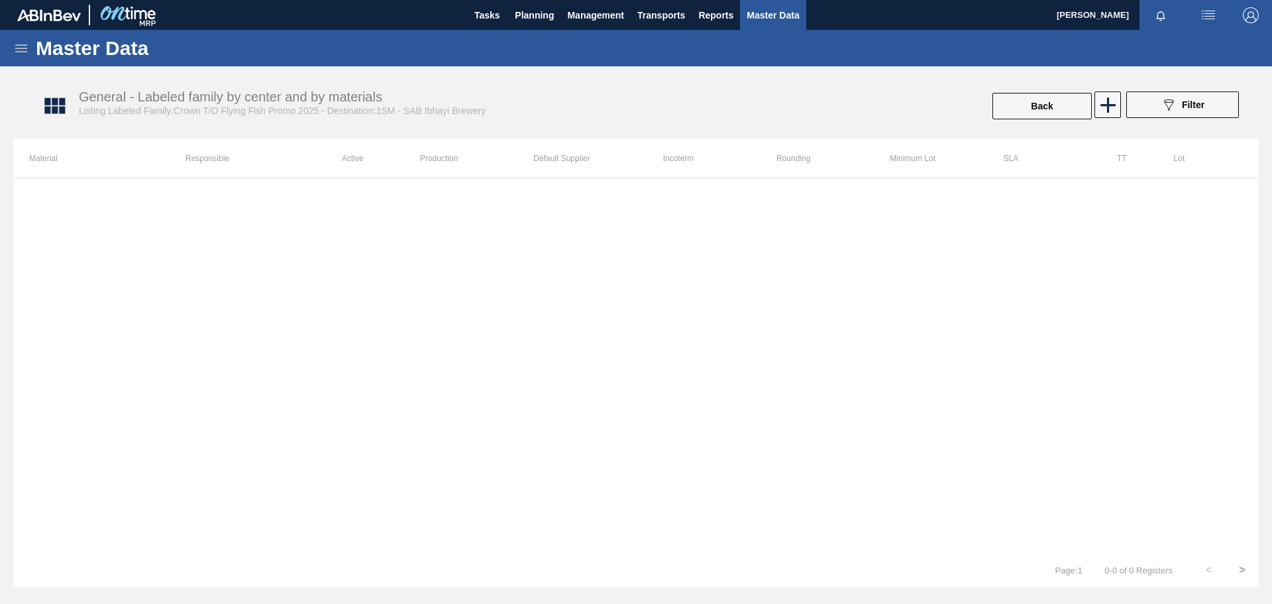
click at [24, 49] on icon at bounding box center [21, 48] width 16 height 16
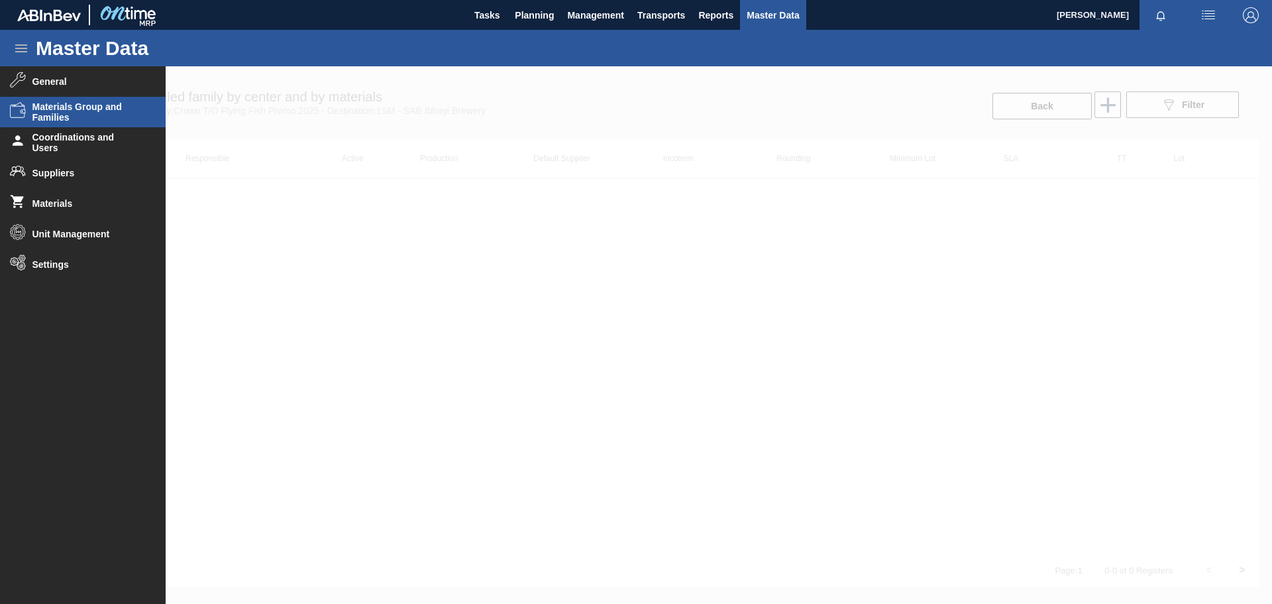
click at [77, 107] on span "Materials Group and Families" at bounding box center [86, 111] width 109 height 21
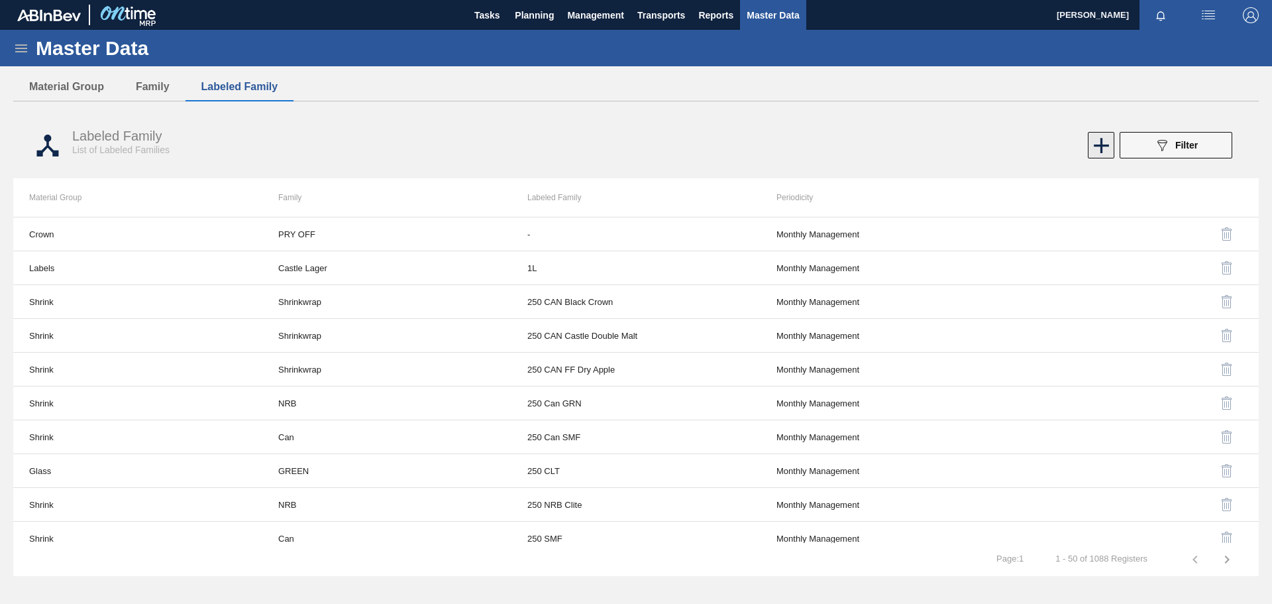
click at [1103, 146] on icon at bounding box center [1101, 145] width 15 height 15
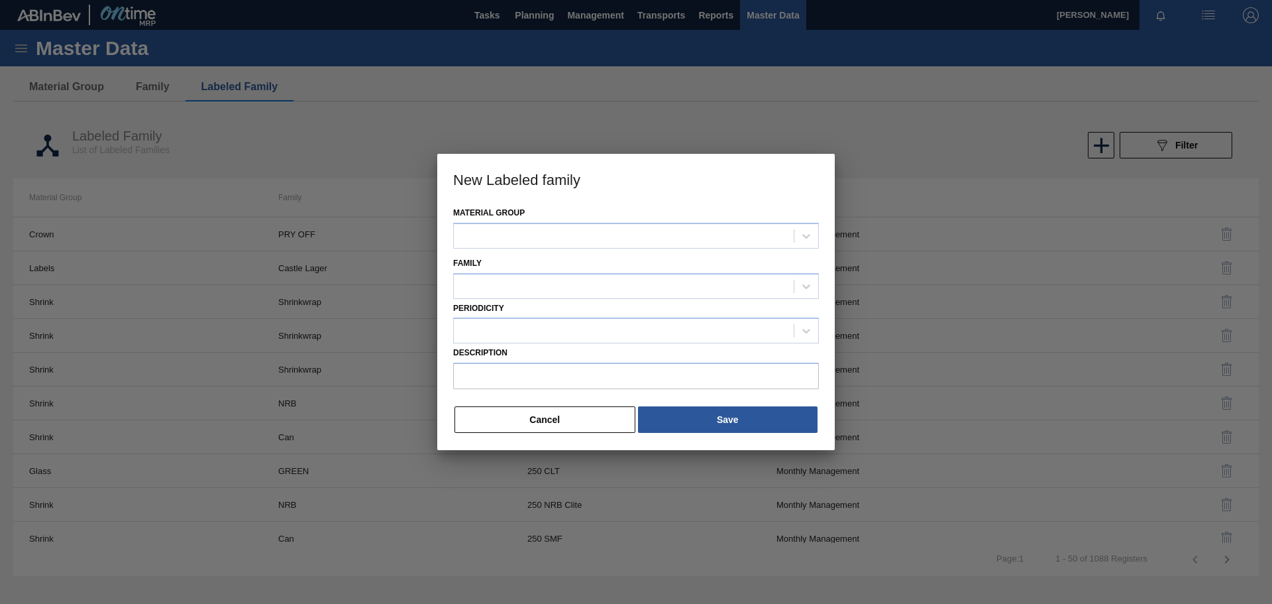
click at [943, 97] on div at bounding box center [636, 302] width 1272 height 604
click at [586, 416] on button "Cancel" at bounding box center [545, 419] width 181 height 27
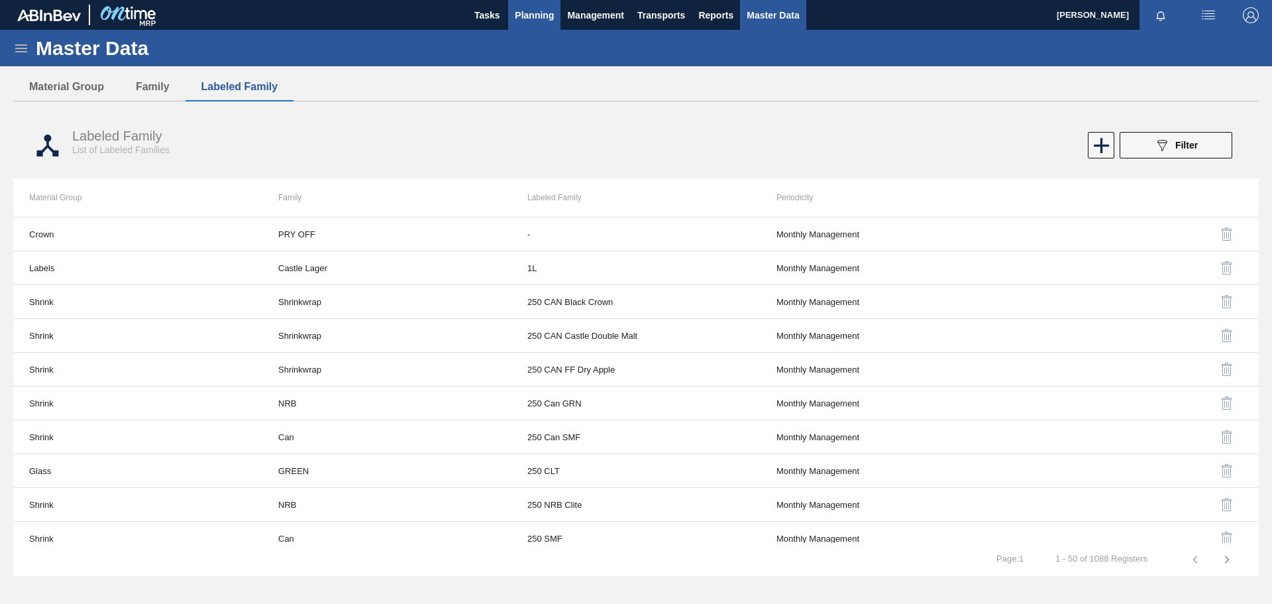
click at [533, 19] on span "Planning" at bounding box center [534, 15] width 39 height 16
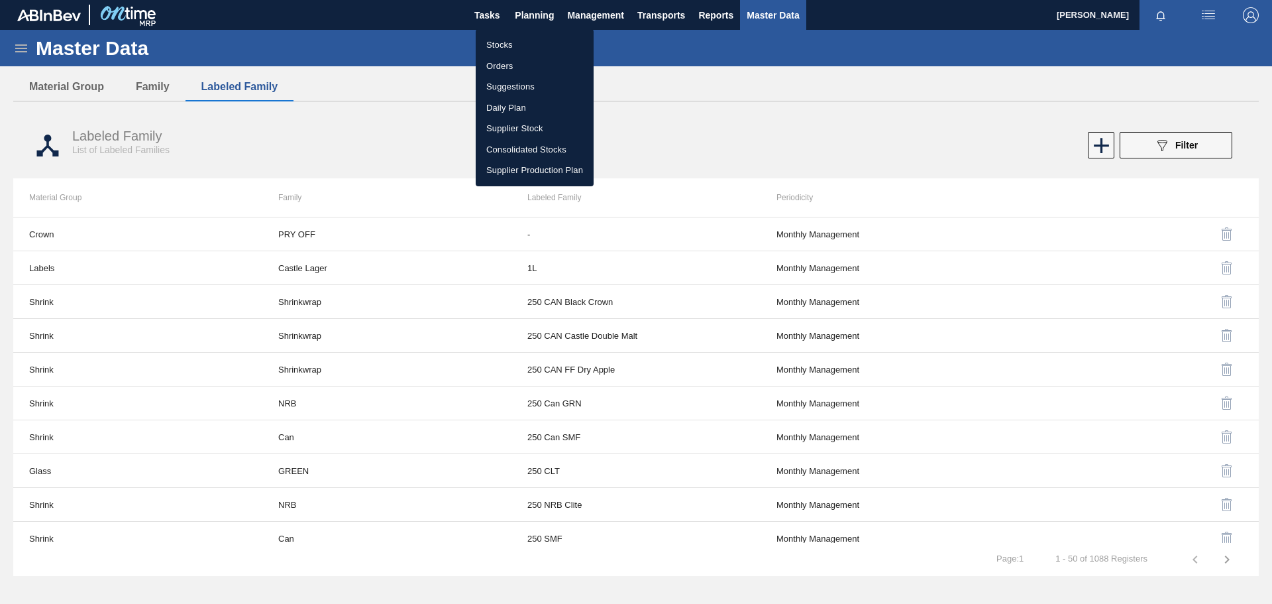
click at [19, 48] on div at bounding box center [636, 302] width 1272 height 604
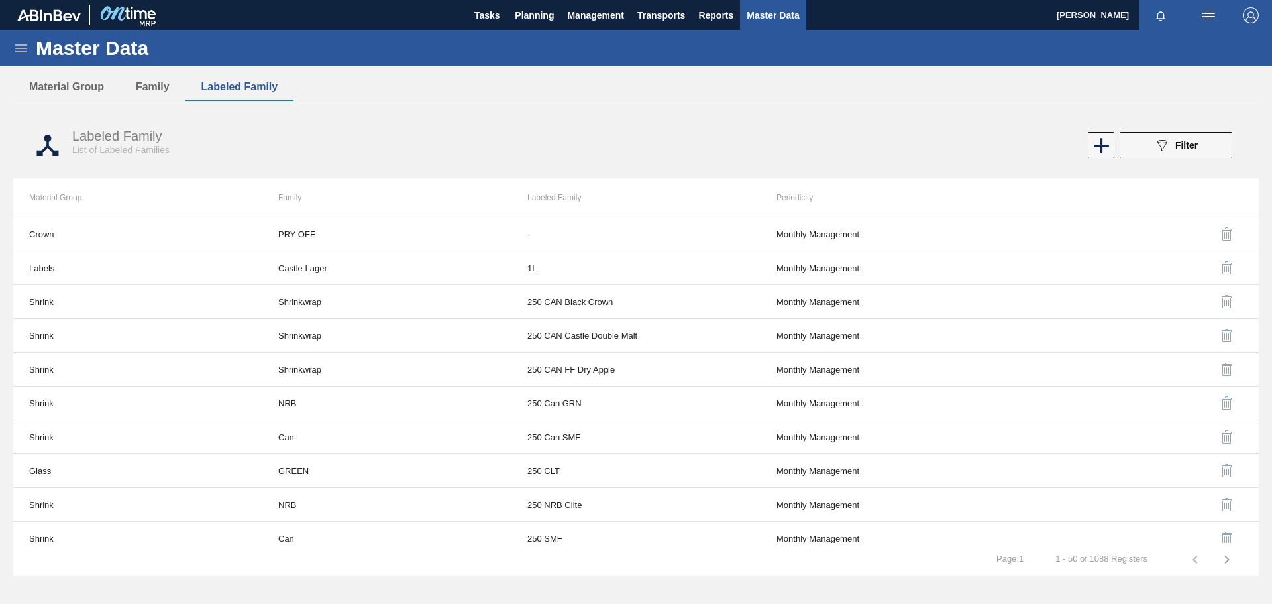
click at [19, 0] on body "Tasks Planning Management Transports Reports Master Data Robbina Molatjane Mark…" at bounding box center [636, 0] width 1272 height 0
click at [19, 48] on icon at bounding box center [21, 48] width 12 height 8
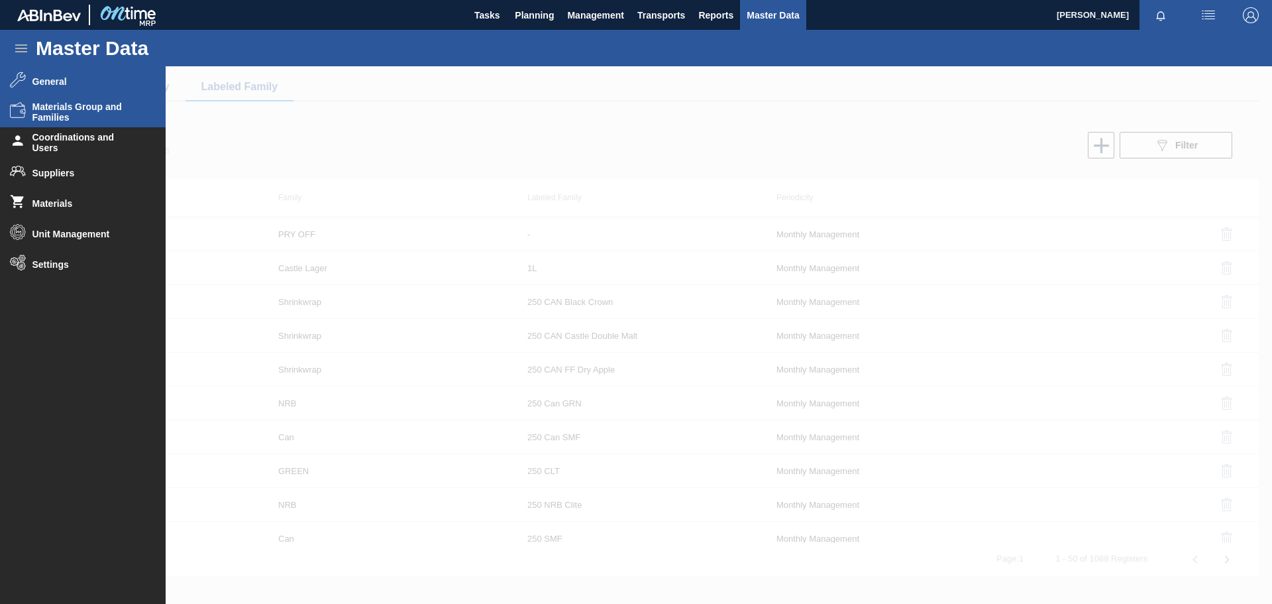
click at [66, 78] on span "General" at bounding box center [86, 81] width 109 height 11
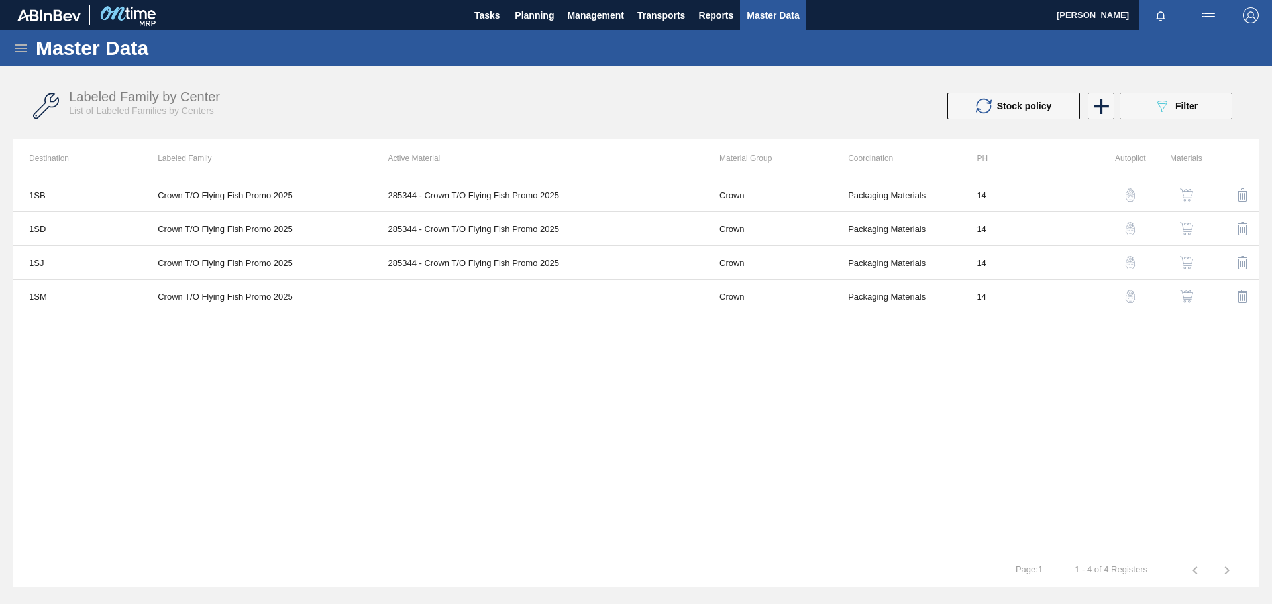
click at [1249, 292] on img "button" at bounding box center [1243, 296] width 16 height 16
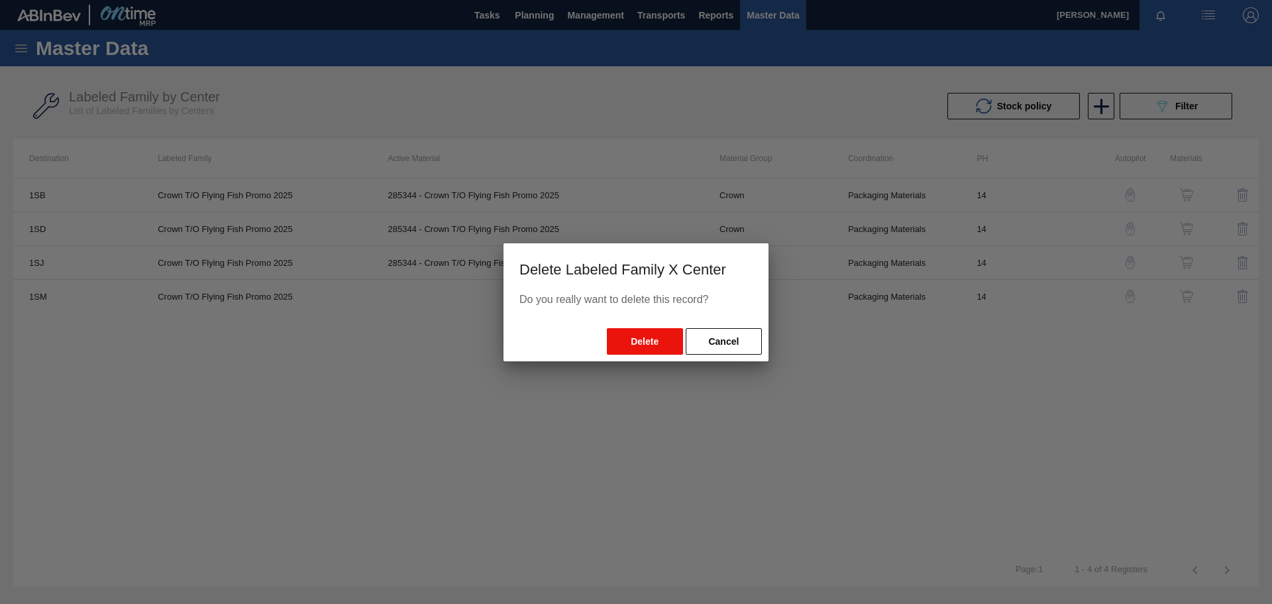
click at [653, 341] on button "Delete" at bounding box center [645, 341] width 76 height 27
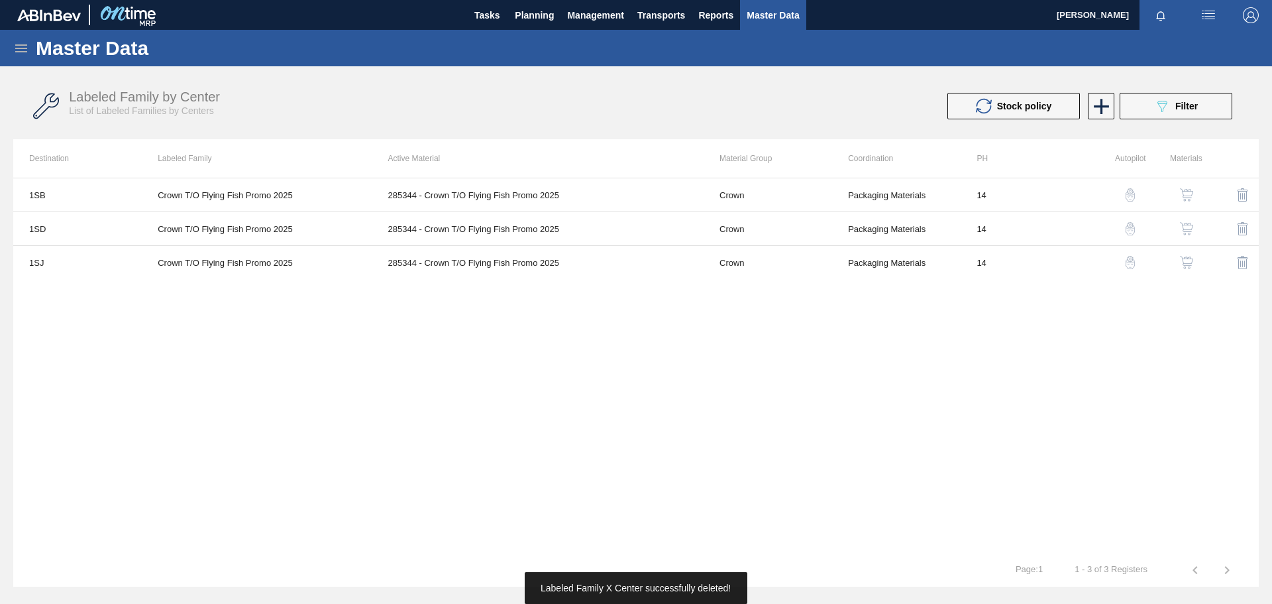
click at [823, 344] on div "1SB Crown T/O Flying Fish Promo 2025 285344 - Crown T/O Flying Fish Promo 2025 …" at bounding box center [636, 366] width 1246 height 376
click at [27, 47] on icon at bounding box center [21, 48] width 16 height 16
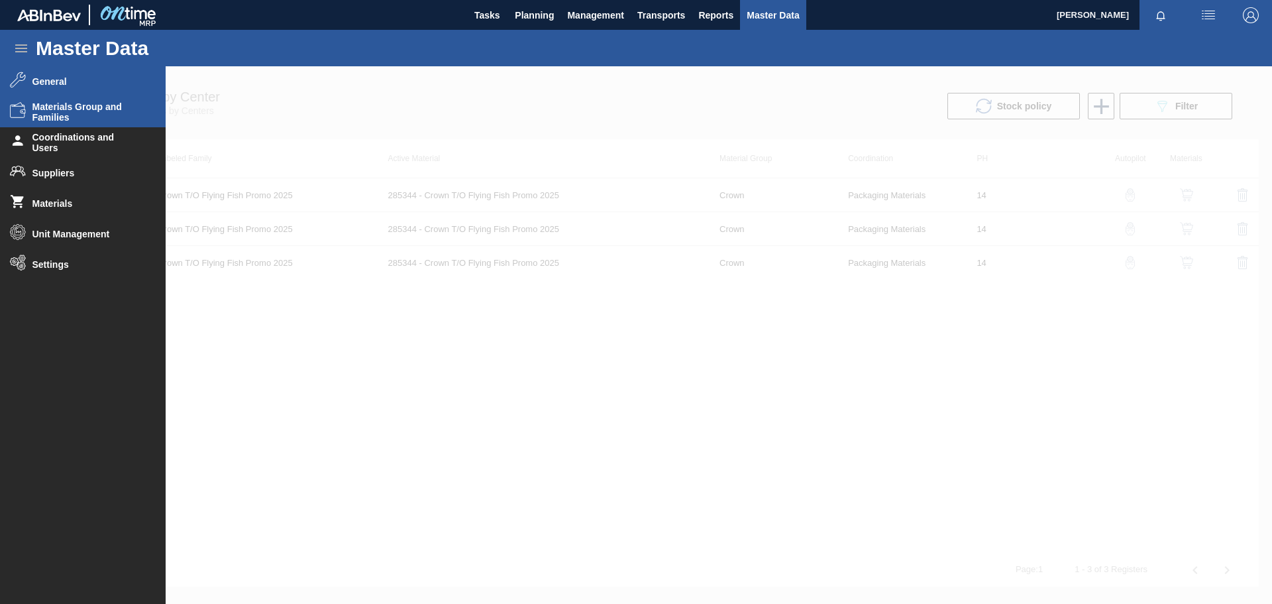
click at [60, 113] on span "Materials Group and Families" at bounding box center [86, 111] width 109 height 21
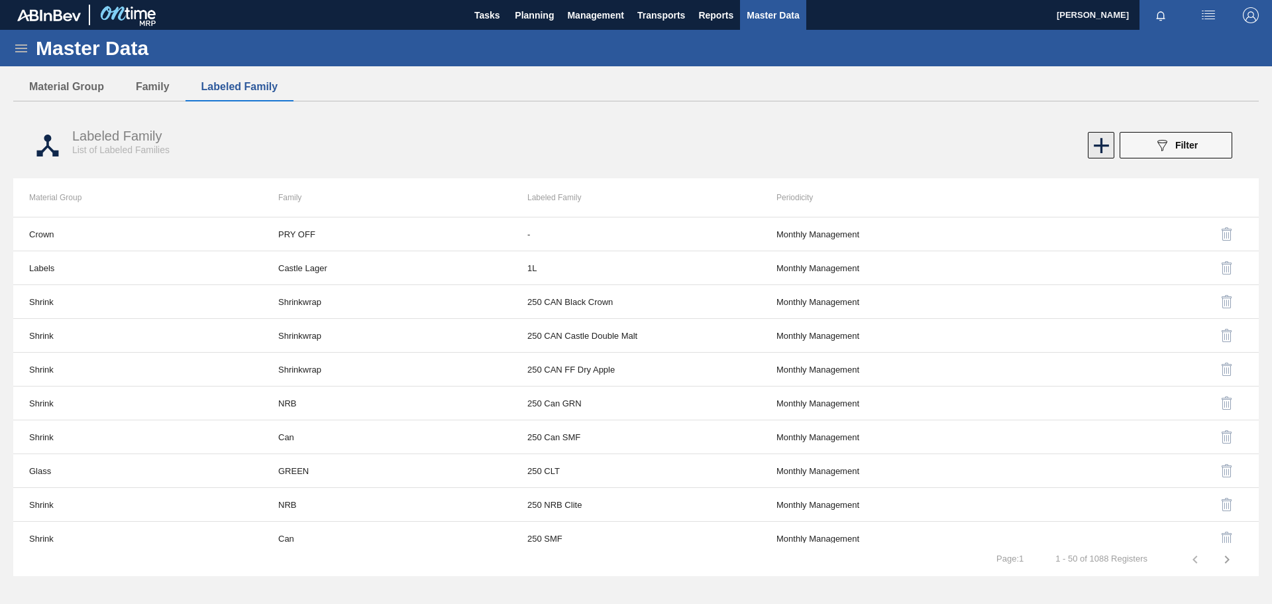
click at [1105, 145] on icon at bounding box center [1101, 145] width 15 height 15
